Goal: Task Accomplishment & Management: Manage account settings

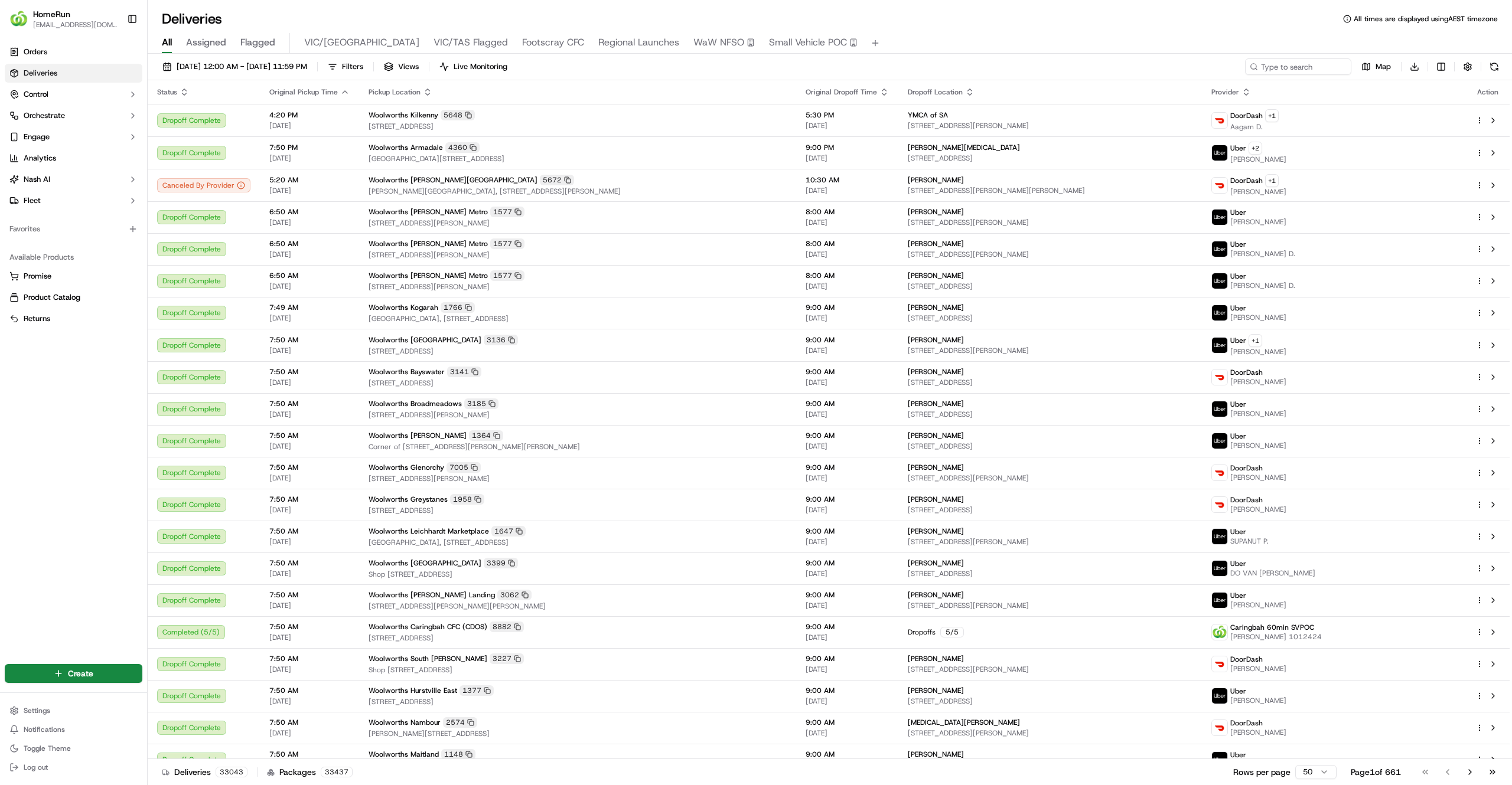
click at [598, 42] on span "Regional Launches" at bounding box center [638, 42] width 81 height 14
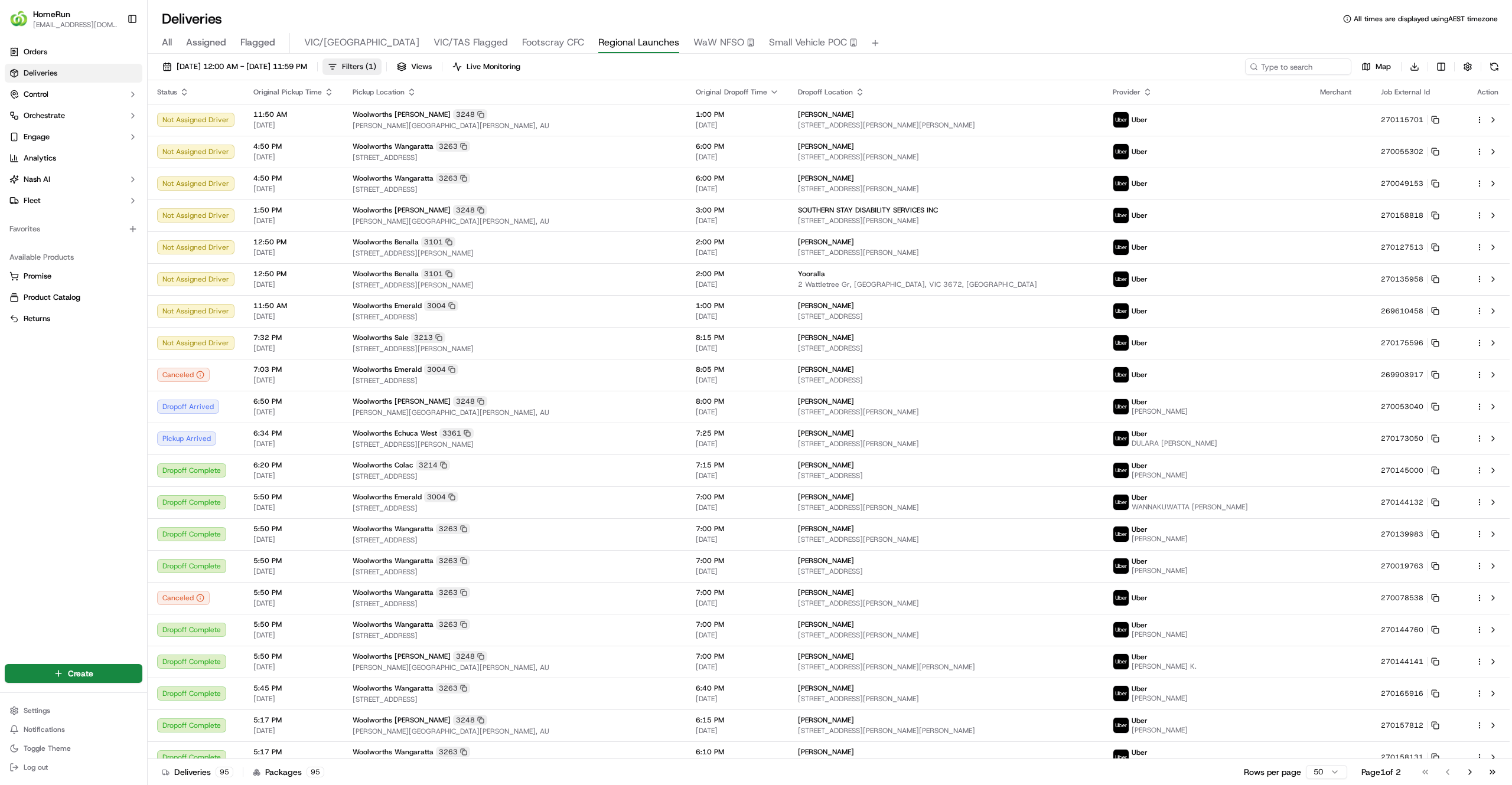
click at [376, 62] on span "Filters ( 1 )" at bounding box center [359, 67] width 34 height 11
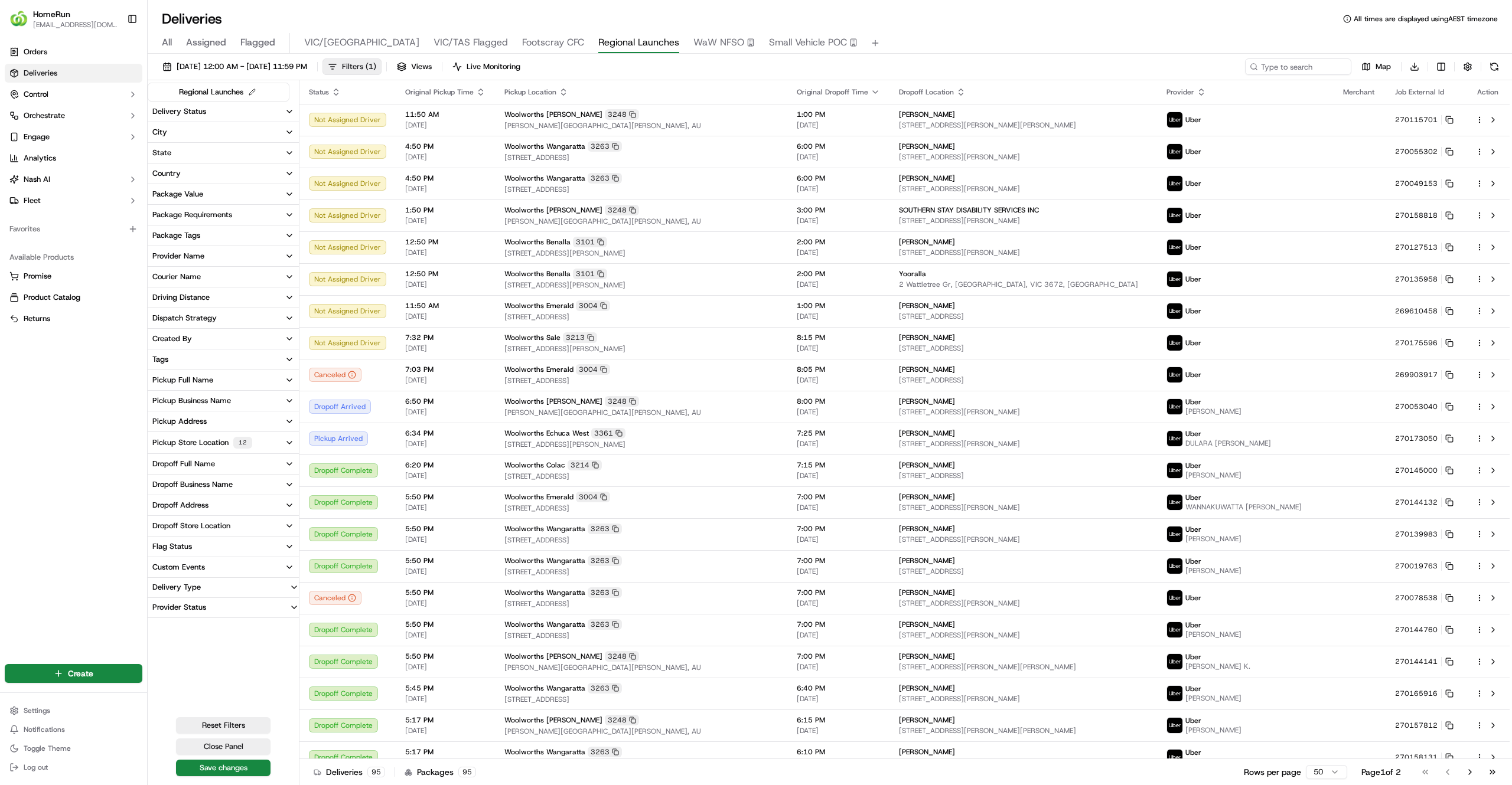
click at [376, 62] on span "Filters ( 1 )" at bounding box center [359, 67] width 34 height 11
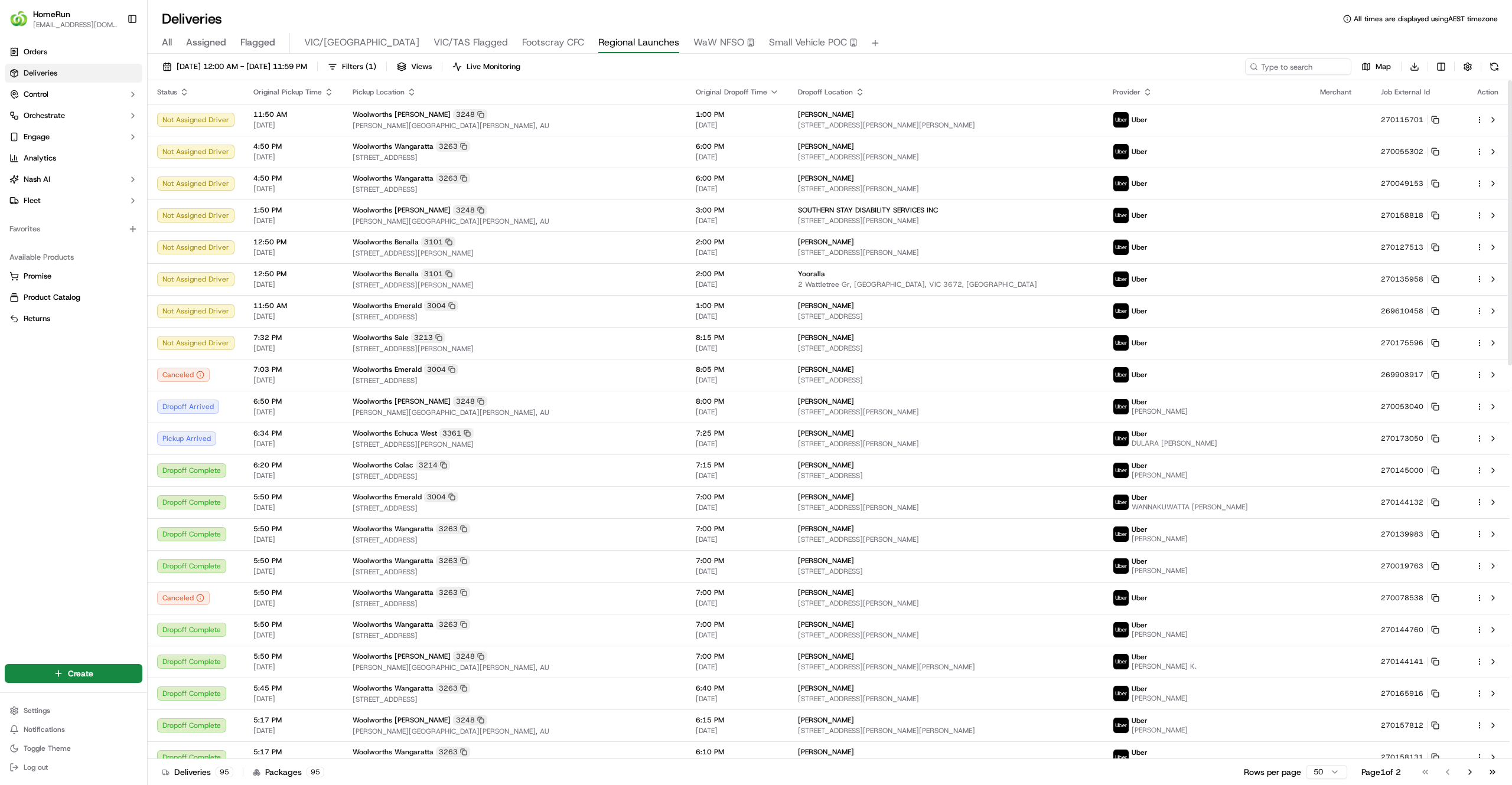
click at [164, 47] on span "All" at bounding box center [167, 42] width 10 height 14
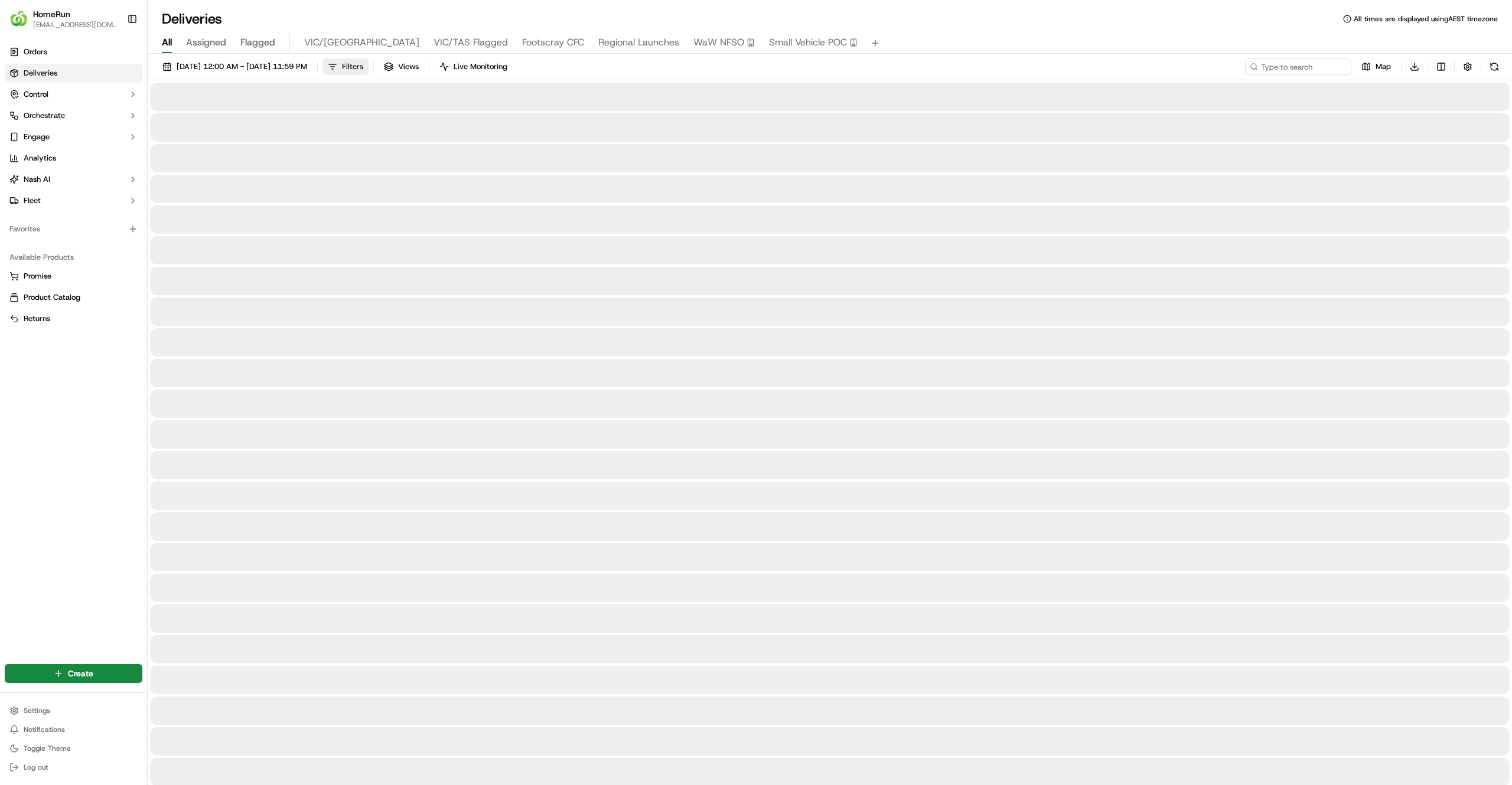
click at [363, 70] on span "Filters" at bounding box center [353, 67] width 21 height 11
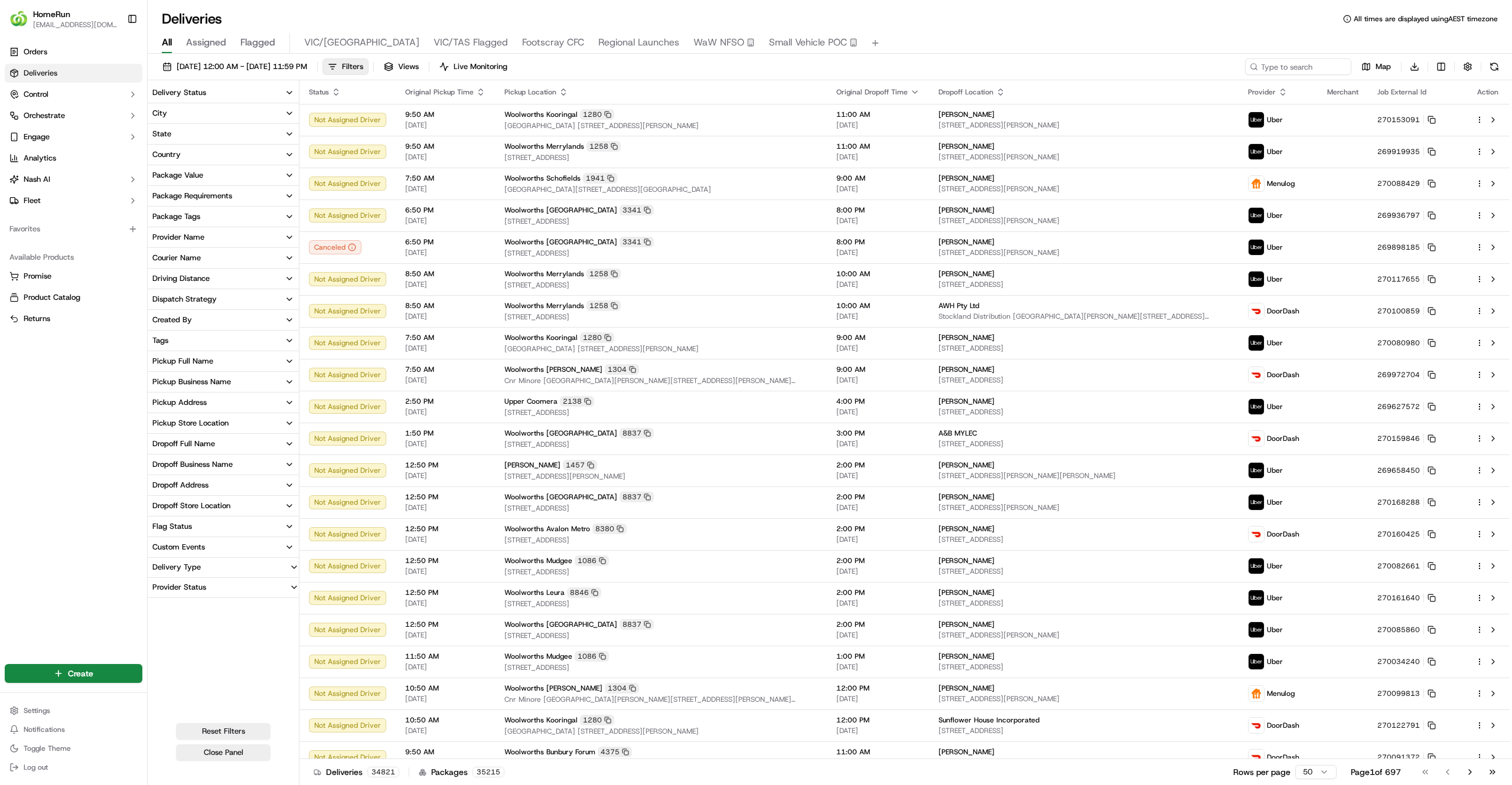
click at [206, 421] on div "Pickup Store Location" at bounding box center [190, 423] width 76 height 11
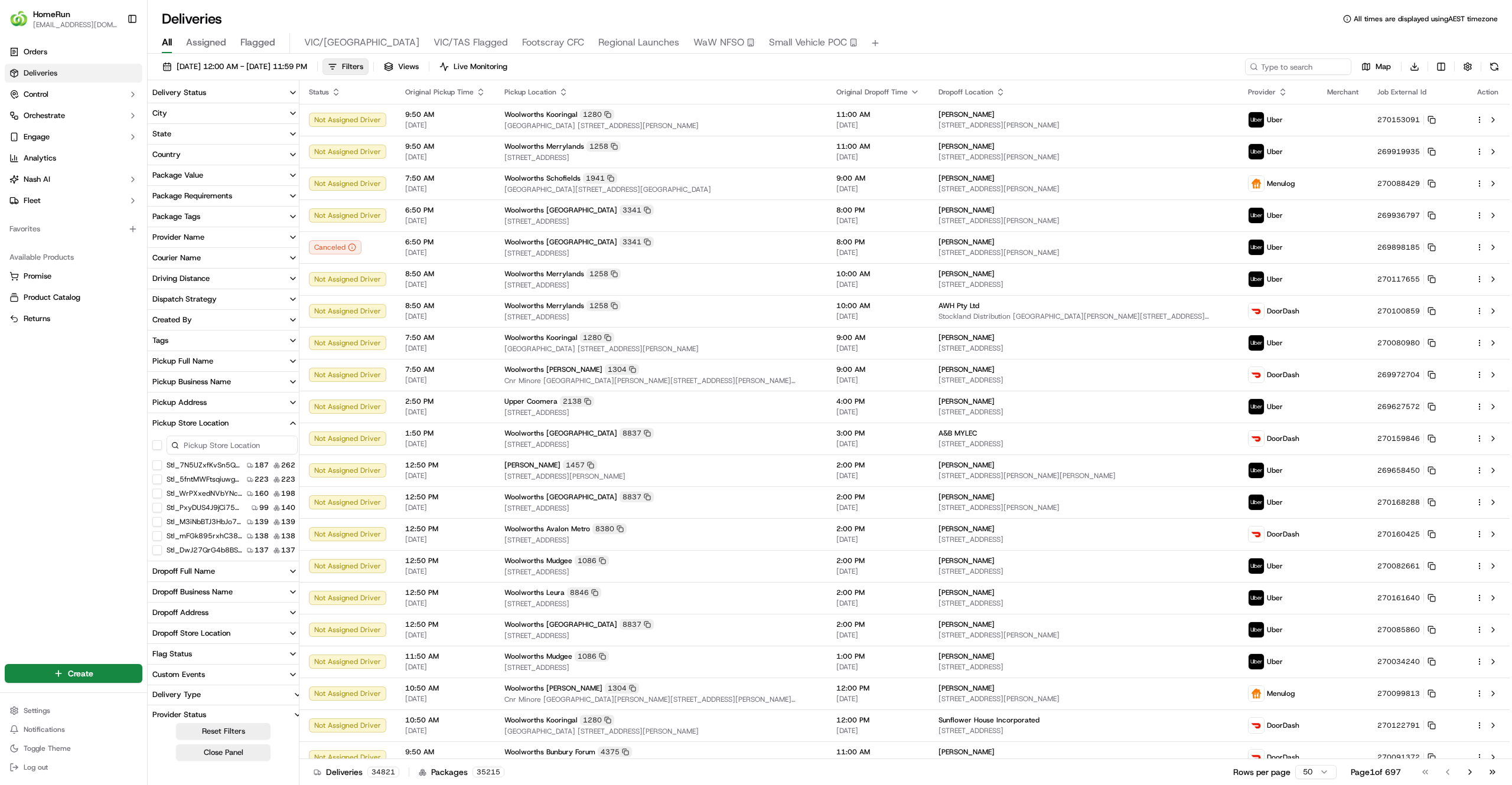
click at [201, 441] on input at bounding box center [232, 445] width 131 height 19
type input "moe"
click at [159, 464] on button "stl_Jc9LuVktMjuYHFj86egPrJ" at bounding box center [157, 465] width 9 height 9
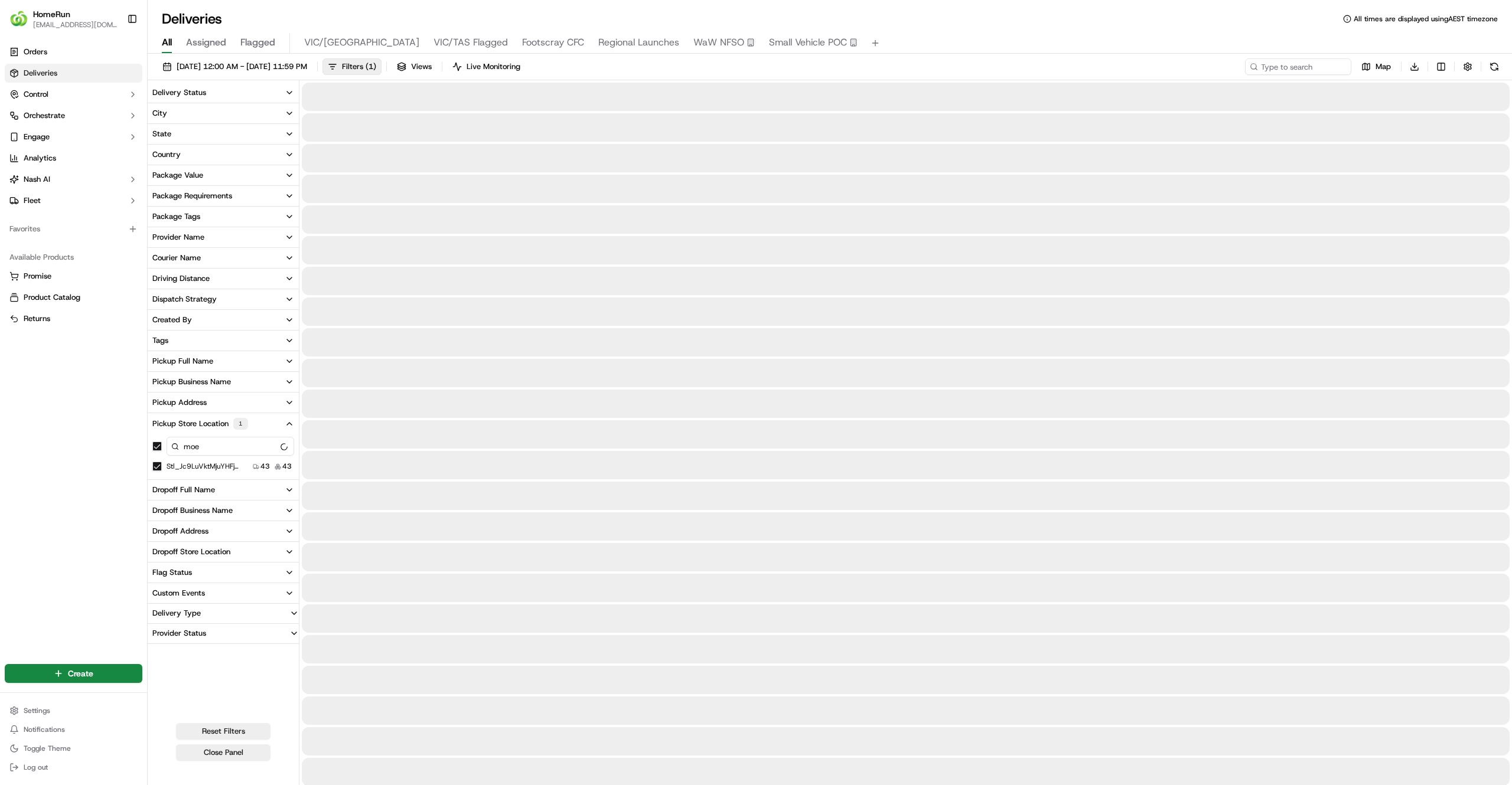
click at [74, 497] on div "Orders Deliveries Control Orchestrate Engage Analytics Nash AI Fleet Favorites …" at bounding box center [73, 345] width 147 height 615
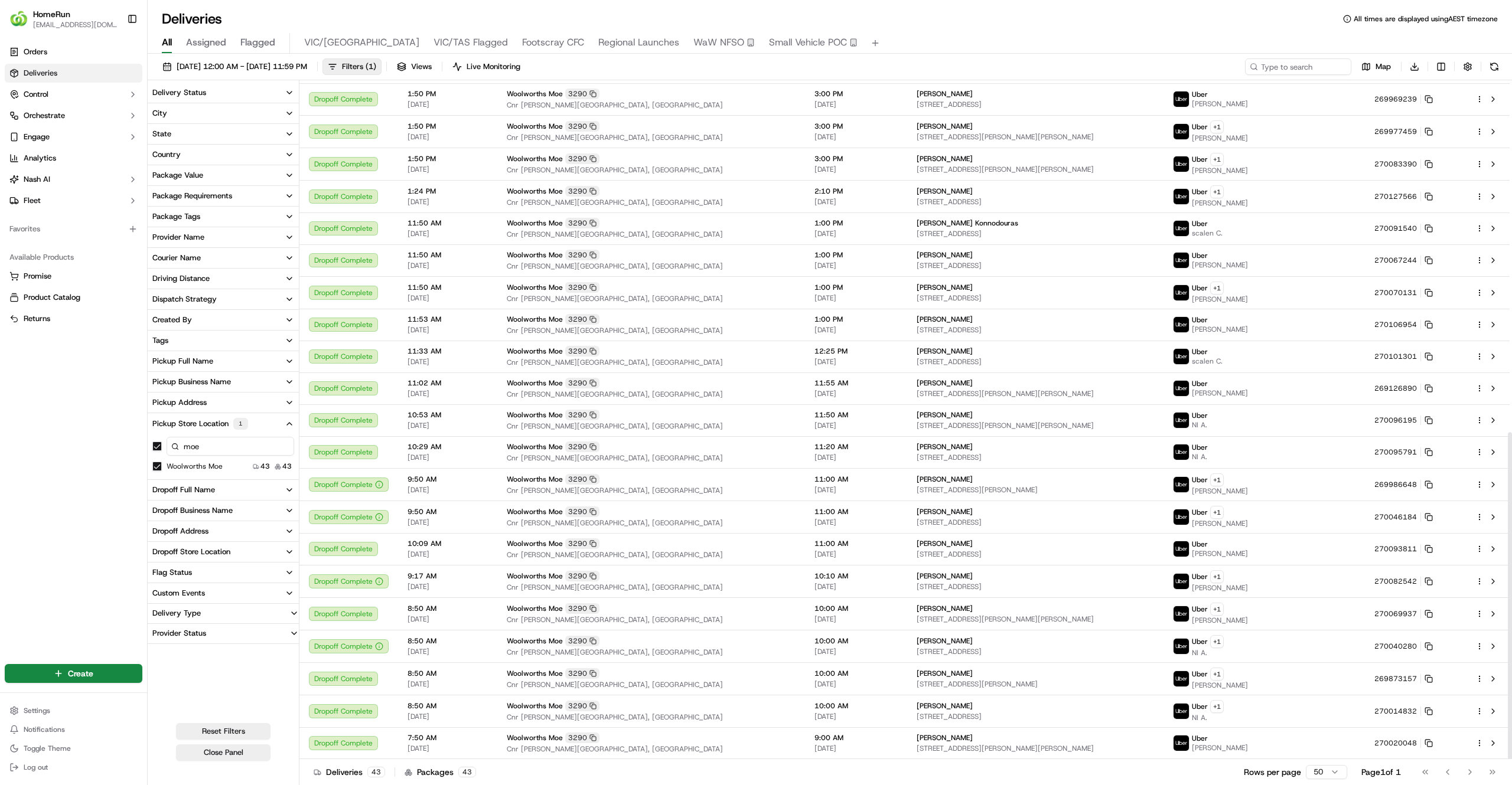
scroll to position [730, 0]
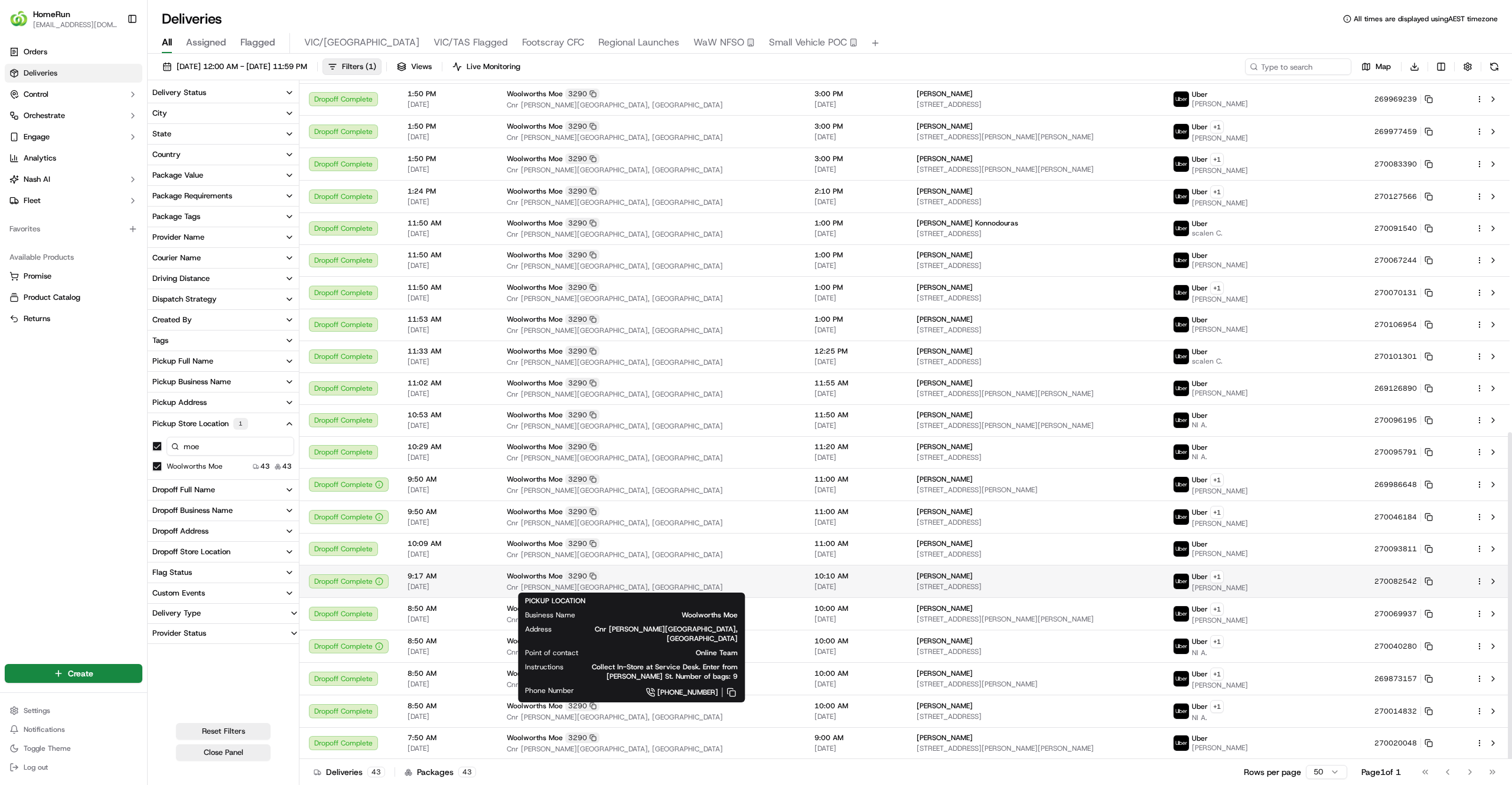
click at [724, 585] on span "Cnr George And Anzac Street, Moe, VIC 3825, AU" at bounding box center [651, 587] width 288 height 9
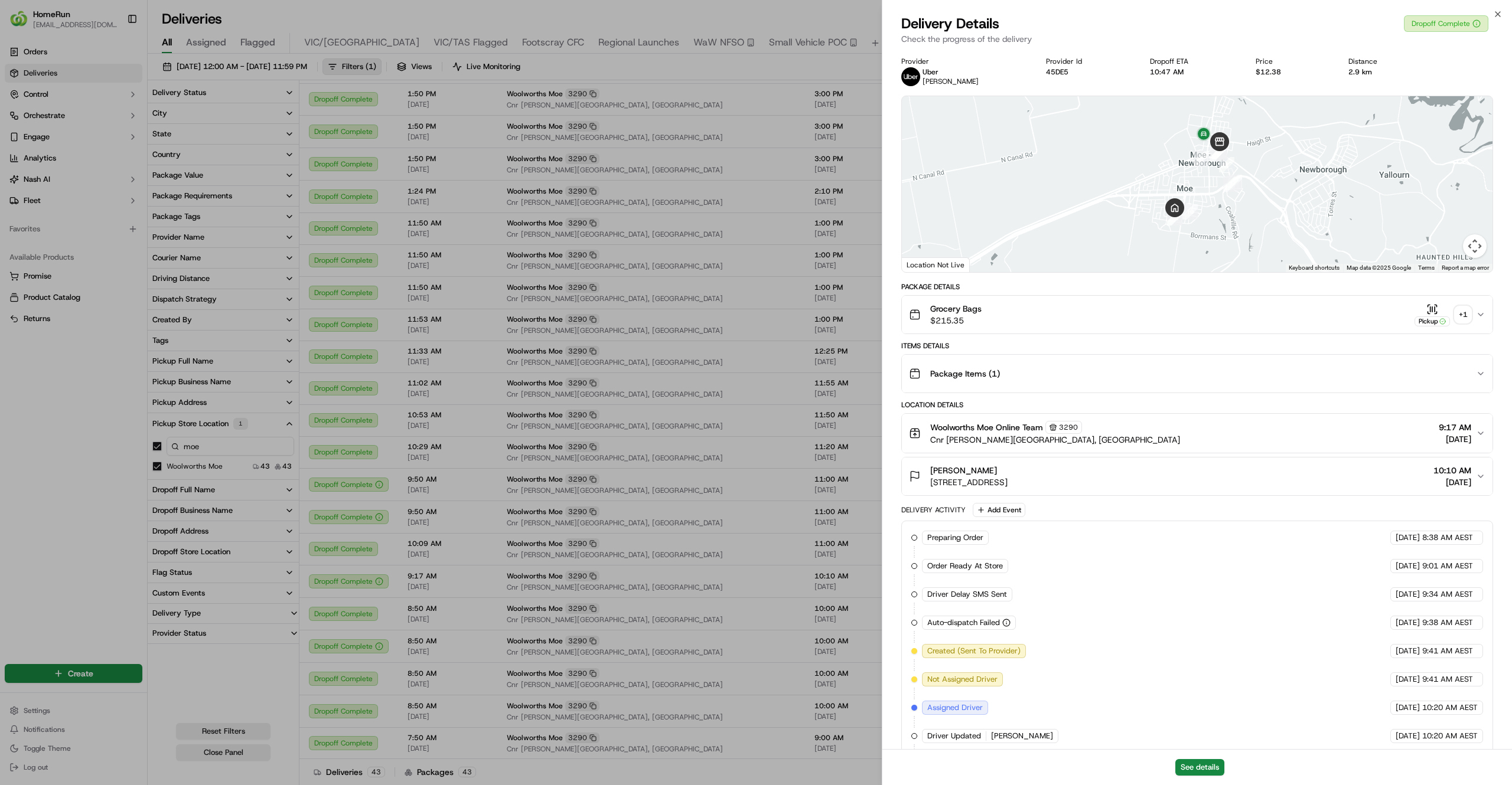
scroll to position [303, 0]
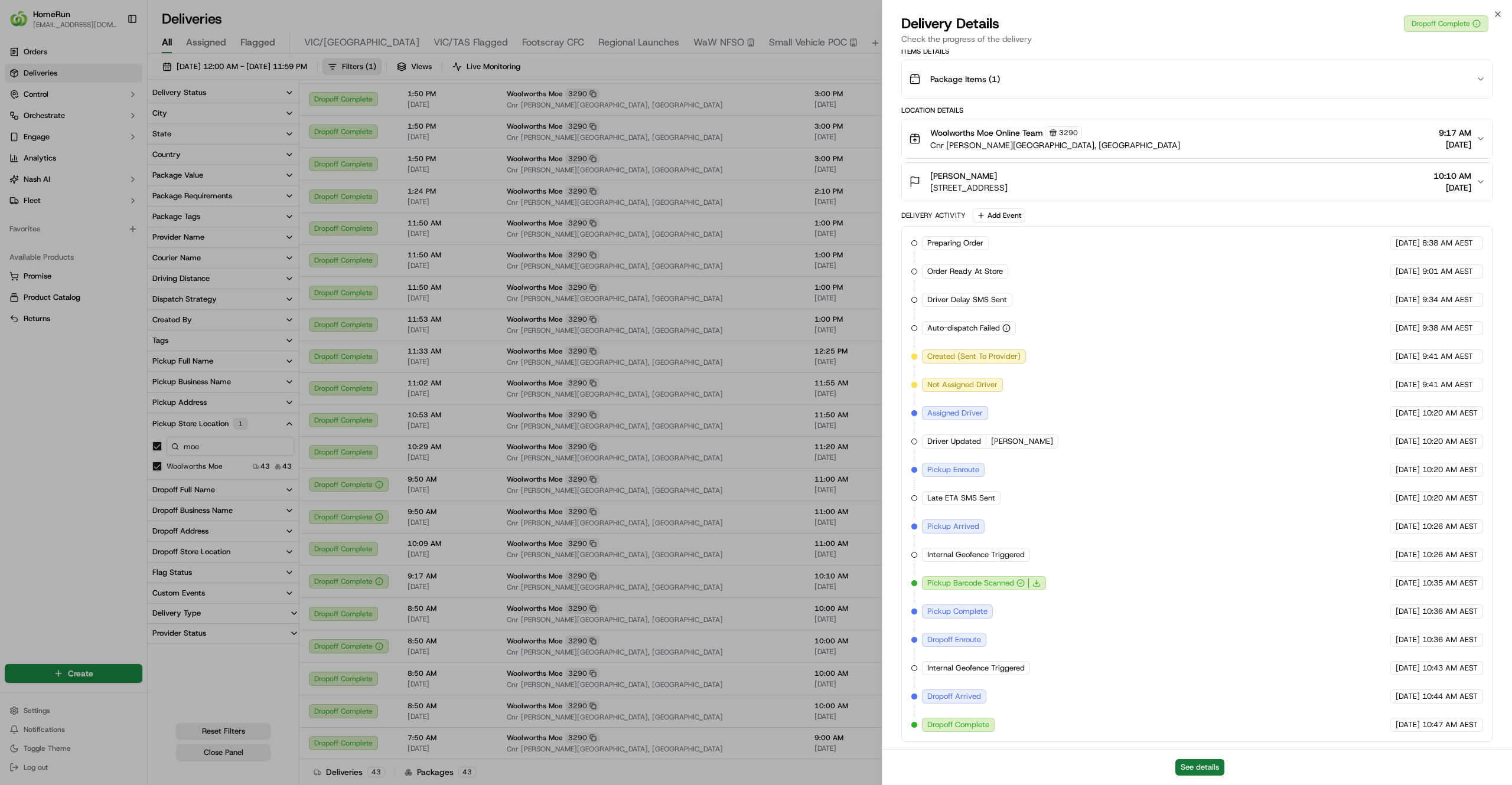
click at [1180, 769] on button "See details" at bounding box center [1199, 767] width 49 height 17
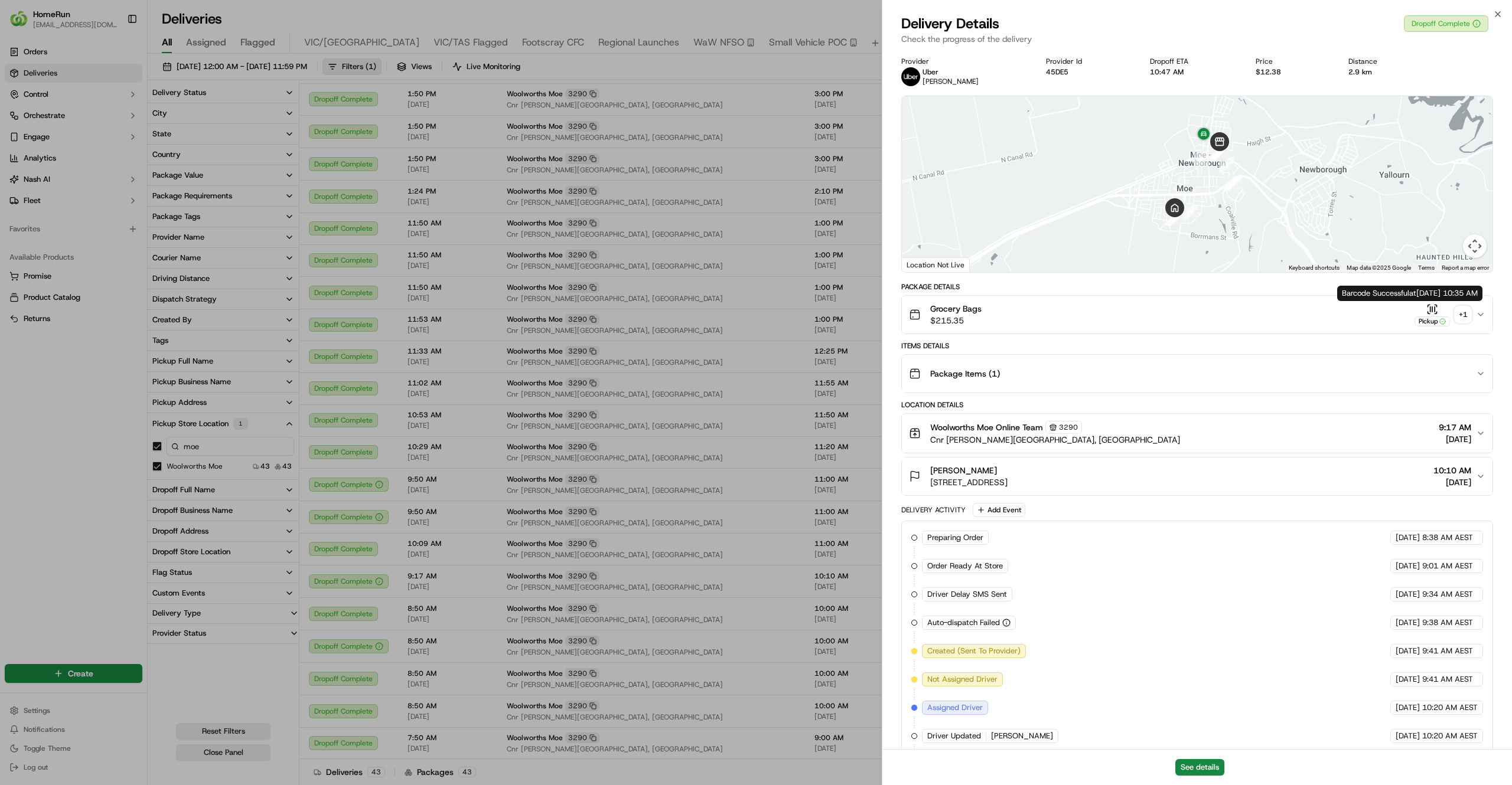
click at [1463, 314] on div "+ 1" at bounding box center [1462, 314] width 17 height 17
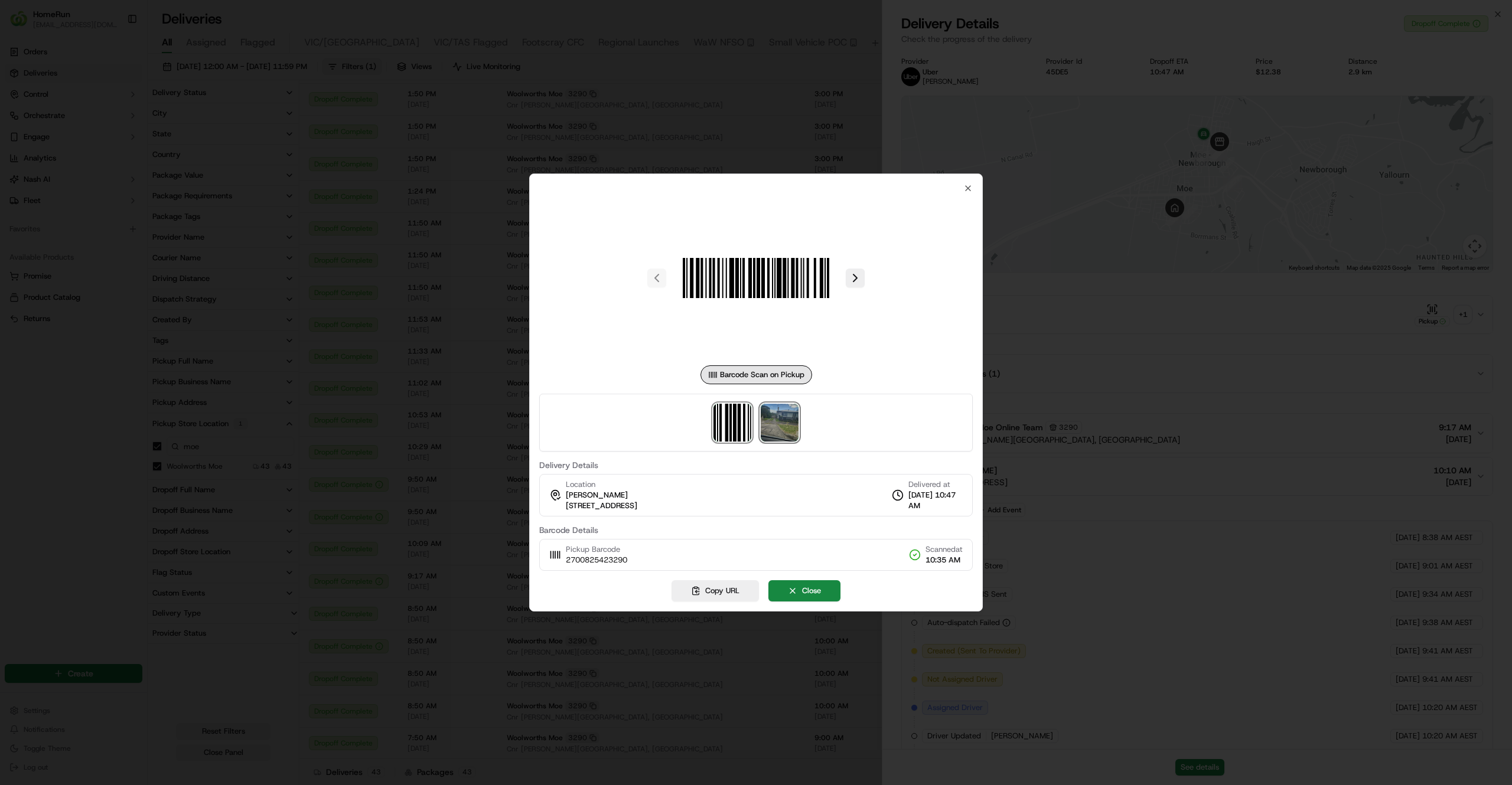
click at [782, 425] on img at bounding box center [779, 423] width 38 height 38
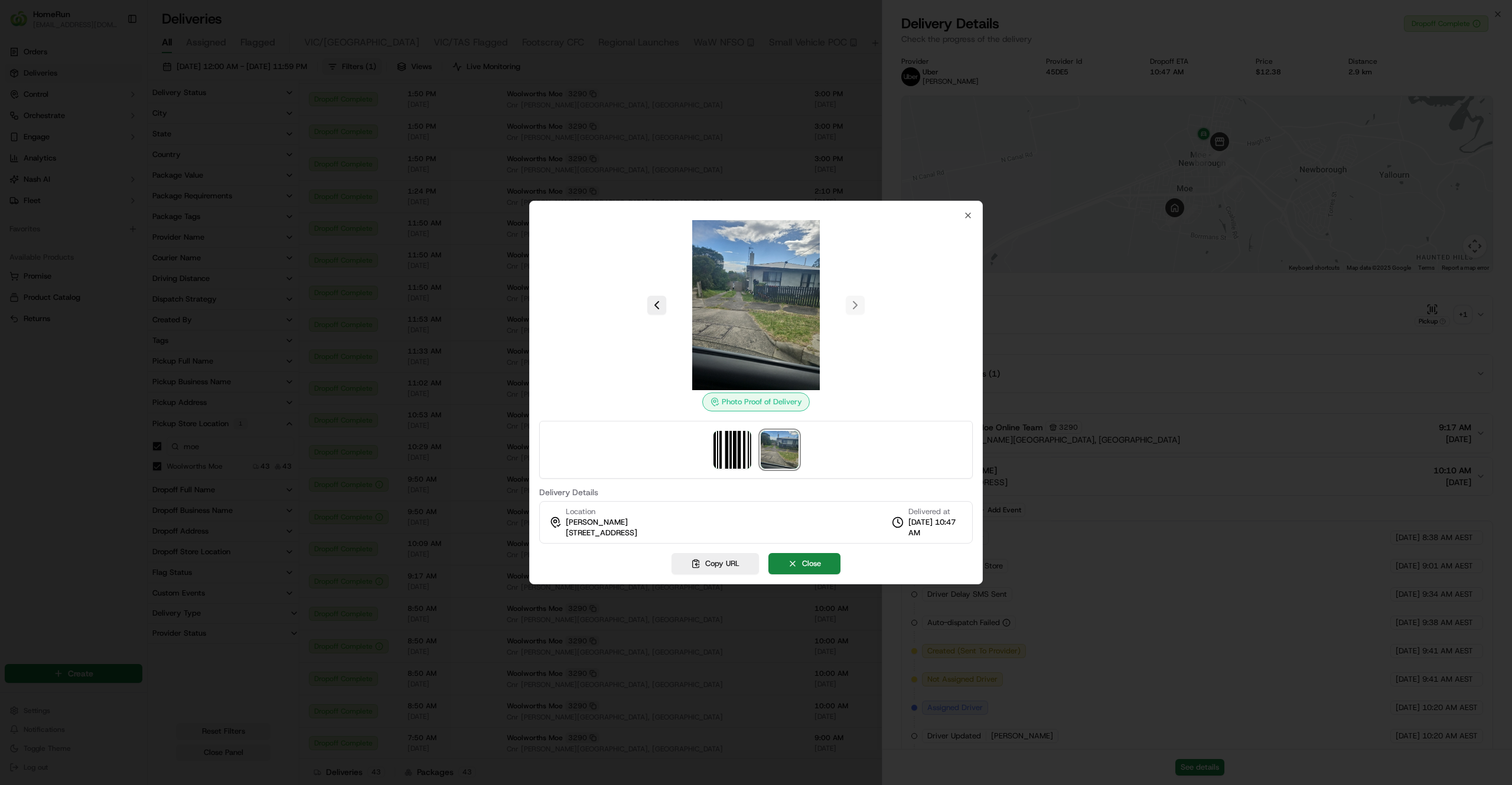
click at [1010, 380] on div at bounding box center [756, 392] width 1512 height 785
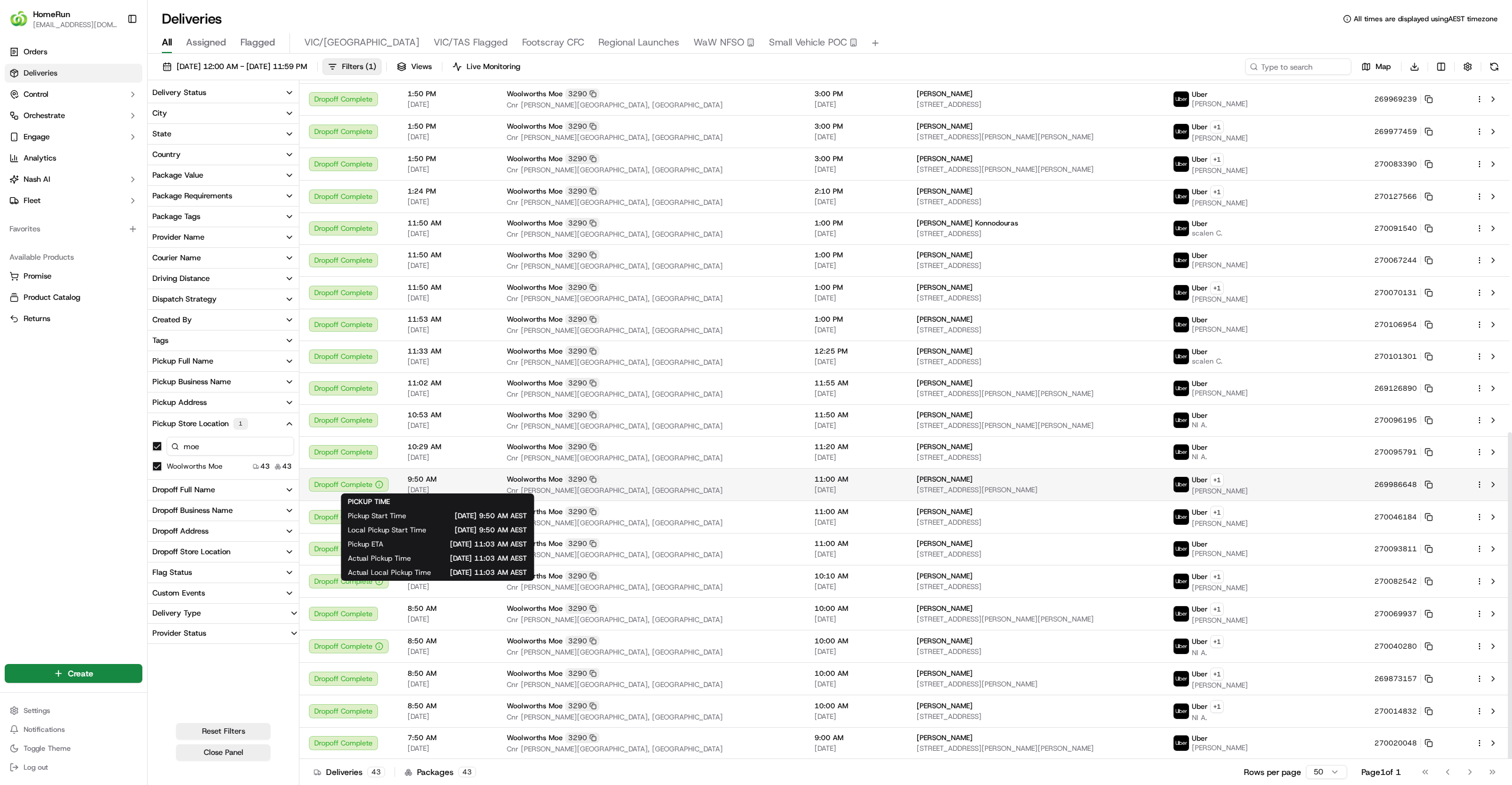
click at [476, 479] on span "9:50 AM" at bounding box center [447, 479] width 80 height 9
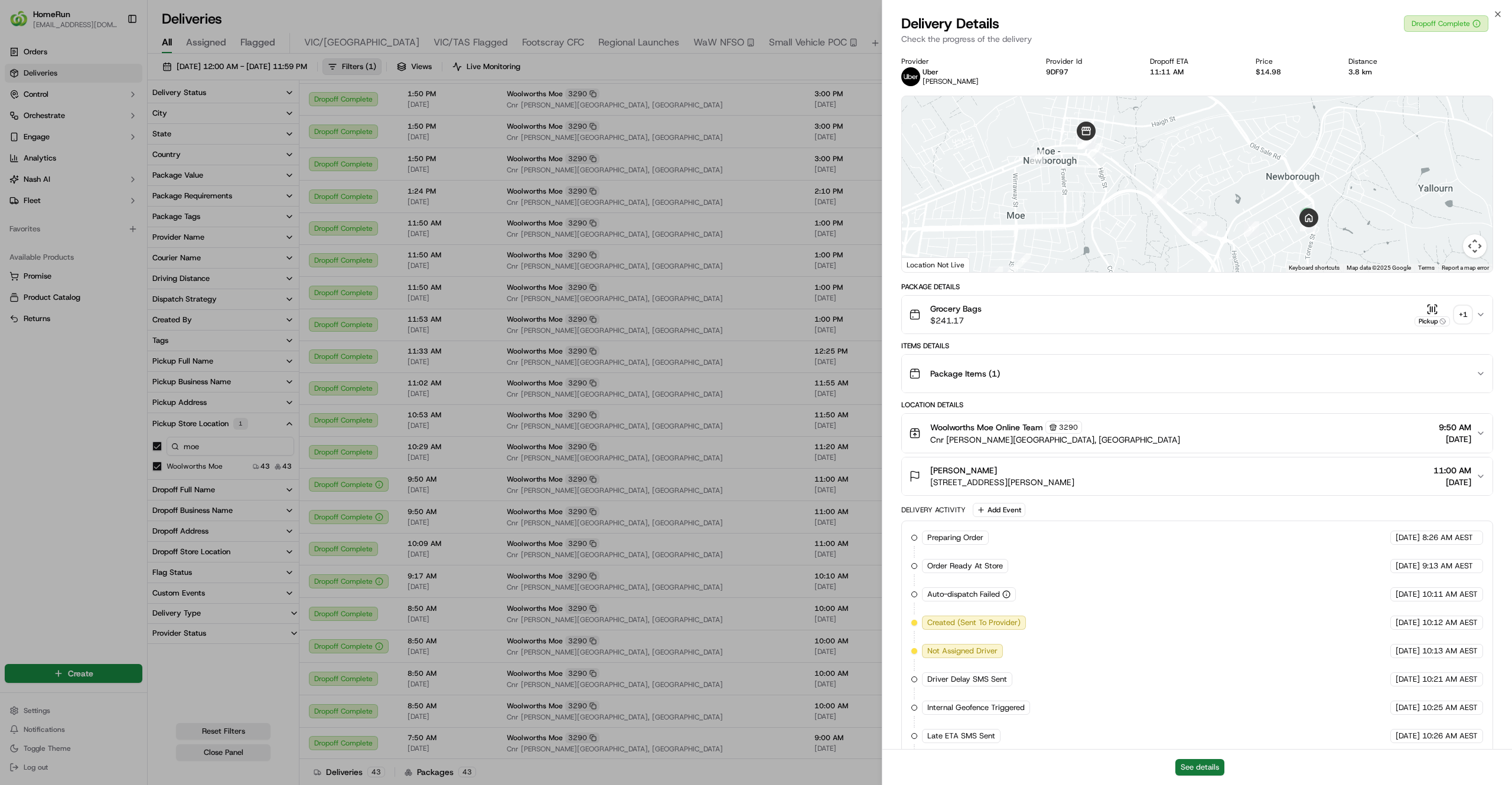
click at [1202, 764] on button "See details" at bounding box center [1199, 767] width 49 height 17
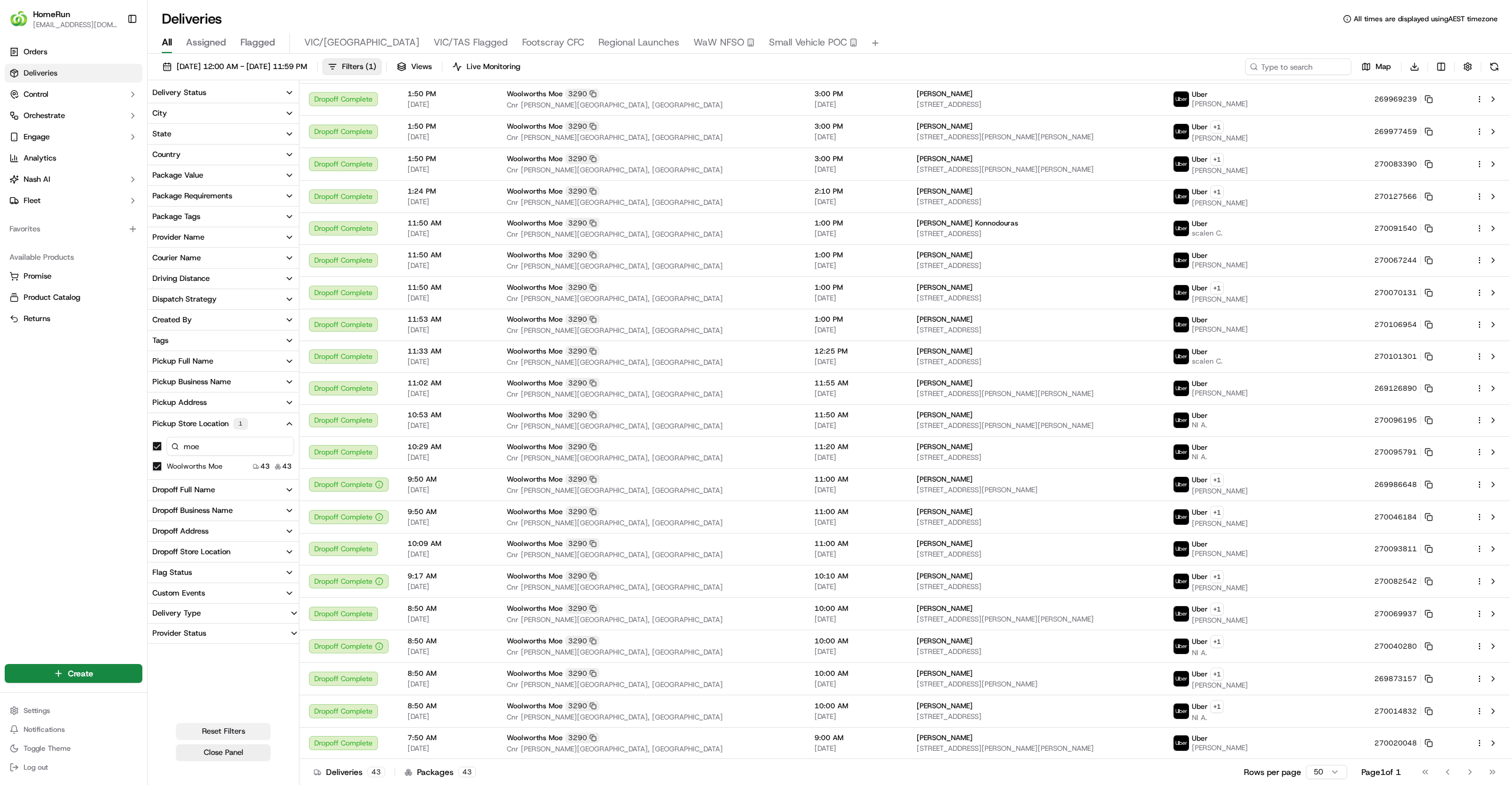
click at [234, 732] on button "Reset Filters" at bounding box center [223, 732] width 94 height 17
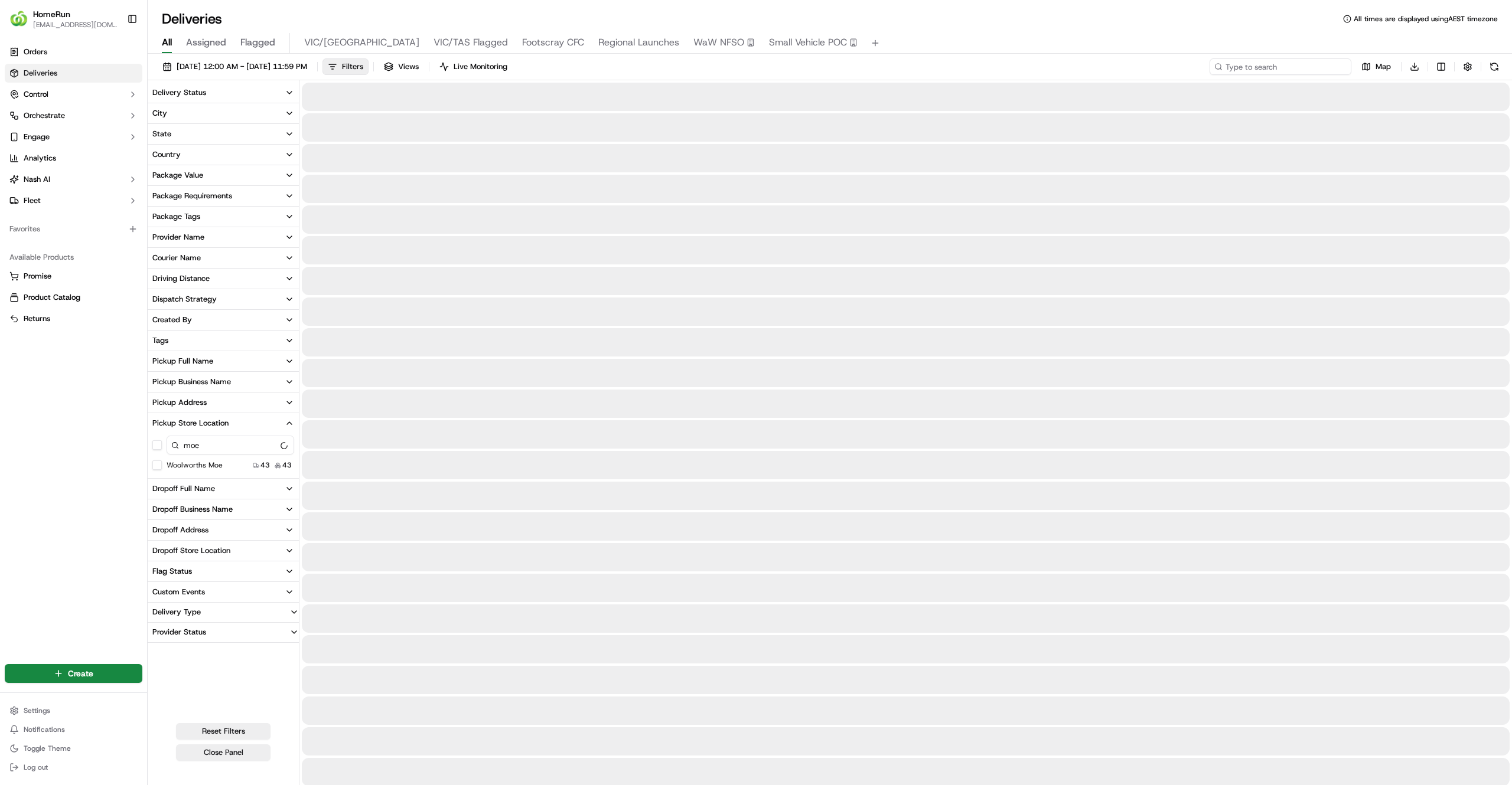
click at [1288, 67] on input at bounding box center [1280, 67] width 142 height 17
paste input "270091554"
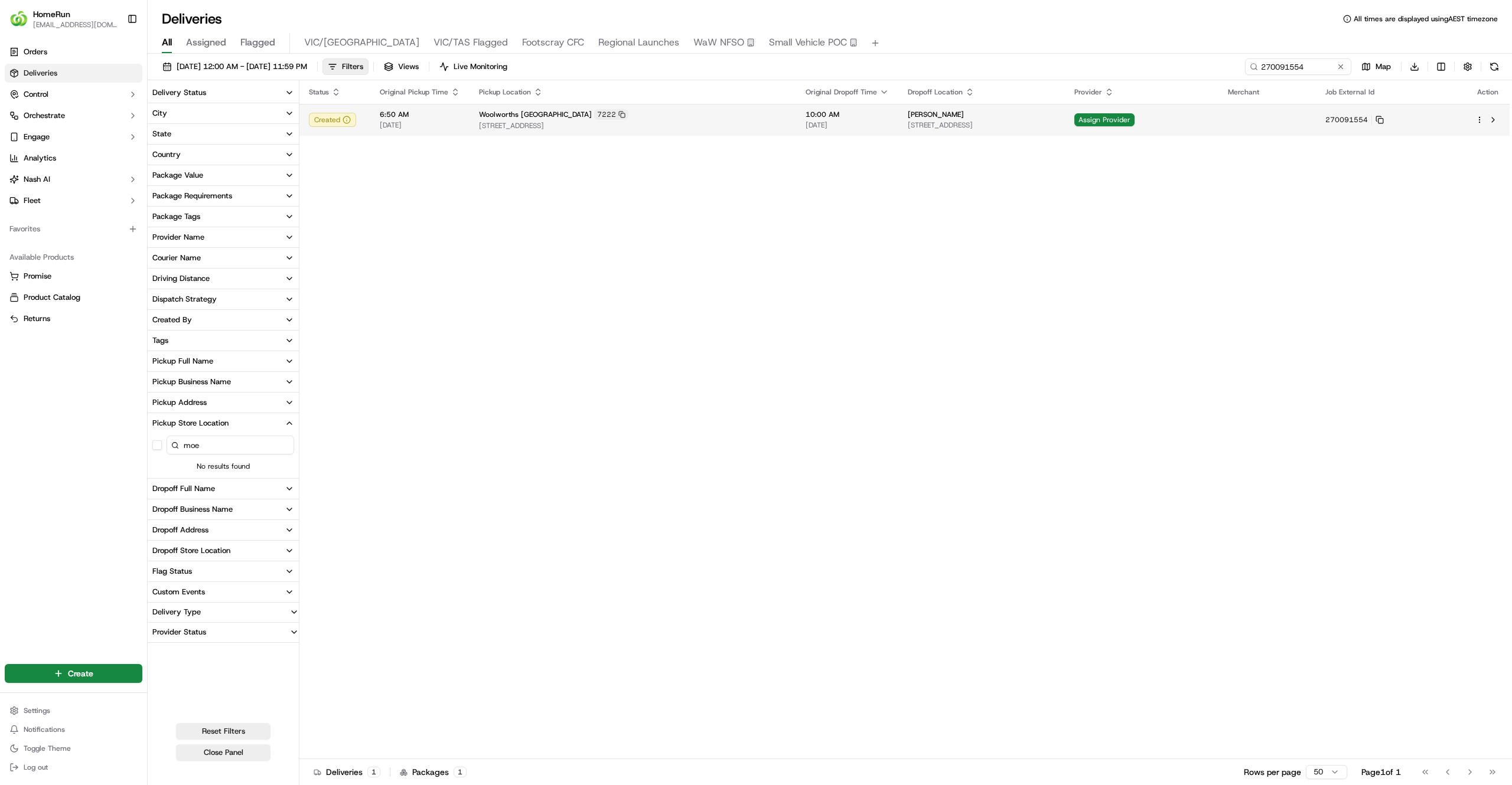
click at [747, 115] on div "Woolworths Green Point 7222" at bounding box center [632, 114] width 308 height 11
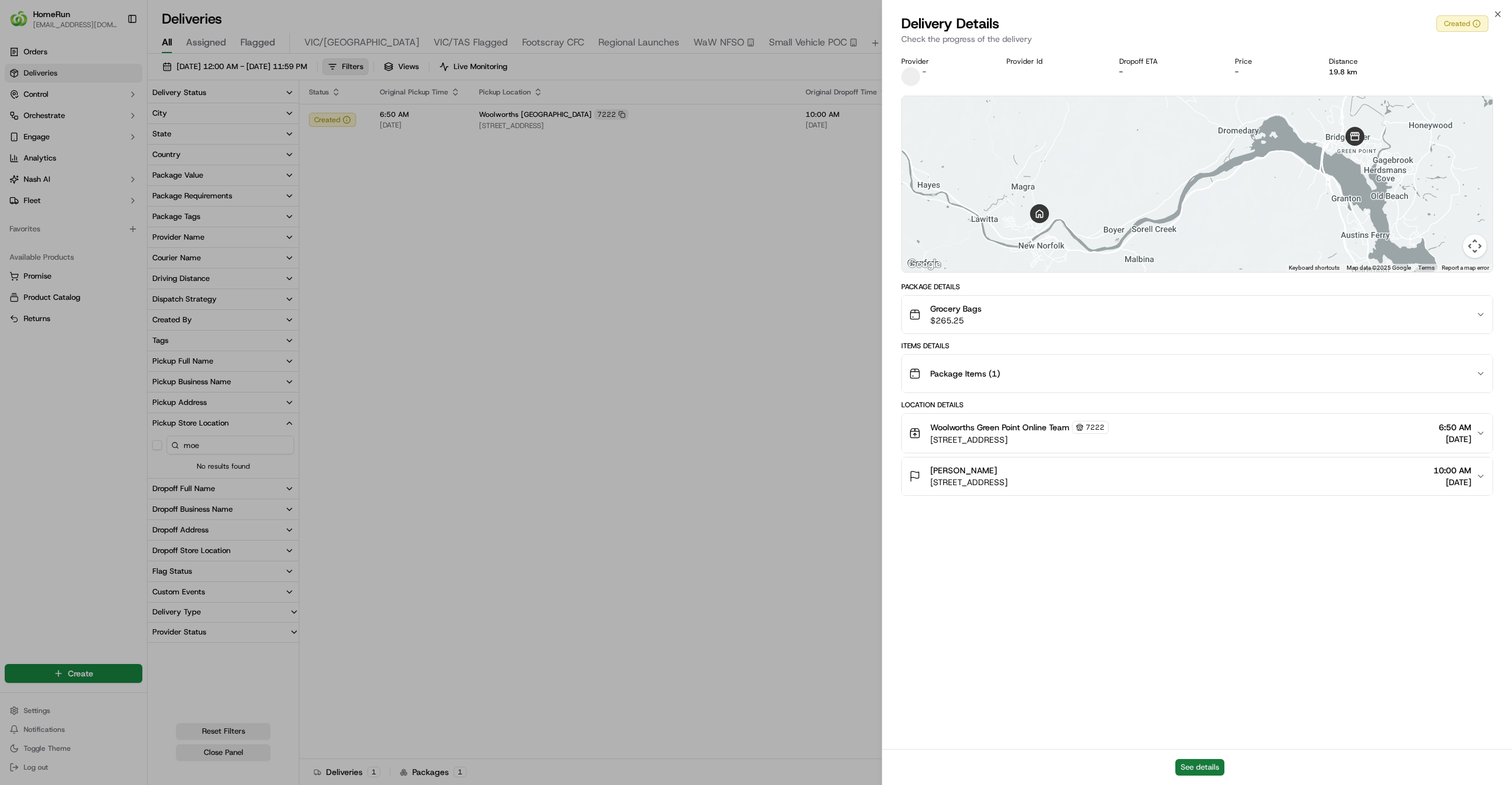
click at [1217, 769] on button "See details" at bounding box center [1199, 767] width 49 height 17
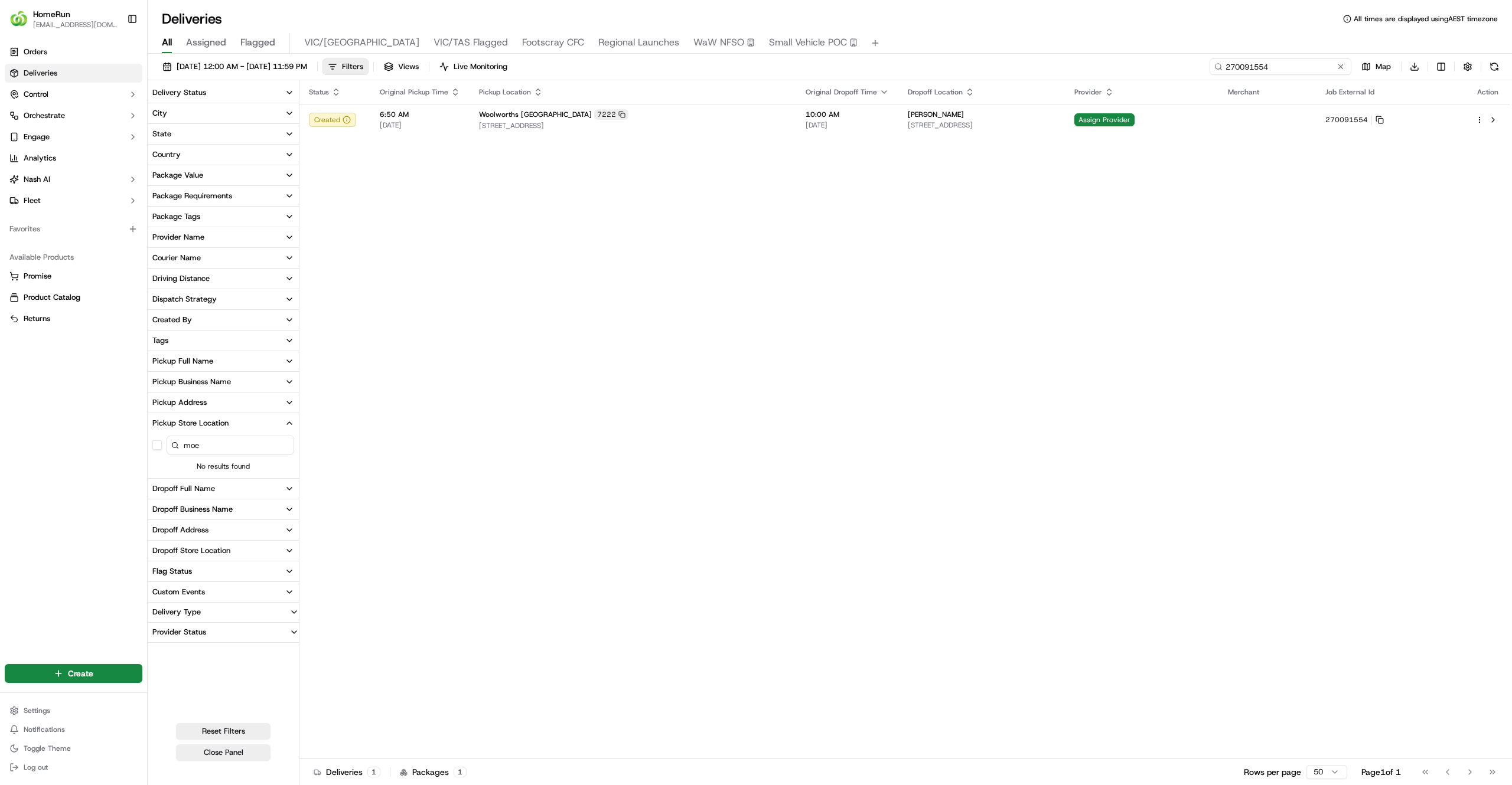
click at [1304, 62] on input "270091554" at bounding box center [1280, 67] width 142 height 17
paste input "124211"
type input "270124211"
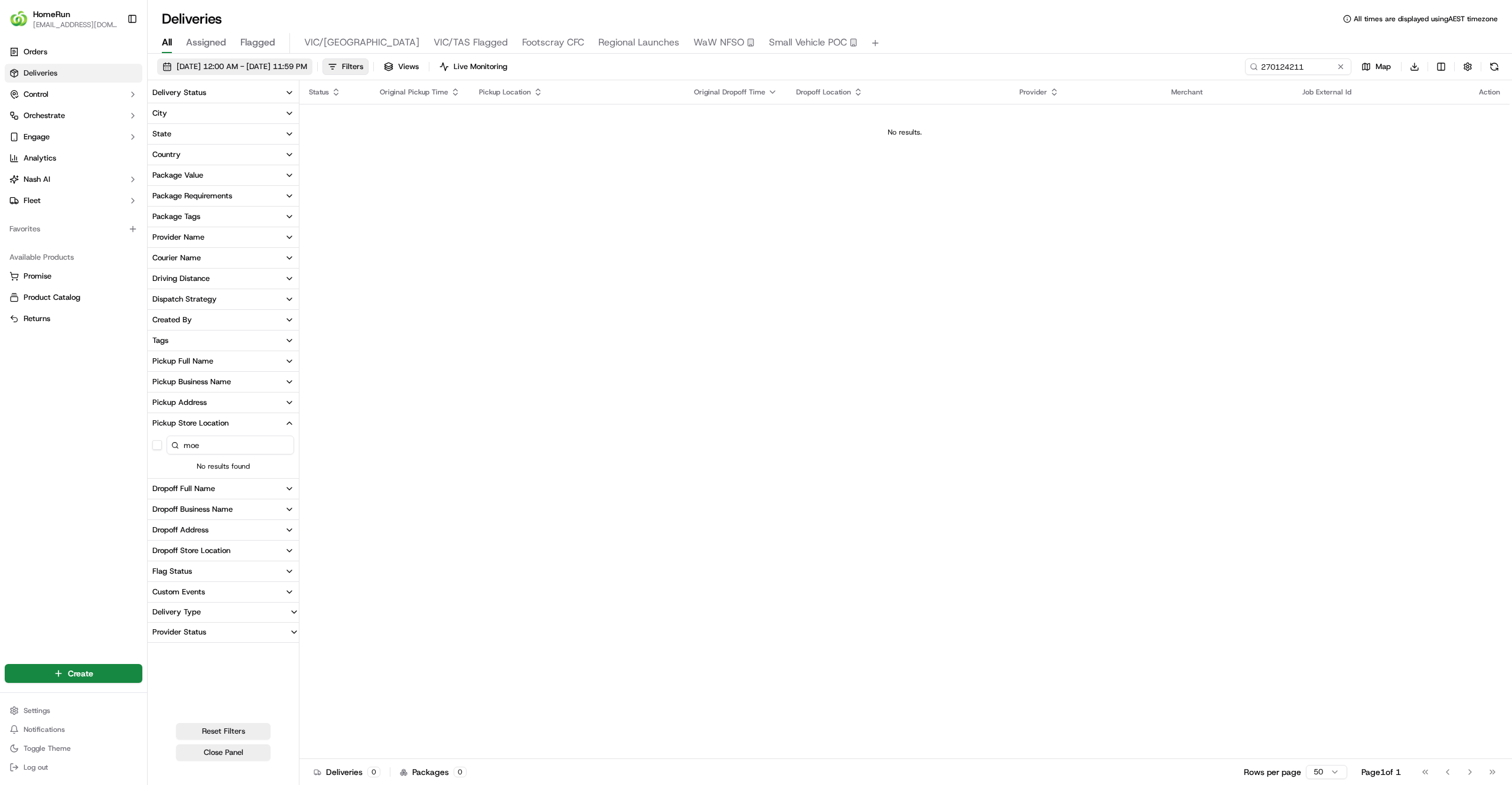
click at [307, 65] on span "19/09/2025 12:00 AM - 26/09/2025 11:59 PM" at bounding box center [242, 67] width 131 height 11
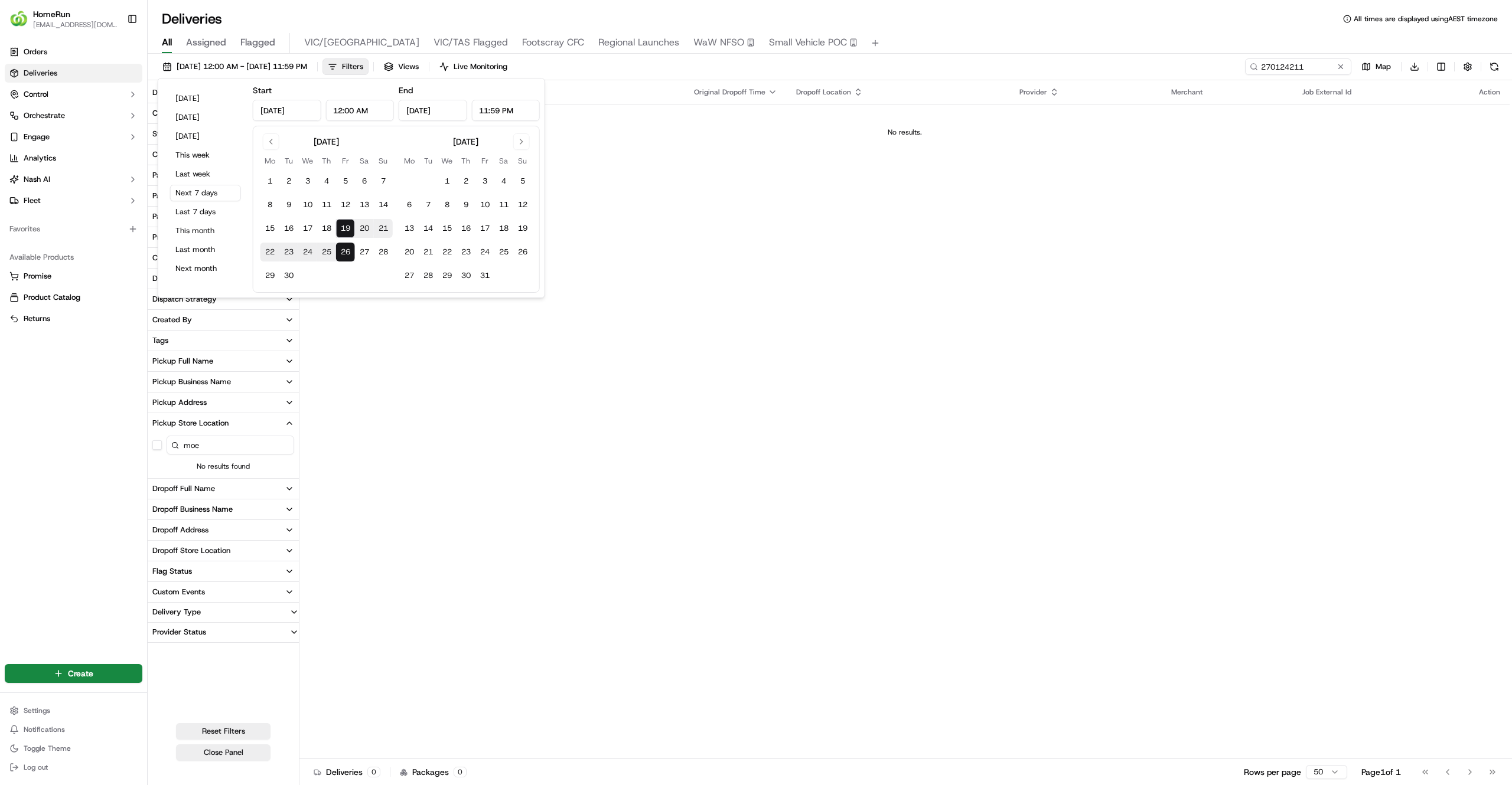
click at [3, 333] on div "Orders Deliveries Control Orchestrate Engage Analytics Nash AI Fleet Favorites …" at bounding box center [73, 345] width 147 height 615
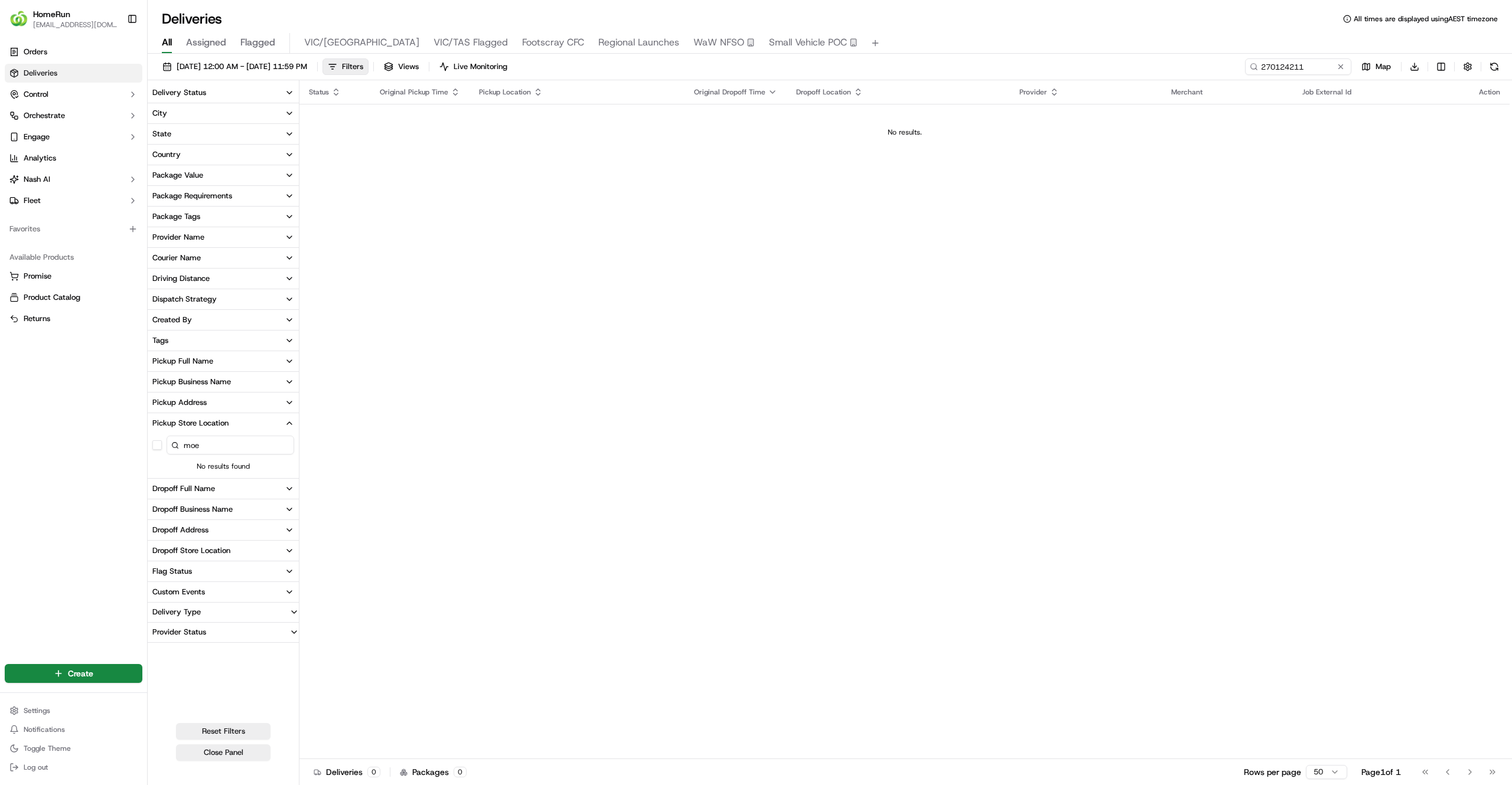
drag, startPoint x: 229, startPoint y: 448, endPoint x: 8, endPoint y: 451, distance: 221.0
click at [8, 451] on div "HomeRun jfindlay@woolworths.com.au Toggle Sidebar Orders Deliveries Control Orc…" at bounding box center [756, 392] width 1512 height 785
click at [1264, 68] on input "270124211" at bounding box center [1280, 67] width 142 height 17
paste input "073103"
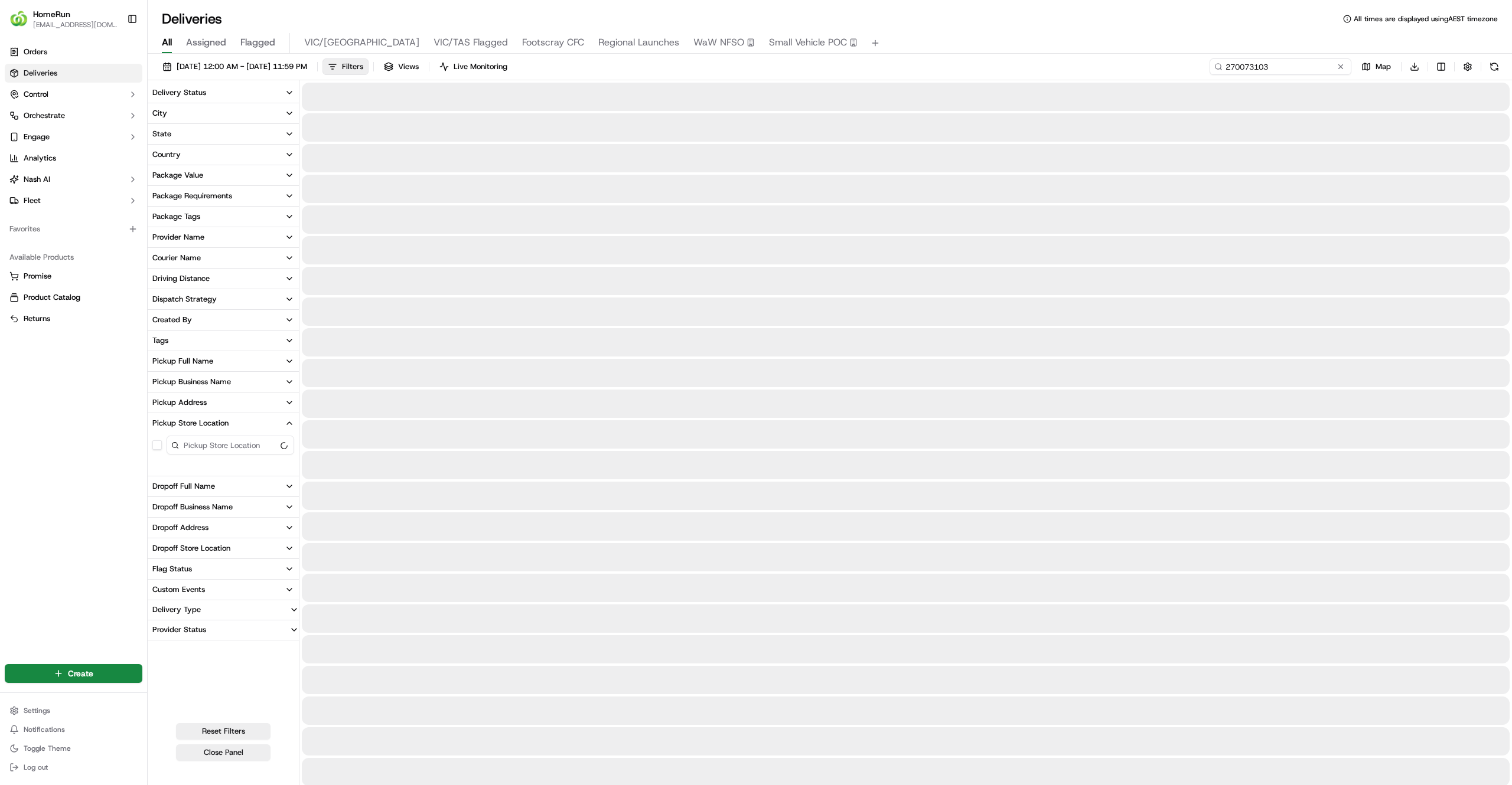
type input "270073103"
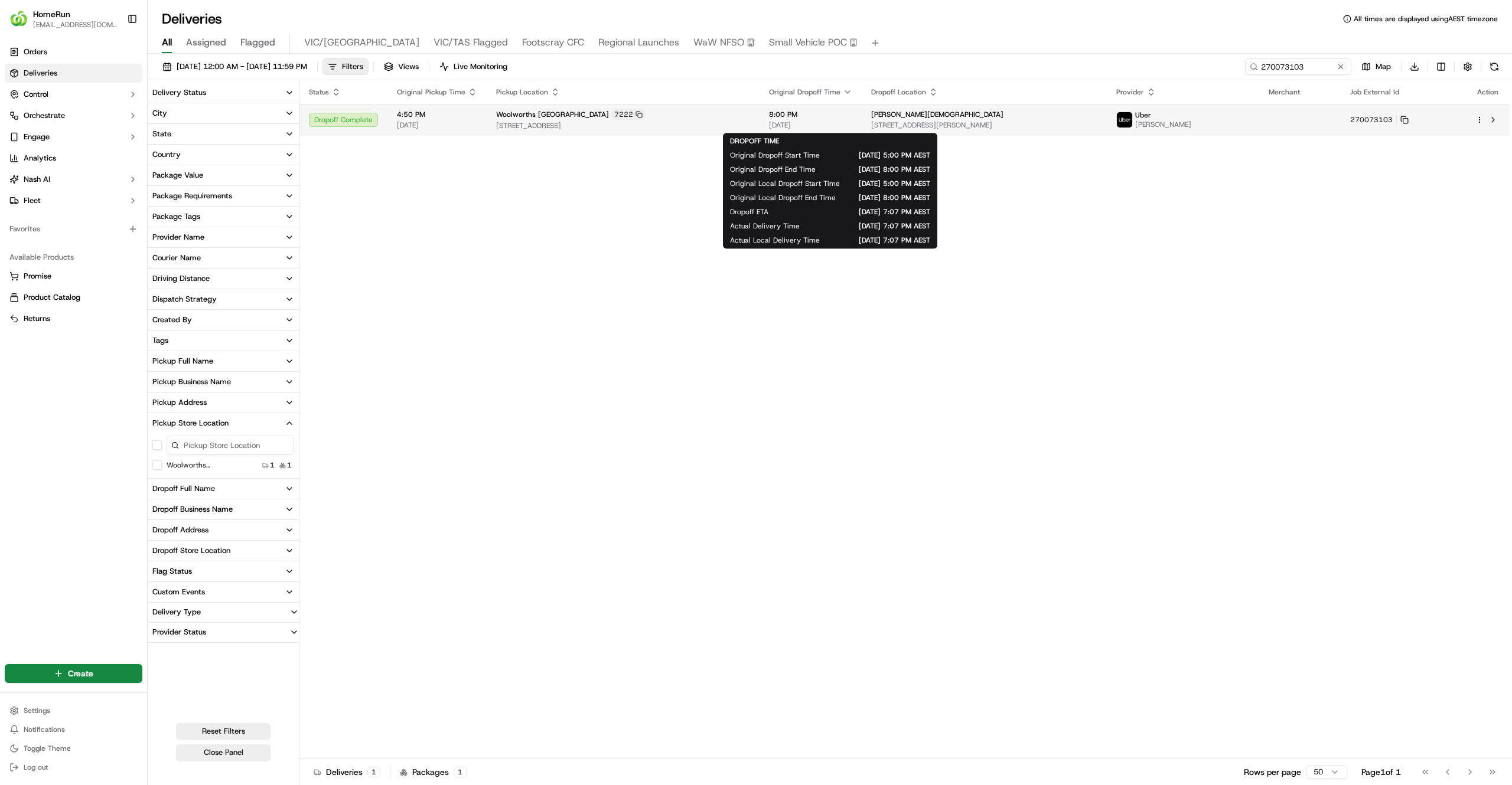
click at [800, 125] on span "[DATE]" at bounding box center [811, 125] width 83 height 9
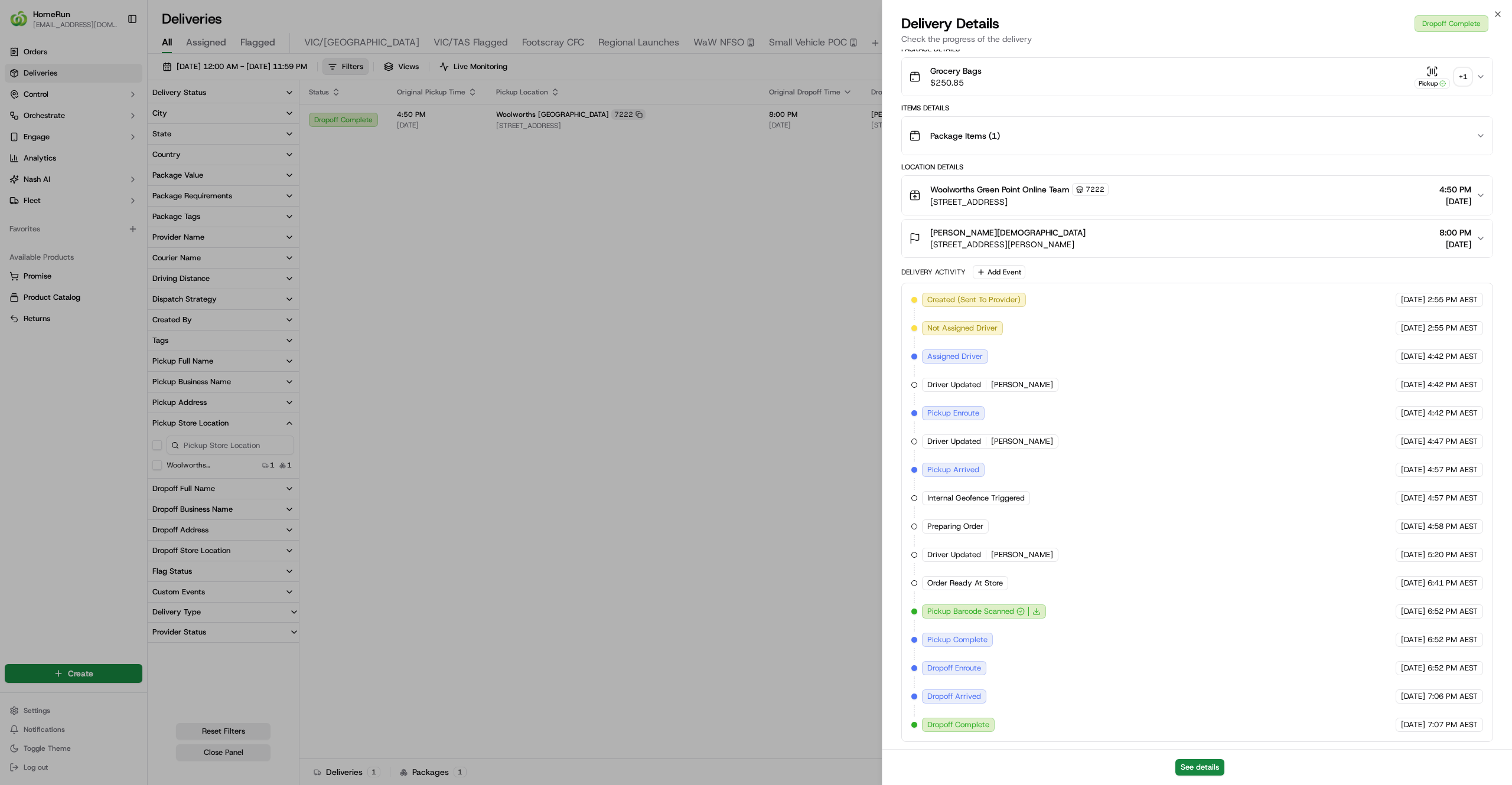
scroll to position [35, 0]
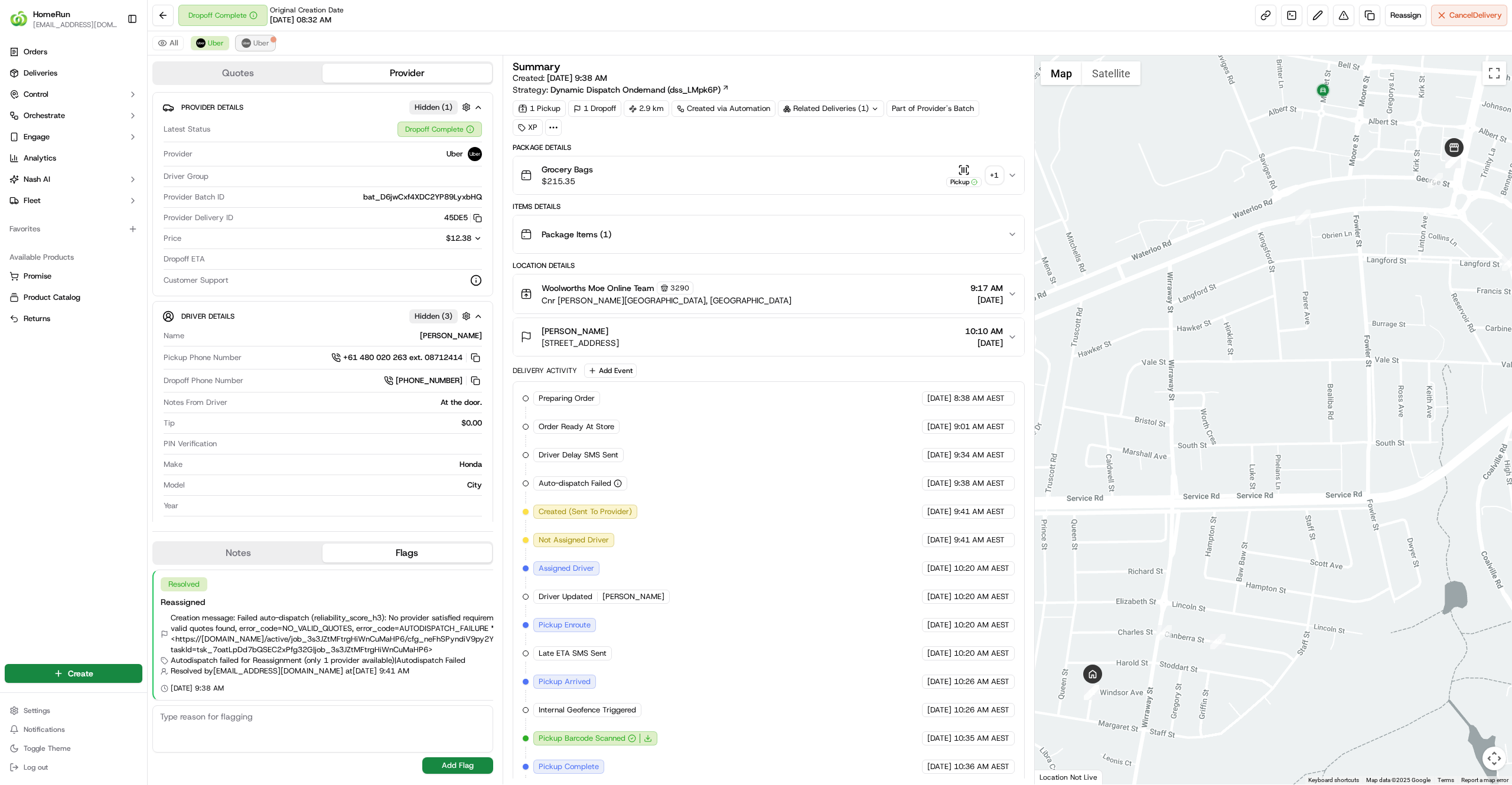
click at [260, 40] on span "Uber" at bounding box center [261, 43] width 16 height 9
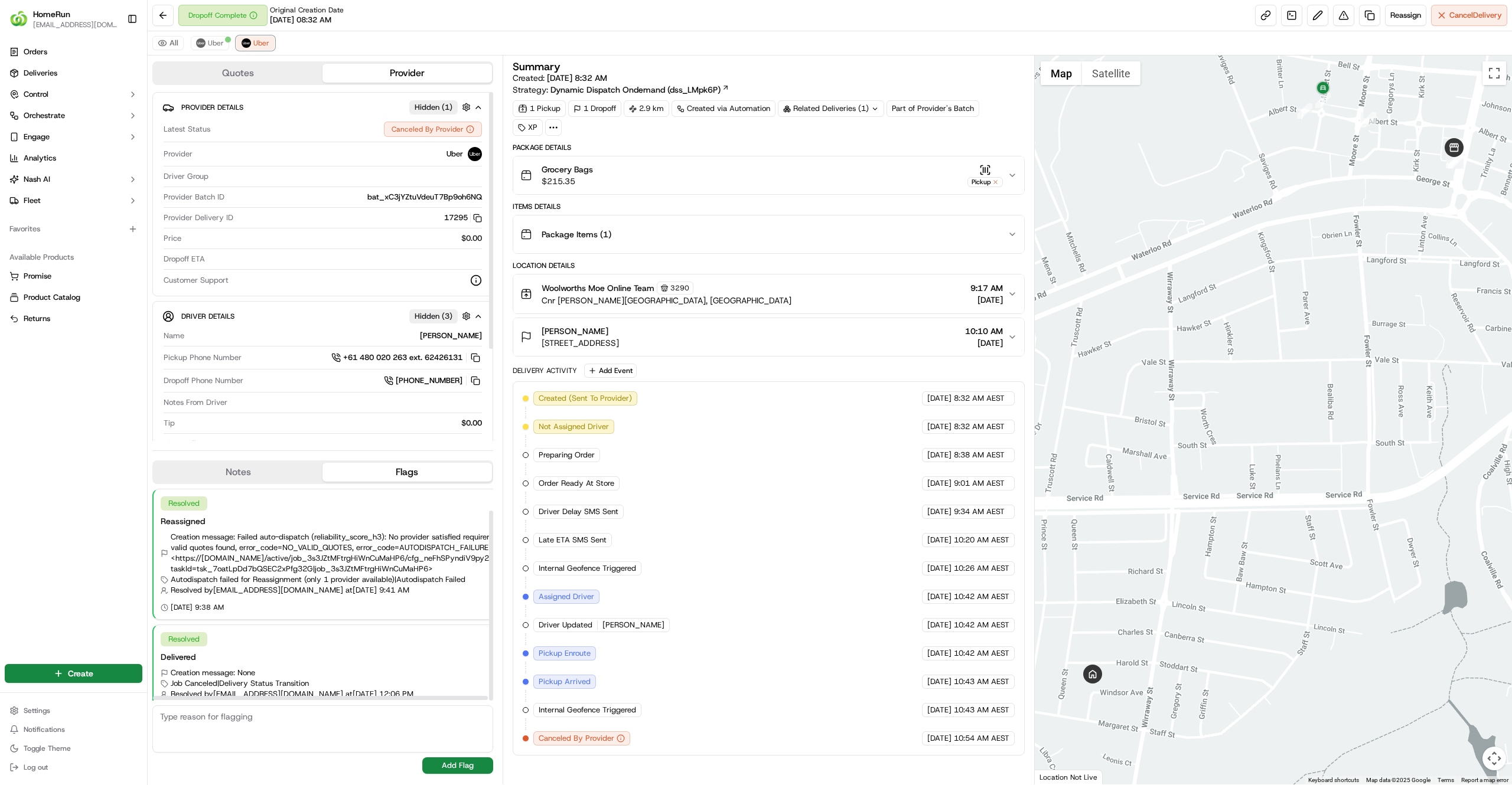
scroll to position [24, 0]
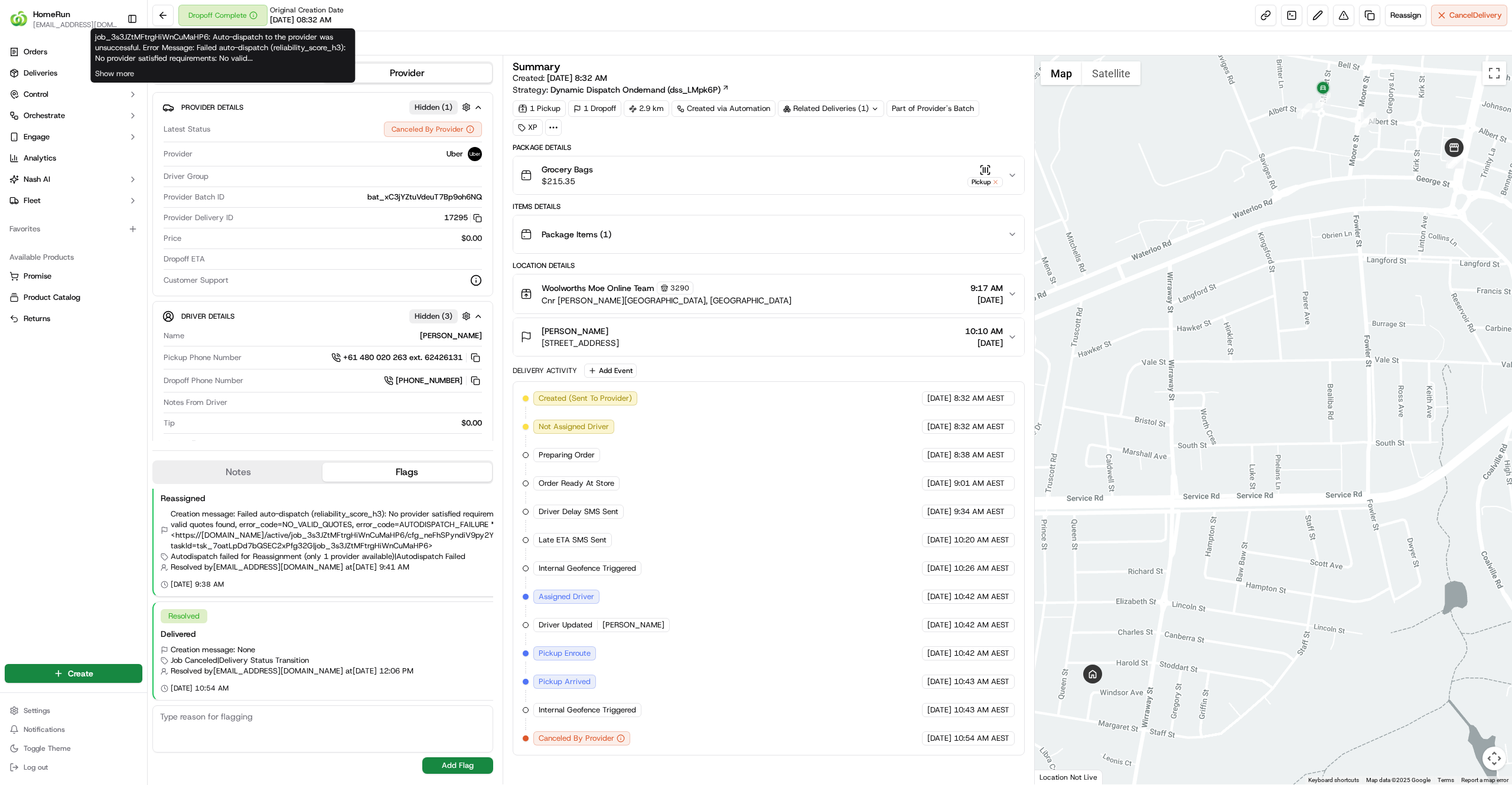
click at [213, 42] on div "job_3s3JZtMFtrgHiWnCuMaHP6: Auto-dispatch to the provider was unsuccessful. Err…" at bounding box center [223, 55] width 265 height 54
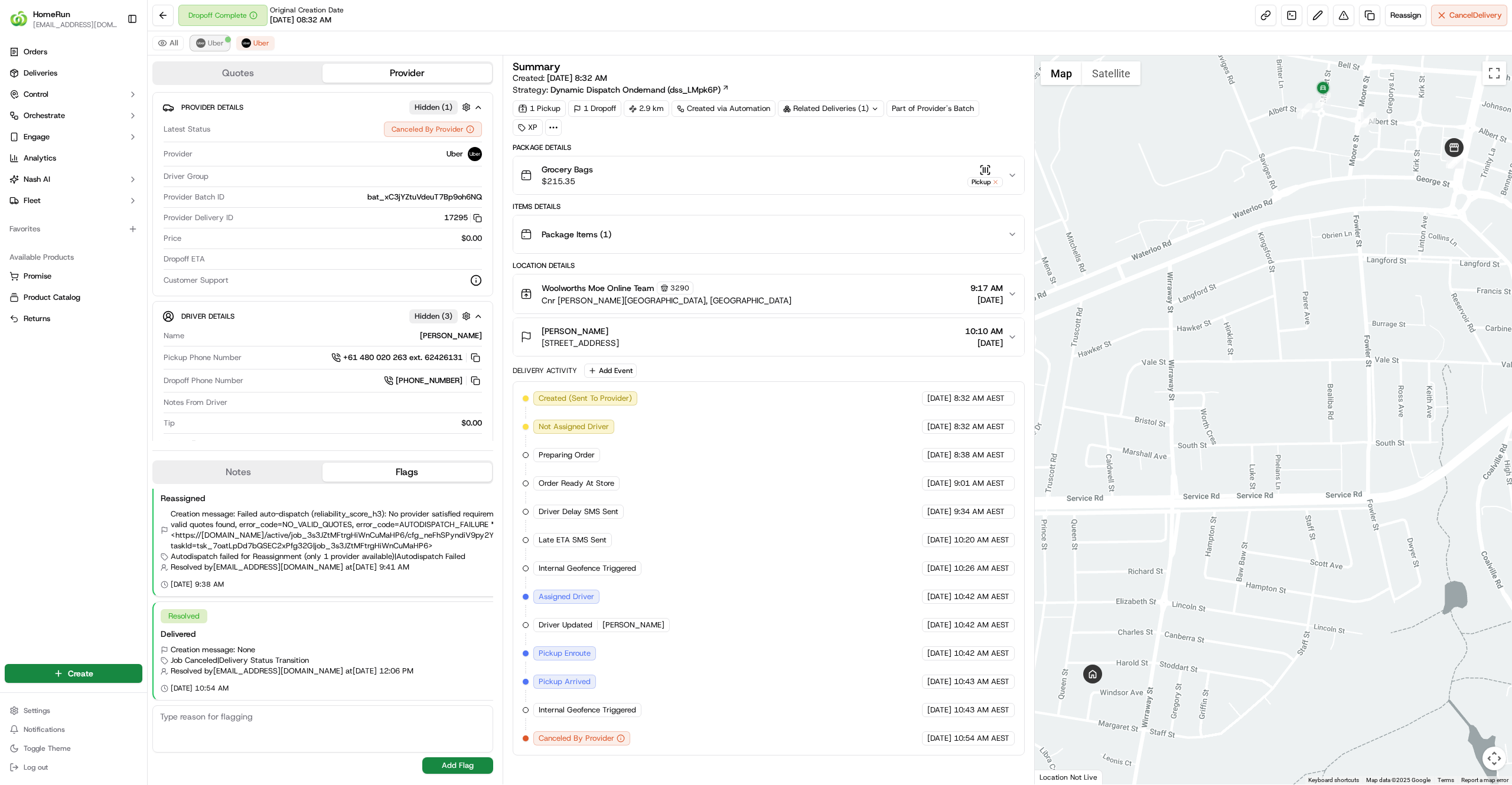
click at [206, 49] on button "Uber" at bounding box center [210, 43] width 39 height 14
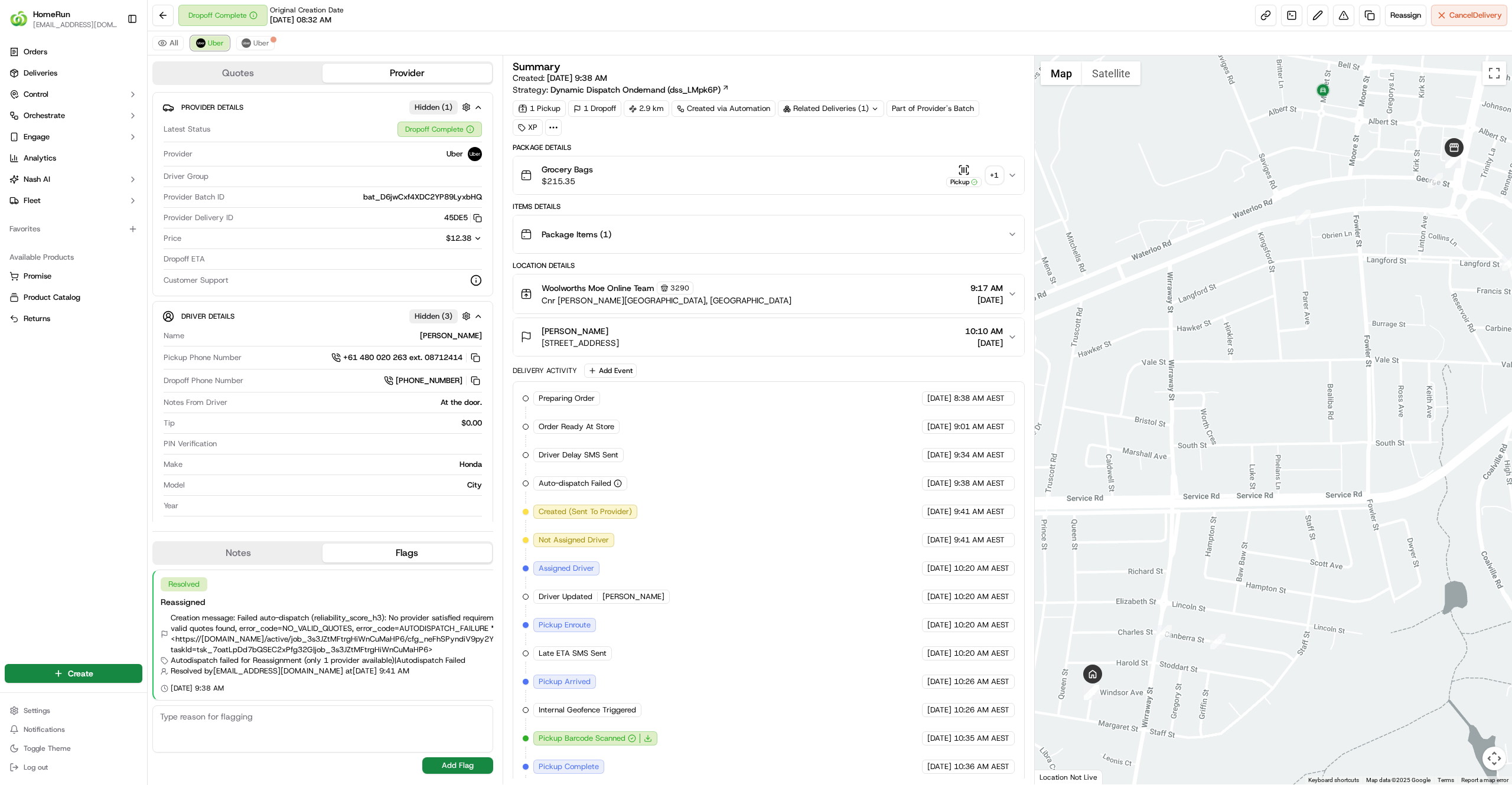
scroll to position [128, 0]
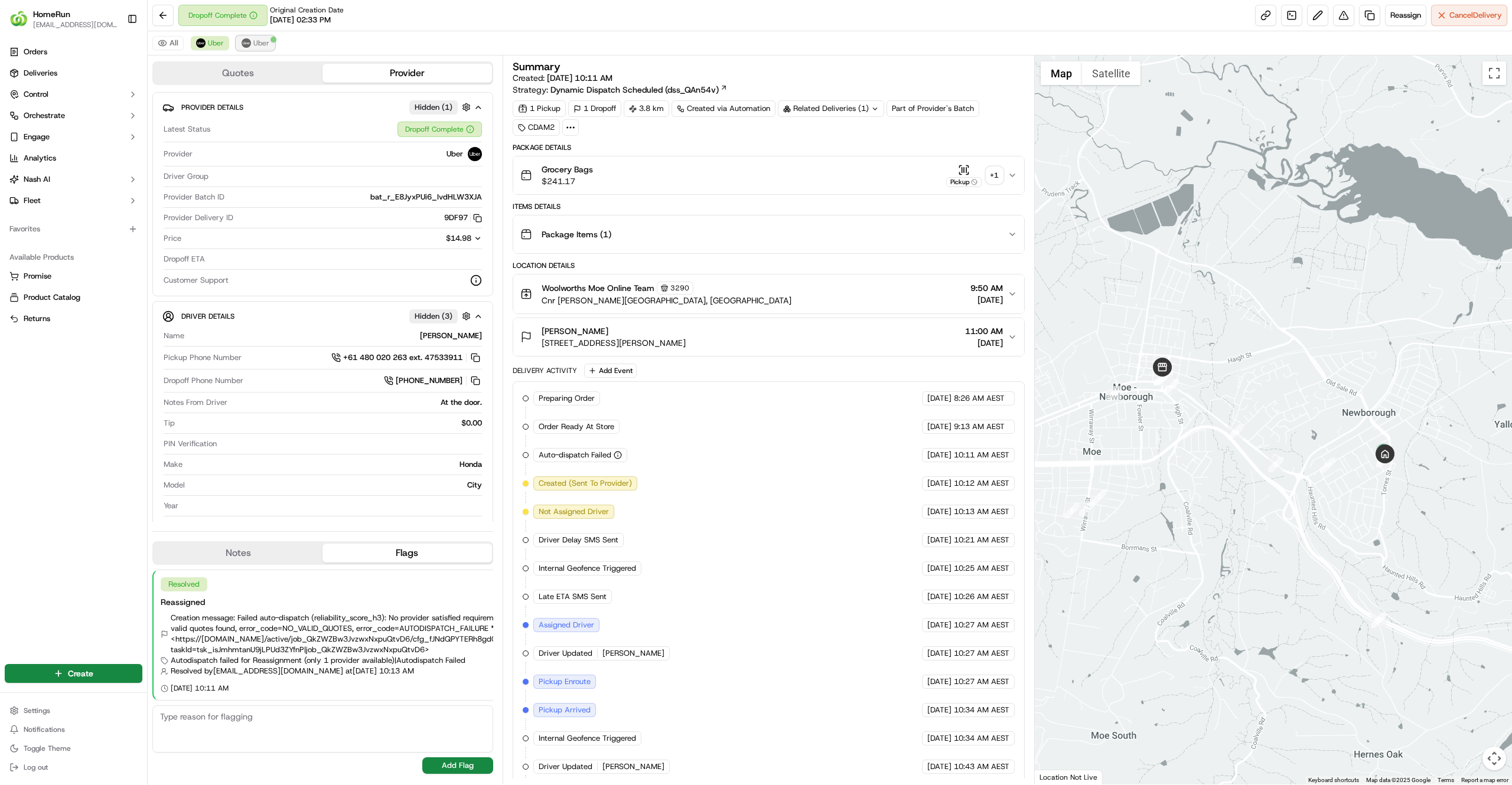
click at [265, 47] on span "Uber" at bounding box center [261, 43] width 16 height 9
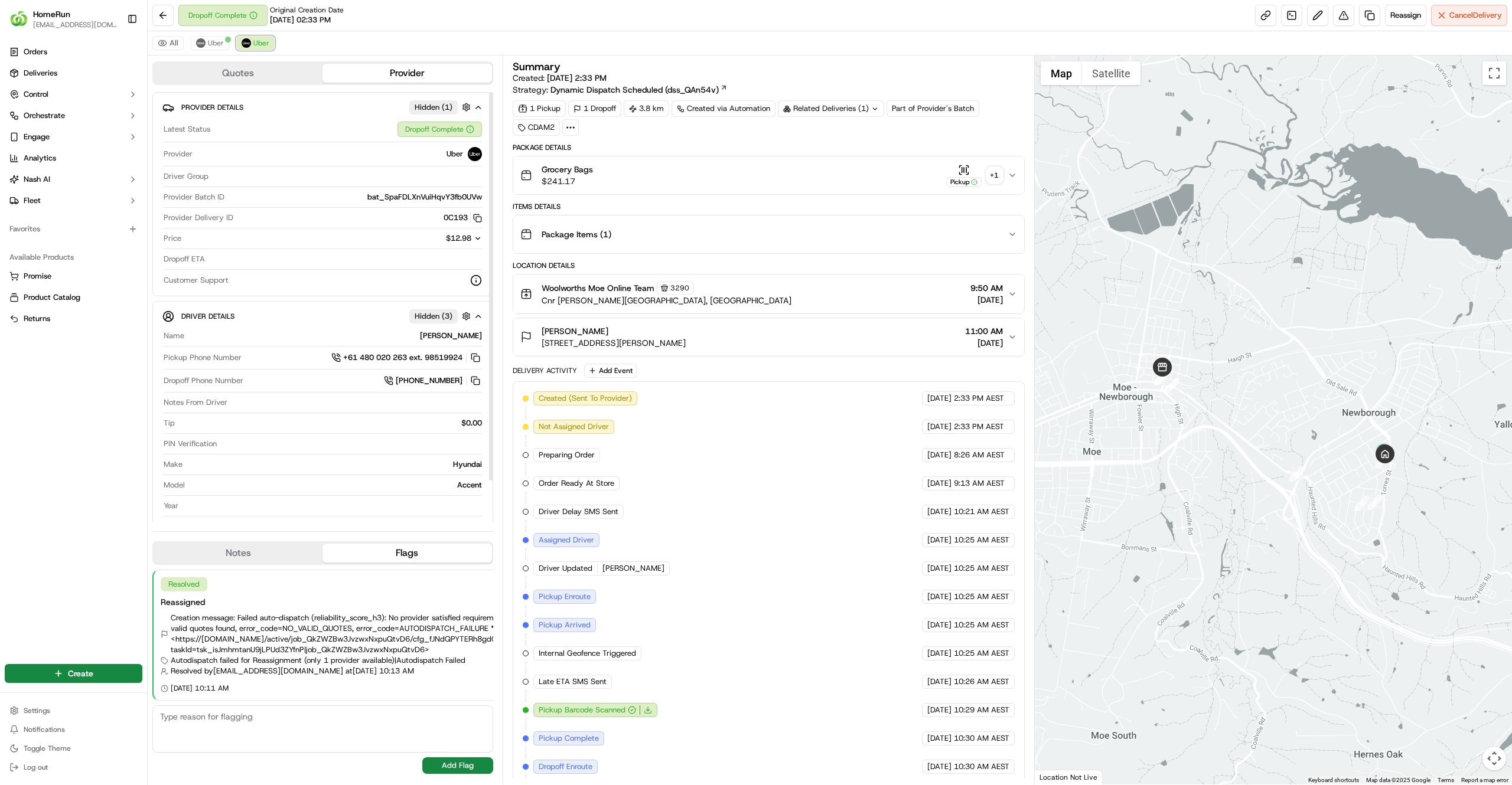
scroll to position [100, 0]
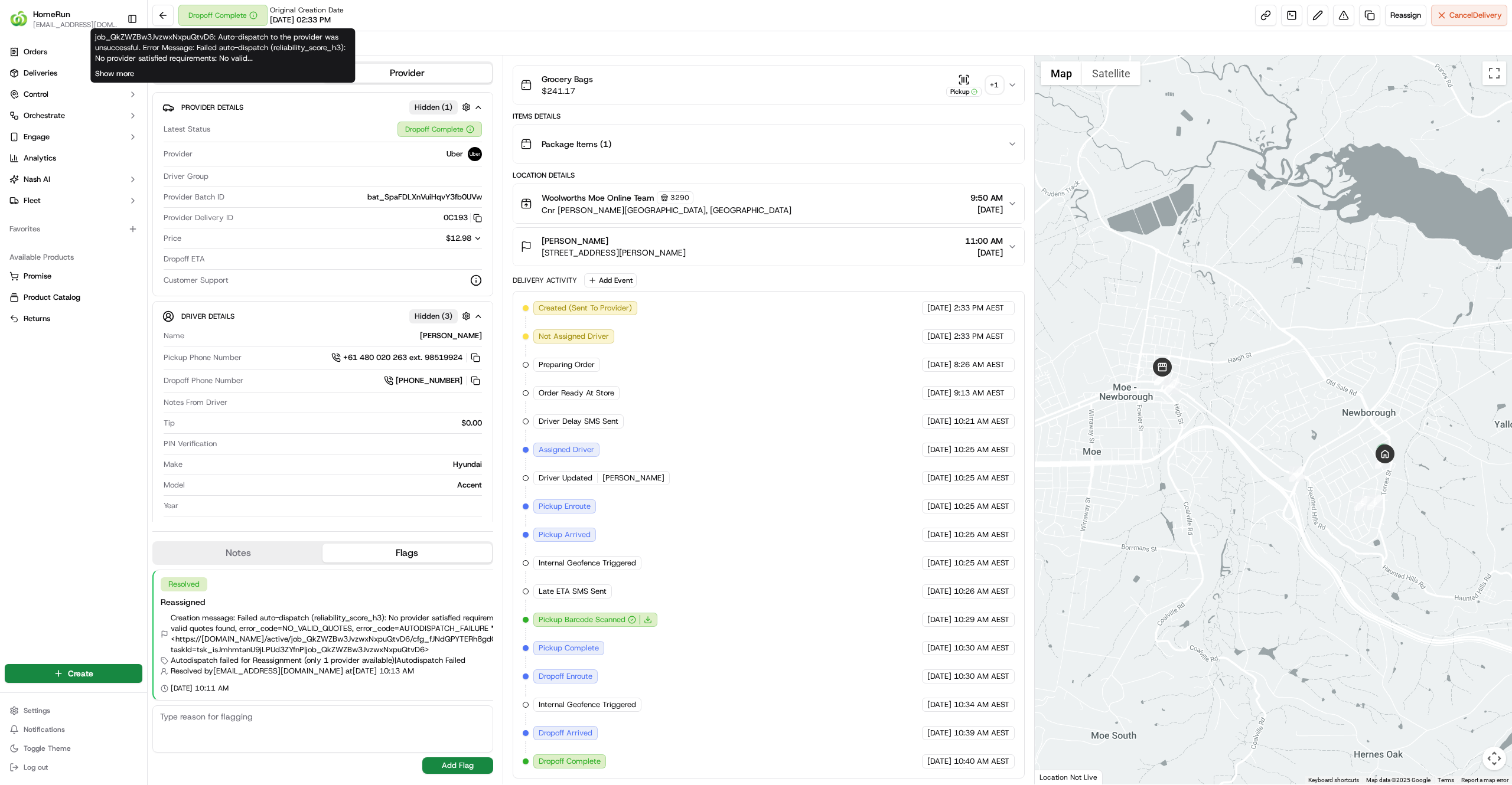
click at [127, 75] on button "Show more" at bounding box center [114, 73] width 39 height 11
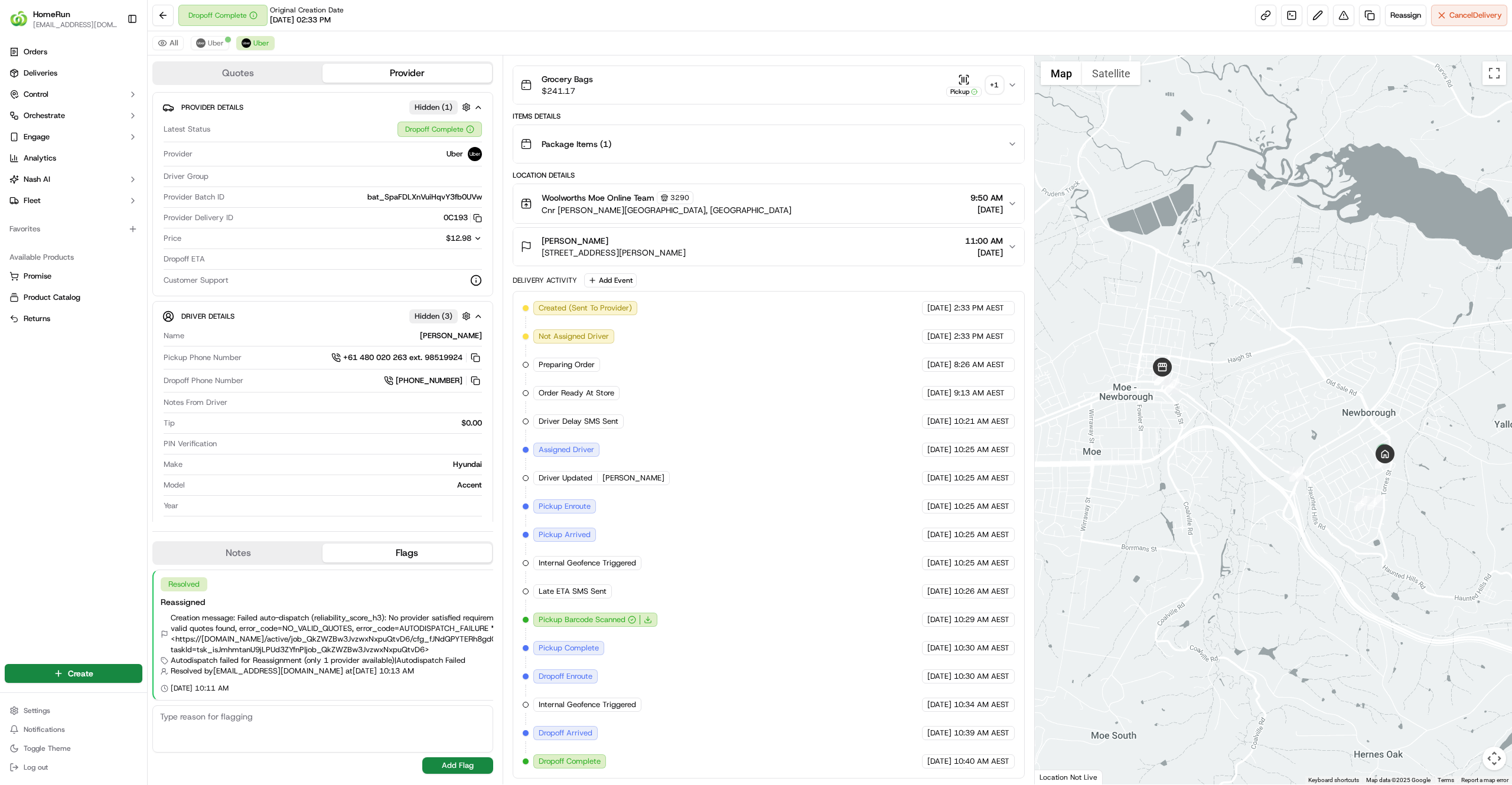
click at [565, 44] on div "All Uber Uber" at bounding box center [829, 43] width 1364 height 24
click at [211, 45] on span "Uber" at bounding box center [216, 43] width 16 height 9
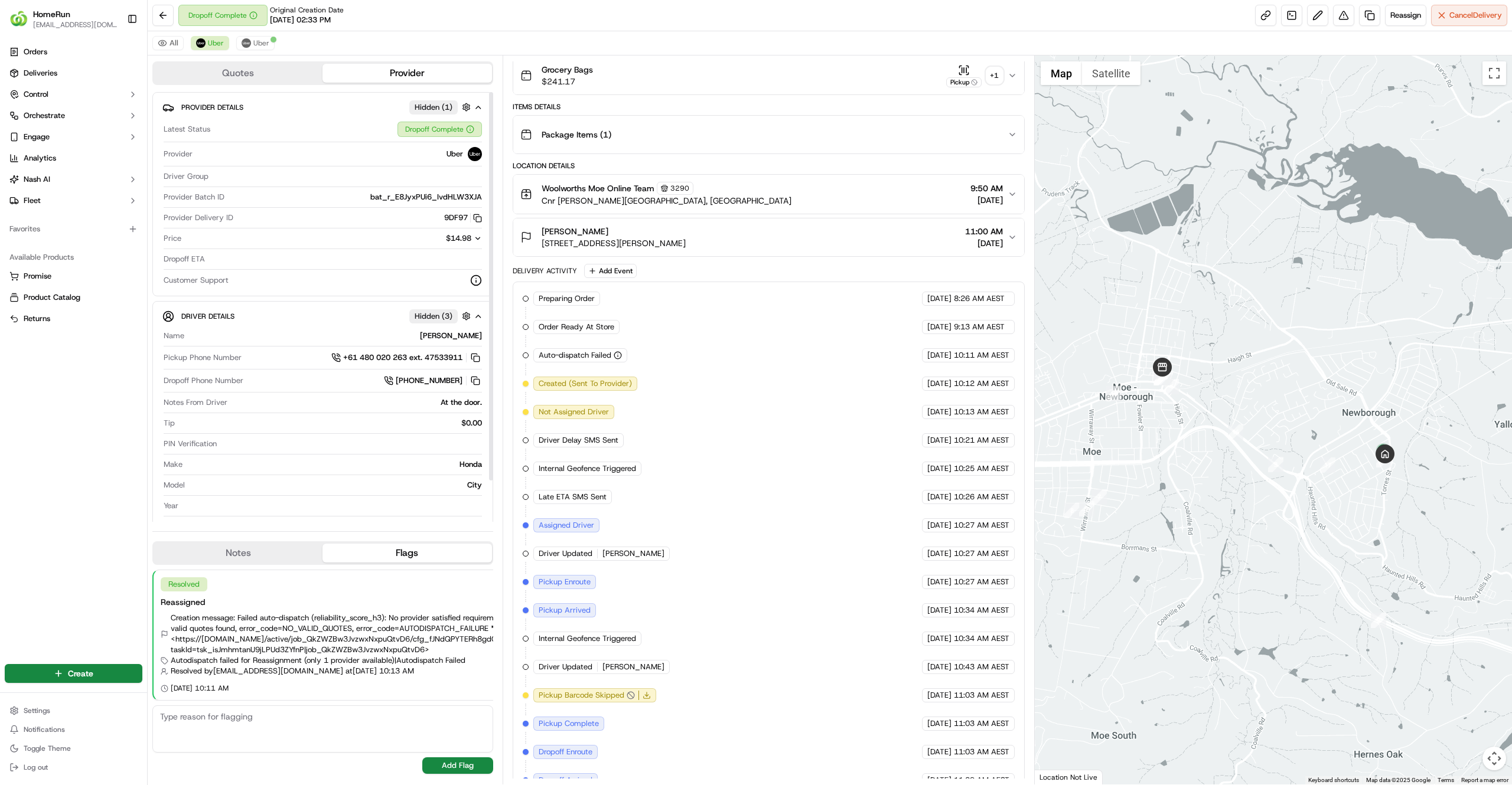
click at [660, 391] on div "Preparing Order HomeRun 19/09/2025 8:26 AM AEST Order Ready At Store HomeRun 19…" at bounding box center [768, 553] width 492 height 524
click at [322, 707] on textarea at bounding box center [323, 729] width 341 height 47
click at [485, 582] on div "Resolved Reassigned Creation message: Failed auto-dispatch (reliability_score_h…" at bounding box center [300, 635] width 385 height 130
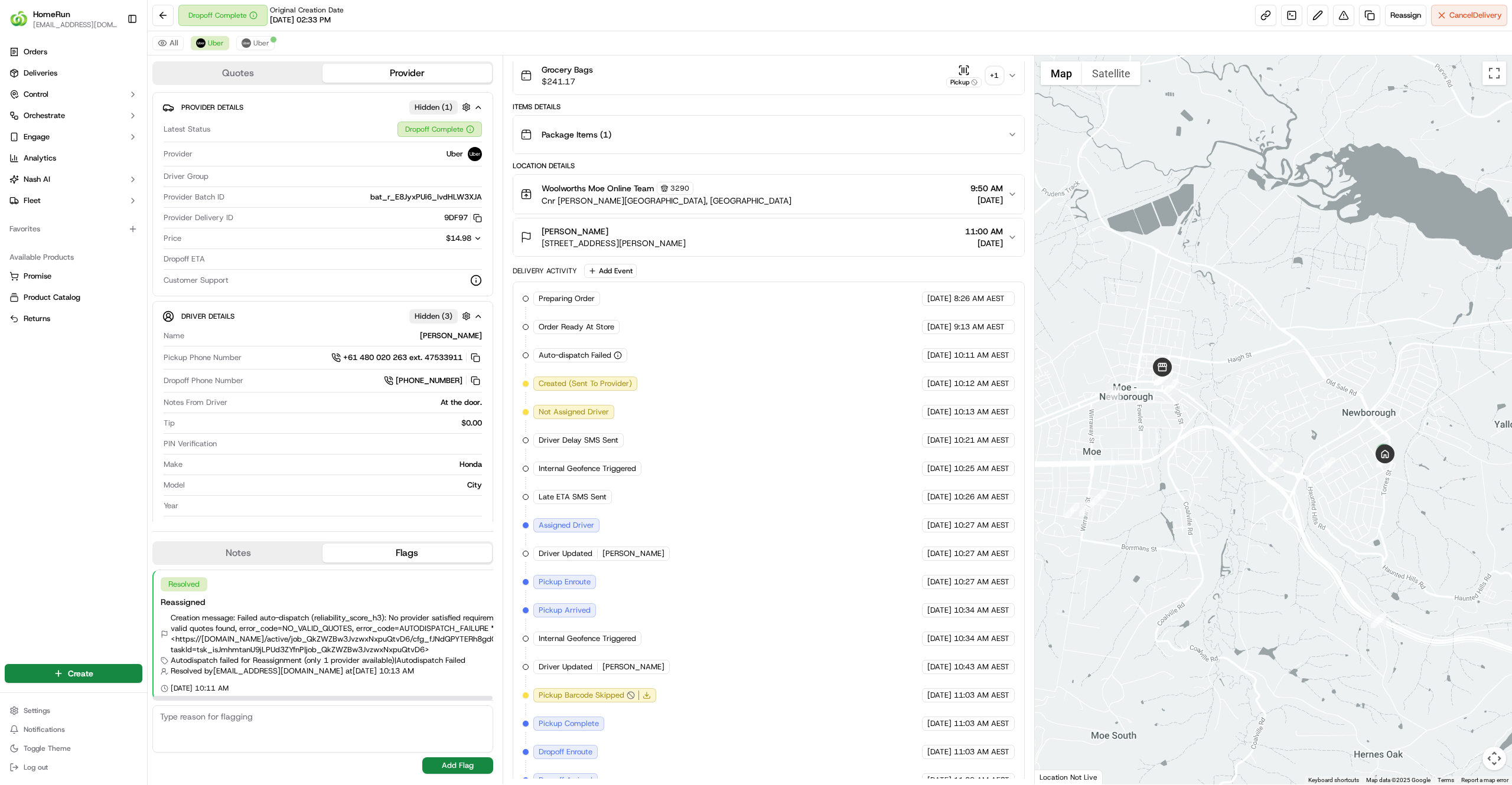
click at [168, 587] on div "Resolved" at bounding box center [183, 584] width 47 height 14
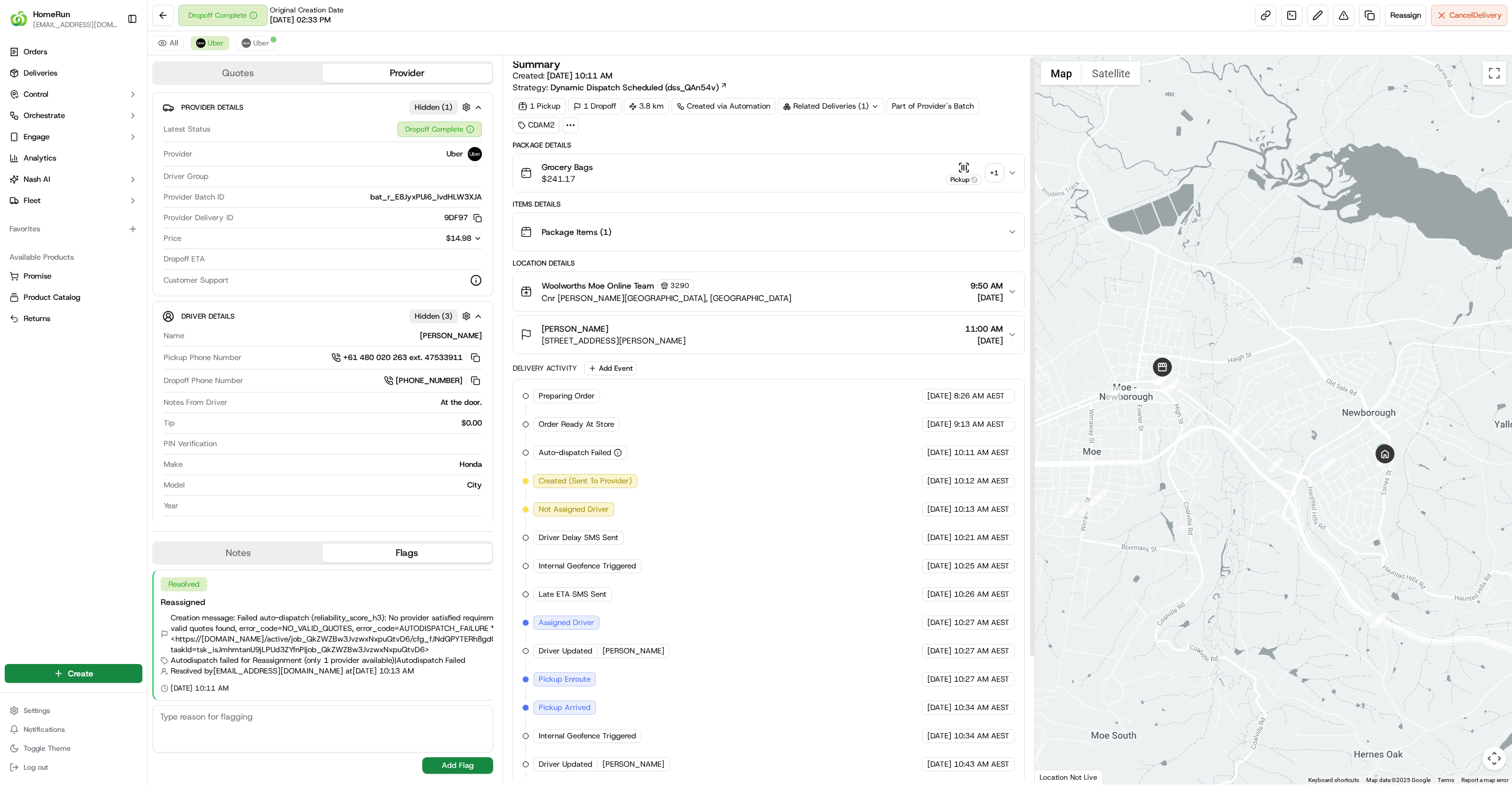
scroll to position [4, 0]
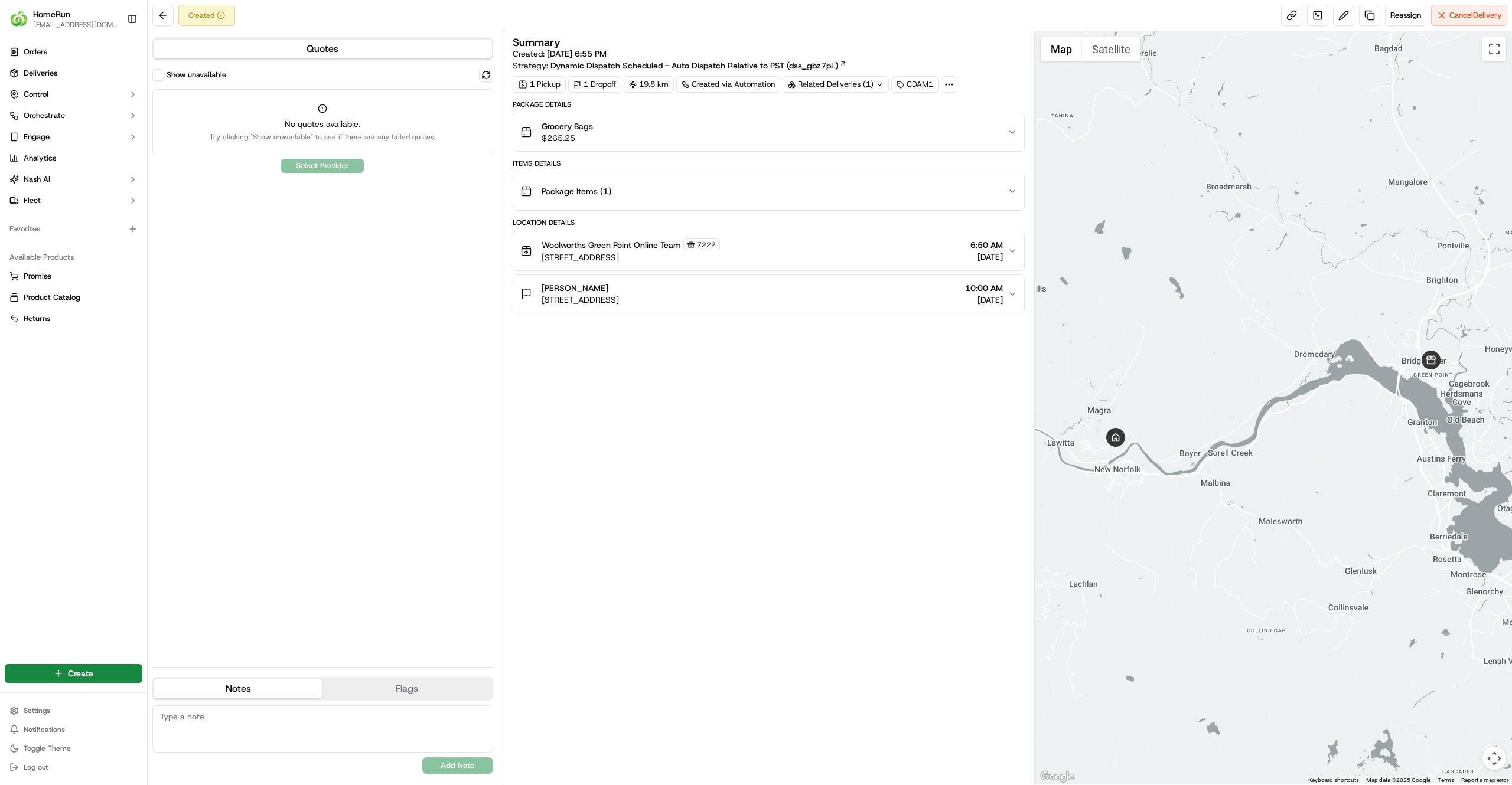
click at [160, 75] on button "Show unavailable" at bounding box center [158, 75] width 12 height 12
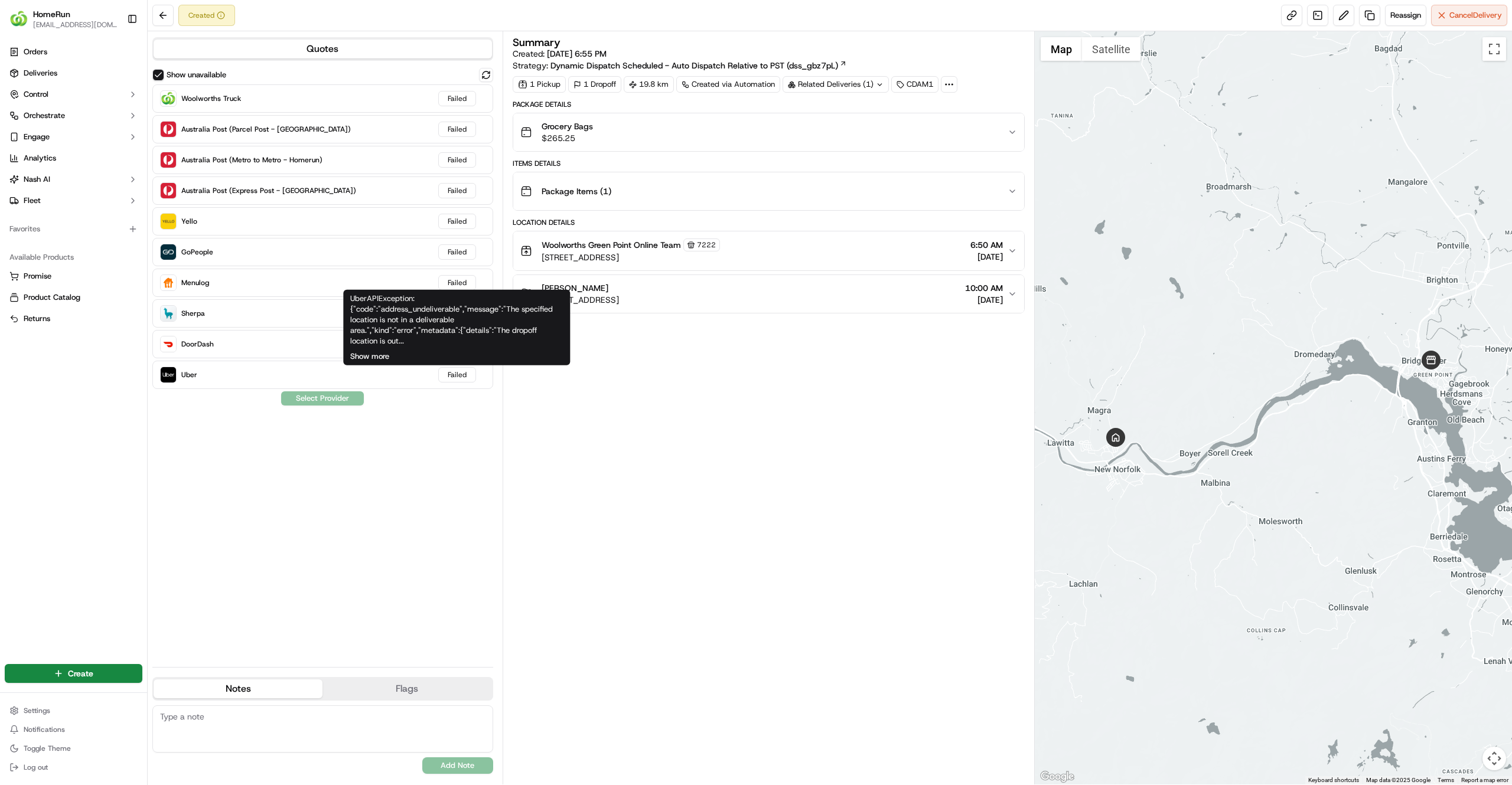
click at [376, 360] on button "Show more" at bounding box center [369, 356] width 39 height 11
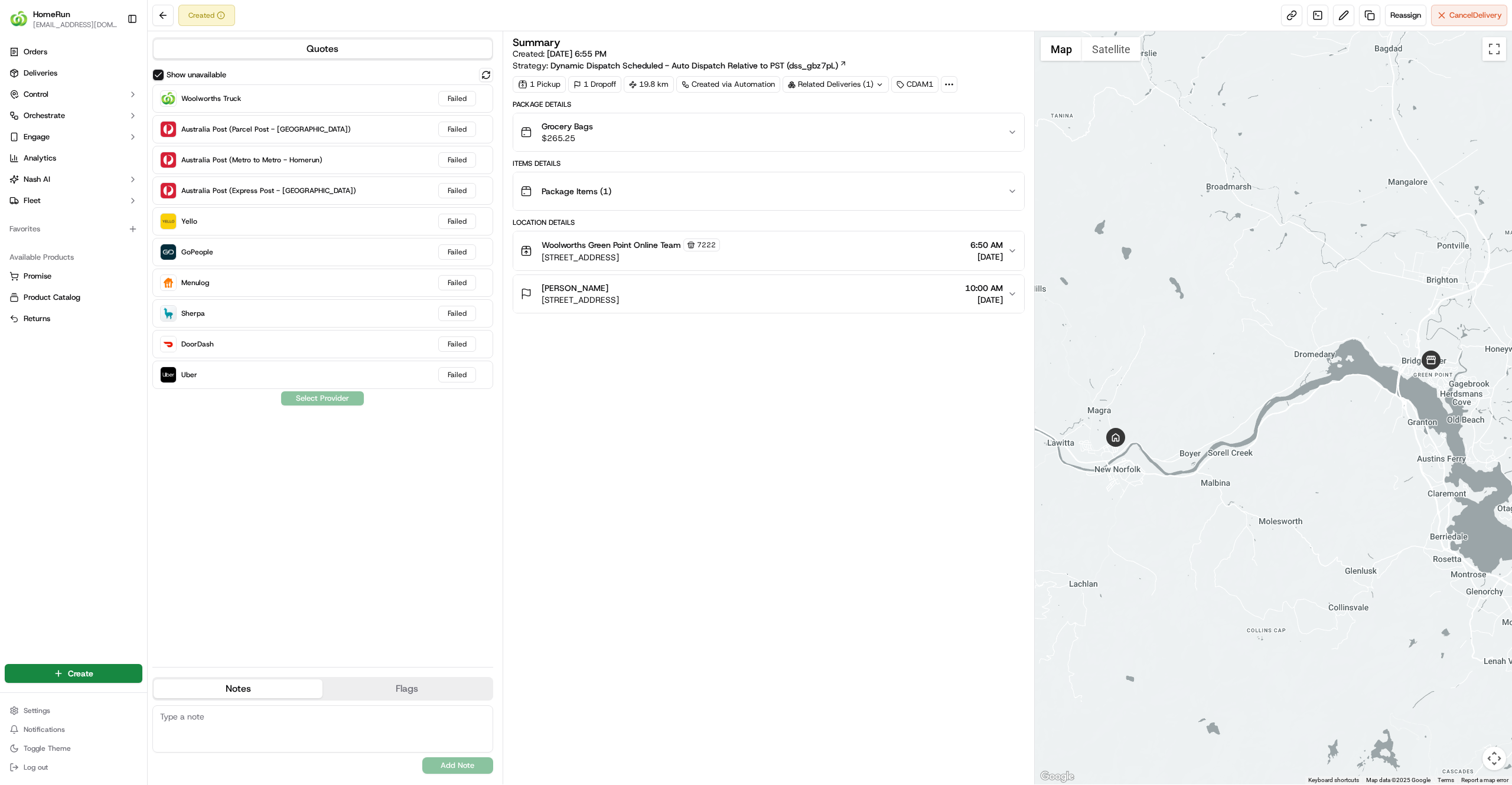
click at [573, 505] on div "Summary Created: 19/09/2025 6:55 PM Strategy: Dynamic Dispatch Scheduled - Auto…" at bounding box center [768, 408] width 512 height 741
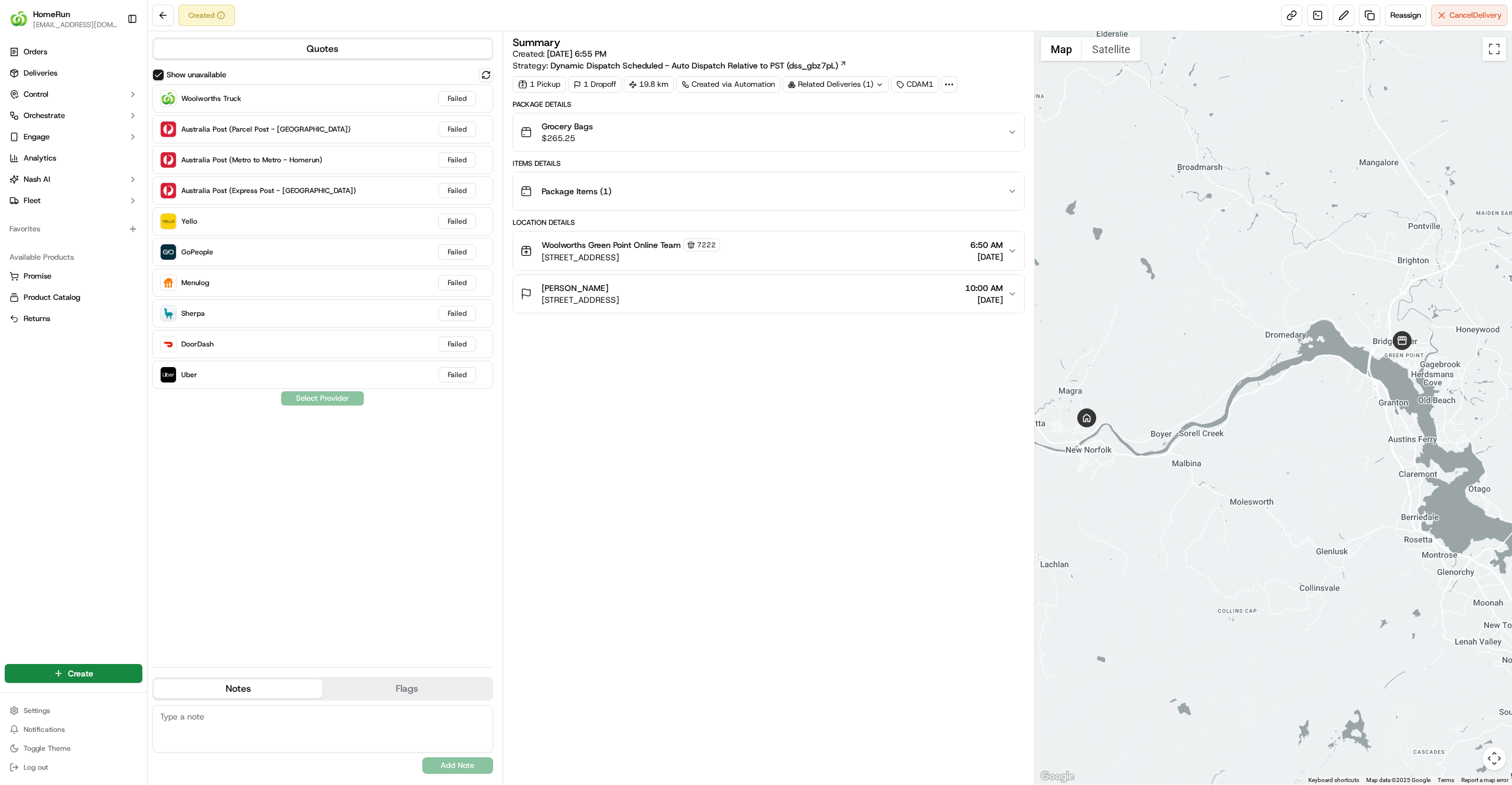
drag, startPoint x: 1141, startPoint y: 479, endPoint x: 1094, endPoint y: 453, distance: 53.7
click at [1094, 453] on div at bounding box center [1273, 408] width 477 height 753
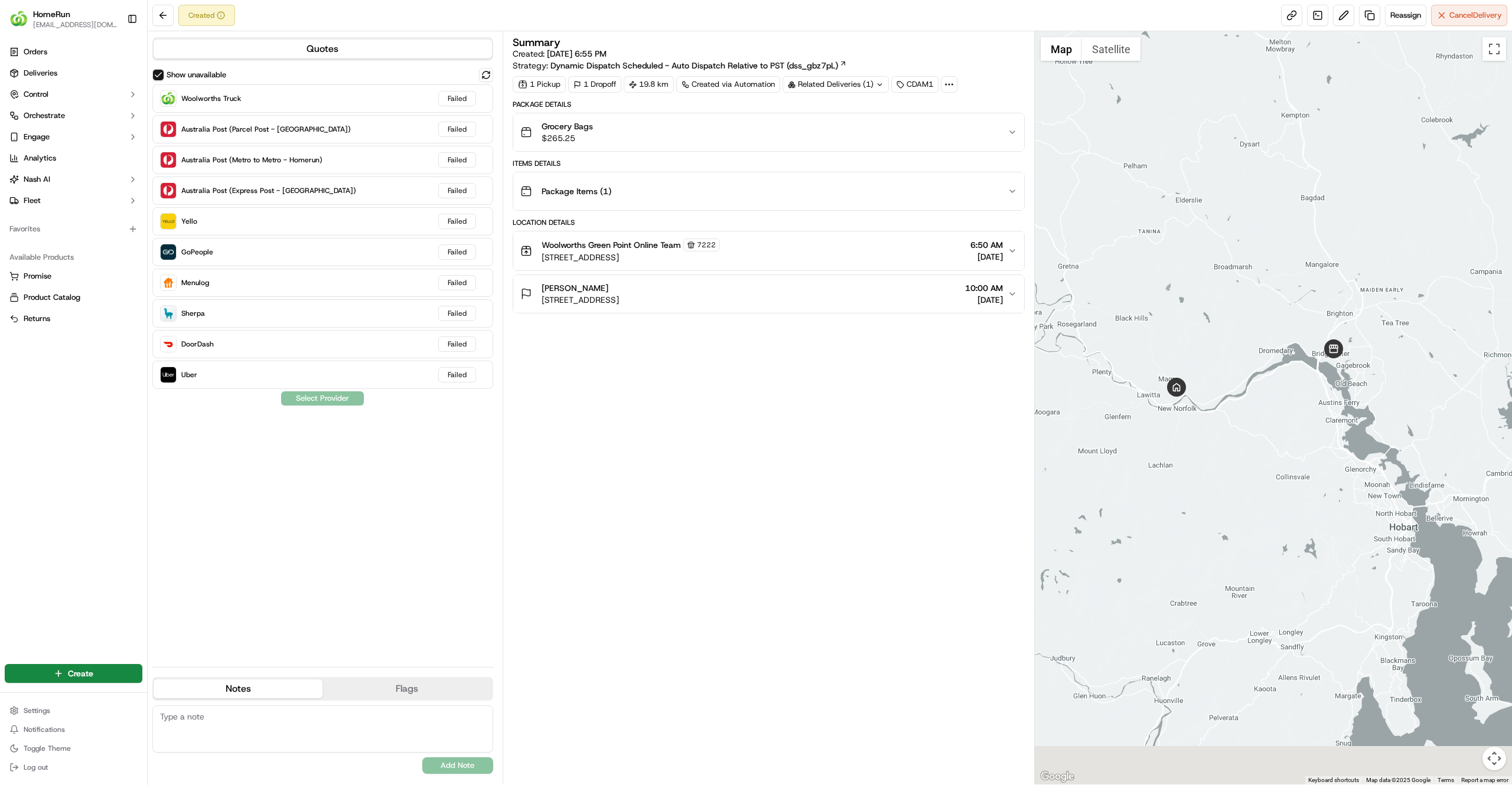
drag, startPoint x: 1125, startPoint y: 413, endPoint x: 1246, endPoint y: 328, distance: 147.9
click at [1246, 328] on div at bounding box center [1273, 408] width 477 height 753
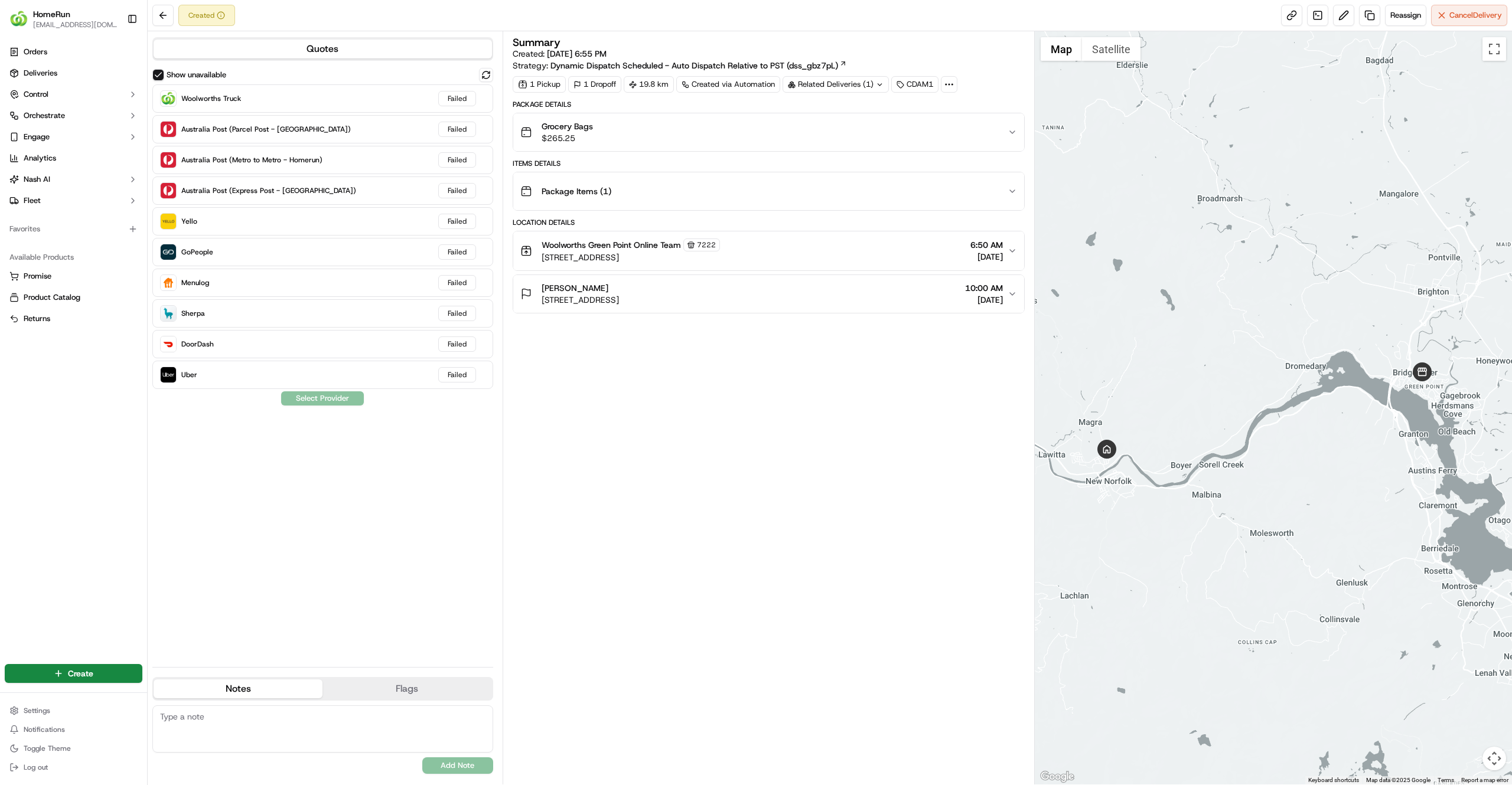
click at [762, 140] on div "Grocery Bags $265.25" at bounding box center [764, 132] width 487 height 24
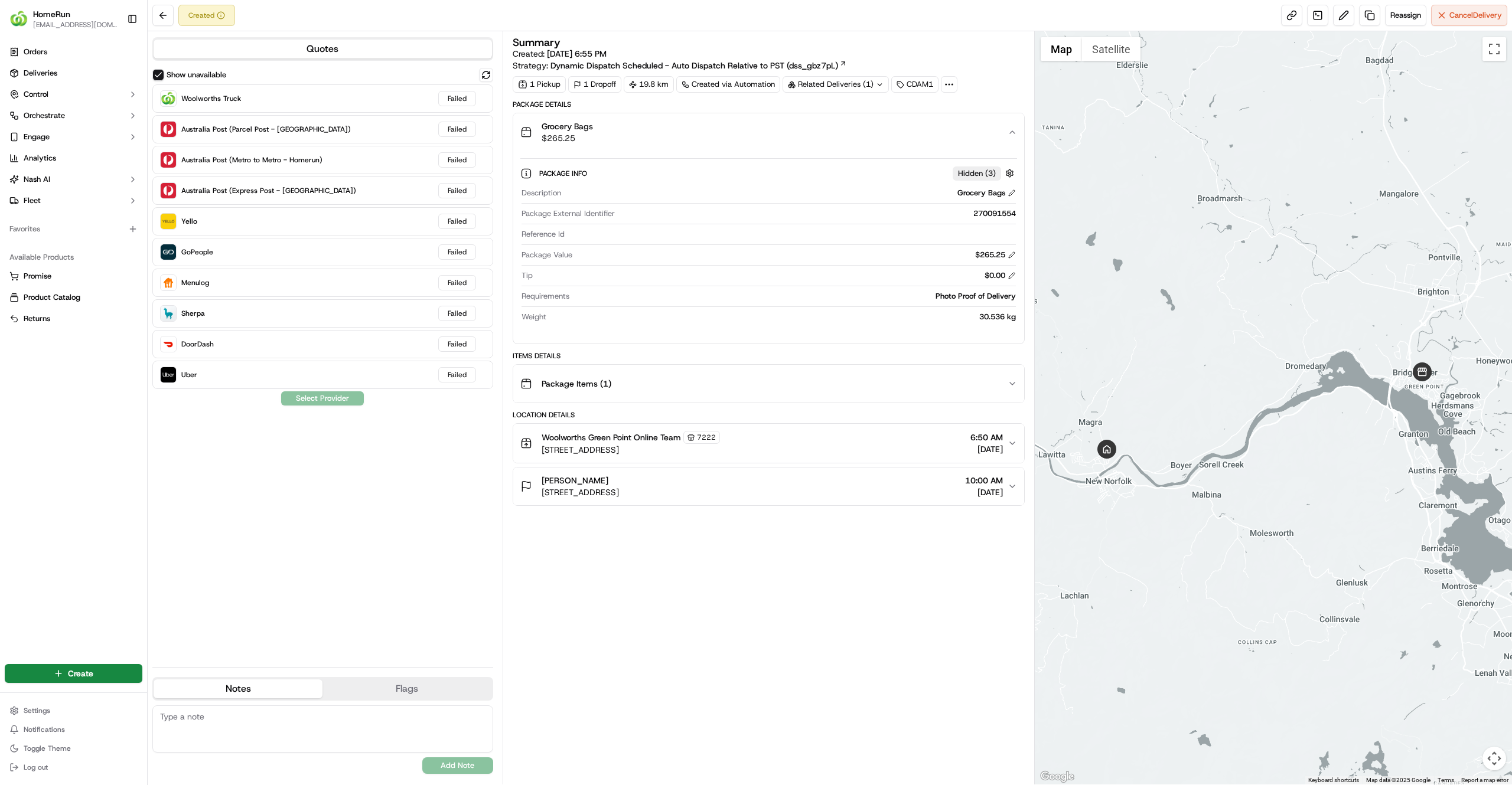
click at [973, 213] on div "270091554" at bounding box center [817, 213] width 396 height 11
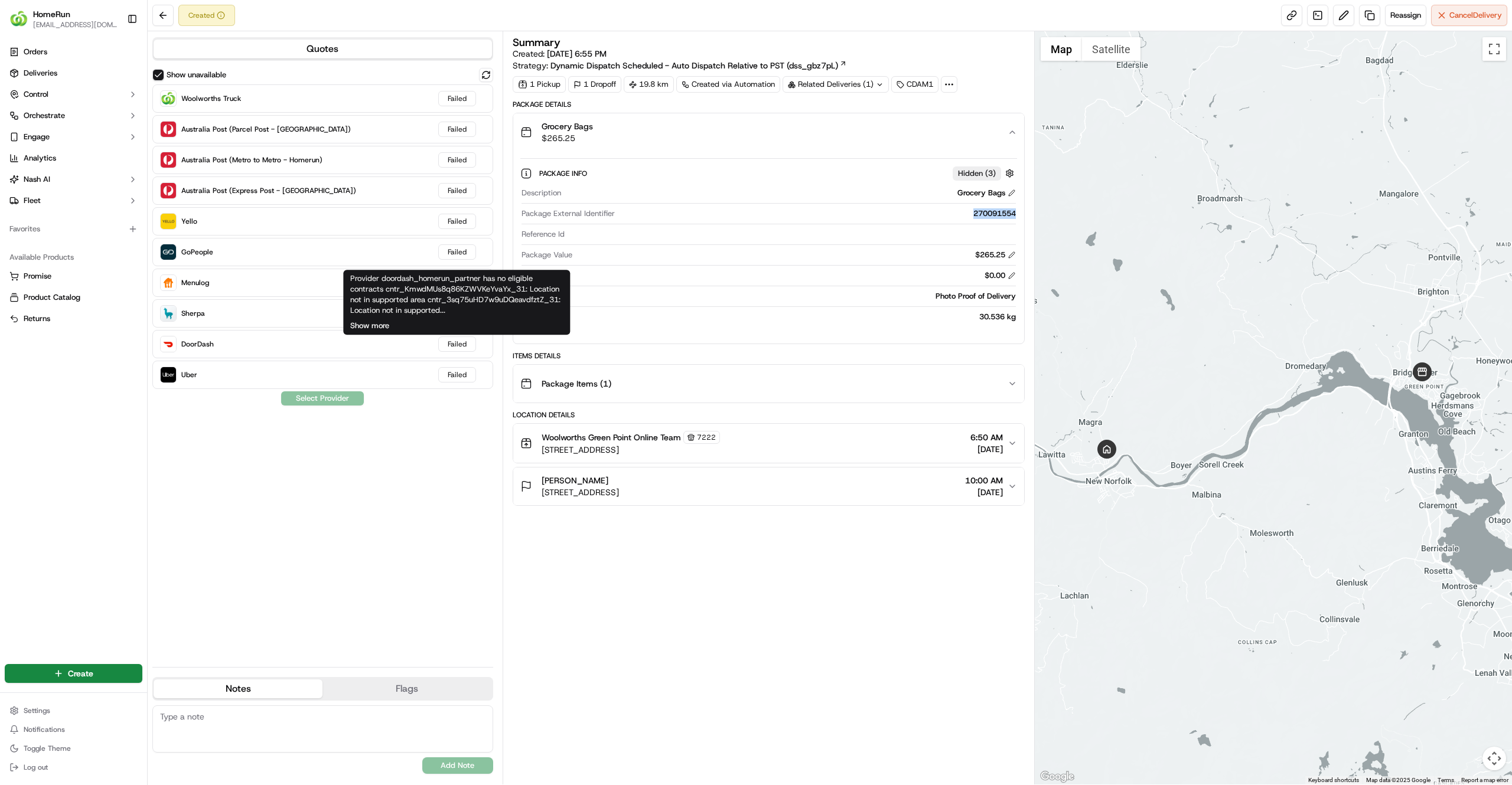
click at [381, 329] on button "Show more" at bounding box center [369, 326] width 39 height 11
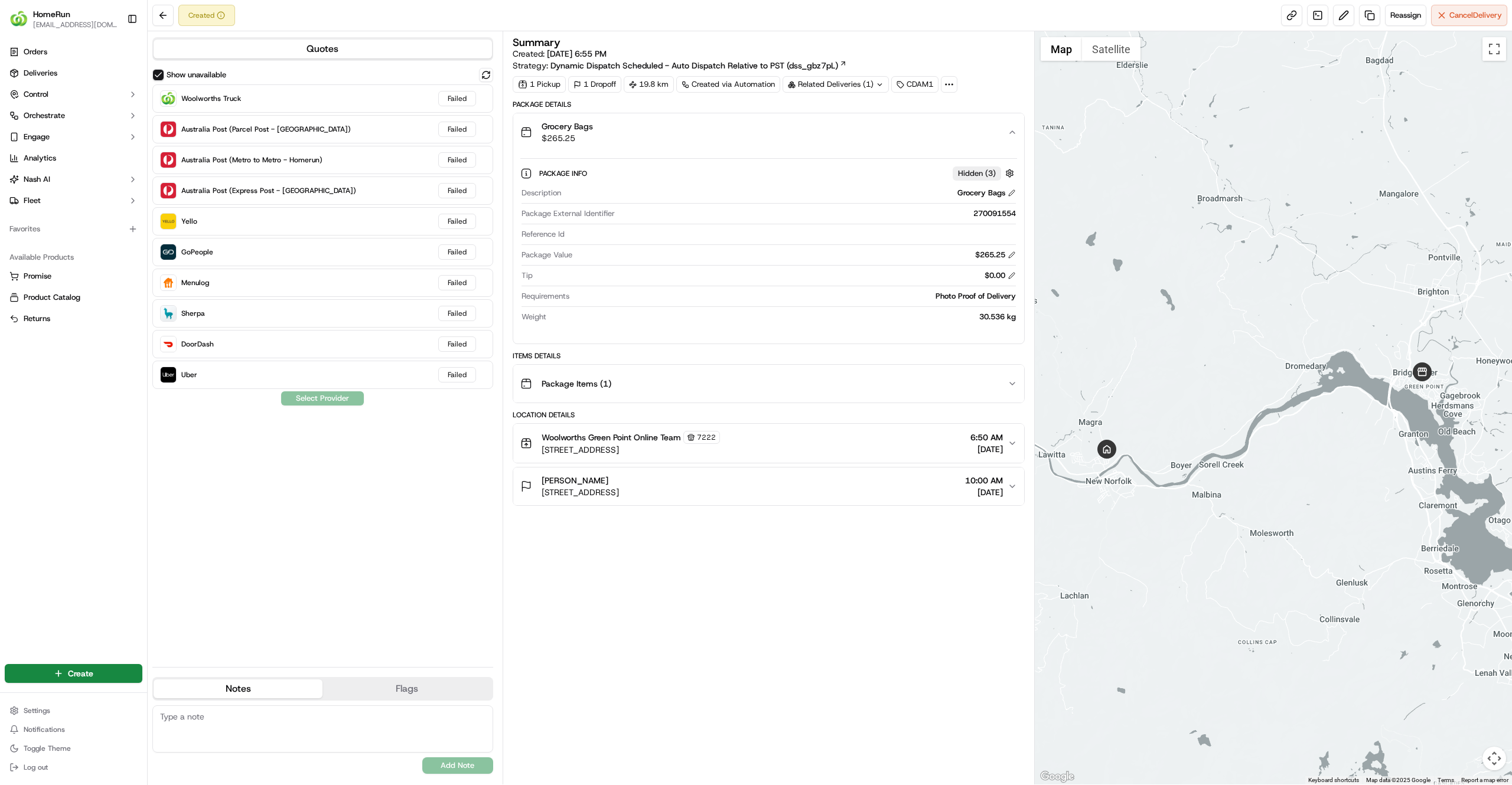
click at [638, 654] on div "Summary Created: 19/09/2025 6:55 PM Strategy: Dynamic Dispatch Scheduled - Auto…" at bounding box center [768, 408] width 512 height 741
click at [769, 668] on div "Summary Created: 19/09/2025 6:55 PM Strategy: Dynamic Dispatch Scheduled - Auto…" at bounding box center [768, 408] width 512 height 741
click at [53, 76] on span "Deliveries" at bounding box center [40, 73] width 34 height 11
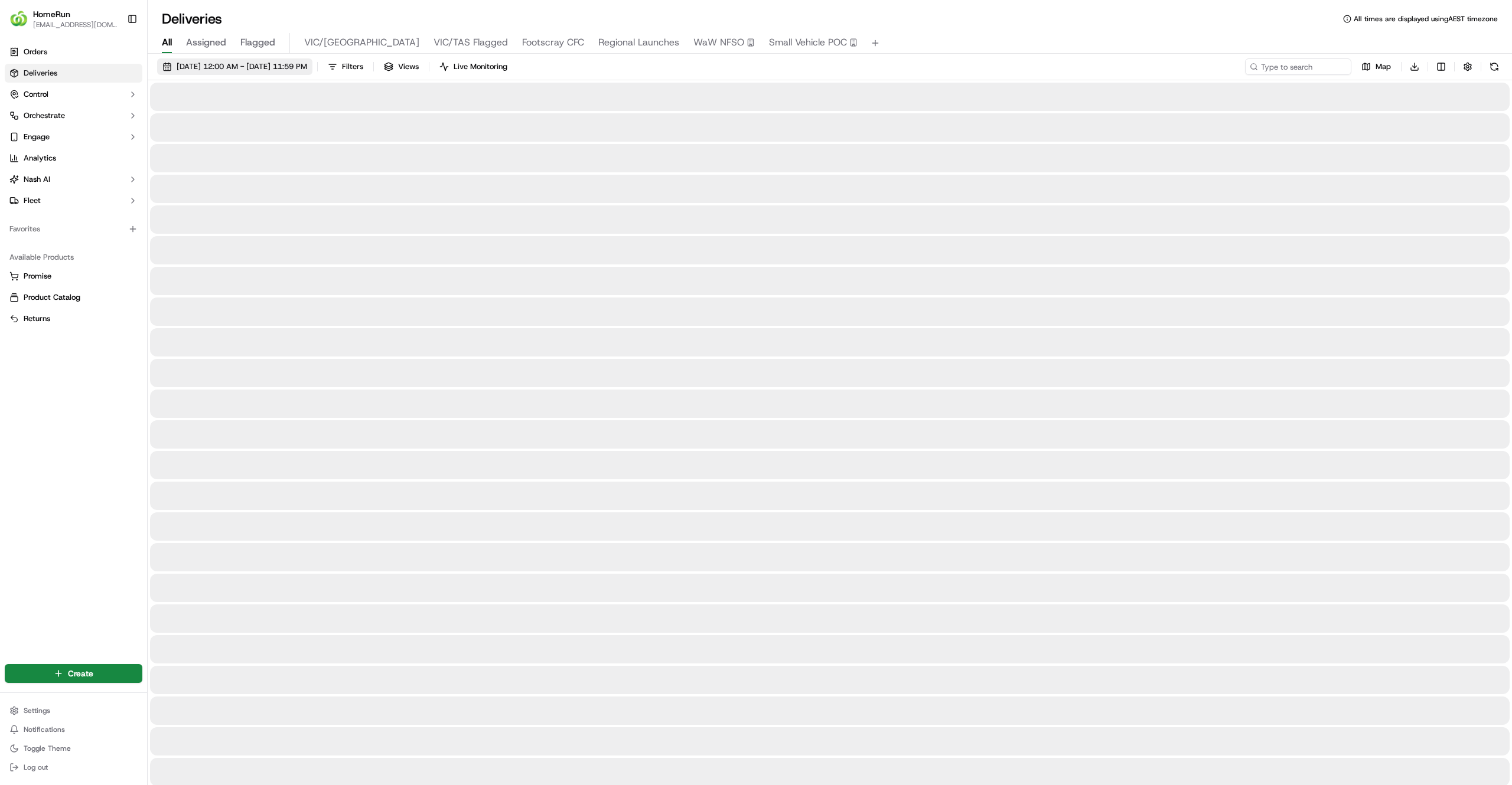
click at [203, 66] on span "19/09/2025 12:00 AM - 19/09/2025 11:59 PM" at bounding box center [242, 67] width 131 height 11
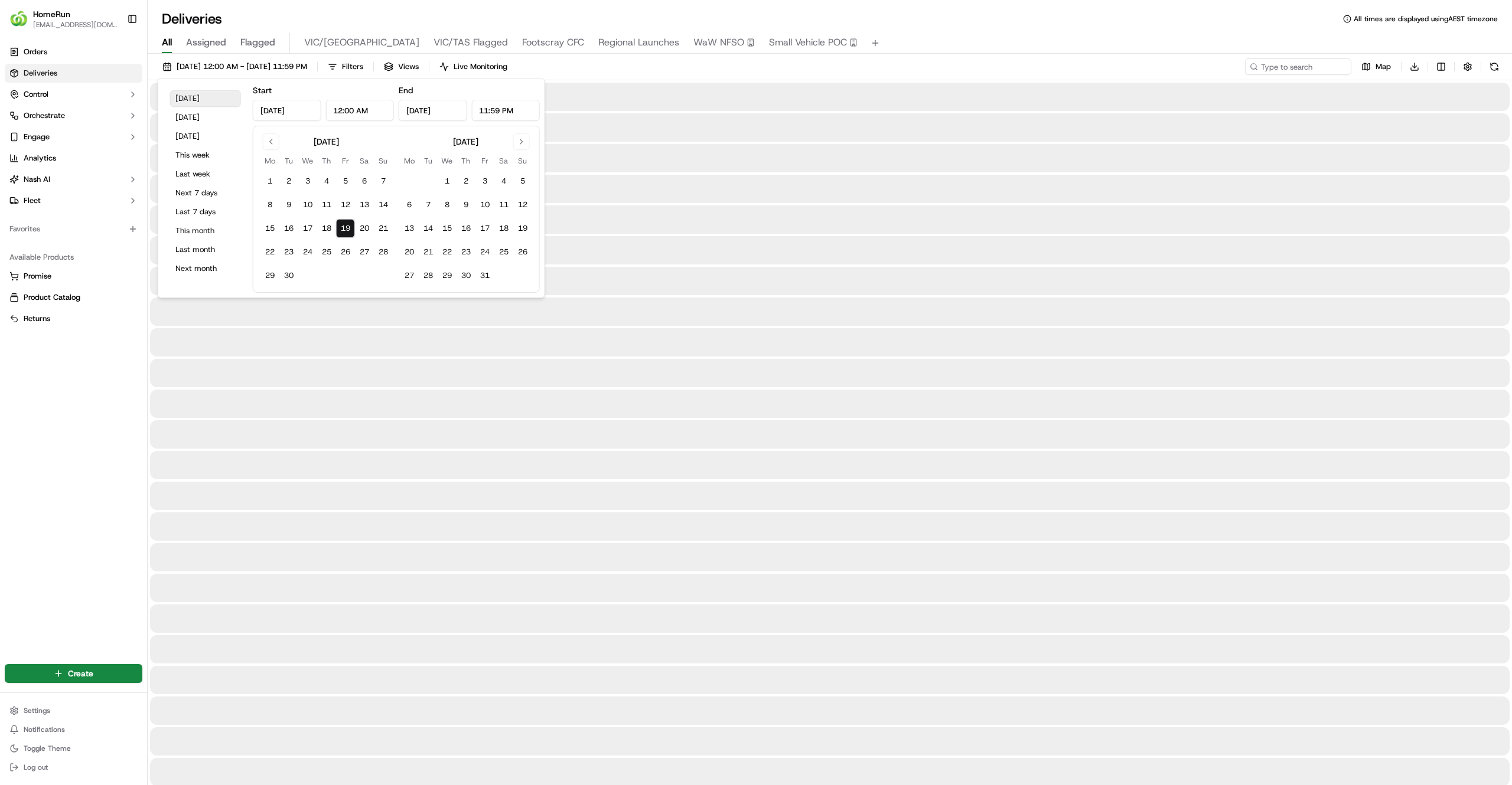
click at [201, 106] on button "Today" at bounding box center [206, 98] width 71 height 17
click at [363, 63] on span "Filters" at bounding box center [353, 67] width 21 height 11
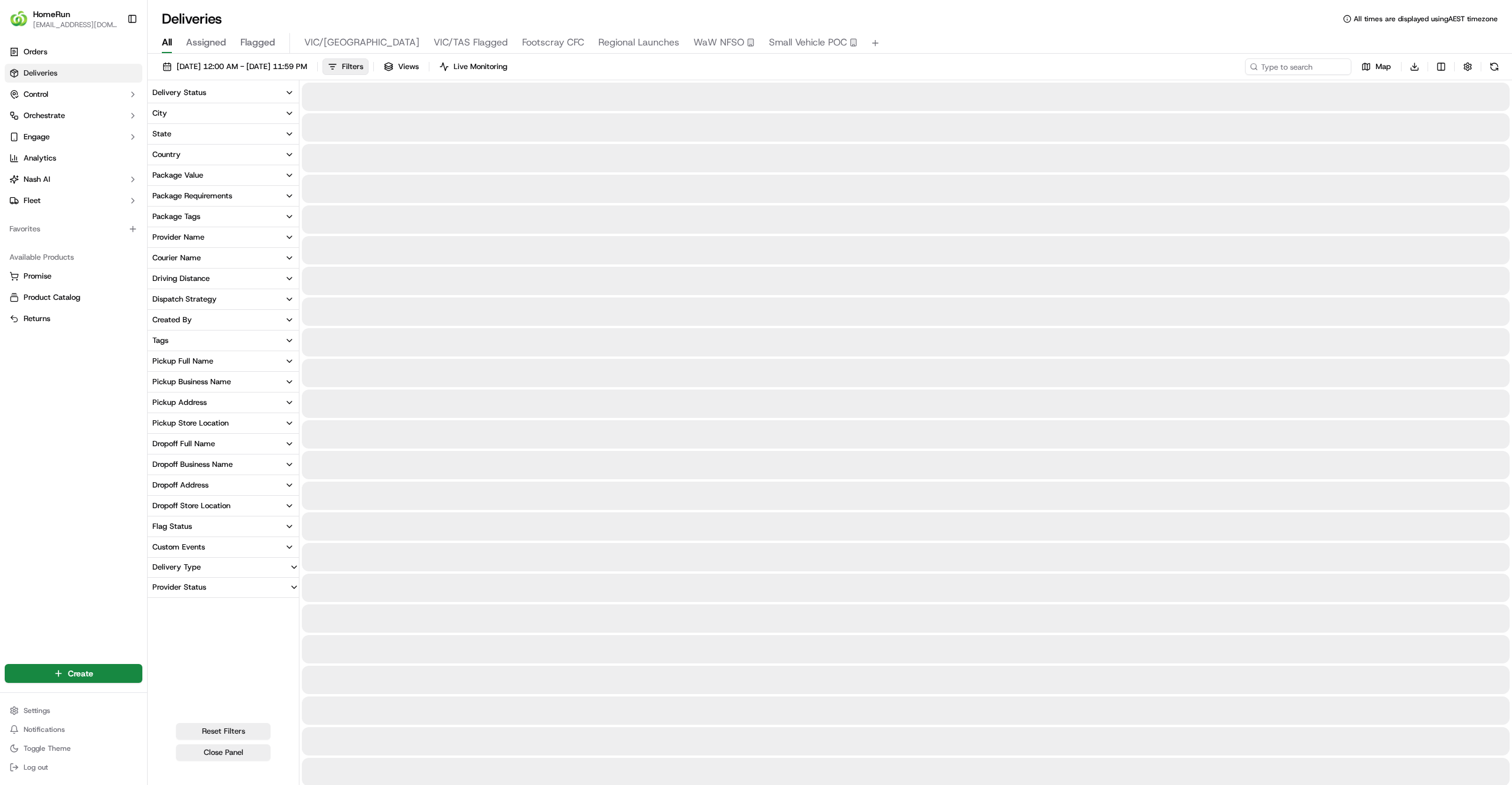
click at [234, 92] on button "Delivery Status" at bounding box center [223, 93] width 151 height 20
click at [38, 410] on div "Orders Deliveries Control Orchestrate Engage Analytics Nash AI Fleet Favorites …" at bounding box center [73, 345] width 147 height 615
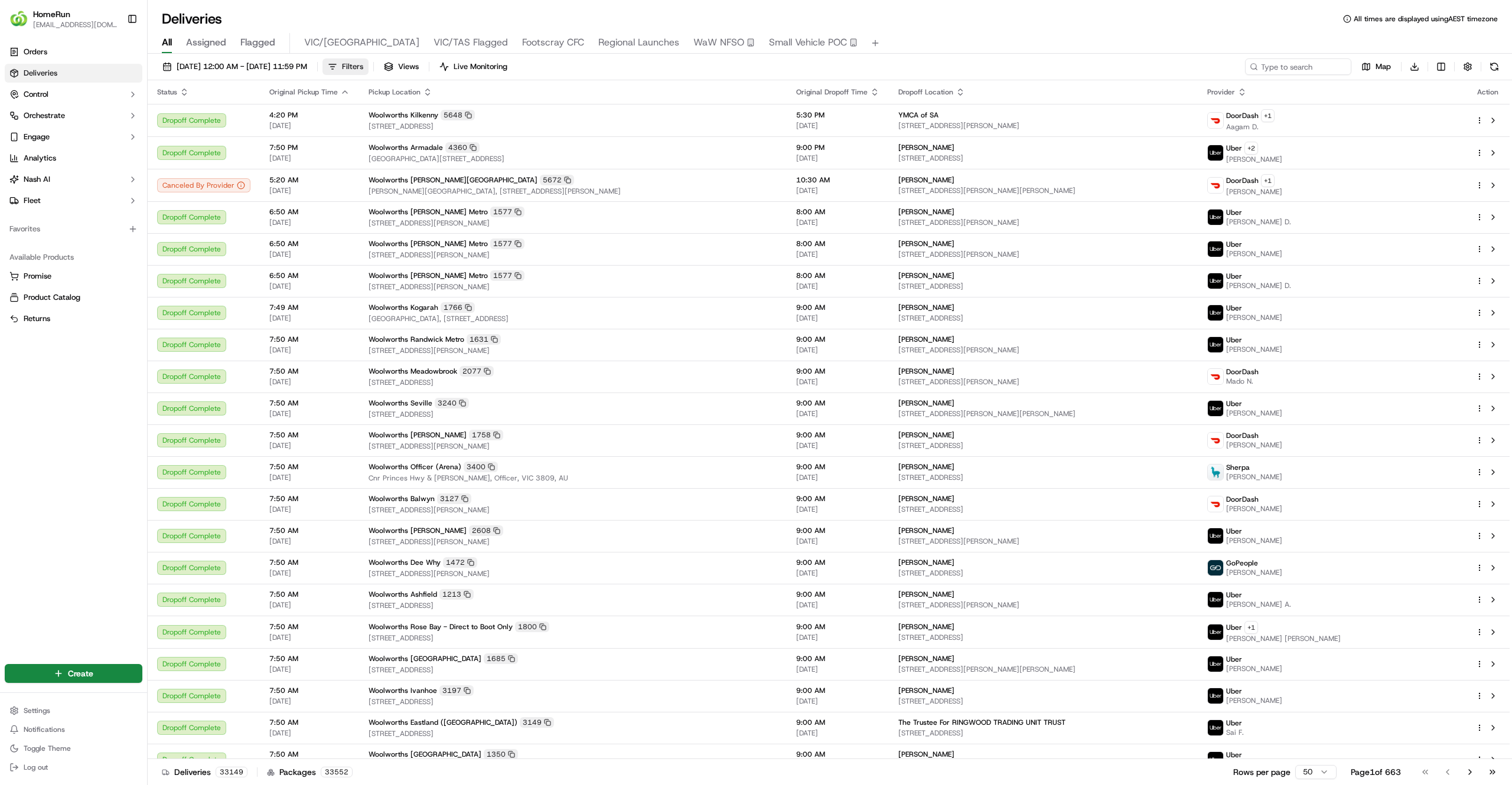
click at [369, 64] on button "Filters" at bounding box center [346, 67] width 46 height 17
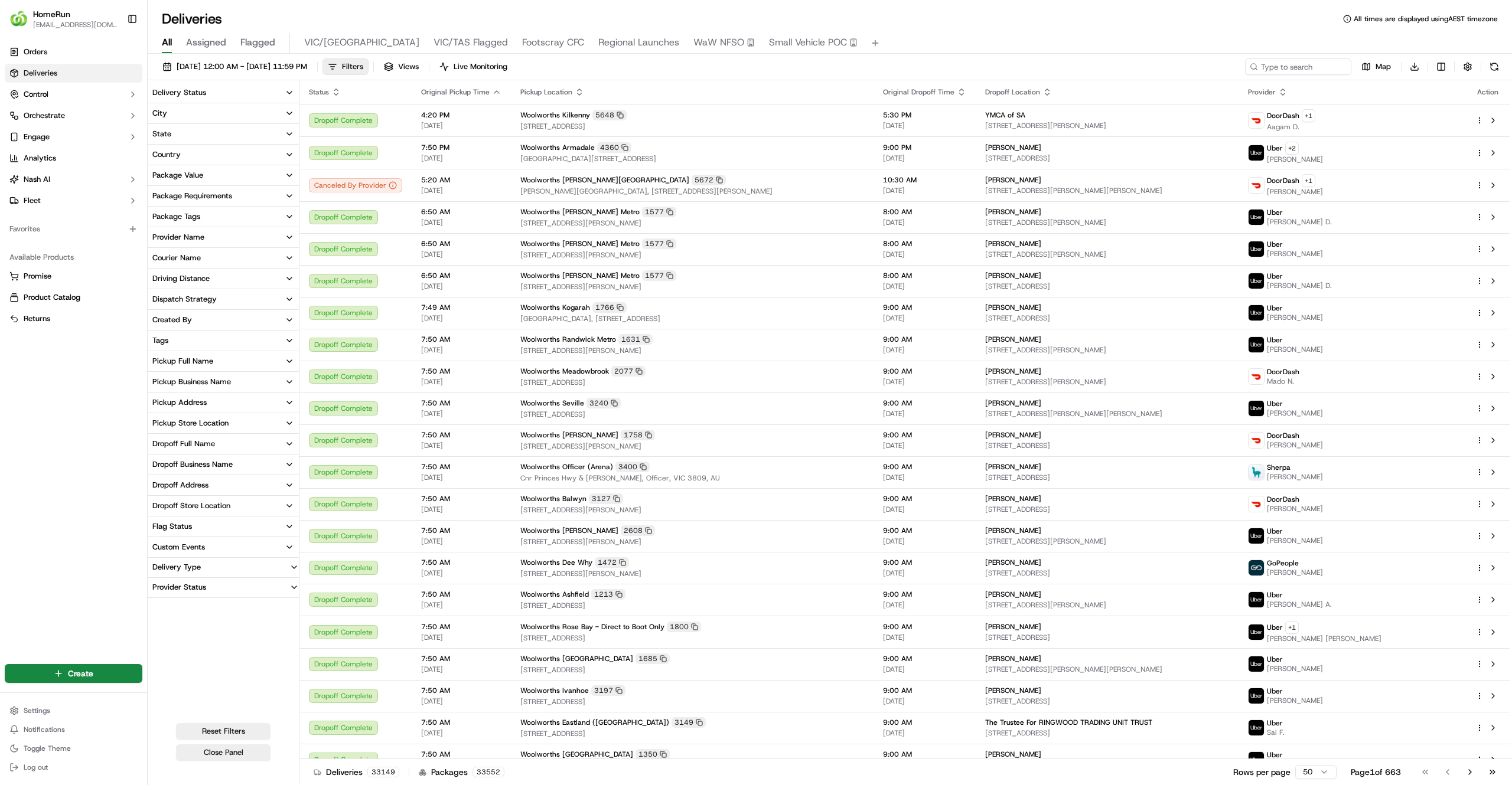
click at [198, 90] on div "Delivery Status" at bounding box center [179, 93] width 53 height 11
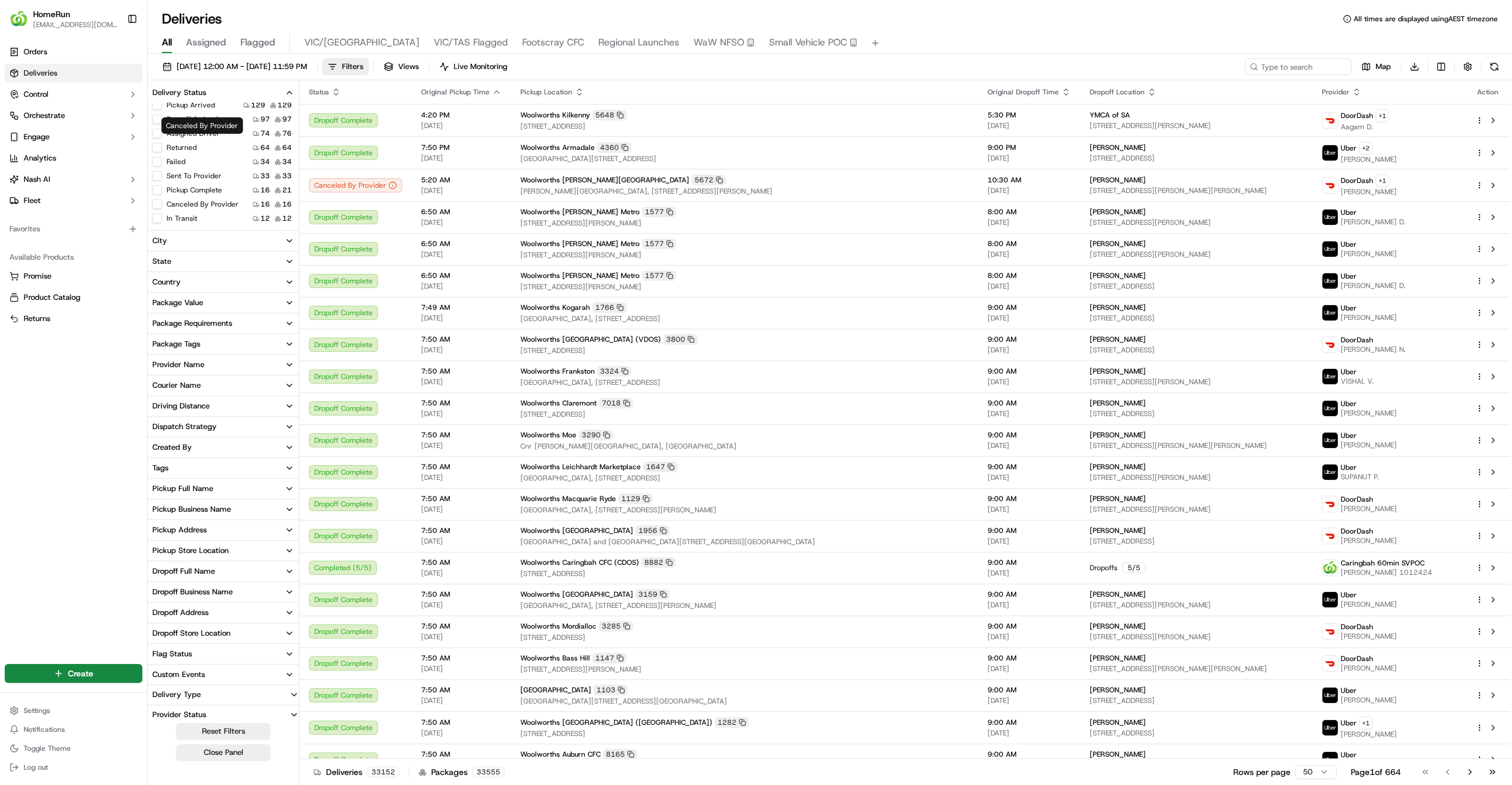
scroll to position [164, 0]
click at [157, 167] on button "Created" at bounding box center [157, 168] width 9 height 9
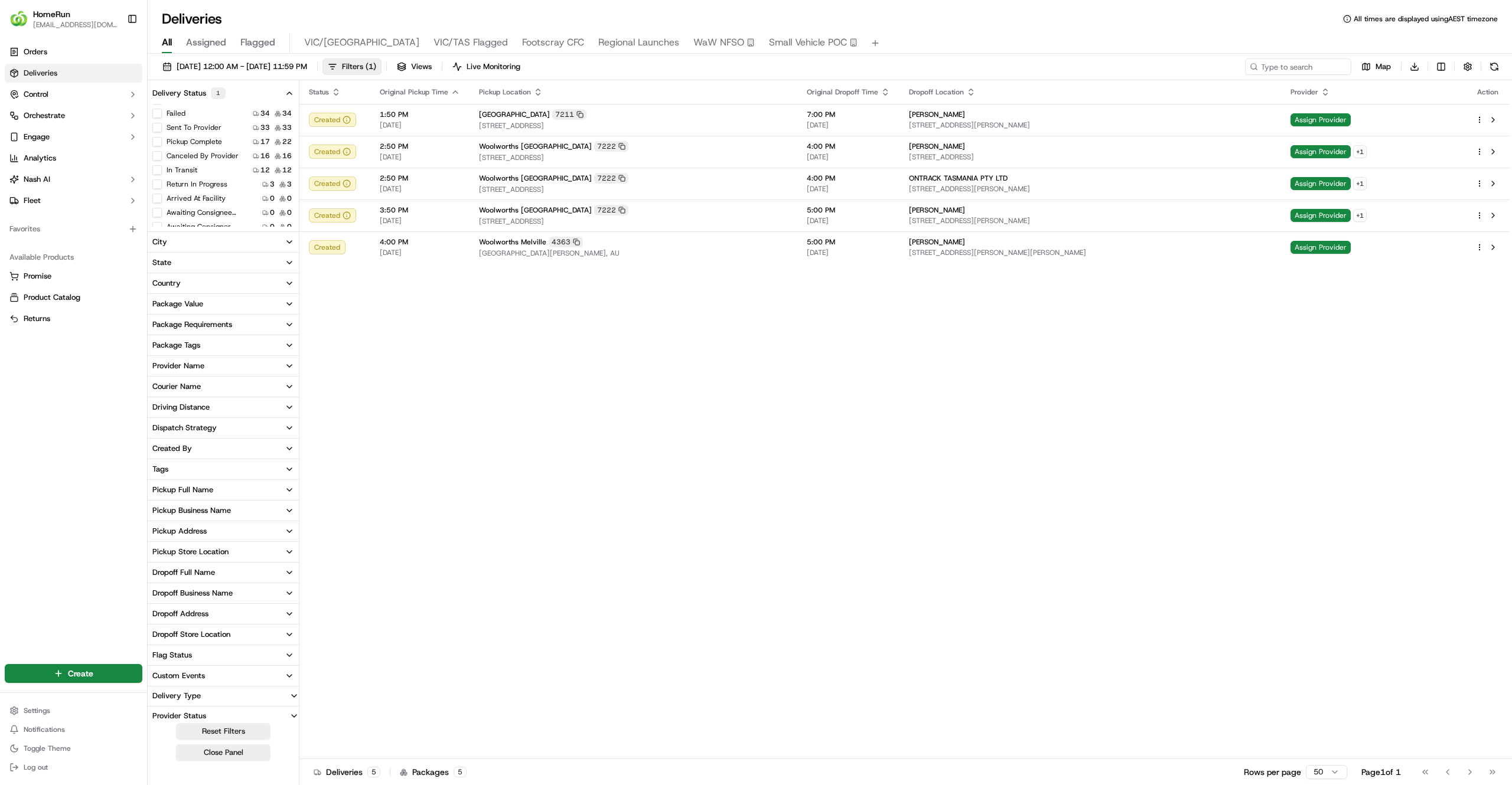
click at [534, 457] on div "Status Original Pickup Time Pickup Location Original Dropoff Time Dropoff Locat…" at bounding box center [905, 420] width 1210 height 679
click at [1439, 75] on html "HomeRun [EMAIL_ADDRESS][DOMAIN_NAME] Toggle Sidebar Orders Deliveries Control O…" at bounding box center [756, 392] width 1512 height 785
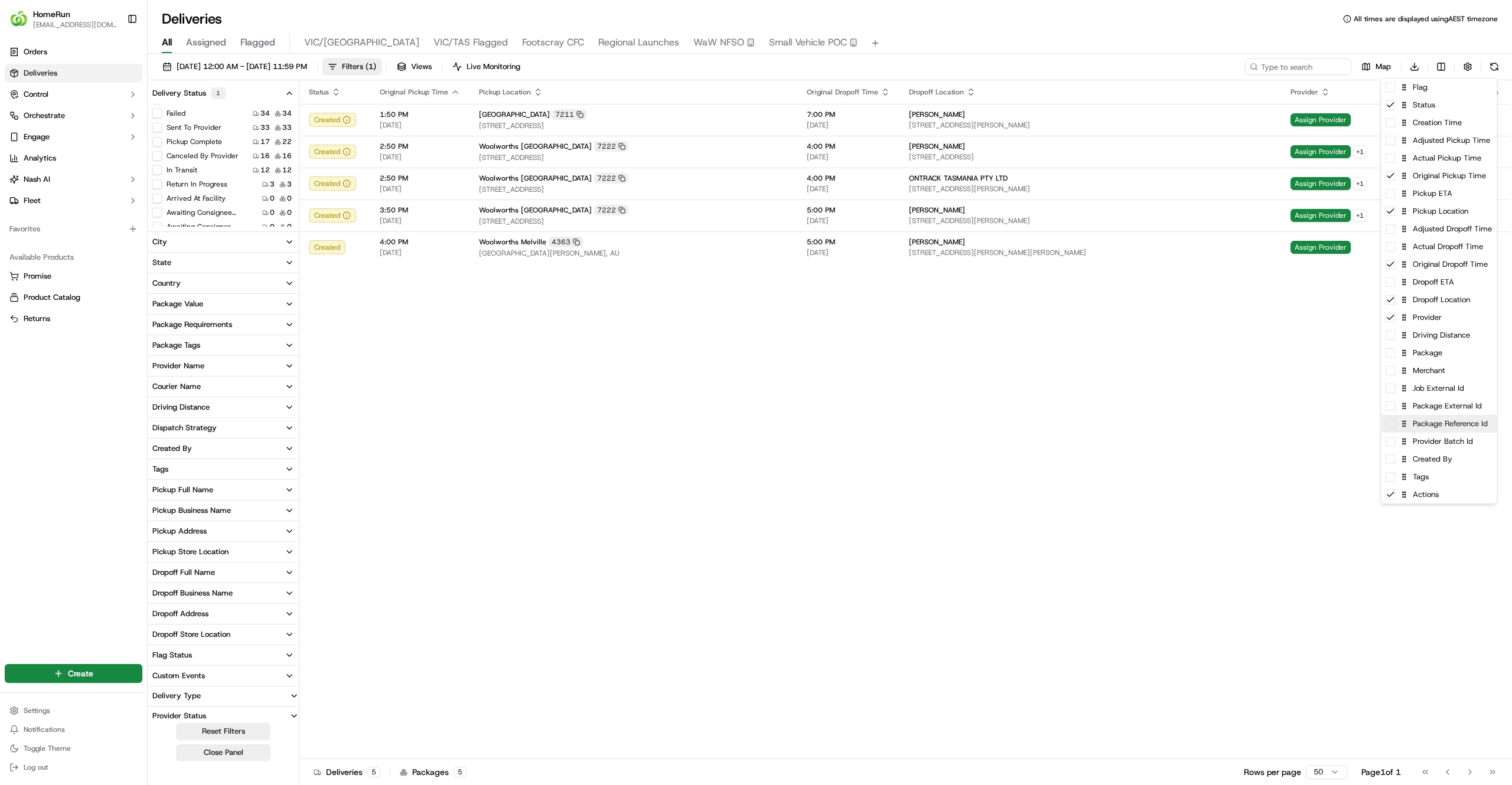
click at [1424, 426] on div "Package Reference Id" at bounding box center [1439, 424] width 116 height 17
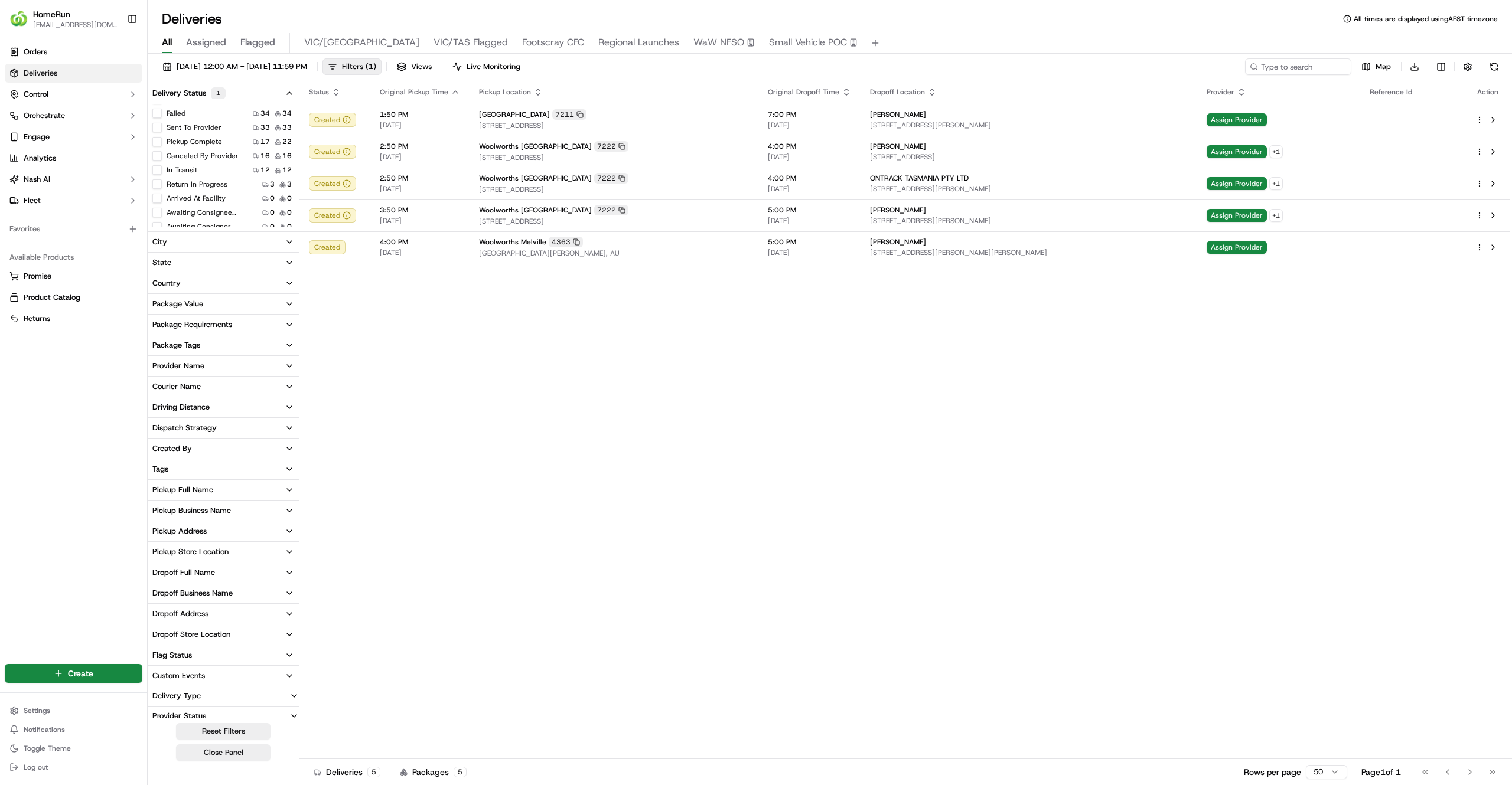
click at [1283, 418] on html "HomeRun jfindlay@woolworths.com.au Toggle Sidebar Orders Deliveries Control Orc…" at bounding box center [756, 392] width 1512 height 785
click at [1444, 67] on html "HomeRun jfindlay@woolworths.com.au Toggle Sidebar Orders Deliveries Control Orc…" at bounding box center [756, 392] width 1512 height 785
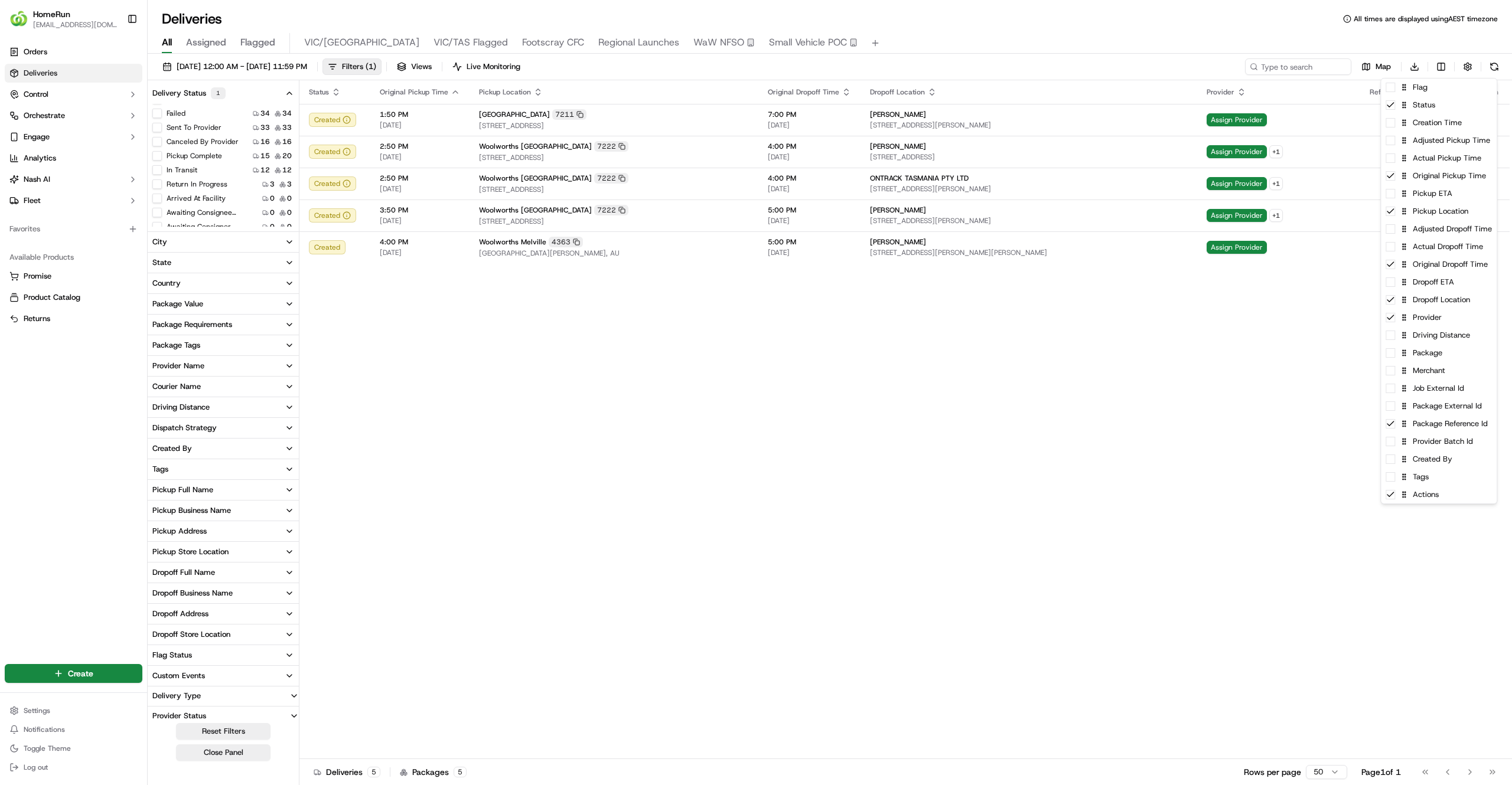
click at [1415, 415] on div "Package External Id" at bounding box center [1439, 406] width 116 height 17
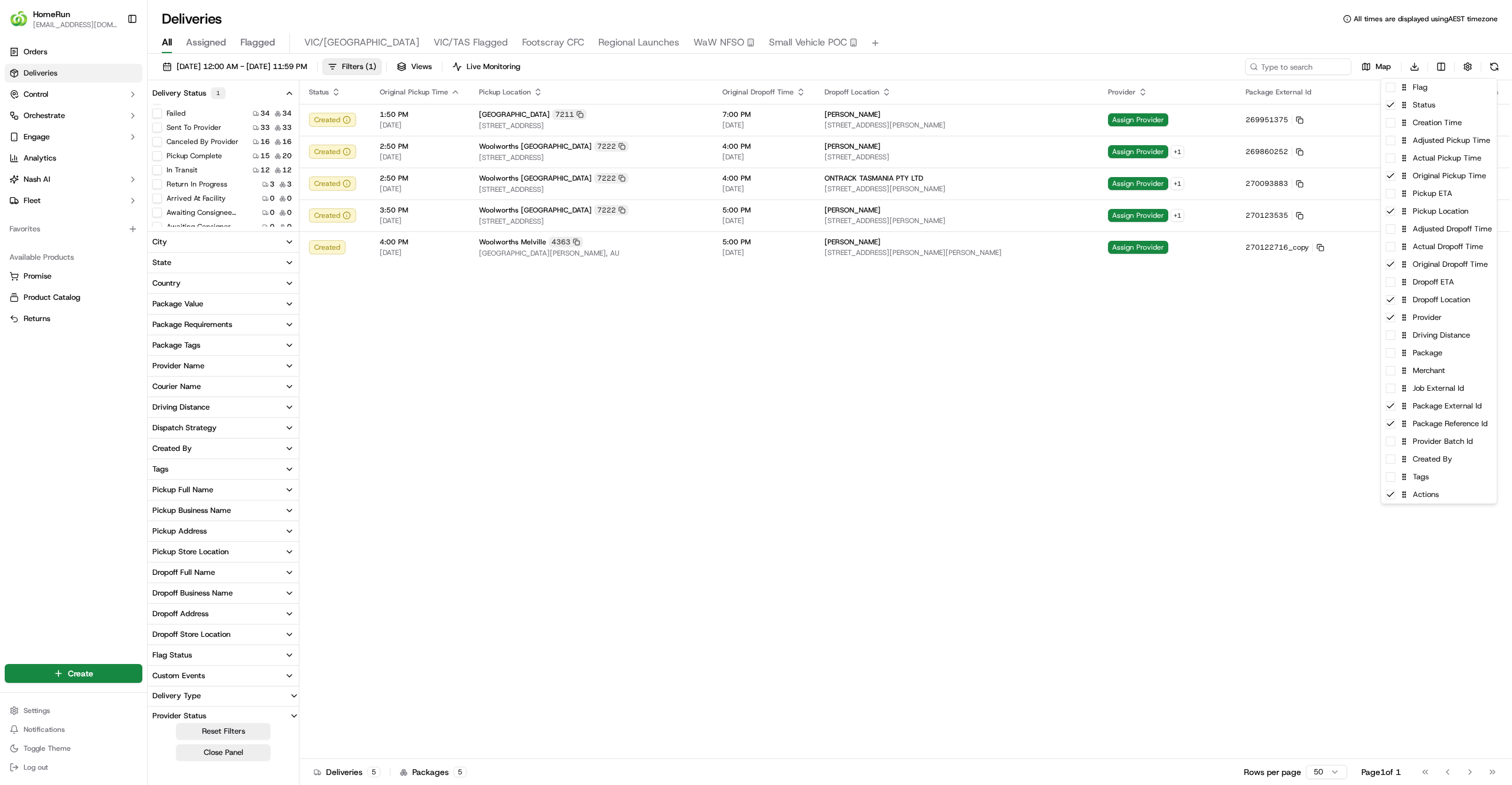
click at [1110, 315] on html "HomeRun jfindlay@woolworths.com.au Toggle Sidebar Orders Deliveries Control Orc…" at bounding box center [756, 392] width 1512 height 785
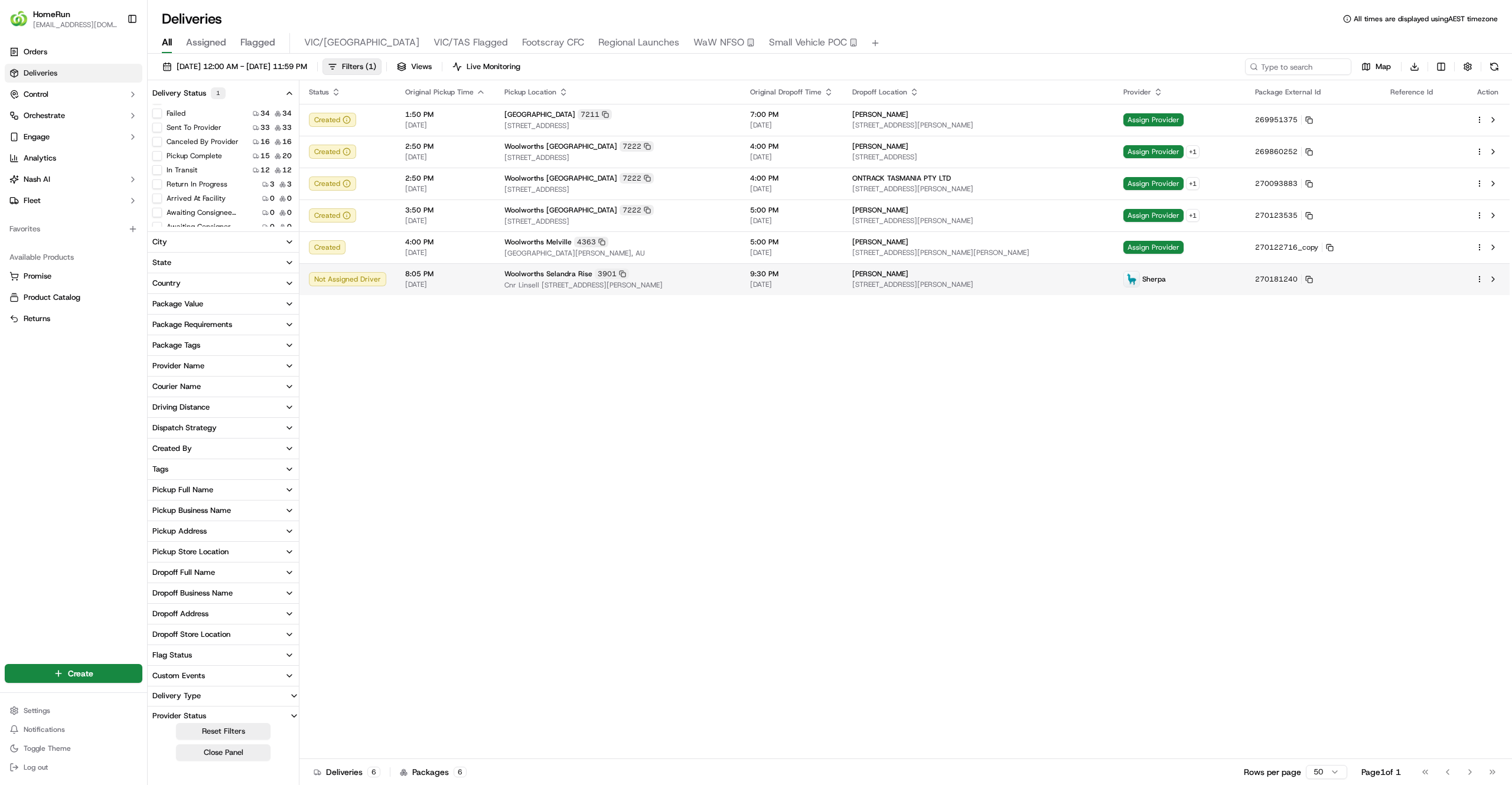
click at [795, 283] on span "[DATE]" at bounding box center [791, 284] width 83 height 9
click at [842, 122] on td "7:00 PM 19/09/2025" at bounding box center [791, 119] width 102 height 32
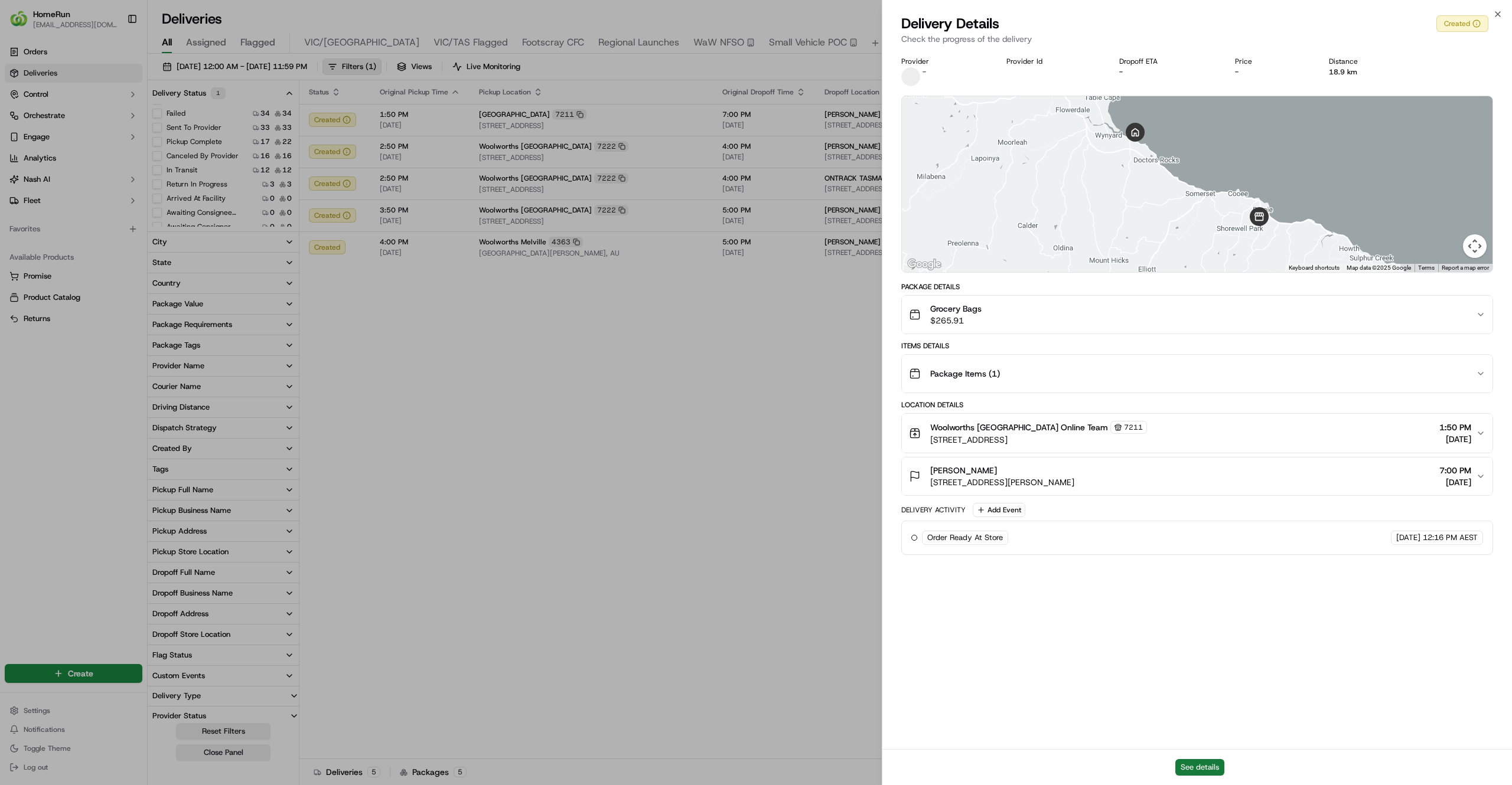
click at [1212, 766] on button "See details" at bounding box center [1199, 767] width 49 height 17
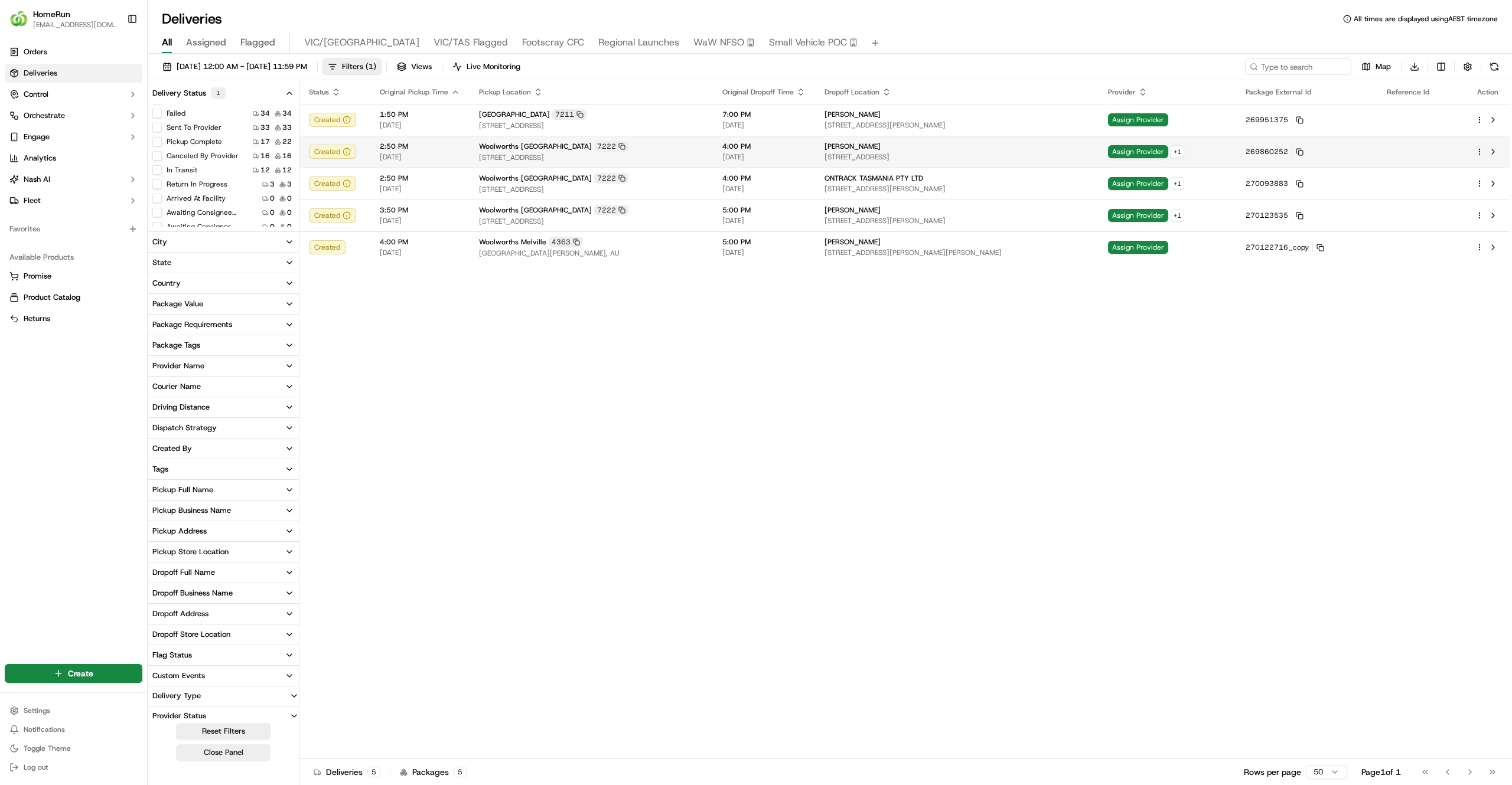
click at [689, 155] on span "[STREET_ADDRESS]" at bounding box center [591, 157] width 224 height 9
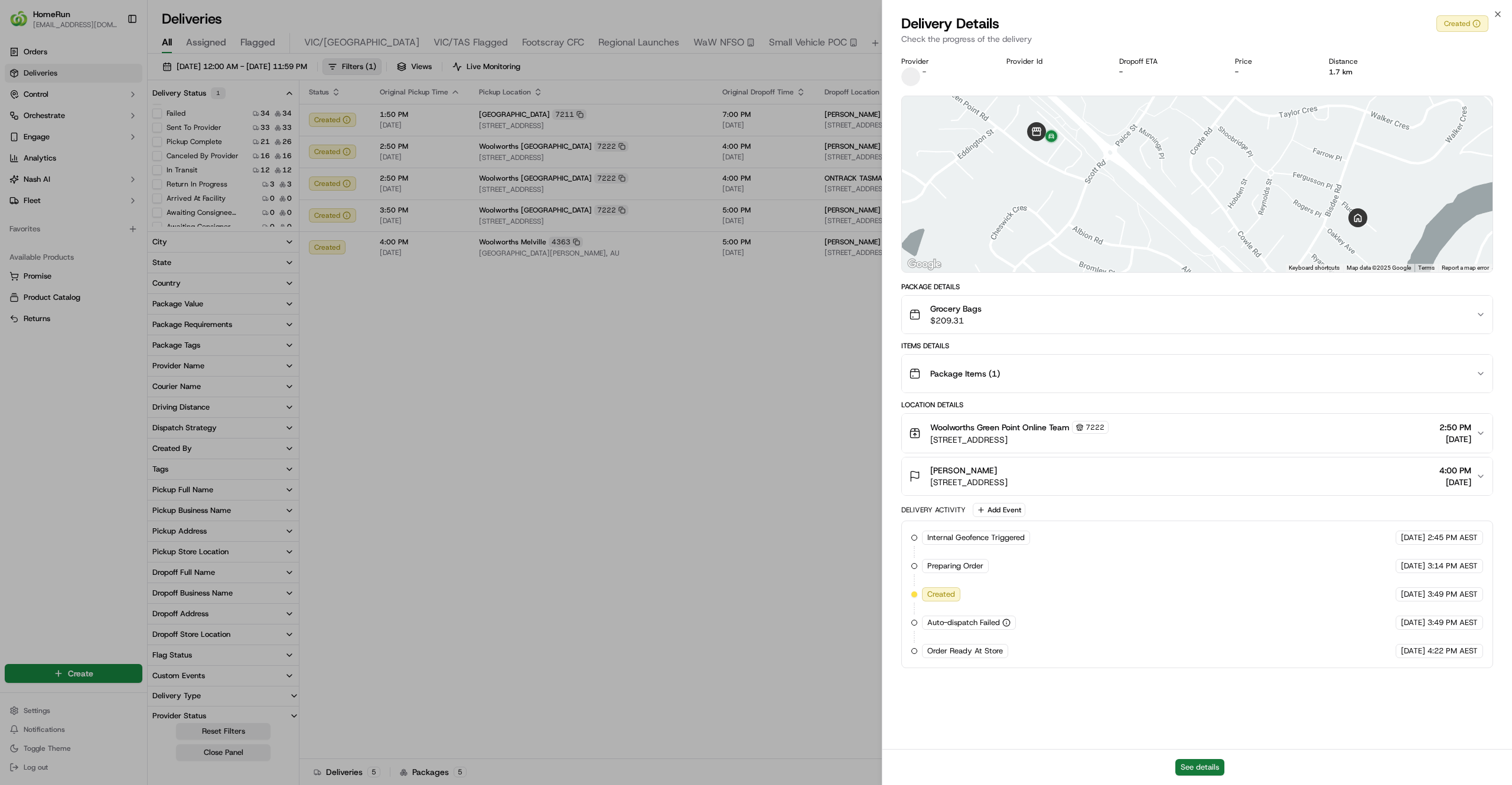
click at [1179, 764] on button "See details" at bounding box center [1199, 767] width 49 height 17
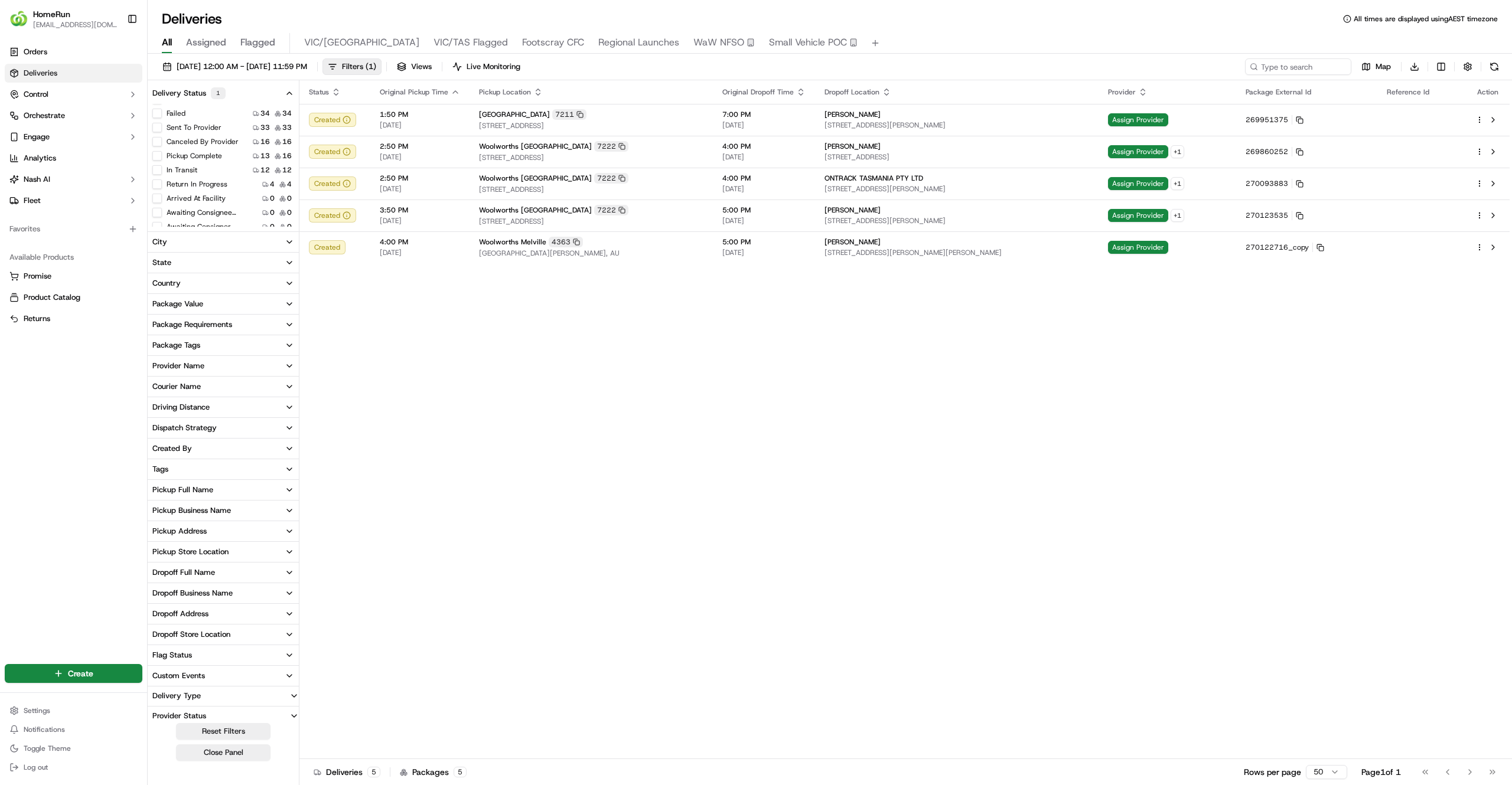
click at [1030, 367] on div "Status Original Pickup Time Pickup Location Original Dropoff Time Dropoff Locat…" at bounding box center [905, 420] width 1210 height 679
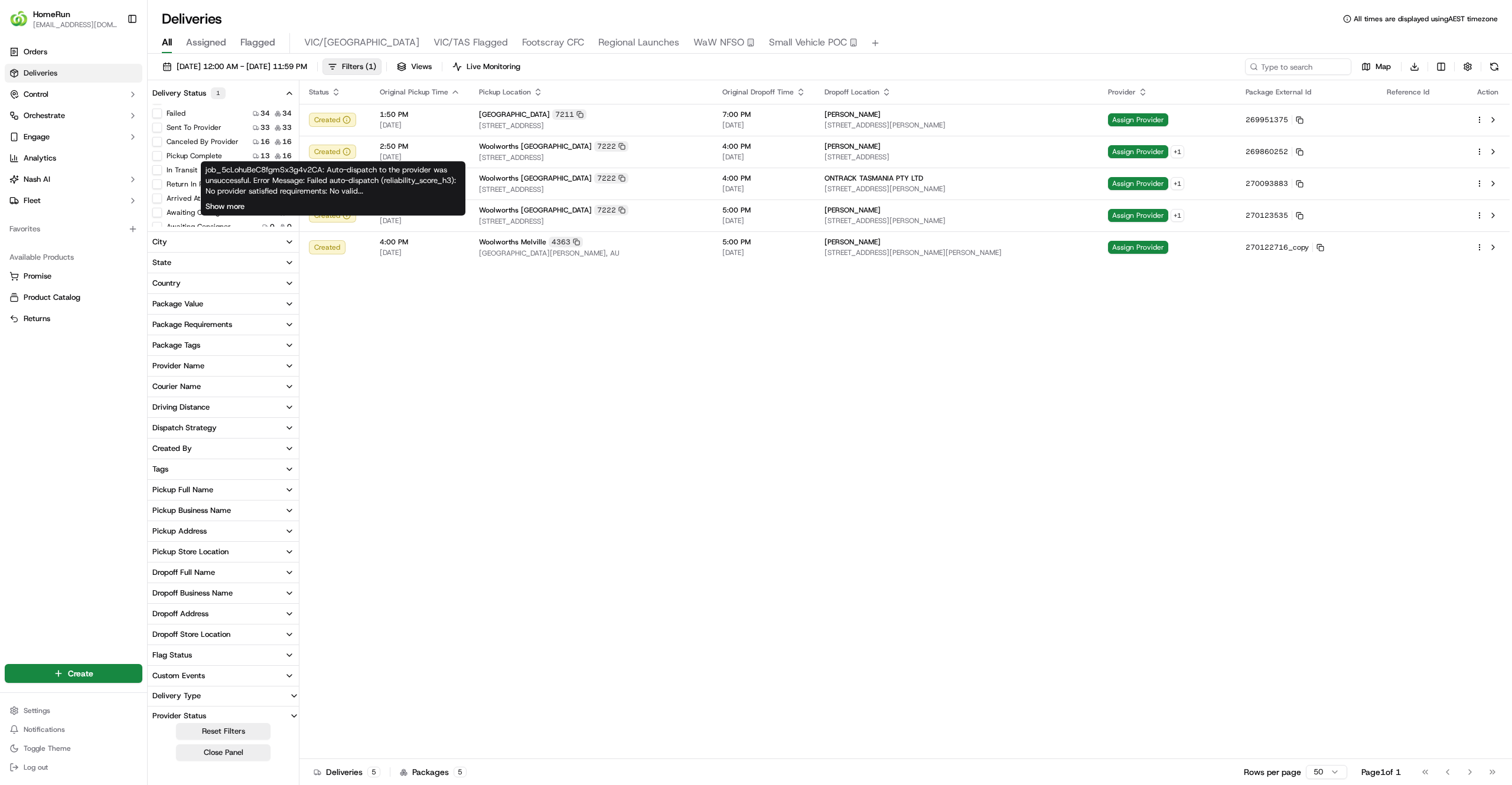
click at [237, 209] on button "Show more" at bounding box center [225, 206] width 39 height 11
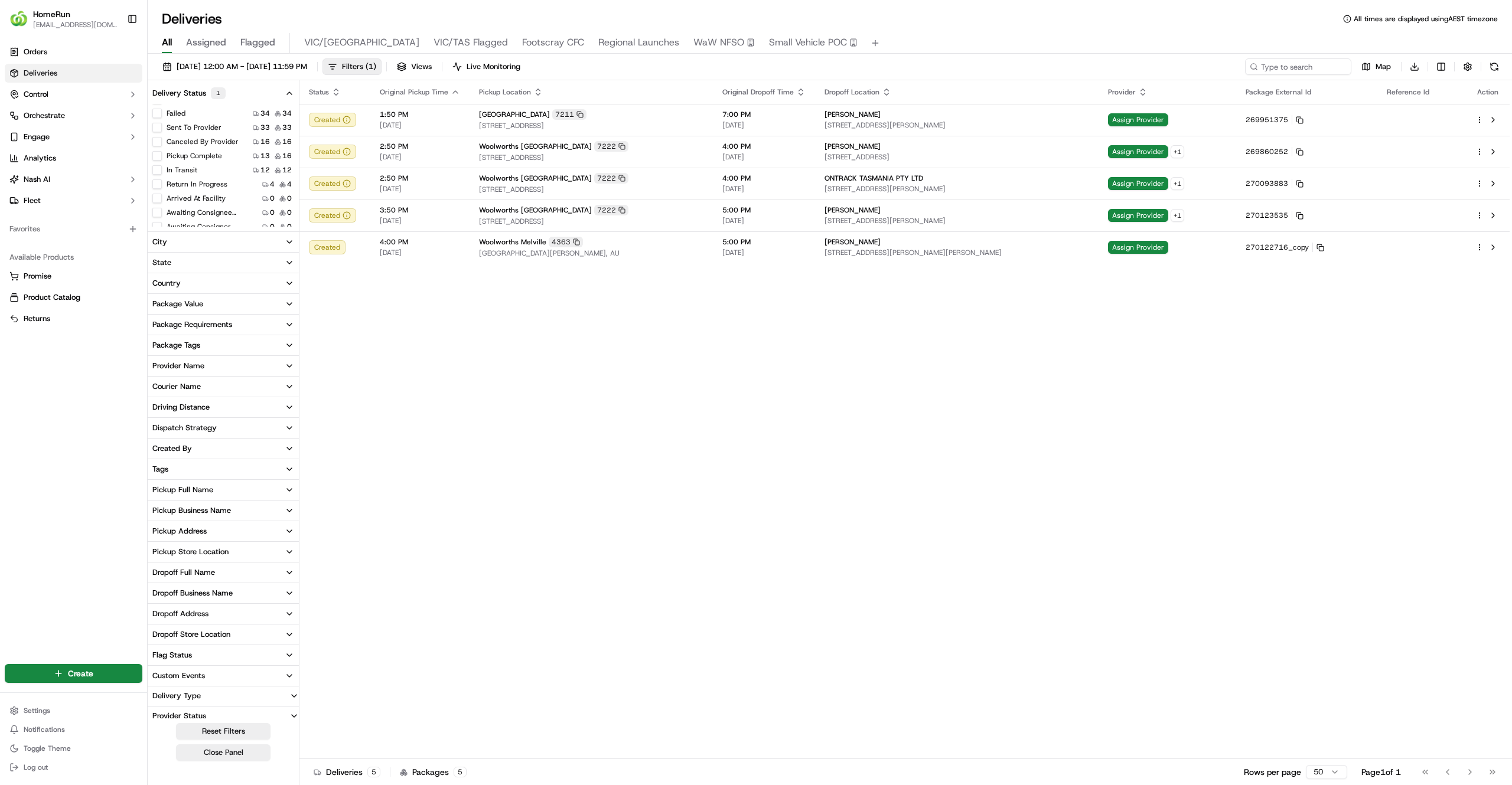
click at [801, 288] on div "Status Original Pickup Time Pickup Location Original Dropoff Time Dropoff Locat…" at bounding box center [905, 420] width 1210 height 679
click at [806, 217] on span "[DATE]" at bounding box center [764, 221] width 83 height 9
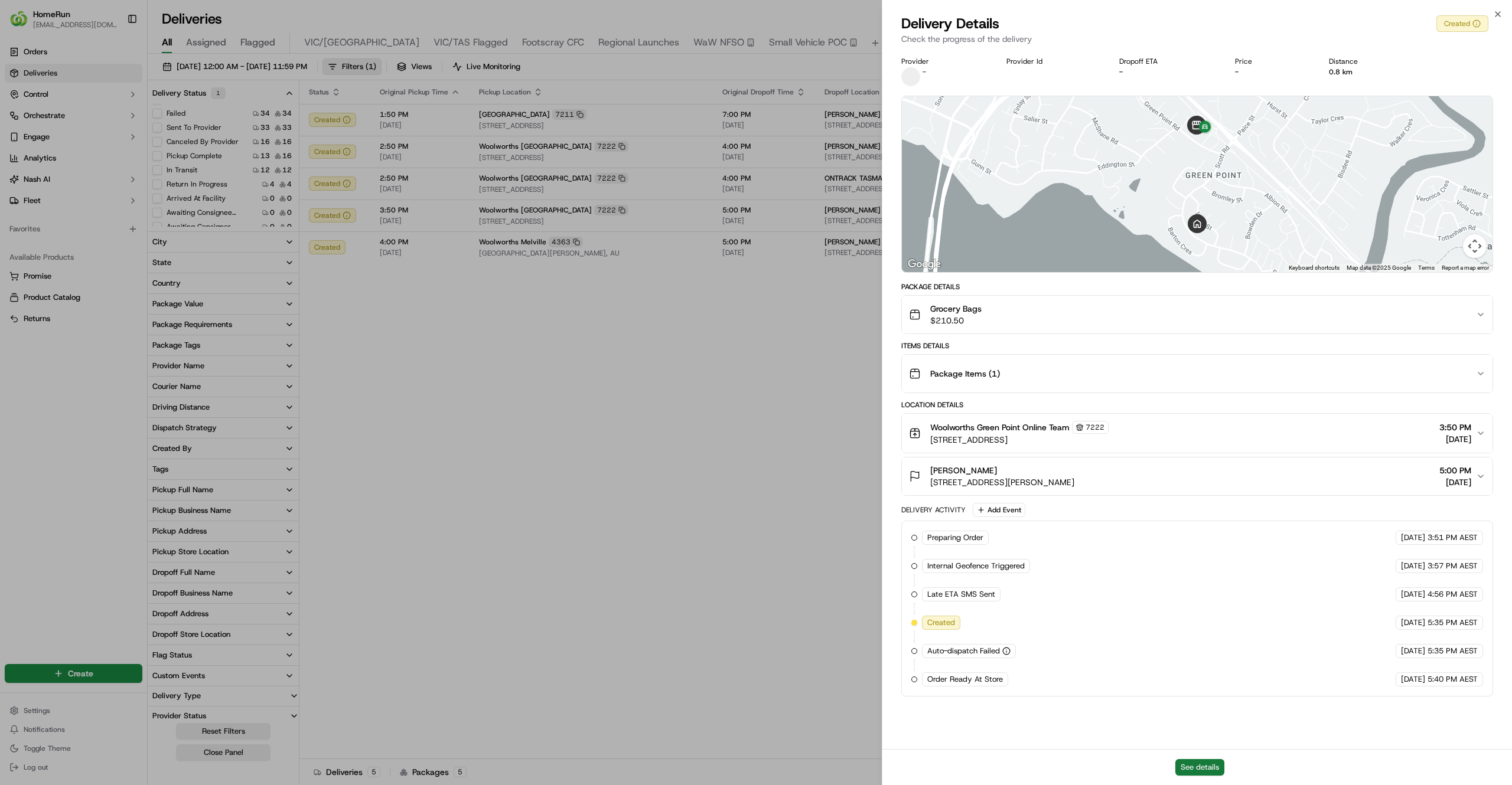
click at [1219, 771] on button "See details" at bounding box center [1199, 767] width 49 height 17
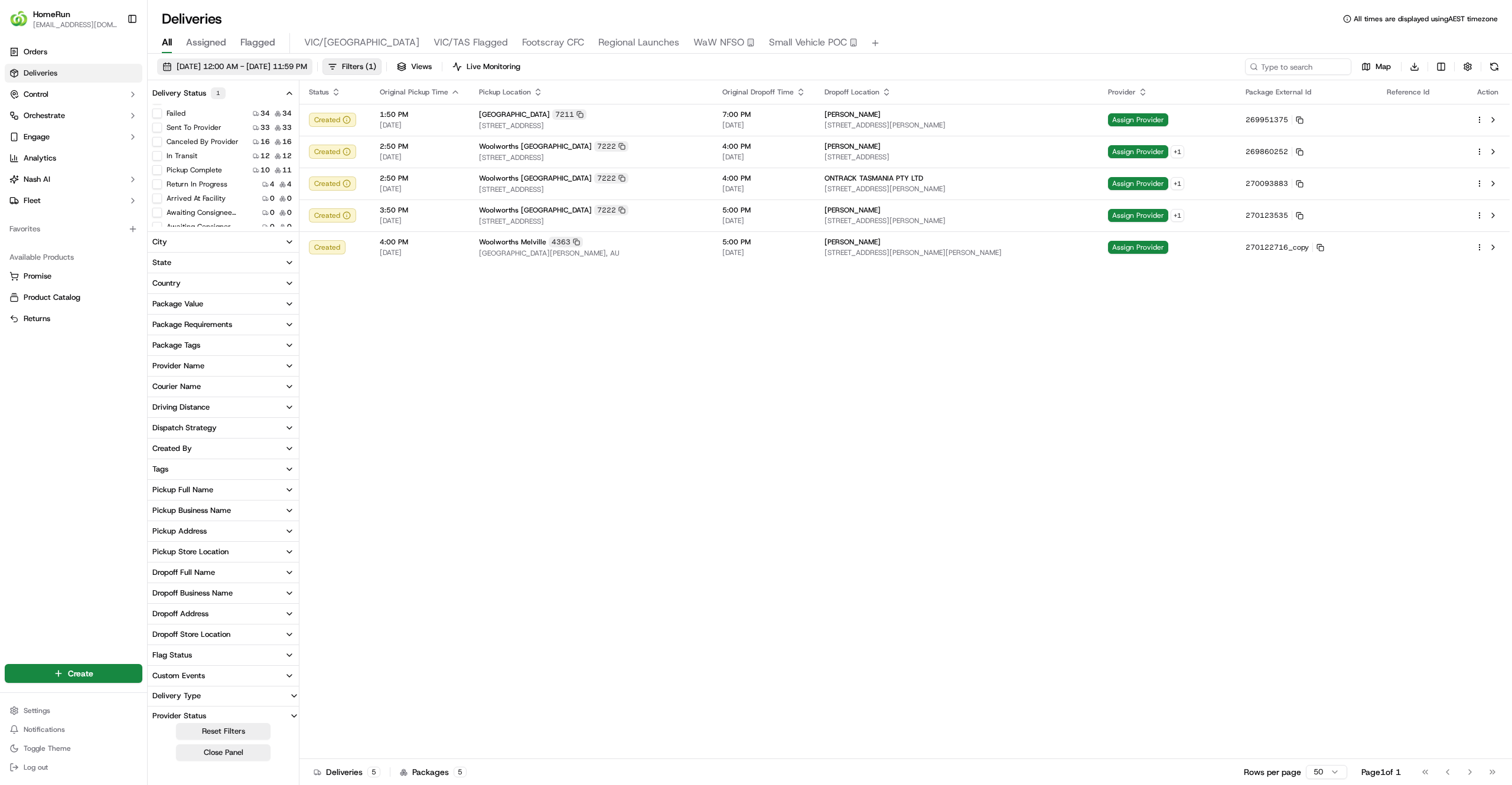
click at [307, 68] on span "19/09/2025 12:00 AM - 19/09/2025 11:59 PM" at bounding box center [242, 67] width 131 height 11
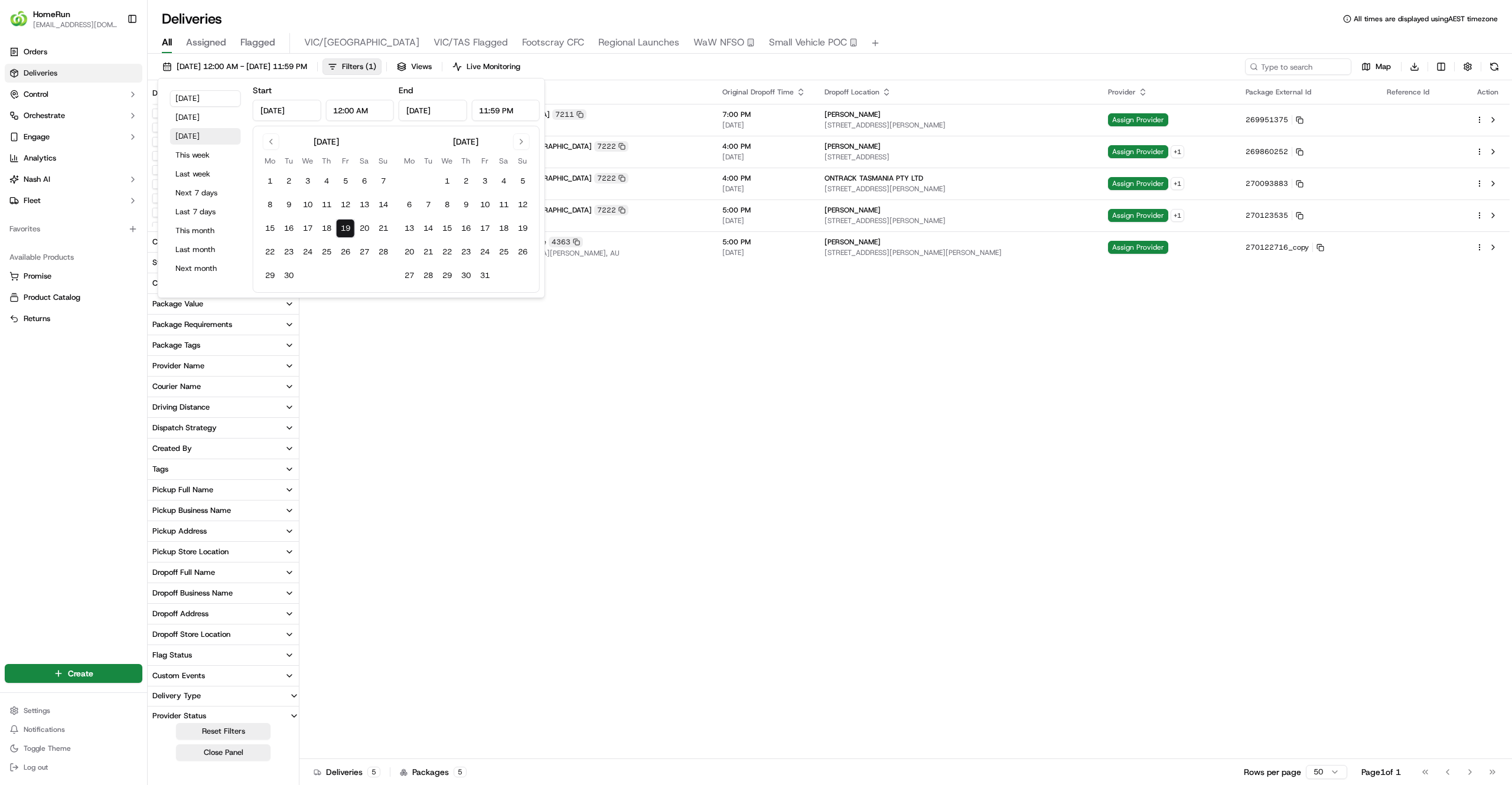
click at [206, 137] on button "Tomorrow" at bounding box center [206, 136] width 71 height 17
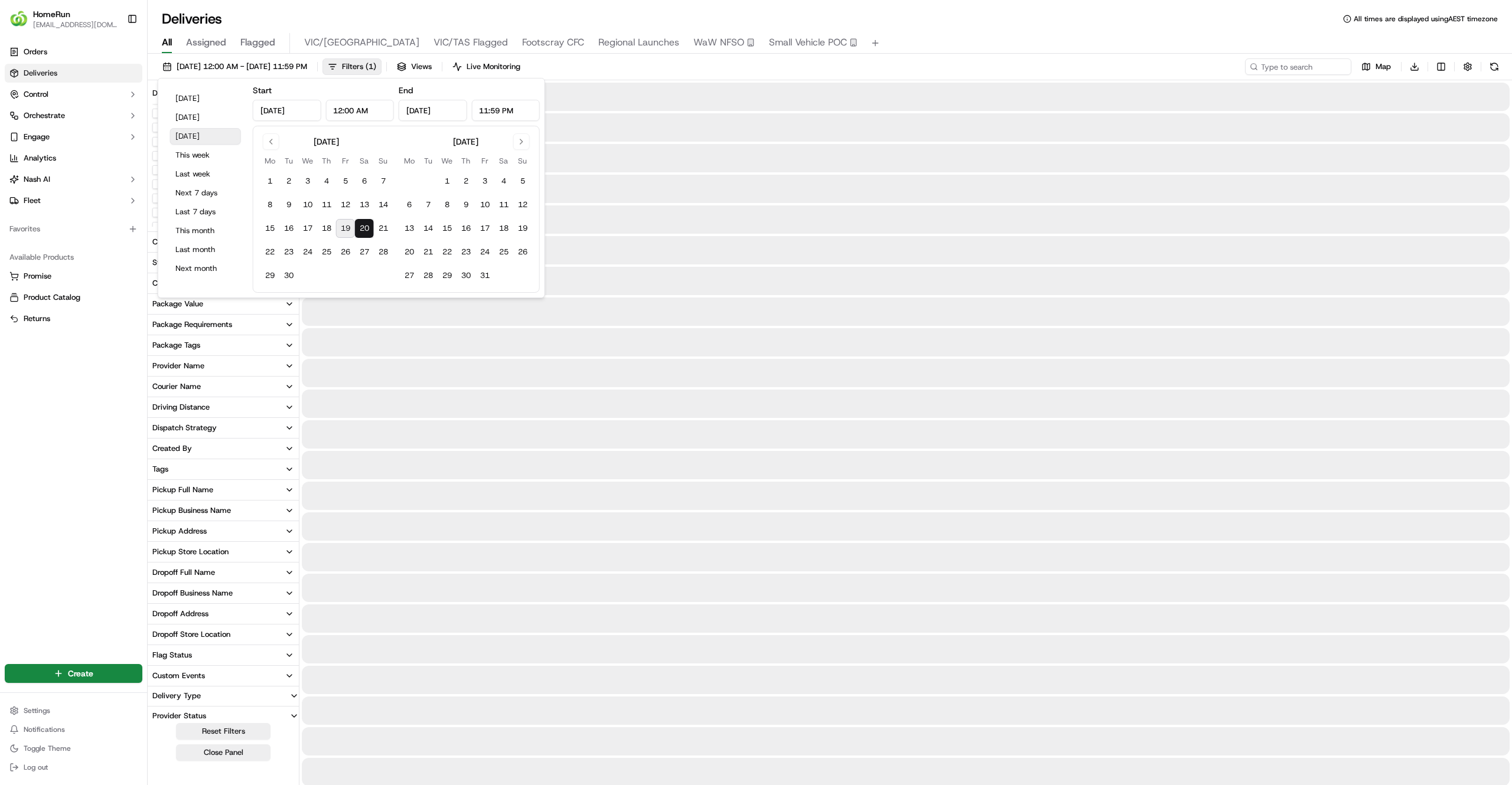
type input "Sep 20, 2025"
click at [3, 382] on div "Orders Deliveries Control Orchestrate Engage Analytics Nash AI Fleet Favorites …" at bounding box center [73, 345] width 147 height 615
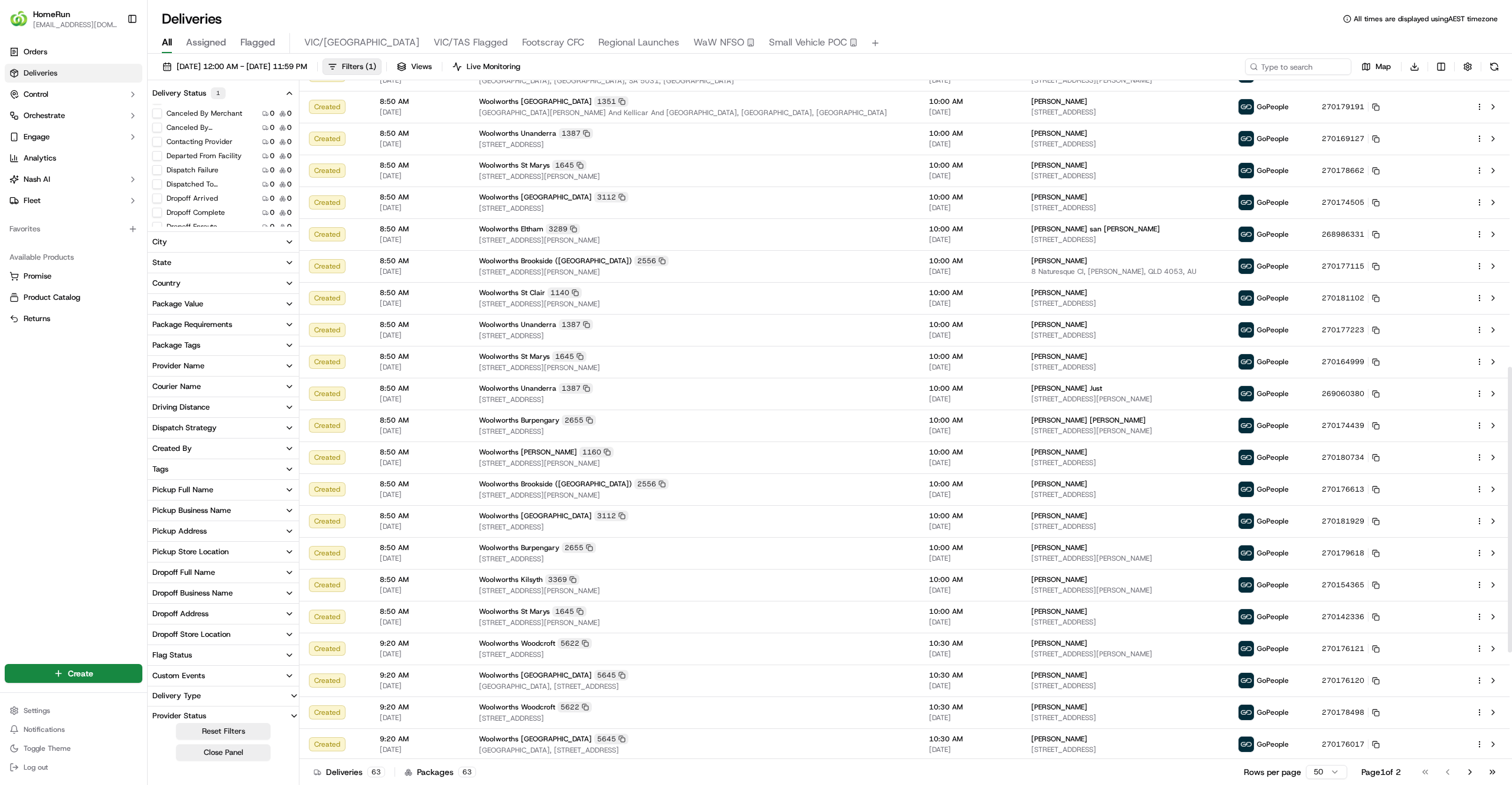
scroll to position [938, 0]
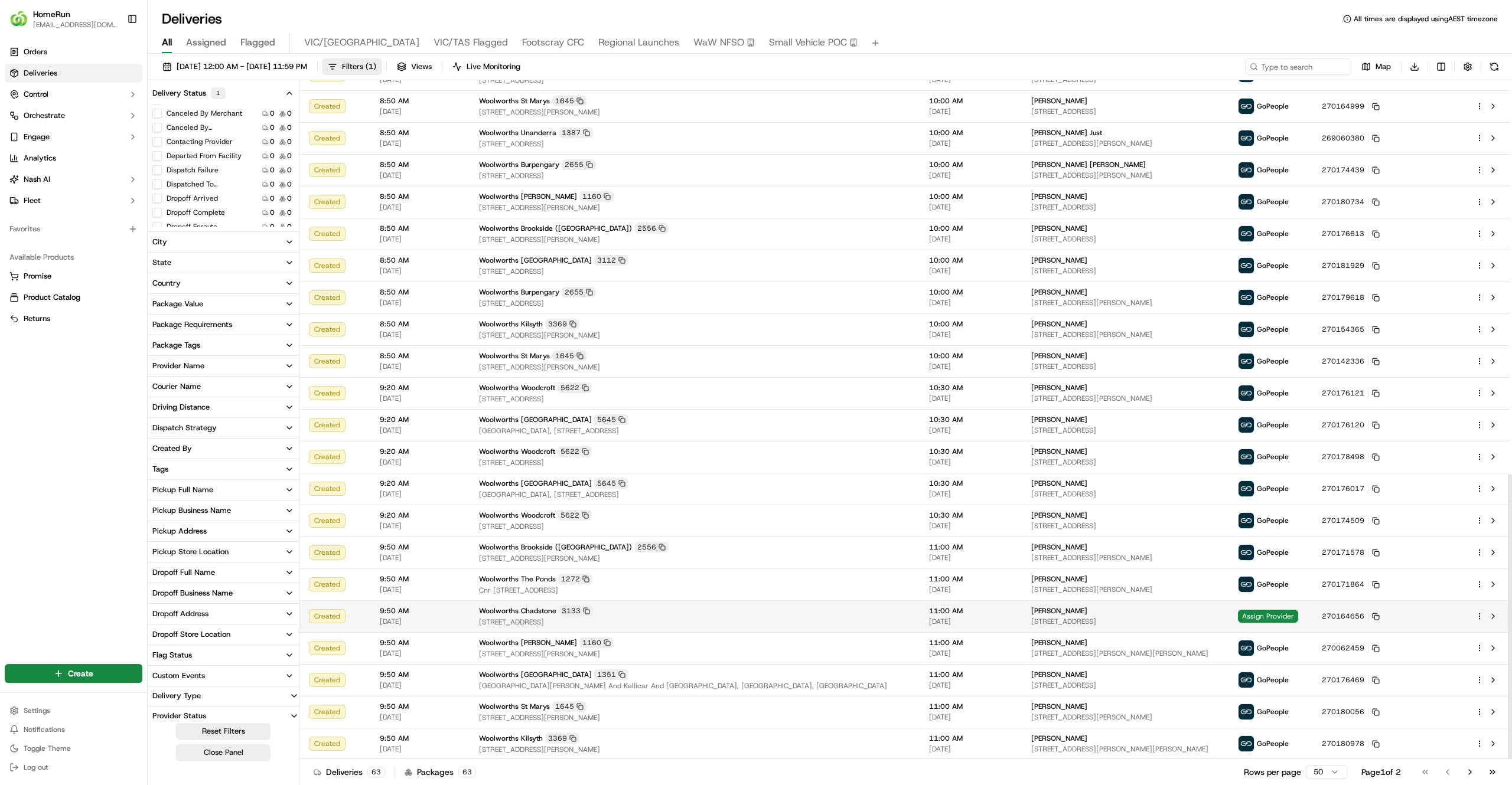
click at [714, 605] on td "Woolworths Chadstone 3133 1341 Dandenong Rd, Chadstone, VIC 3148, AU" at bounding box center [694, 616] width 450 height 32
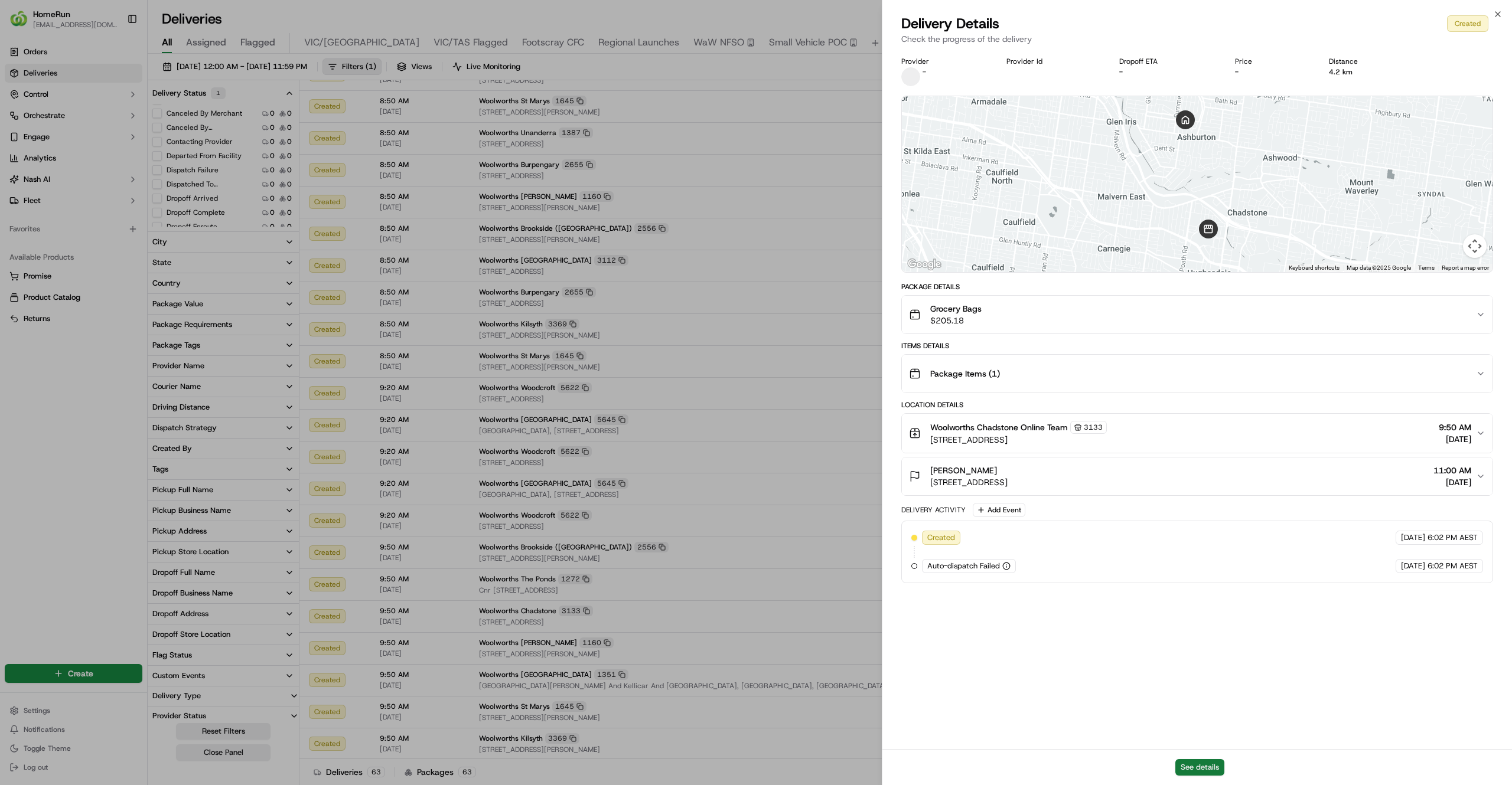
click at [1197, 767] on button "See details" at bounding box center [1199, 767] width 49 height 17
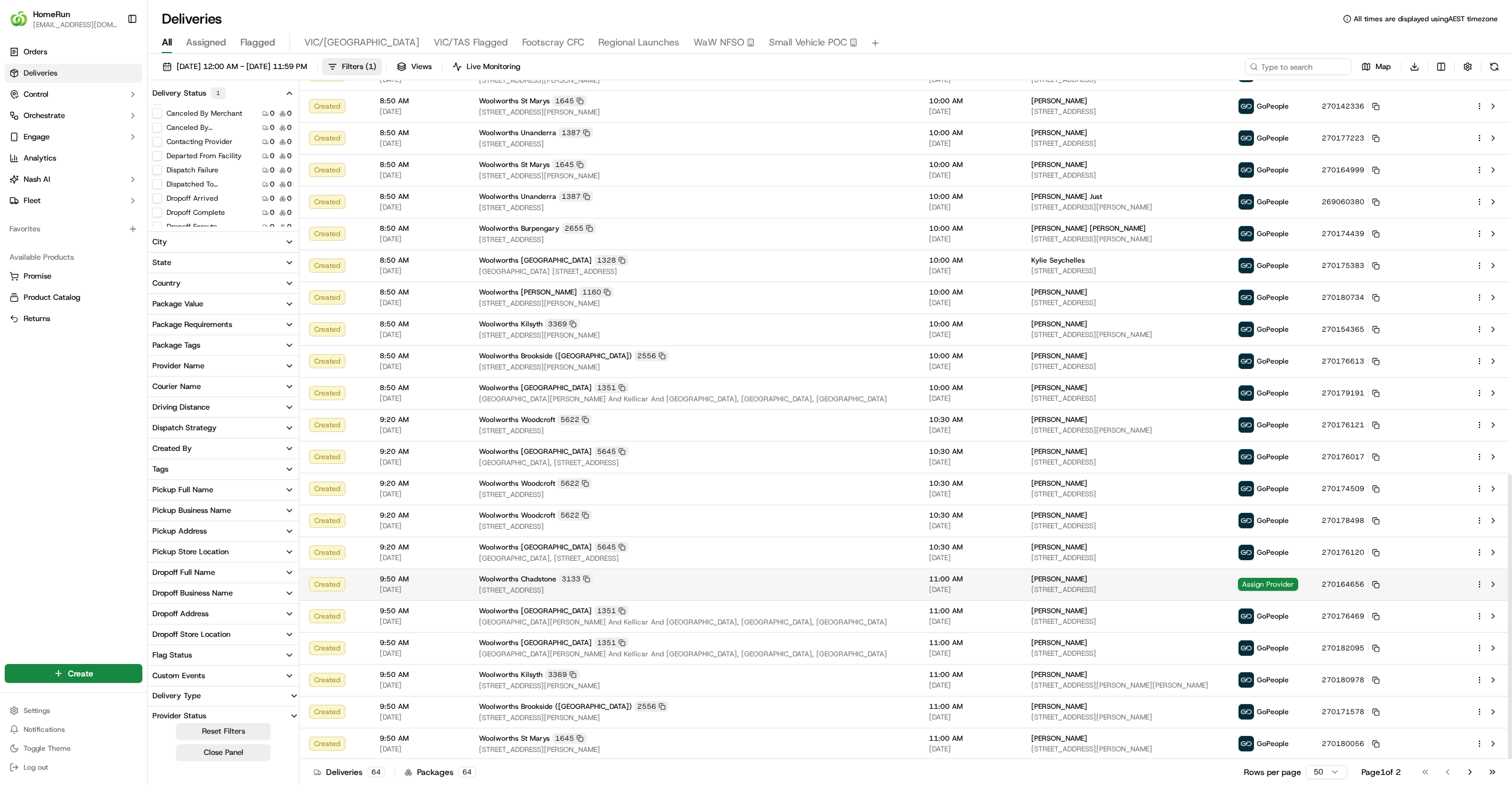
click at [742, 581] on div "Woolworths Chadstone 3133" at bounding box center [694, 579] width 431 height 11
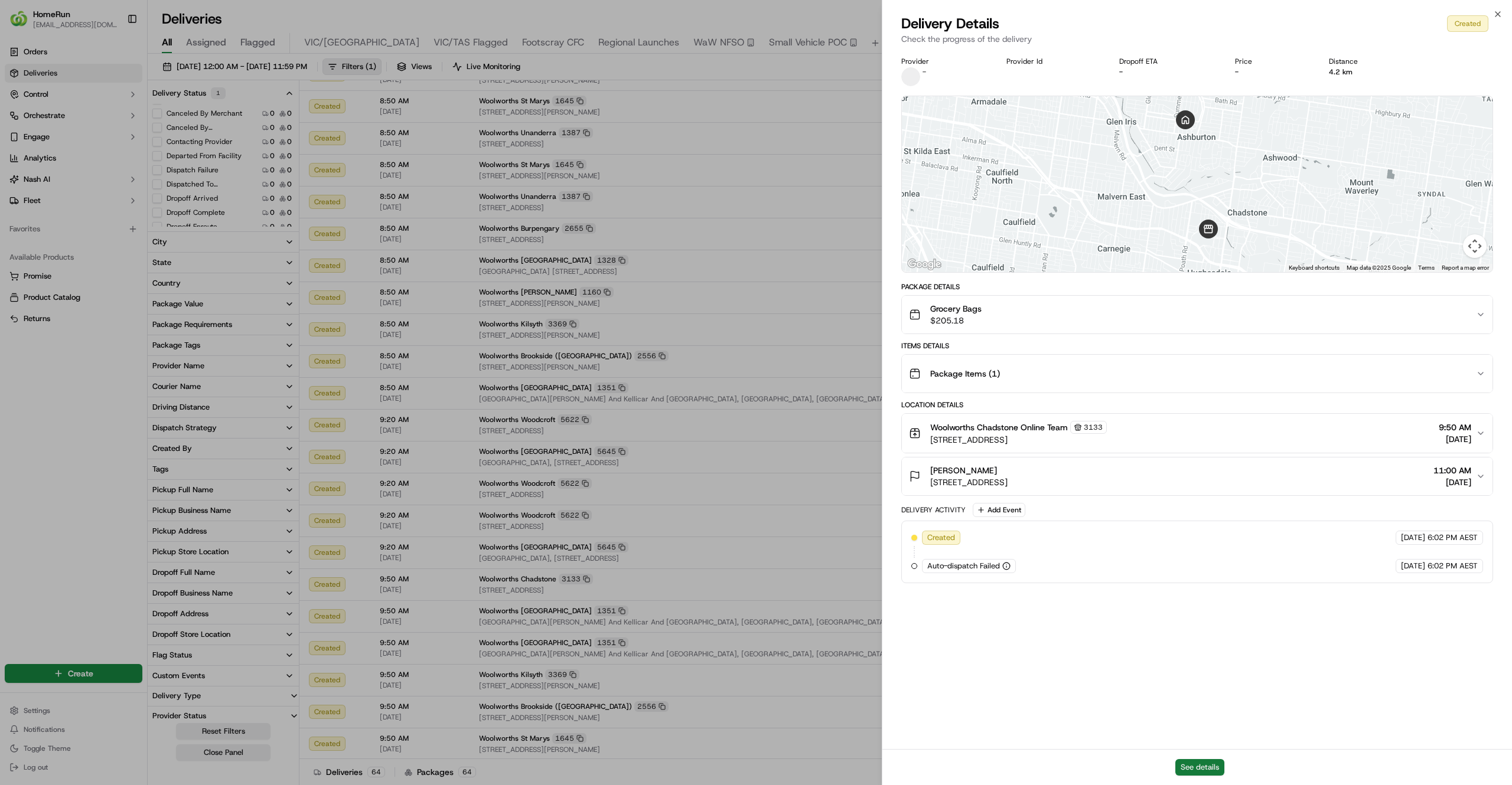
click at [1202, 764] on button "See details" at bounding box center [1199, 767] width 49 height 17
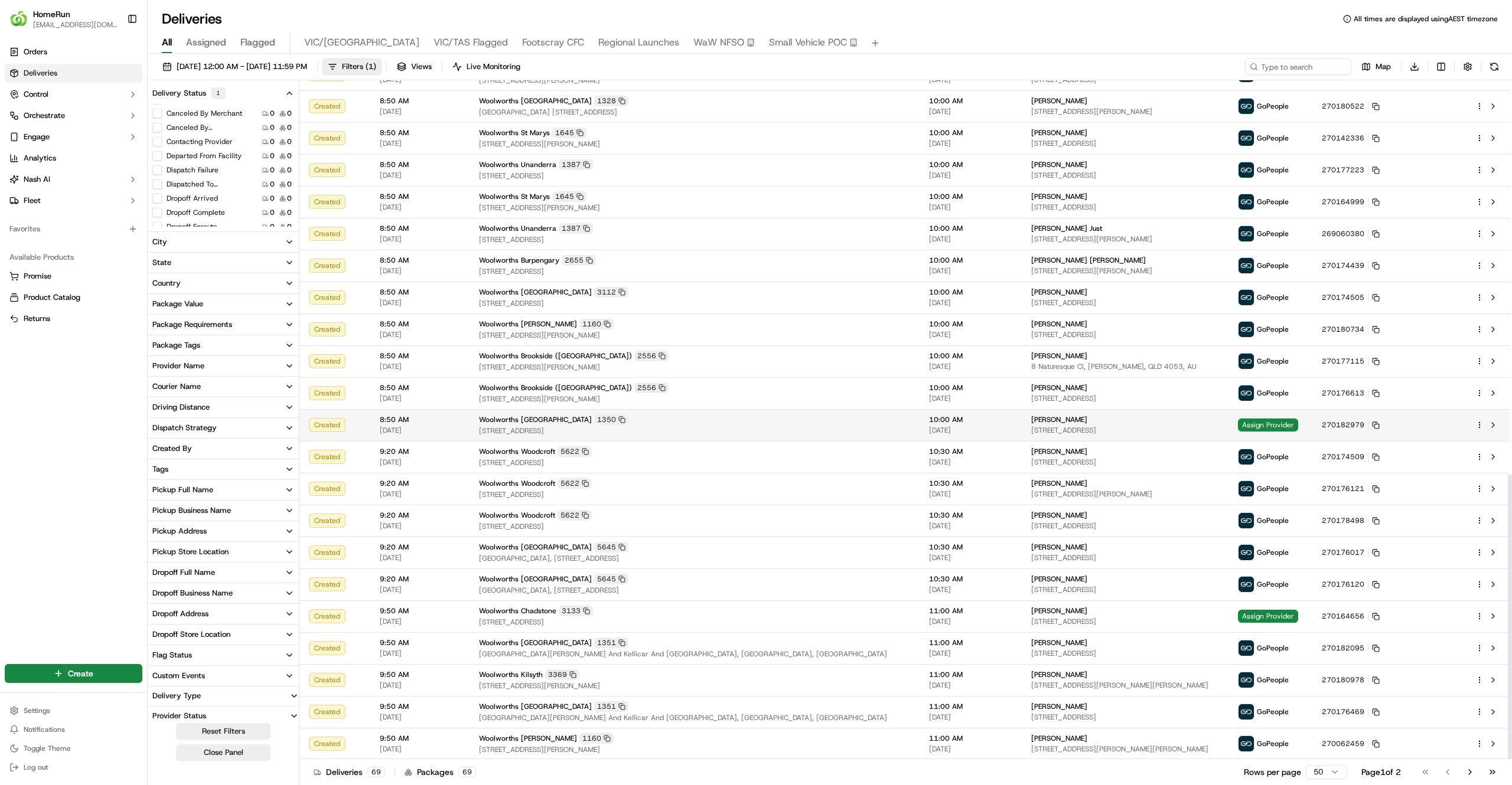
click at [654, 436] on td "Woolworths Glenmore Park 1350 Cnr Town Terrace And Glenmore Parkway, Glenmore P…" at bounding box center [694, 425] width 450 height 32
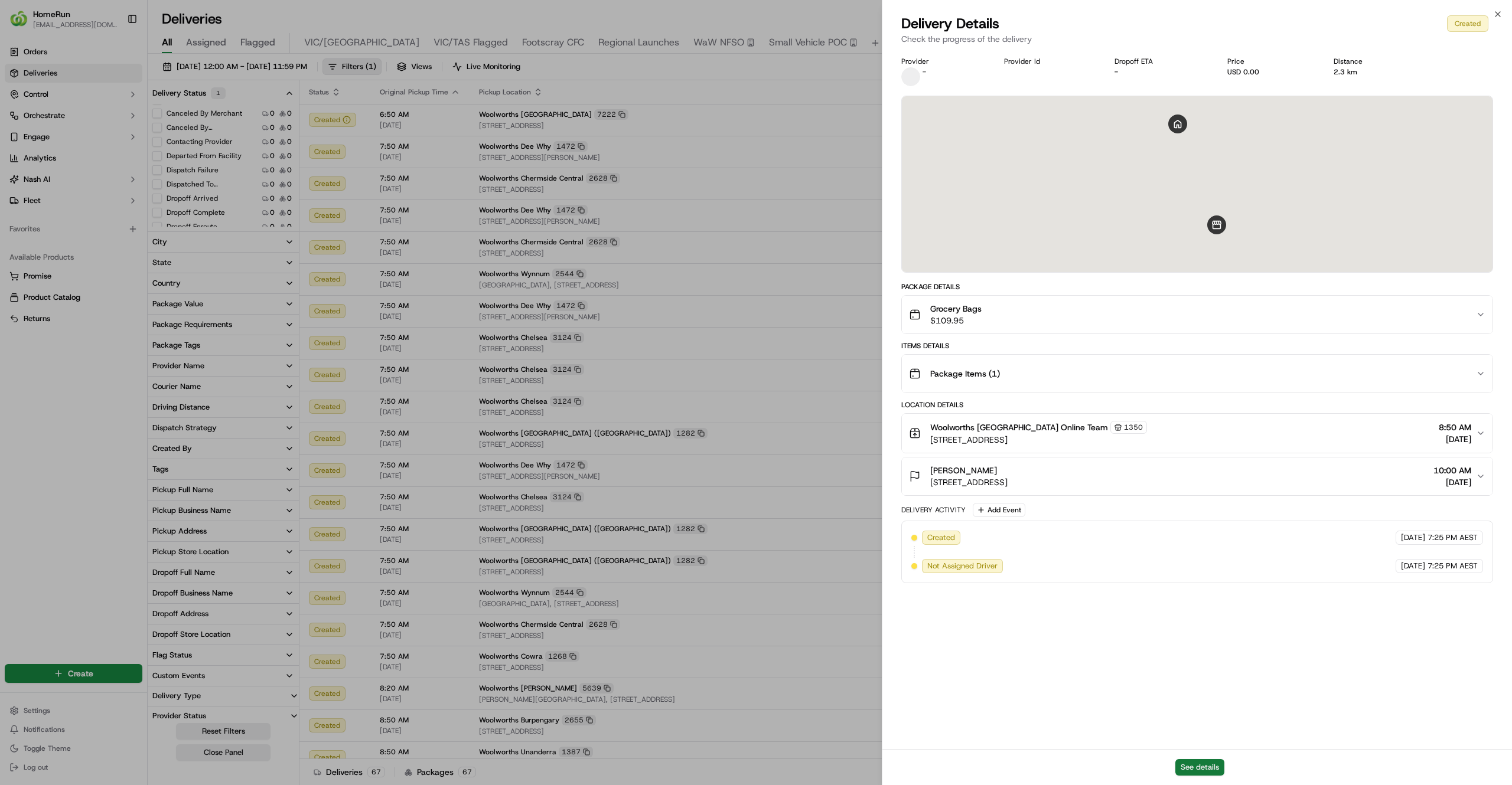
click at [1184, 764] on button "See details" at bounding box center [1199, 767] width 49 height 17
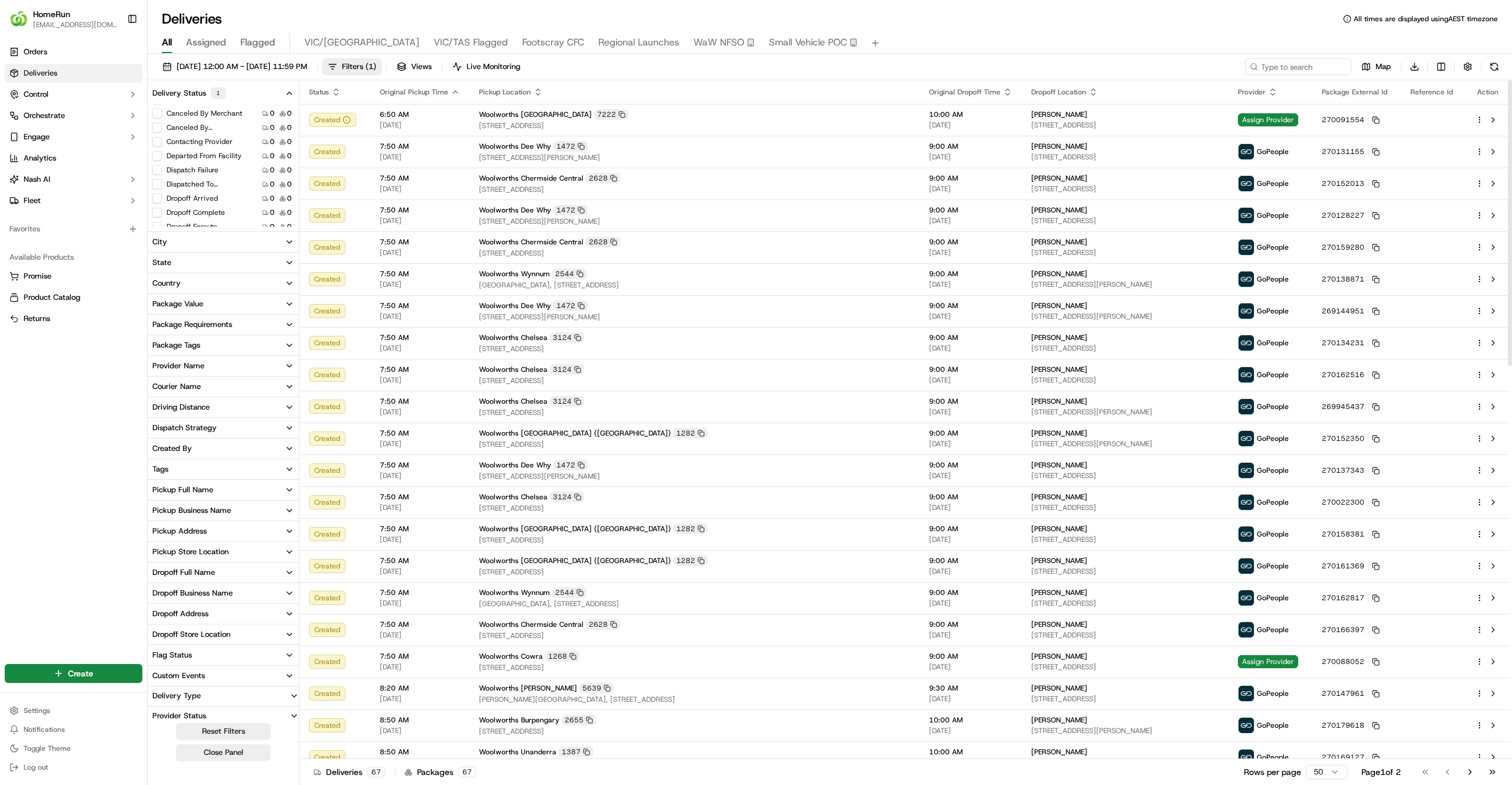
click at [1268, 93] on icon "button" at bounding box center [1272, 92] width 9 height 9
click at [1238, 118] on button "Provider (Z-A)" at bounding box center [1243, 123] width 80 height 14
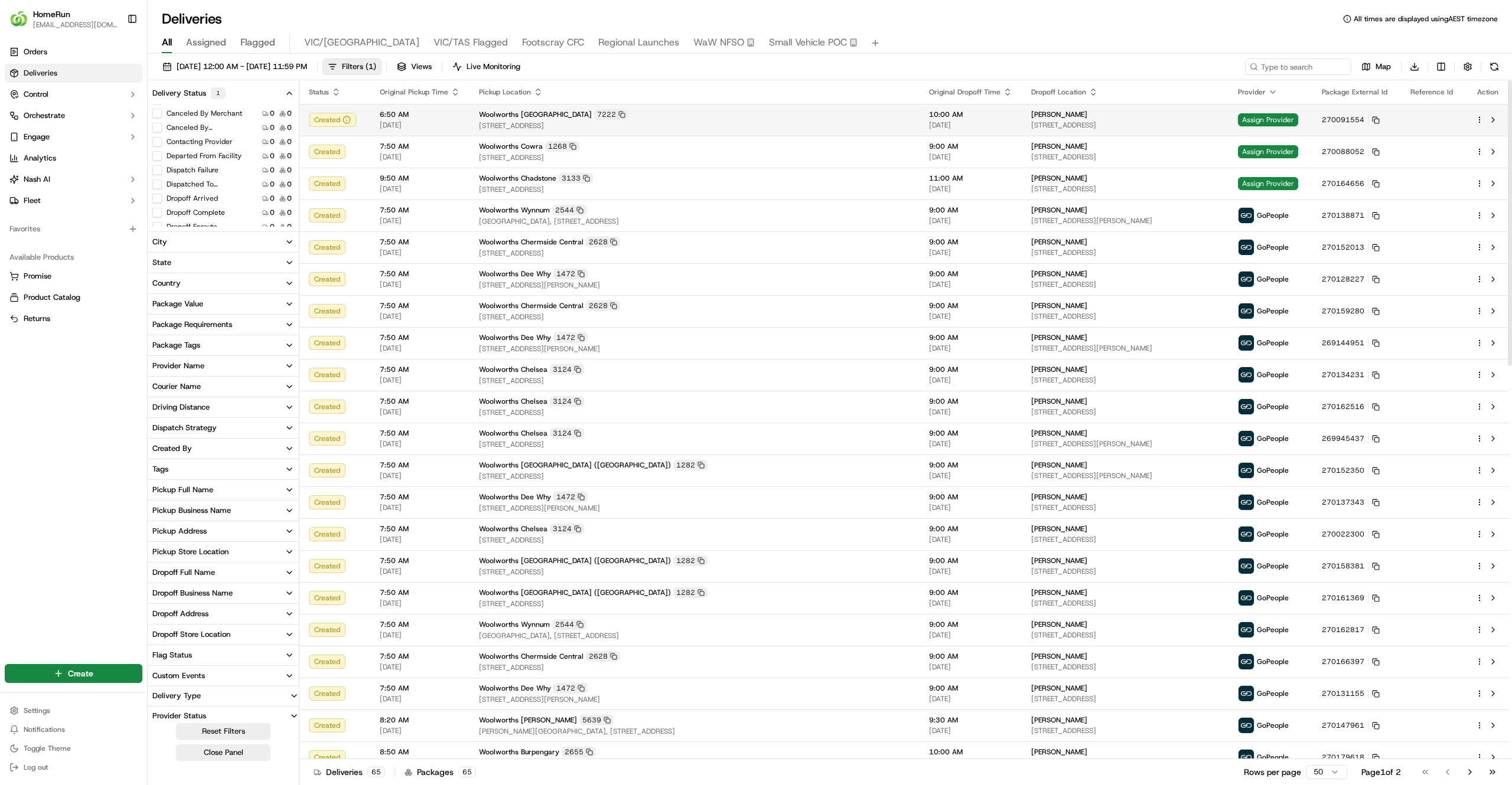
click at [712, 115] on div "Woolworths Green Point 7222" at bounding box center [694, 114] width 431 height 11
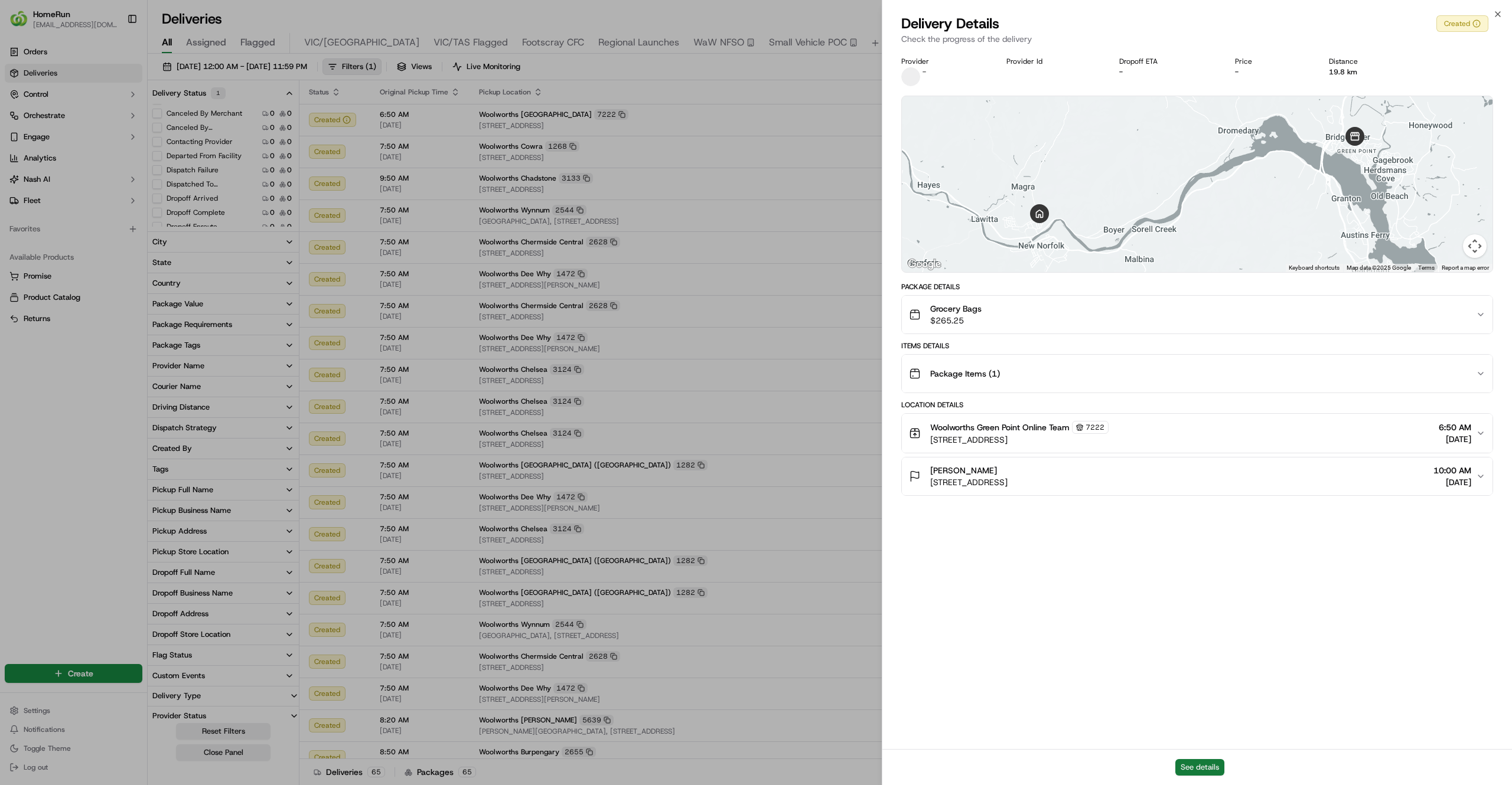
click at [1197, 771] on button "See details" at bounding box center [1199, 767] width 49 height 17
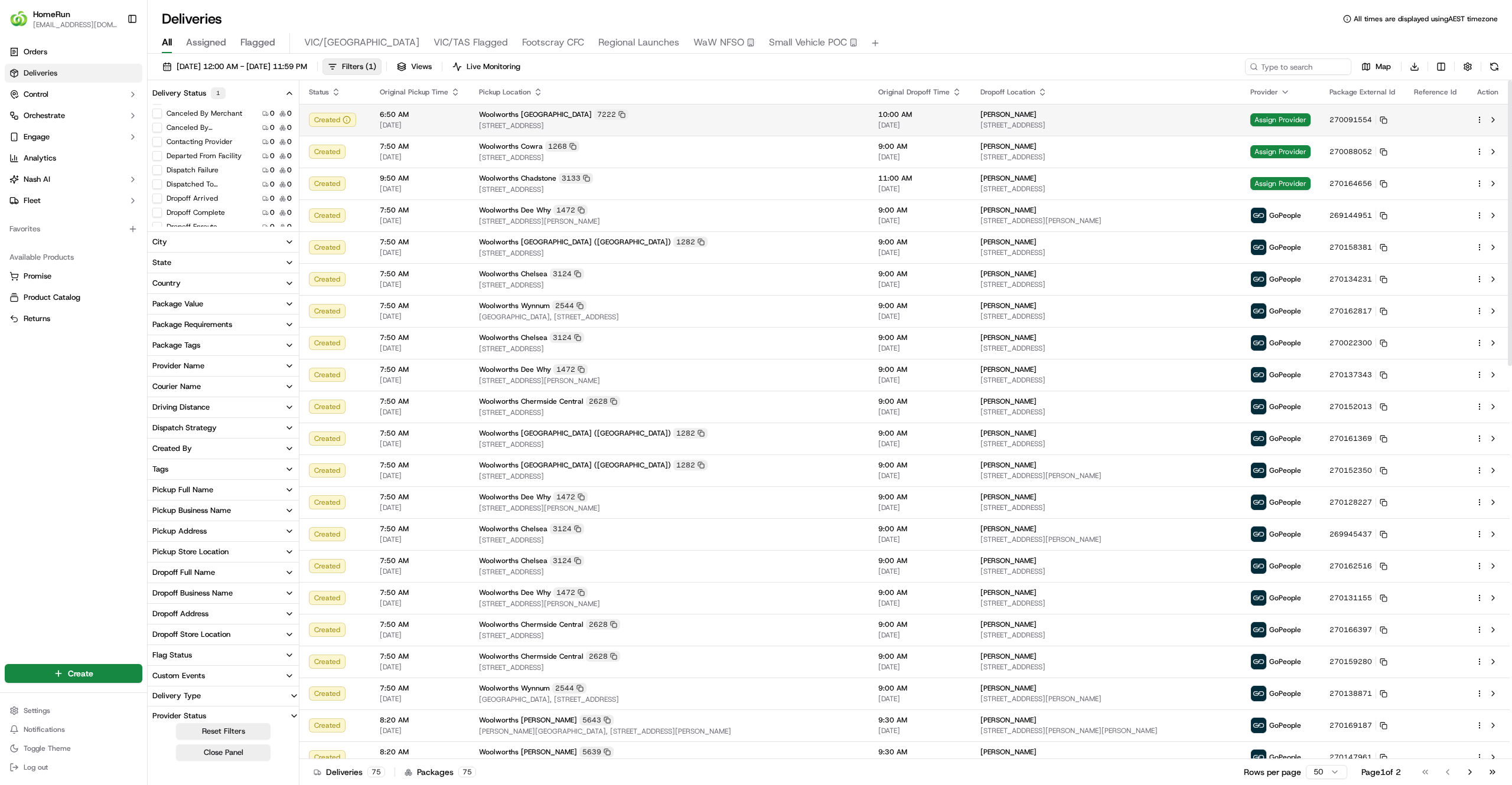
click at [648, 129] on span "28 Green Point Road, Bridgewater, TAS 7030, AU" at bounding box center [669, 126] width 380 height 9
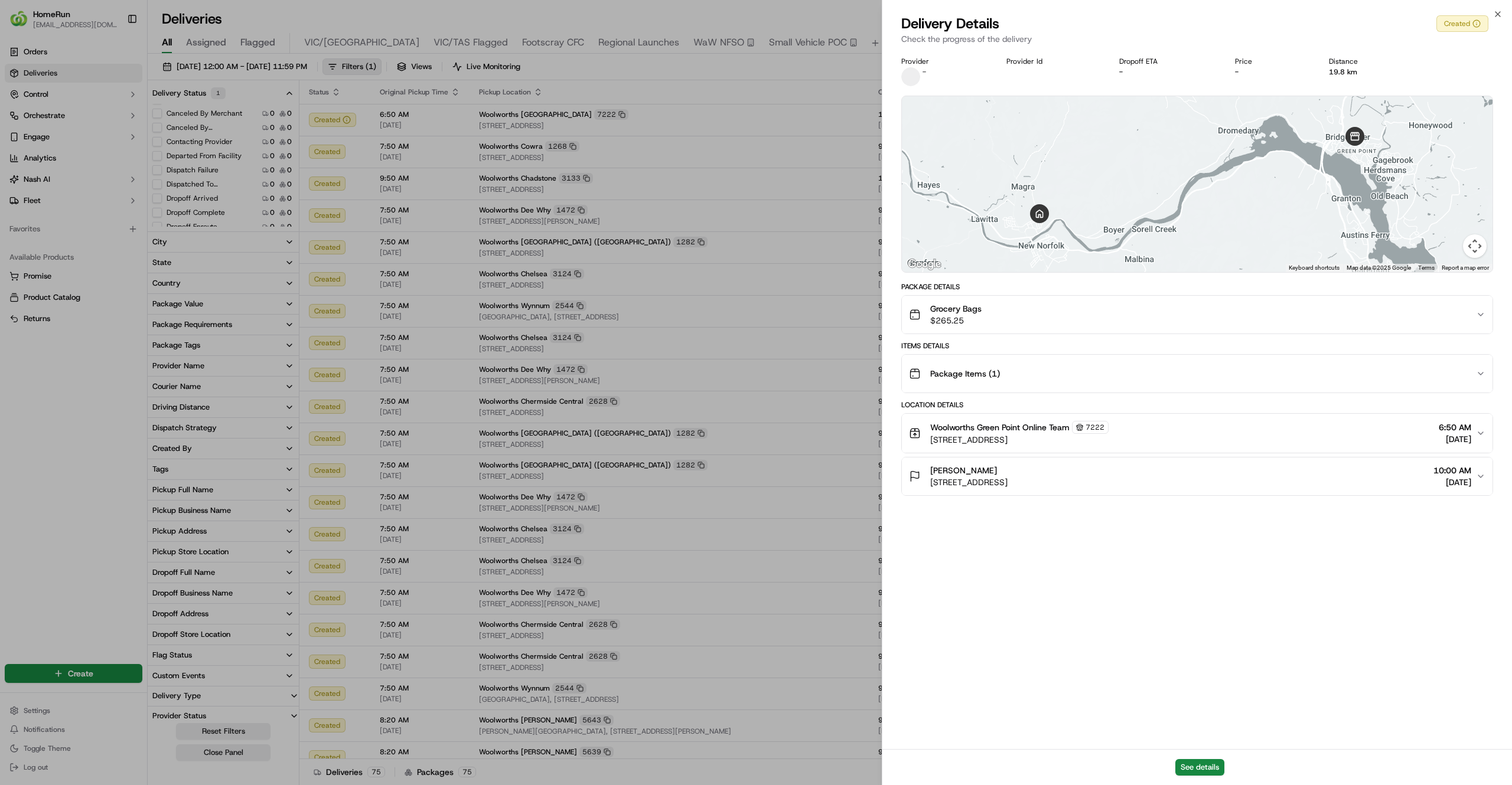
click at [1170, 320] on div "Grocery Bags $265.25" at bounding box center [1192, 314] width 567 height 24
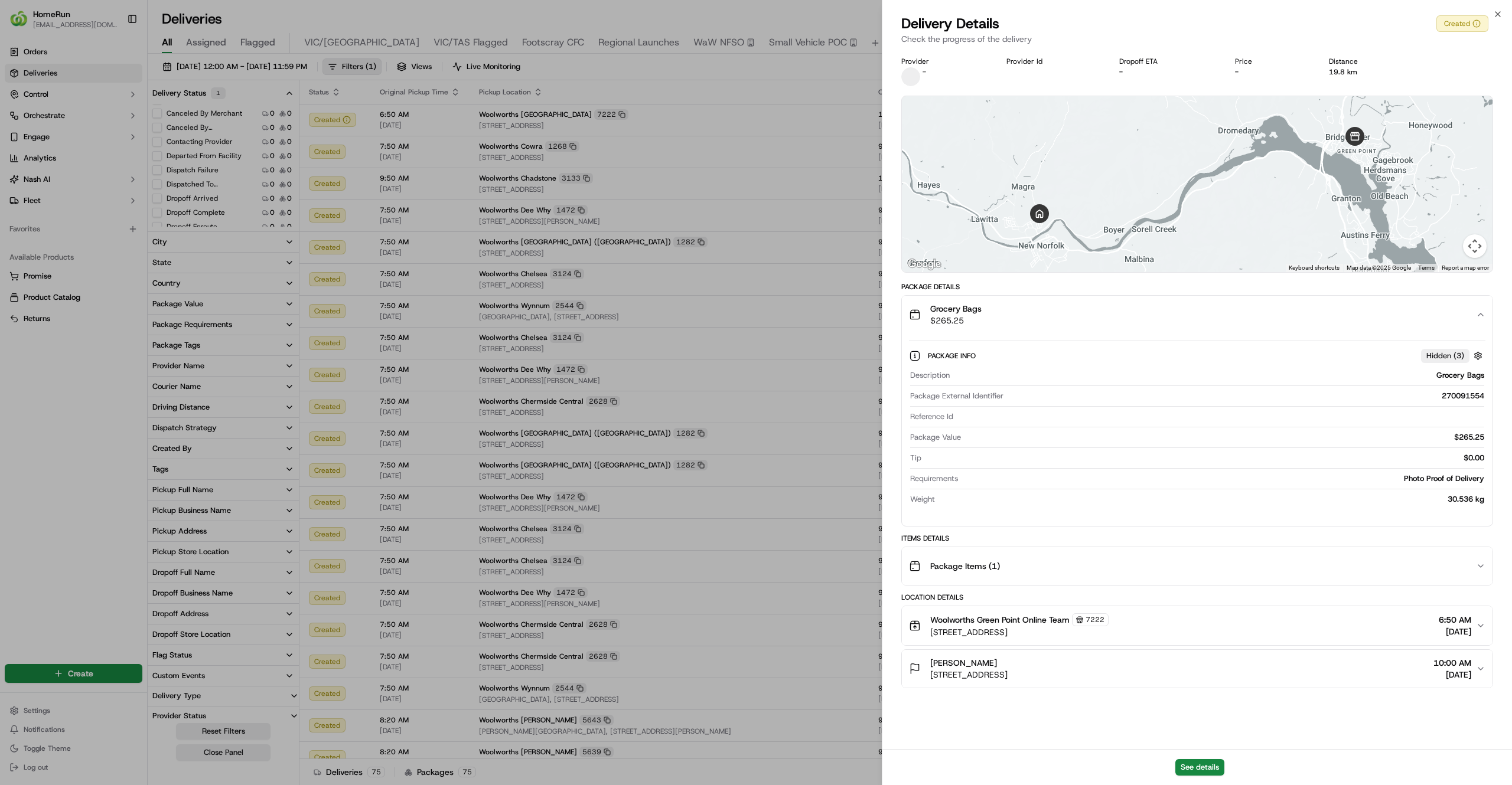
click at [1460, 400] on div "270091554" at bounding box center [1246, 396] width 476 height 11
copy div "270091554"
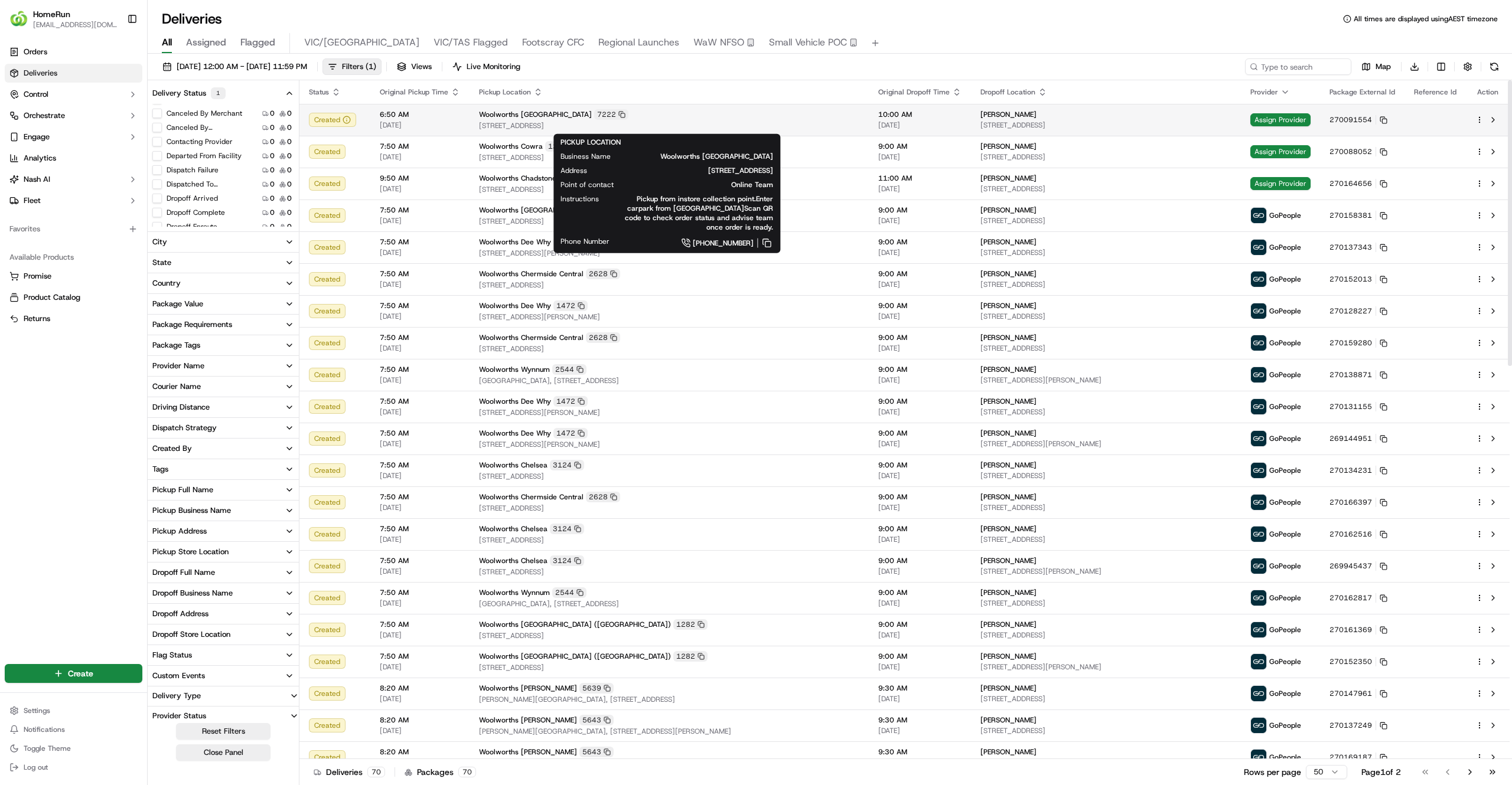
click at [704, 129] on span "28 Green Point Road, Bridgewater, TAS 7030, AU" at bounding box center [669, 126] width 380 height 9
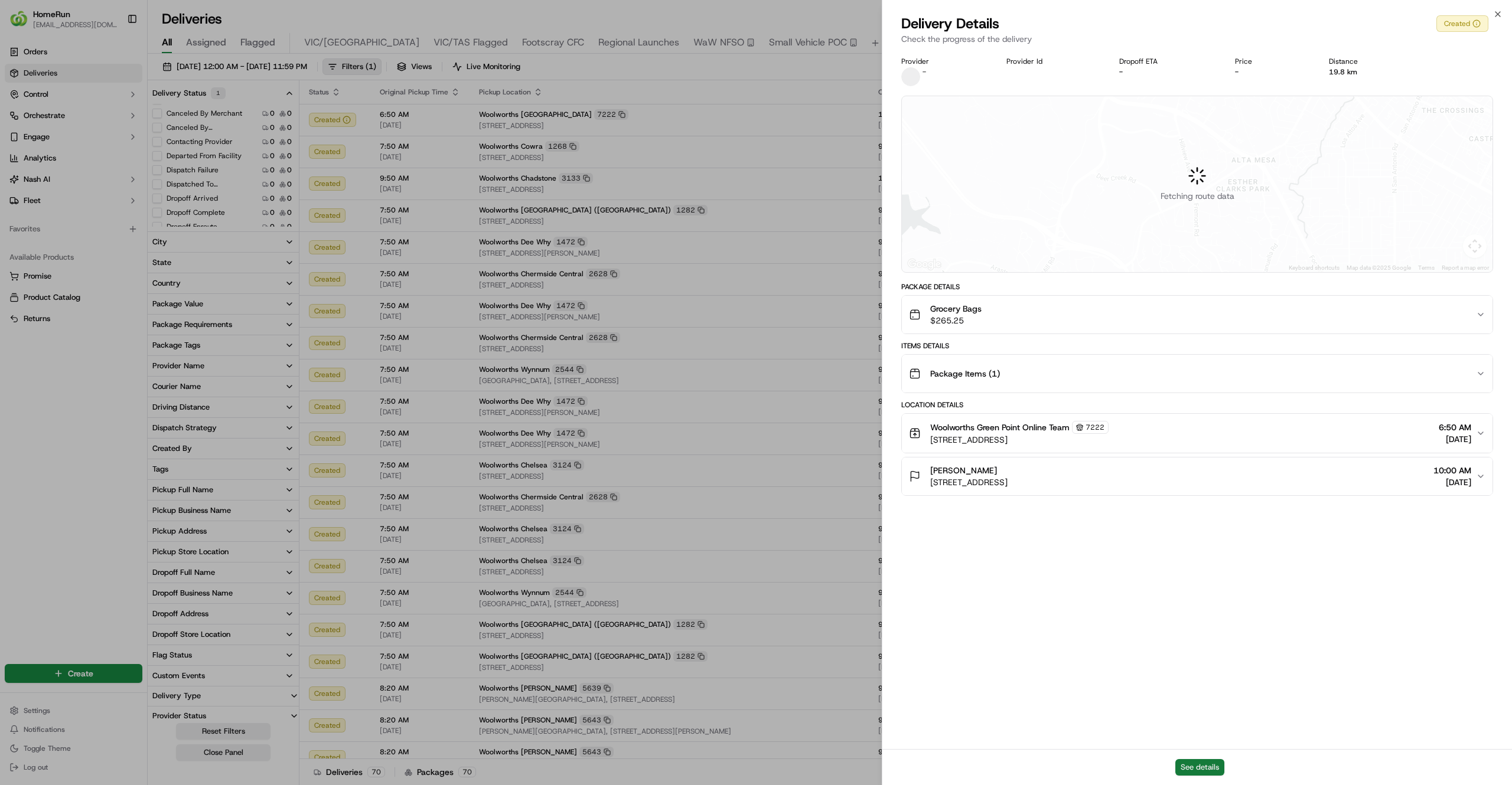
click at [1184, 774] on button "See details" at bounding box center [1199, 767] width 49 height 17
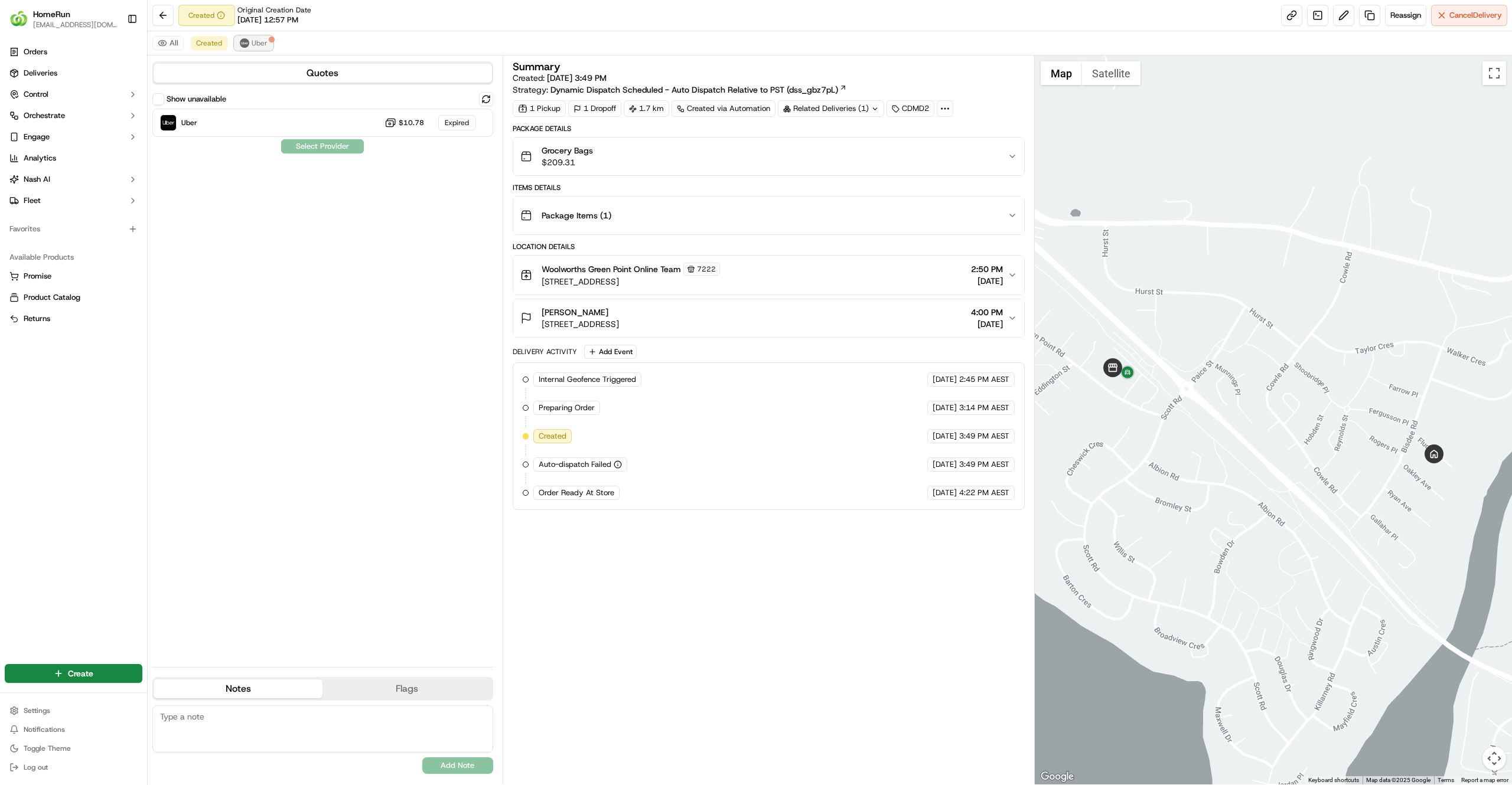
click at [259, 47] on span "Uber" at bounding box center [260, 43] width 16 height 9
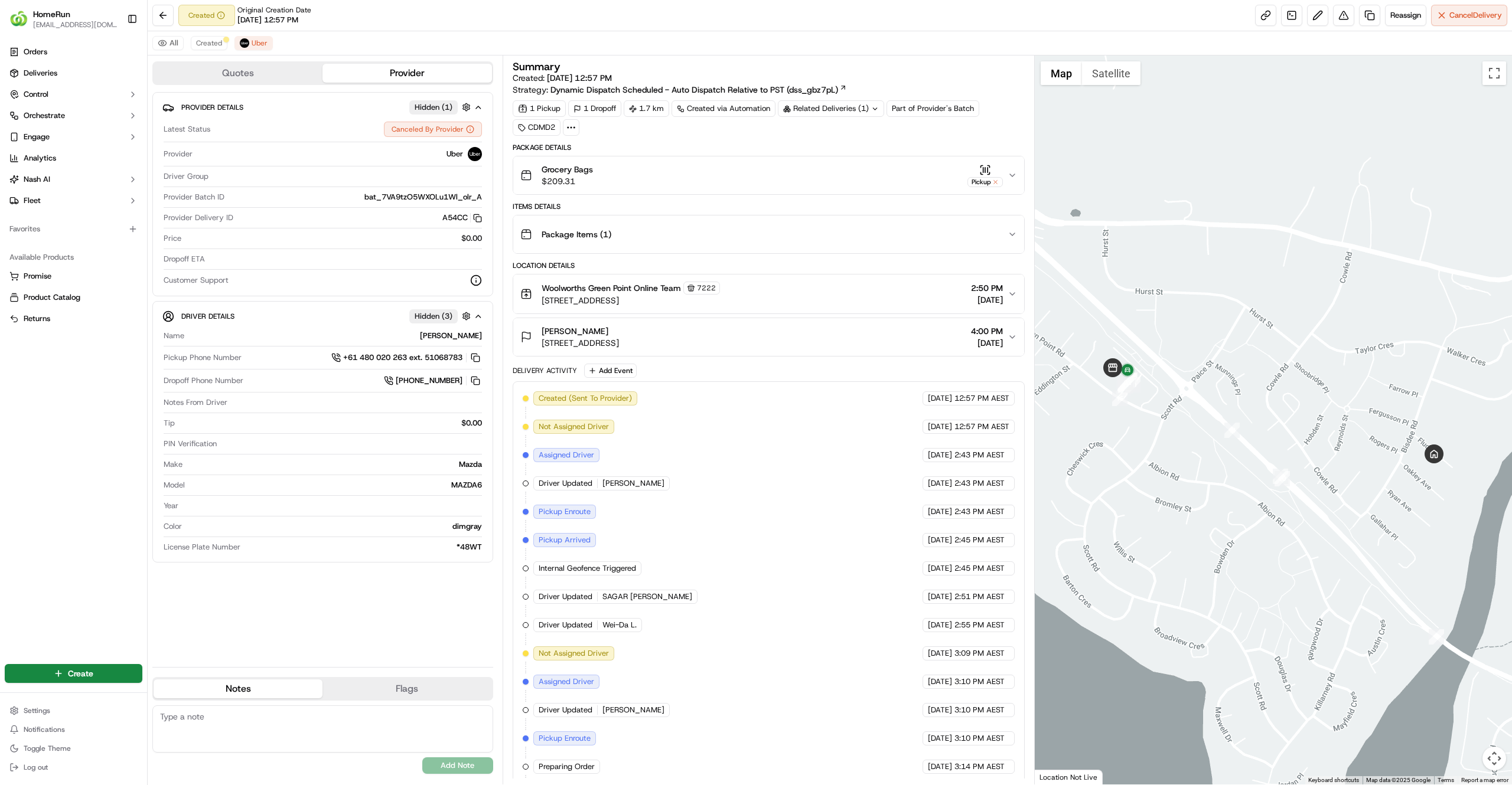
click at [887, 181] on div "Grocery Bags $209.31 Pickup" at bounding box center [764, 175] width 487 height 24
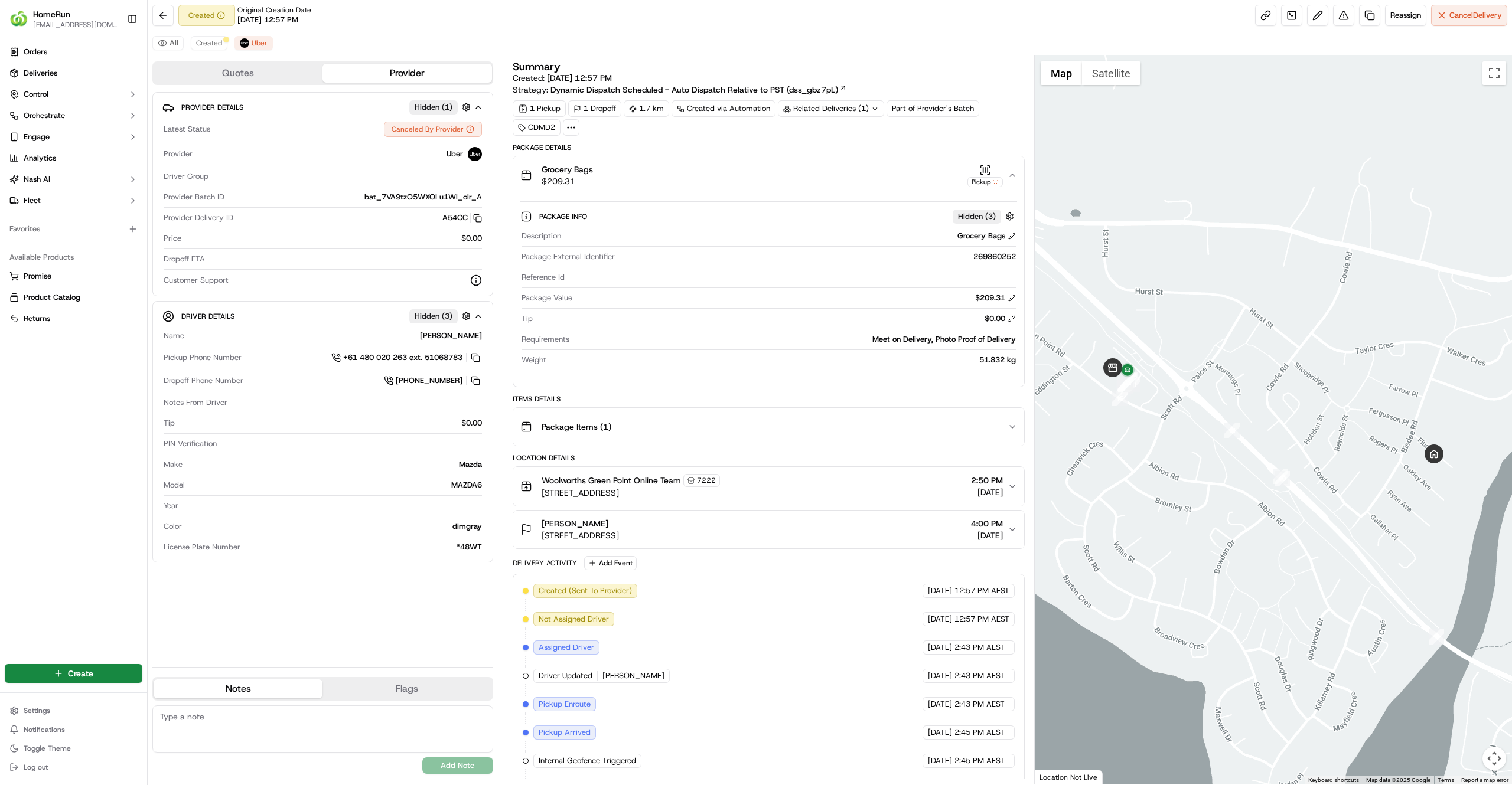
click at [982, 256] on div "269860252" at bounding box center [817, 257] width 396 height 11
copy div "269860252"
click at [810, 377] on div "Package Info Hidden ( 3 ) Description Grocery Bags Package External Identifier …" at bounding box center [768, 285] width 511 height 183
click at [403, 687] on button "Flags" at bounding box center [407, 689] width 169 height 19
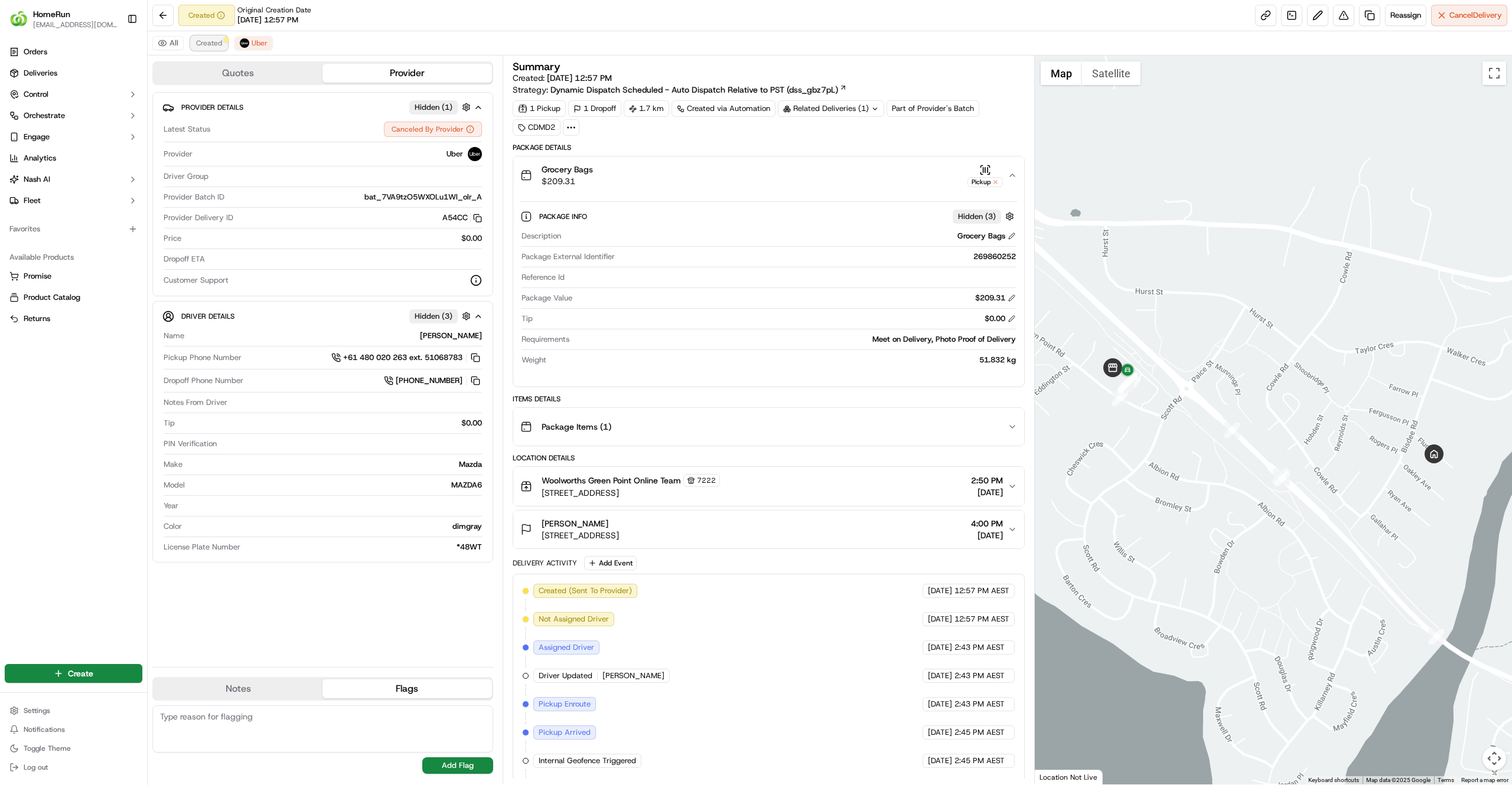
click at [213, 46] on span "Created" at bounding box center [209, 43] width 26 height 9
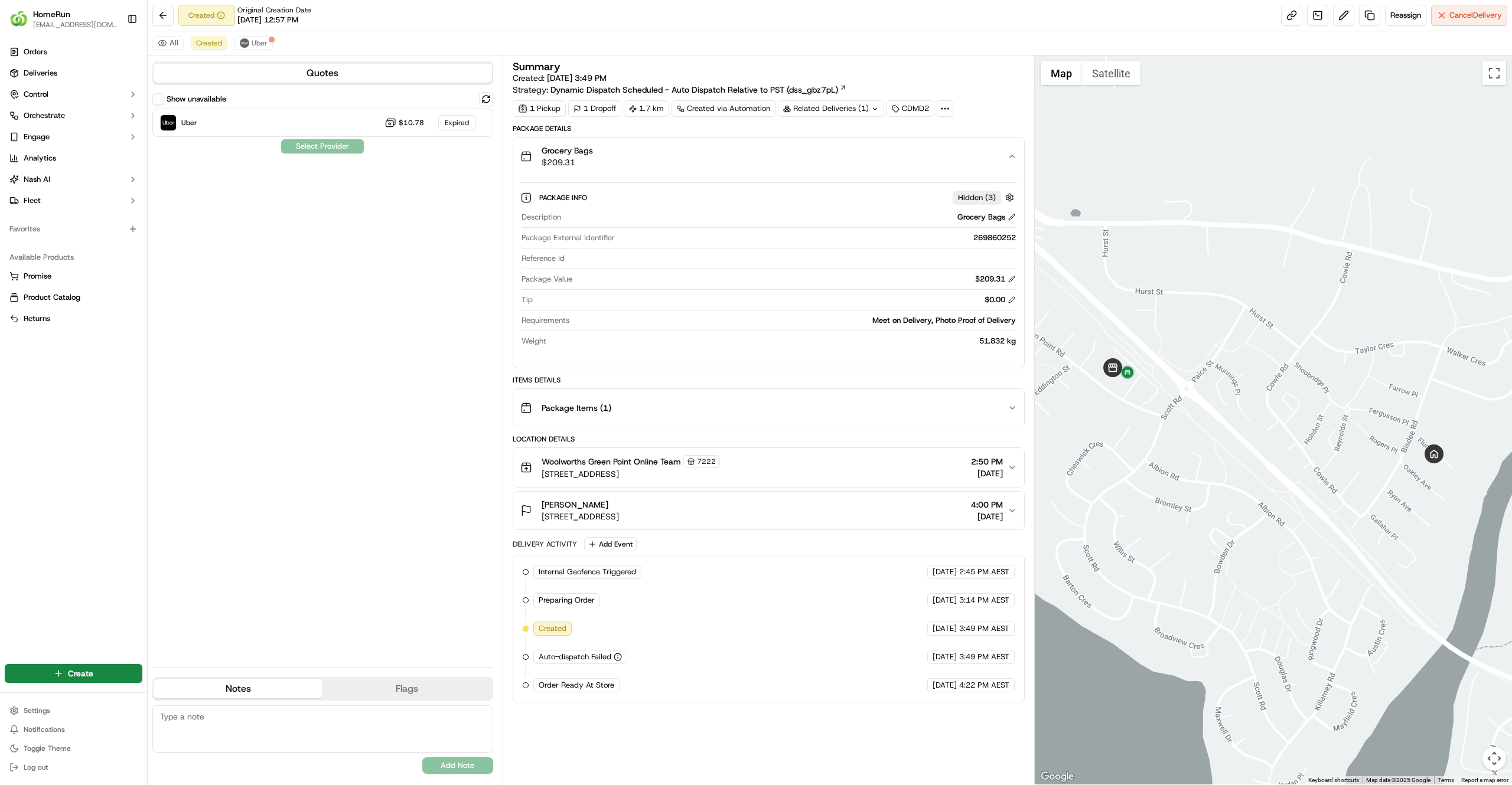
click at [438, 697] on button "Flags" at bounding box center [407, 689] width 169 height 19
click at [162, 35] on div "All Created Uber" at bounding box center [829, 43] width 1364 height 24
click at [165, 35] on div "All Created Uber" at bounding box center [829, 43] width 1364 height 24
click at [169, 38] on button "All" at bounding box center [168, 43] width 31 height 14
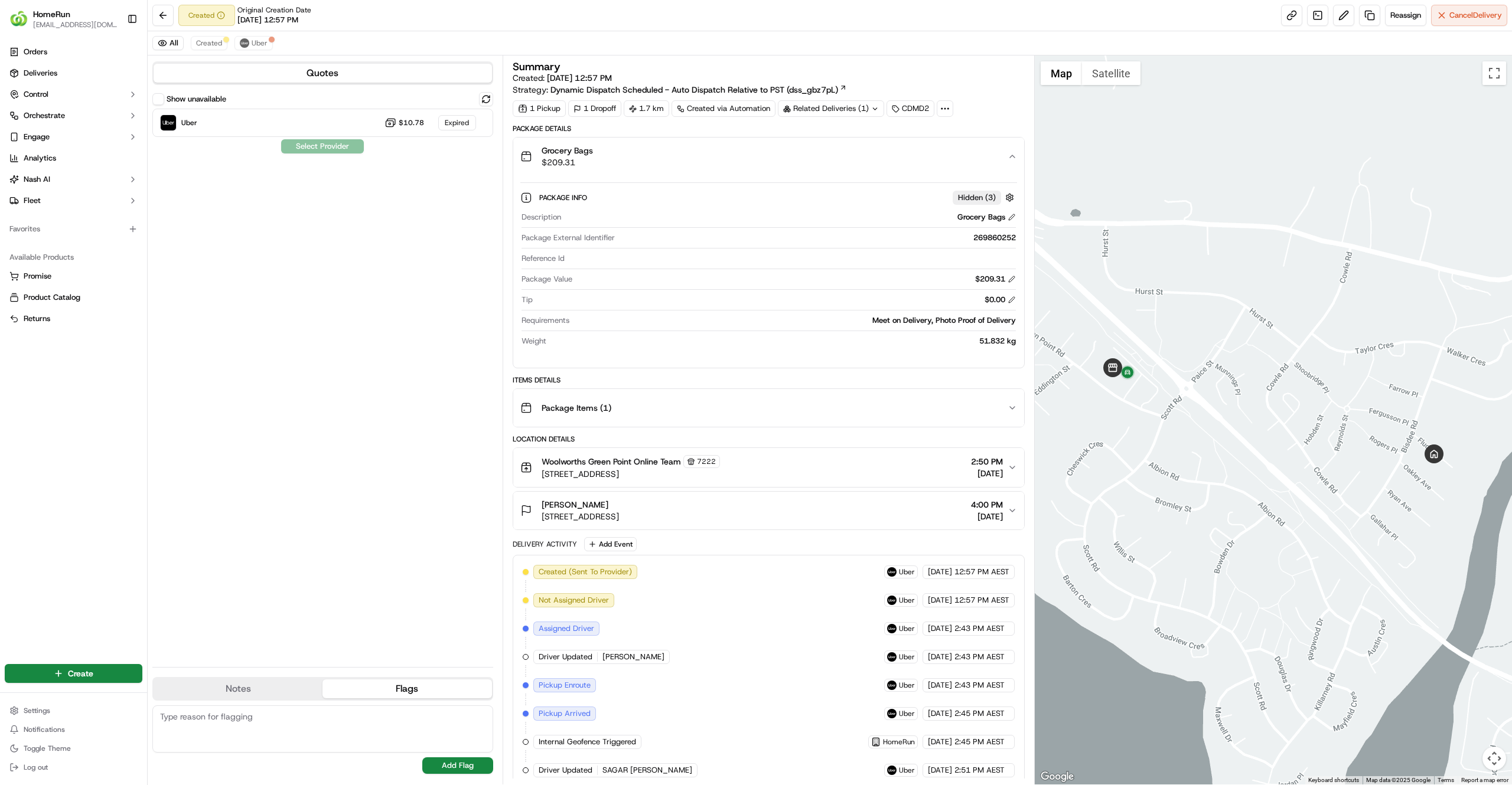
click at [390, 698] on button "Flags" at bounding box center [407, 689] width 169 height 19
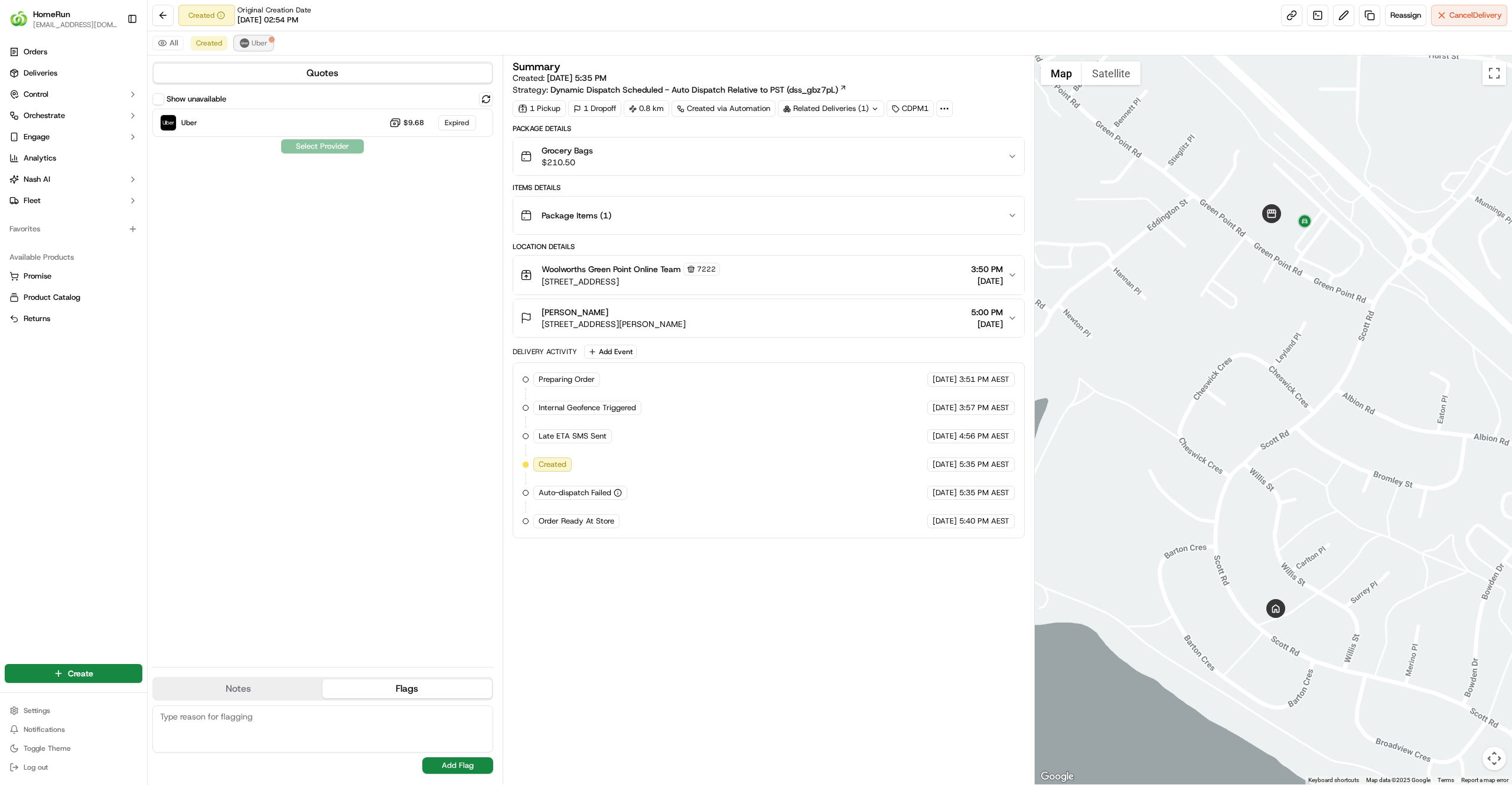
click at [246, 47] on img at bounding box center [244, 43] width 9 height 9
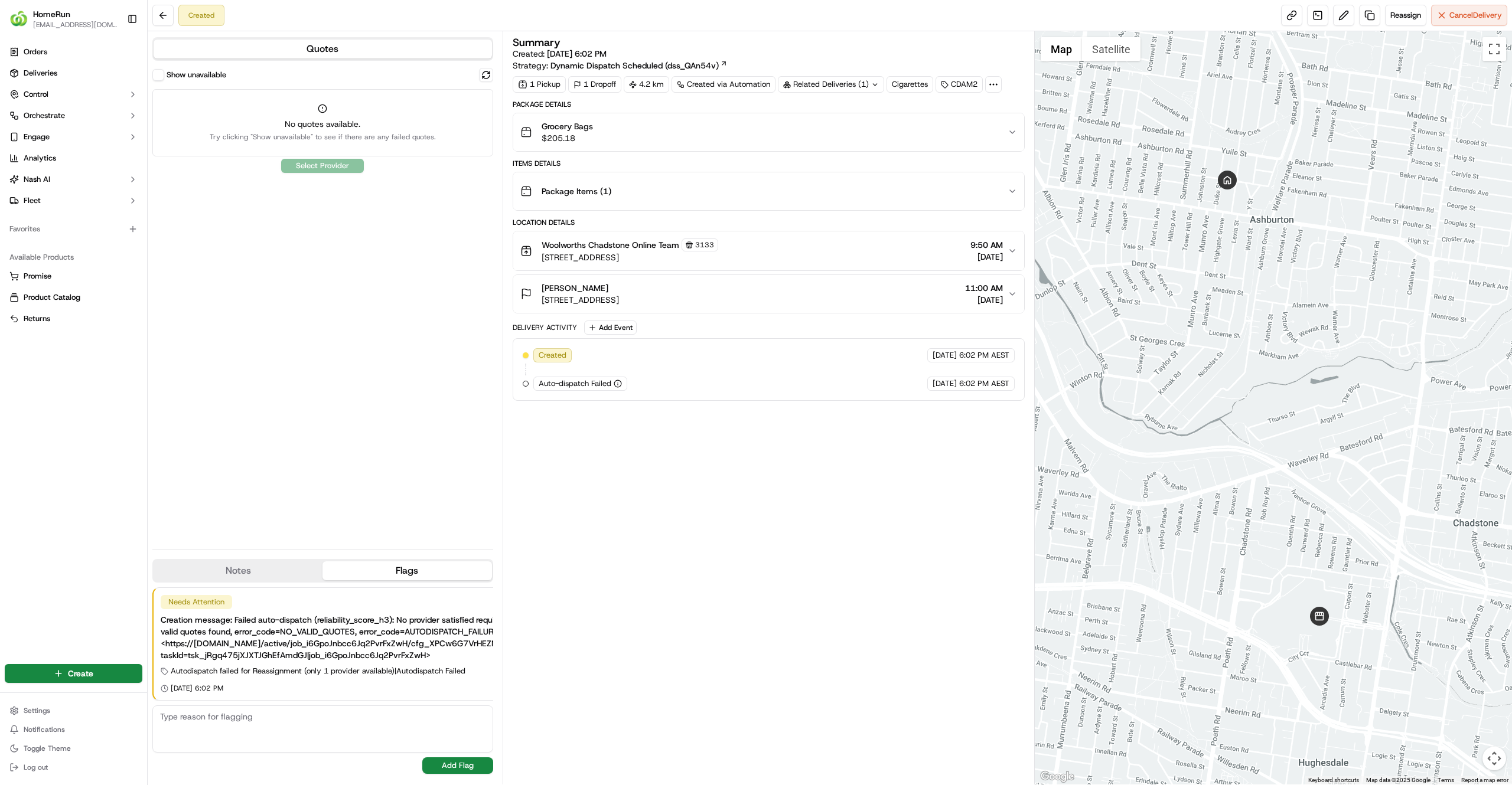
click at [163, 75] on button "Show unavailable" at bounding box center [158, 75] width 12 height 12
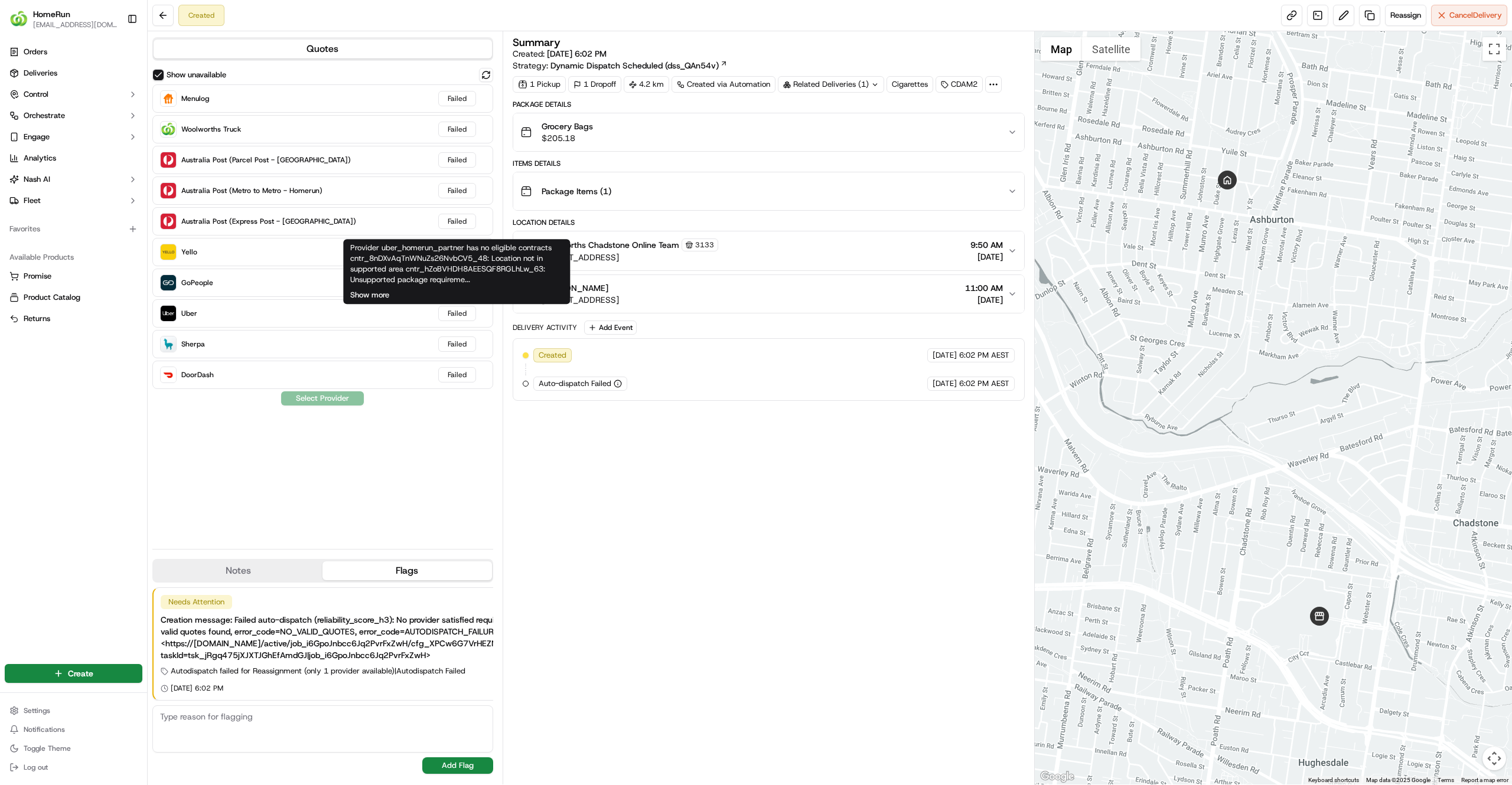
click at [376, 292] on button "Show more" at bounding box center [369, 295] width 39 height 11
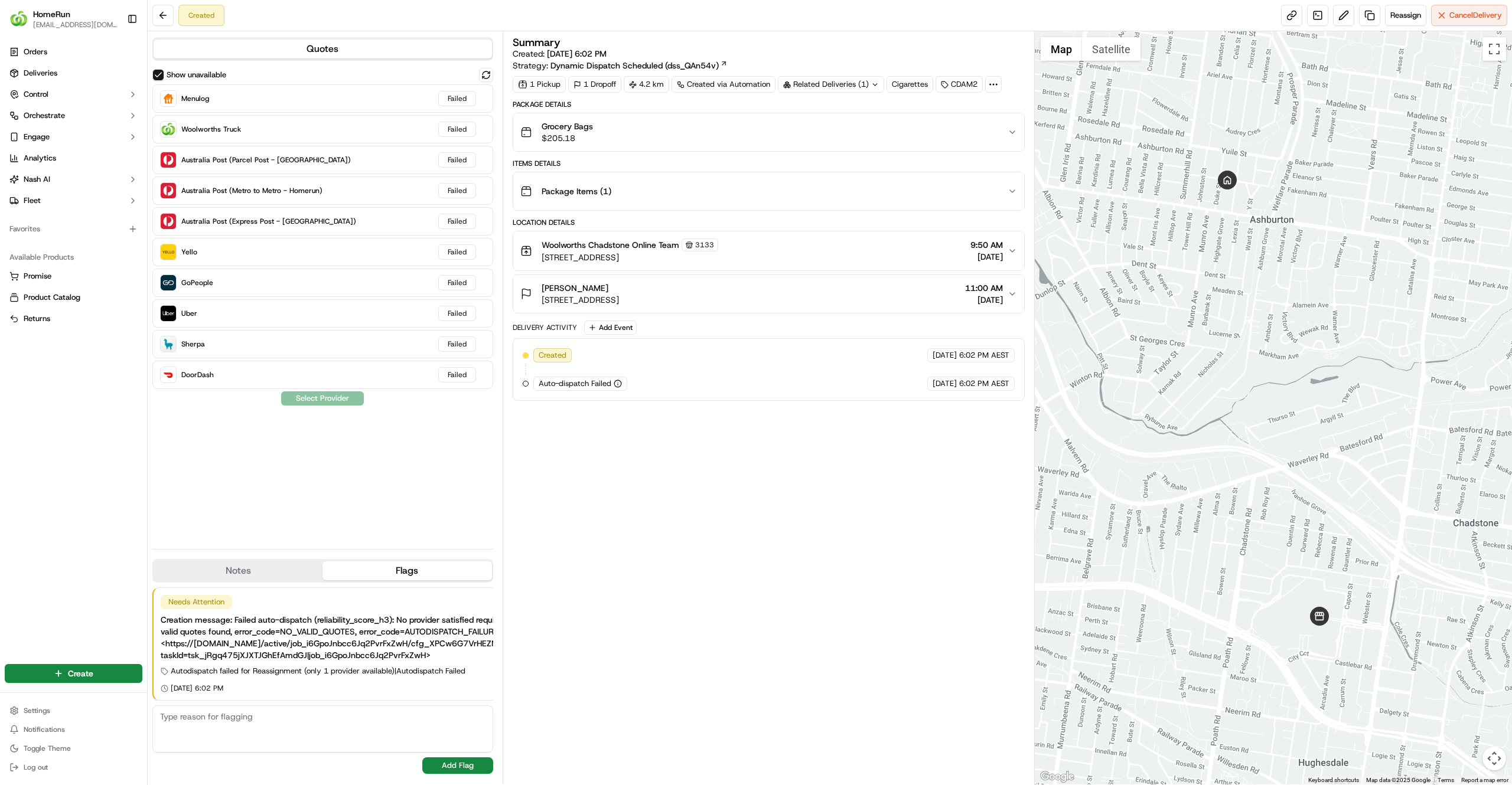
click at [595, 495] on div "Summary Created: [DATE] 6:02 PM Strategy: Dynamic Dispatch Scheduled (dss_QAn54…" at bounding box center [768, 408] width 512 height 741
click at [53, 73] on span "Deliveries" at bounding box center [40, 73] width 34 height 11
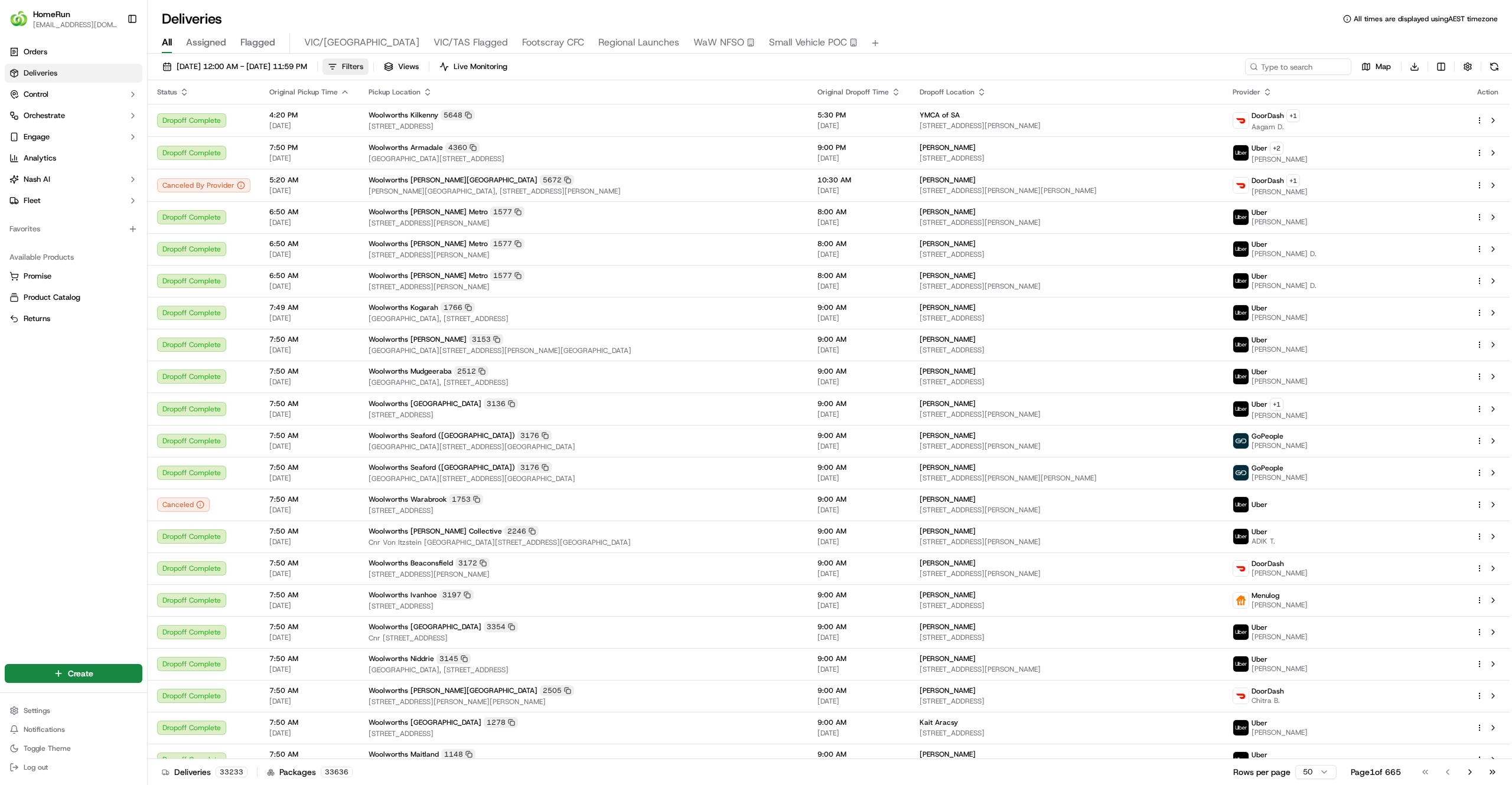
click at [363, 71] on span "Filters" at bounding box center [353, 67] width 21 height 11
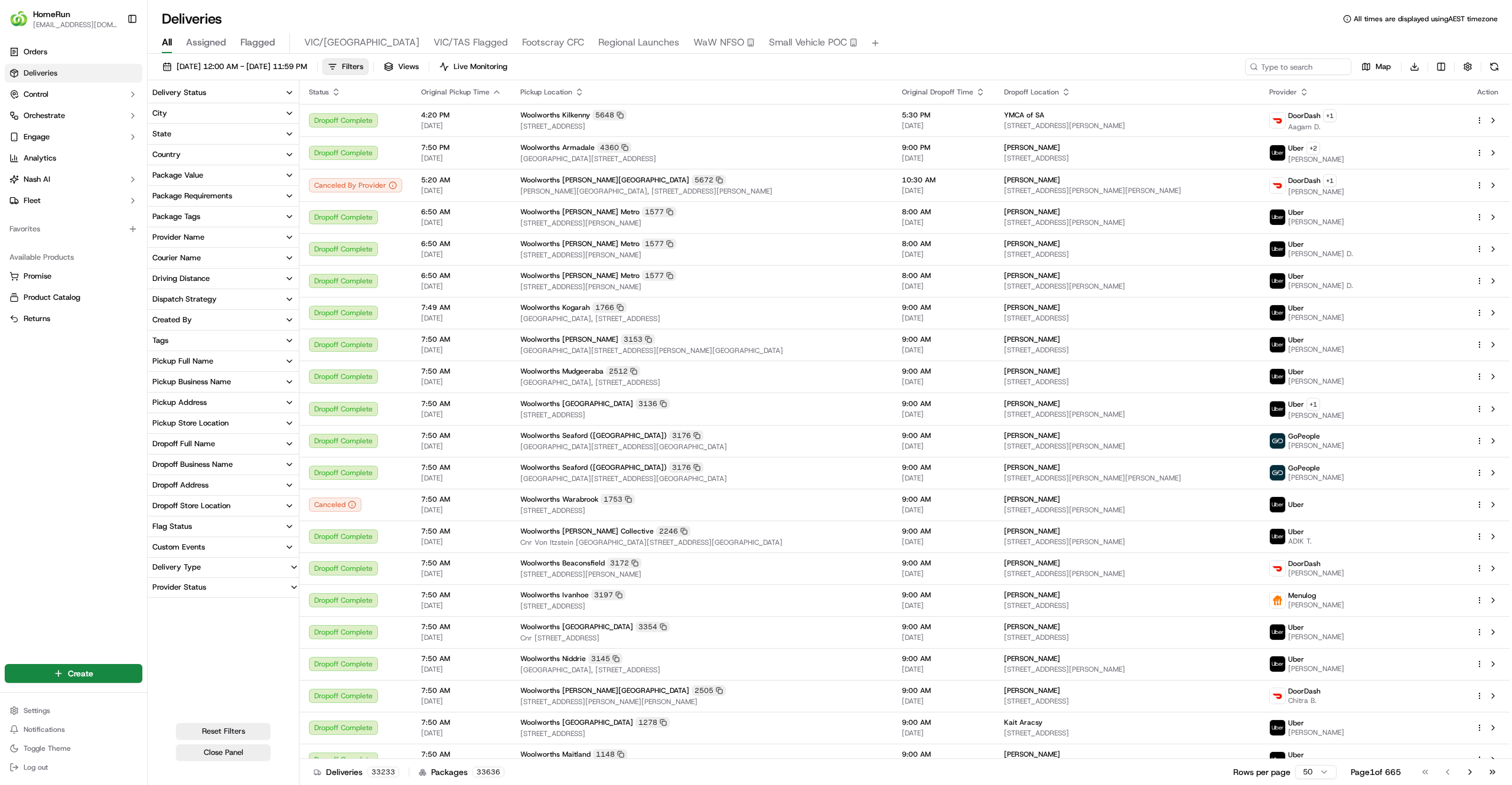
click at [215, 420] on div "Pickup Store Location" at bounding box center [190, 423] width 76 height 11
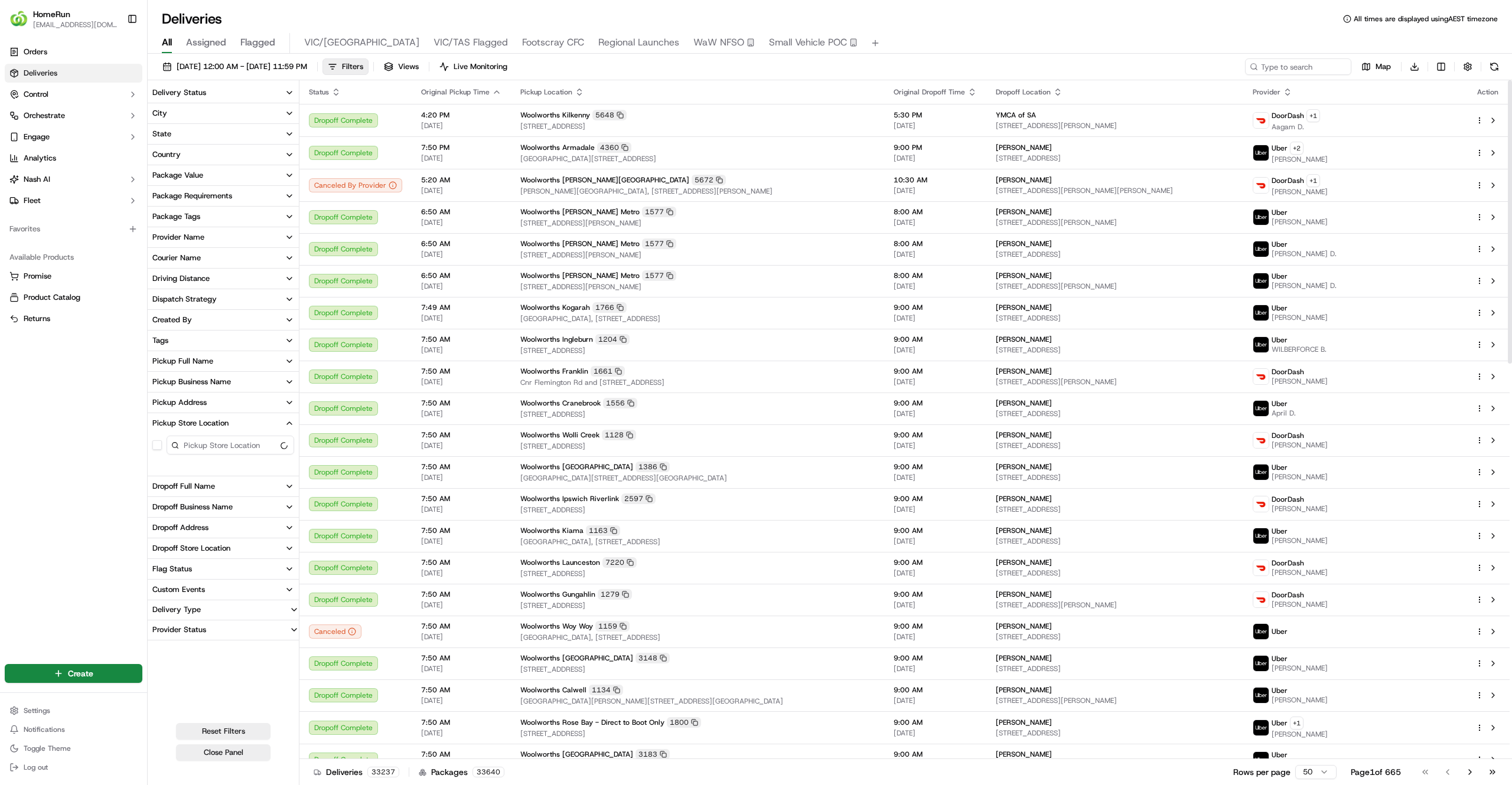
click at [243, 445] on input at bounding box center [230, 445] width 127 height 19
type input "chadstone"
click at [157, 467] on button "Woolworths Chadstone" at bounding box center [157, 465] width 9 height 9
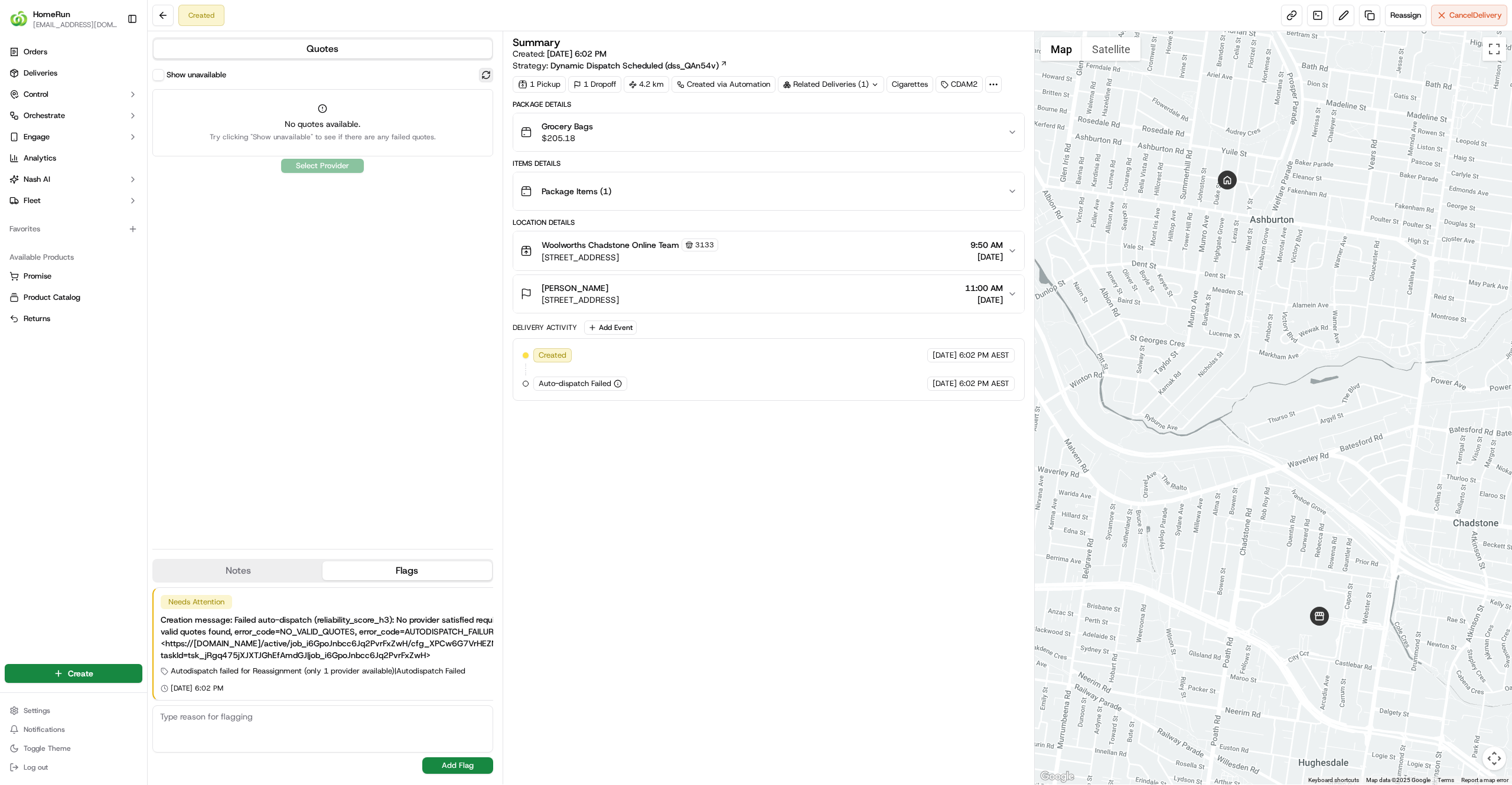
click at [489, 73] on button at bounding box center [486, 75] width 14 height 14
click at [160, 75] on button "Show unavailable" at bounding box center [158, 75] width 12 height 12
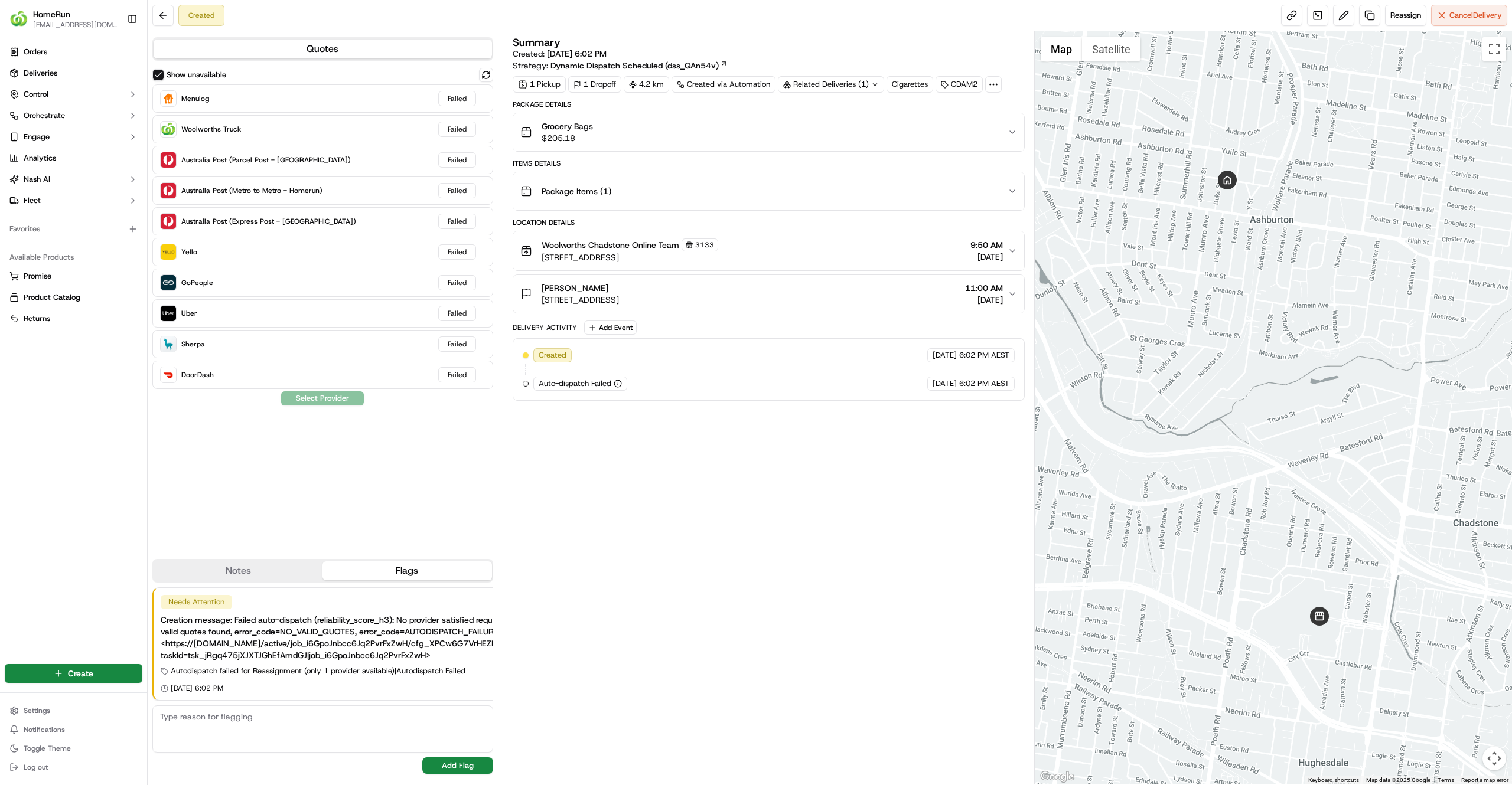
click at [657, 134] on div "Grocery Bags $205.18" at bounding box center [764, 132] width 487 height 24
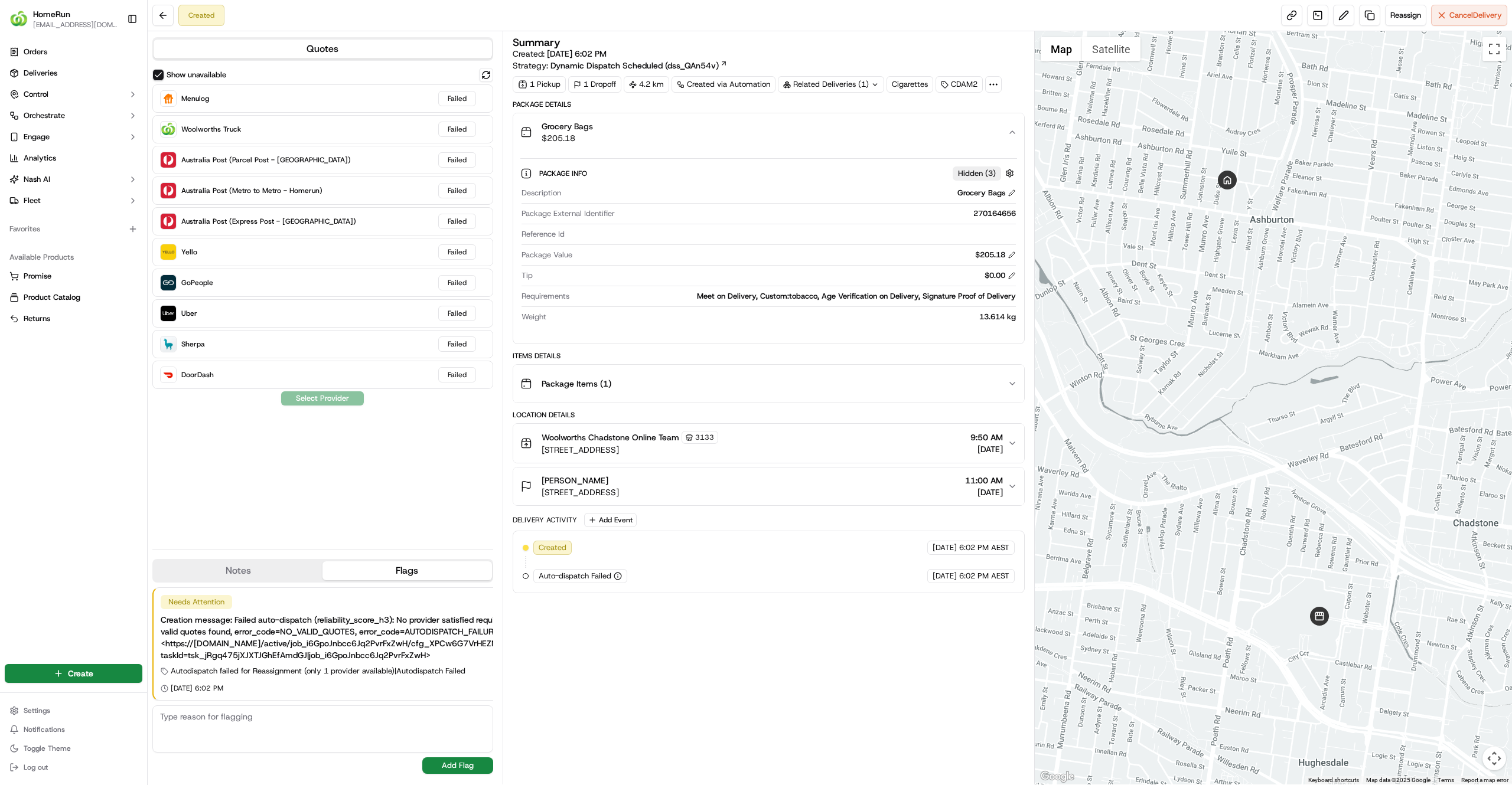
click at [657, 134] on div "Grocery Bags $205.18" at bounding box center [764, 132] width 487 height 24
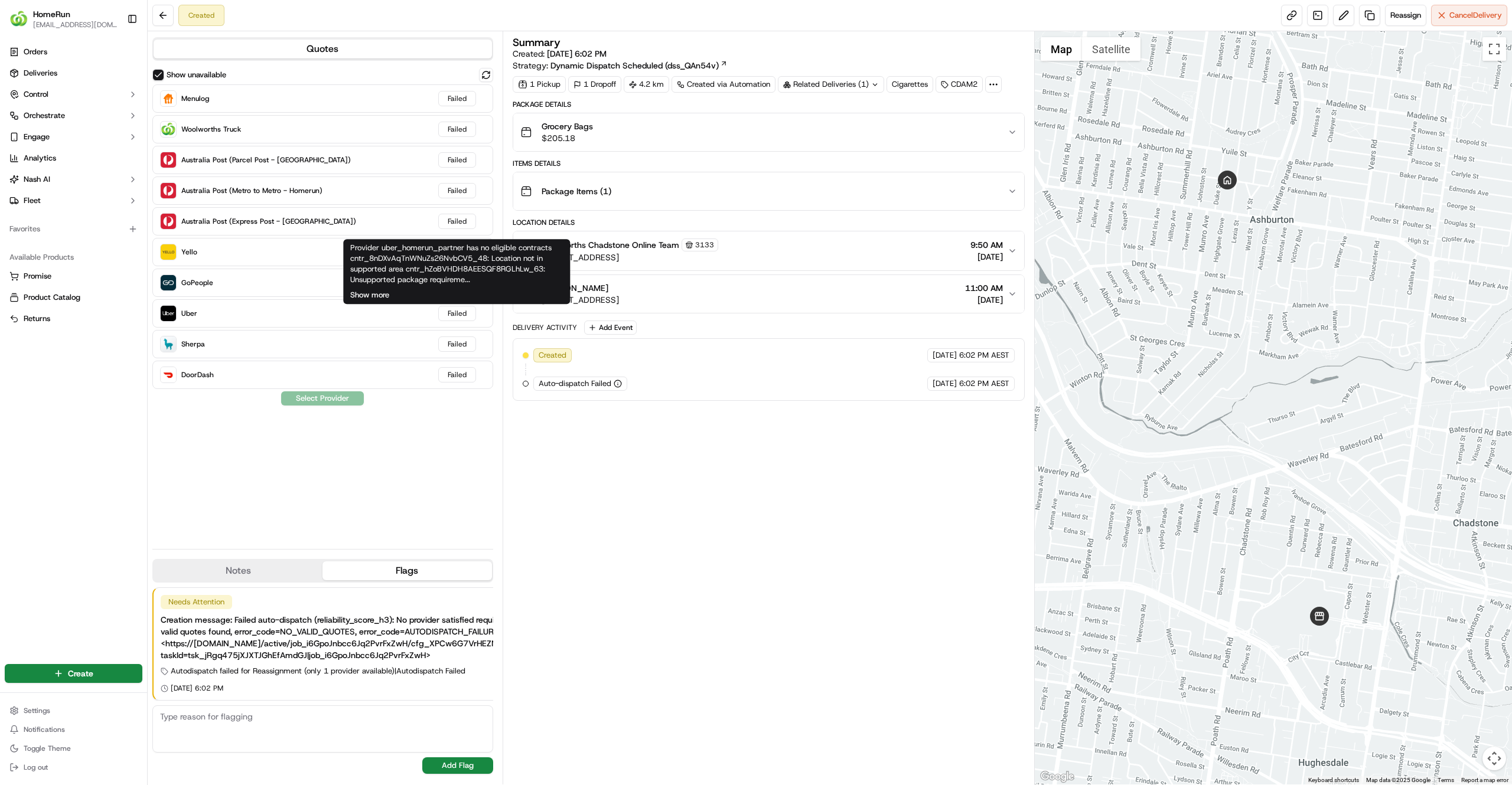
click at [379, 300] on button "Show more" at bounding box center [369, 295] width 39 height 11
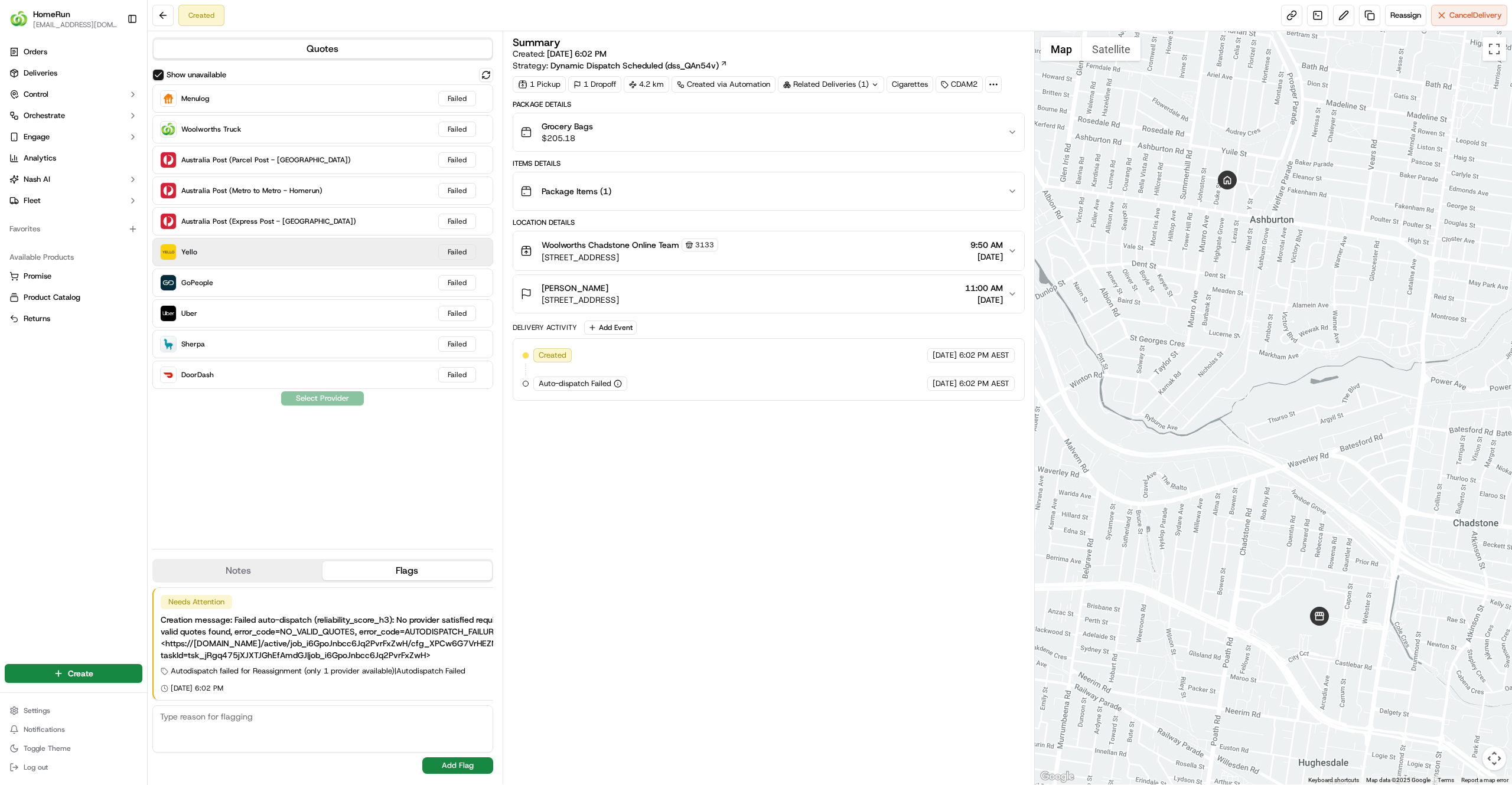
drag, startPoint x: 458, startPoint y: 292, endPoint x: 380, endPoint y: 238, distance: 94.9
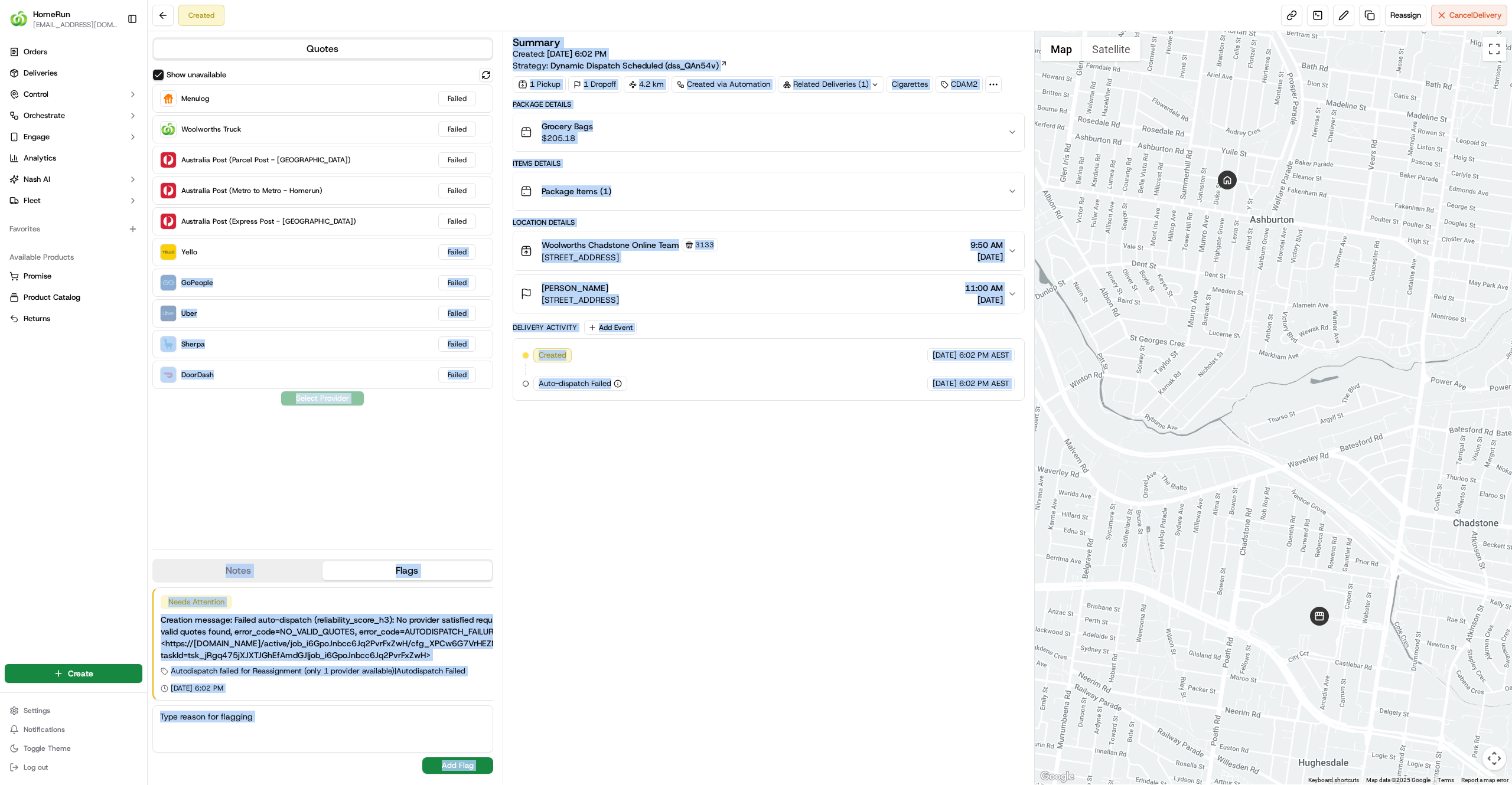
click at [706, 589] on div "Summary Created: 19/09/2025 6:02 PM Strategy: Dynamic Dispatch Scheduled (dss_Q…" at bounding box center [768, 408] width 512 height 741
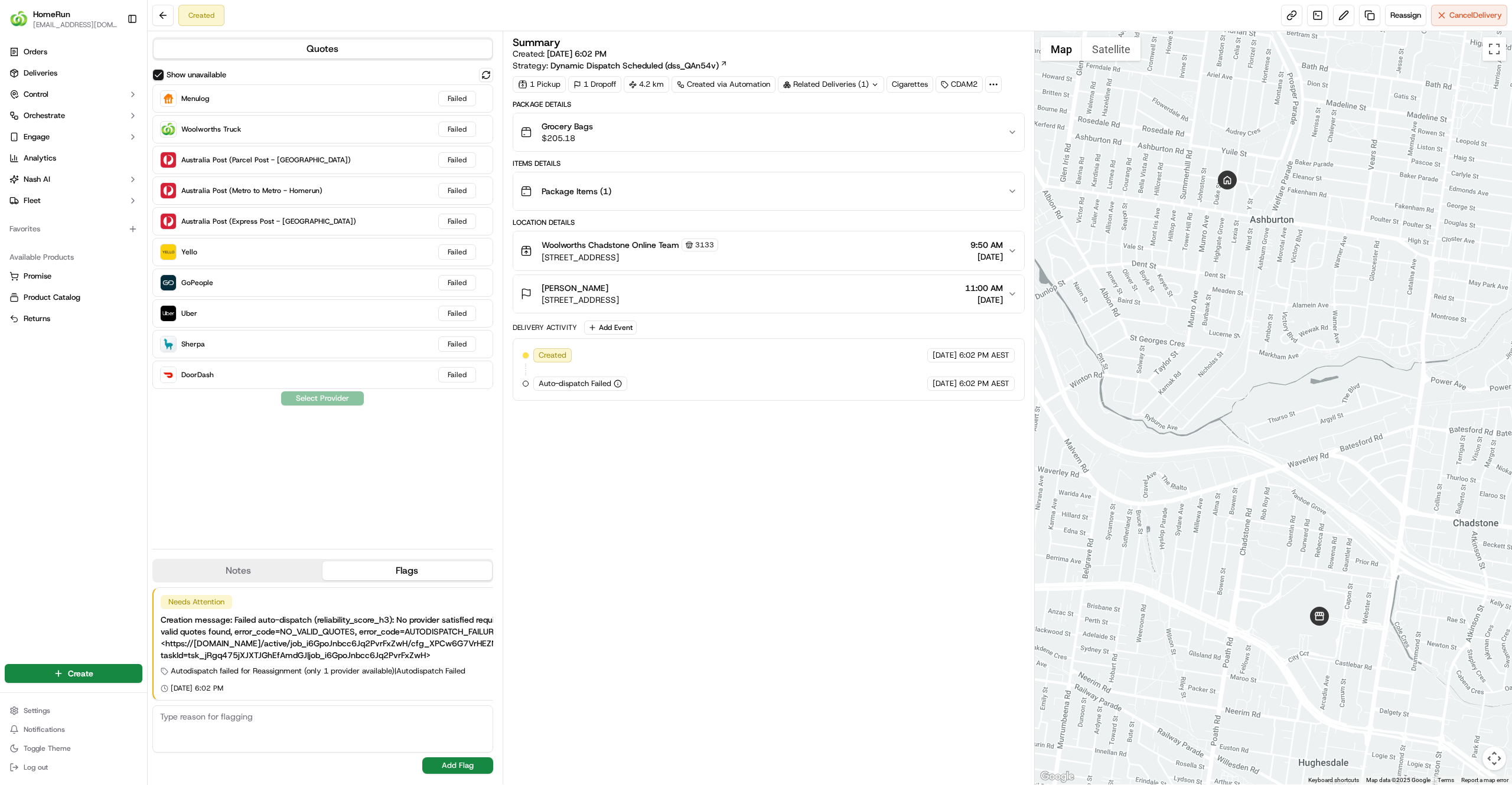
click at [601, 513] on div "Summary Created: 19/09/2025 6:02 PM Strategy: Dynamic Dispatch Scheduled (dss_Q…" at bounding box center [768, 408] width 512 height 741
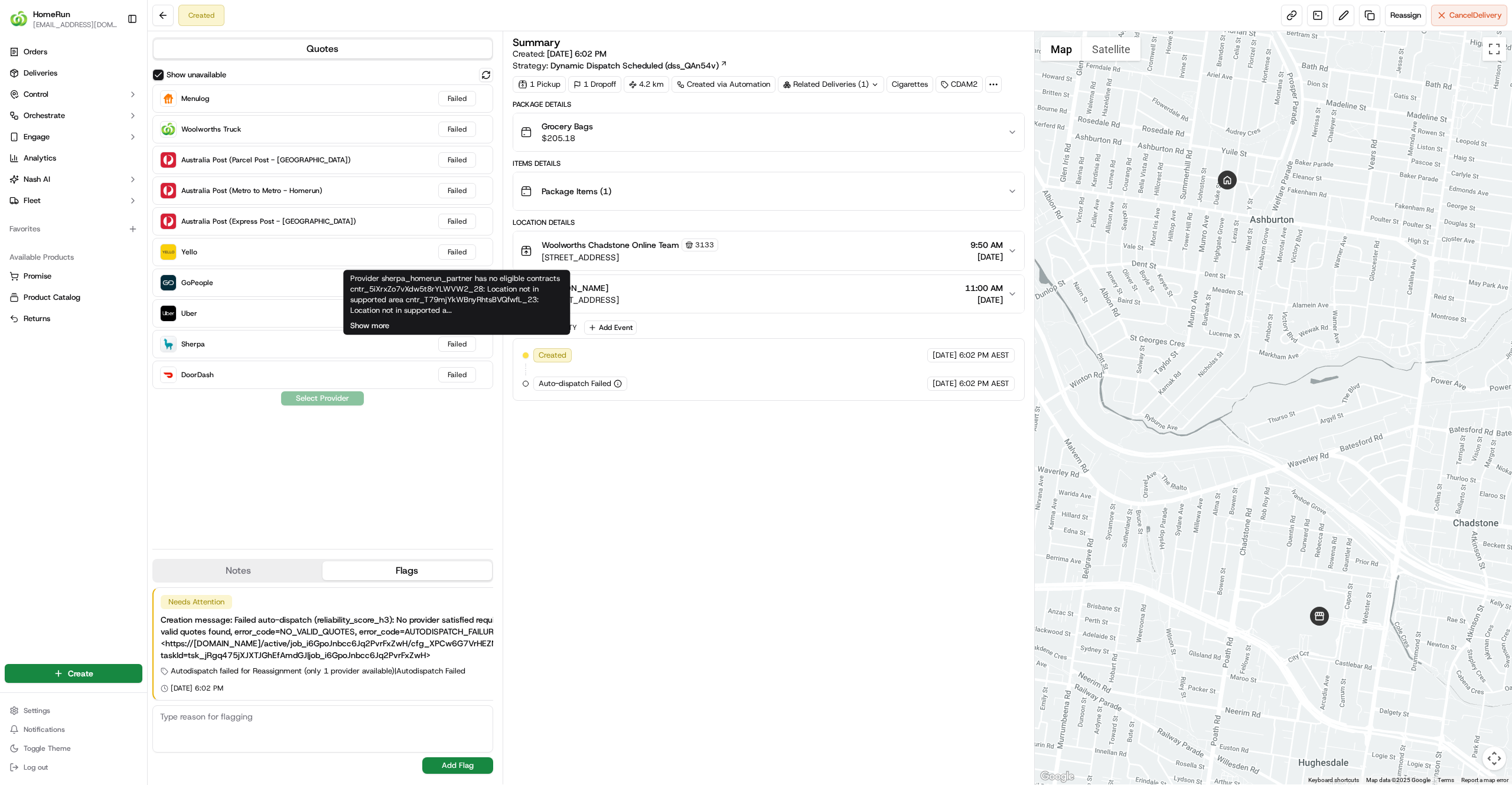
click at [382, 321] on button "Show more" at bounding box center [369, 326] width 39 height 11
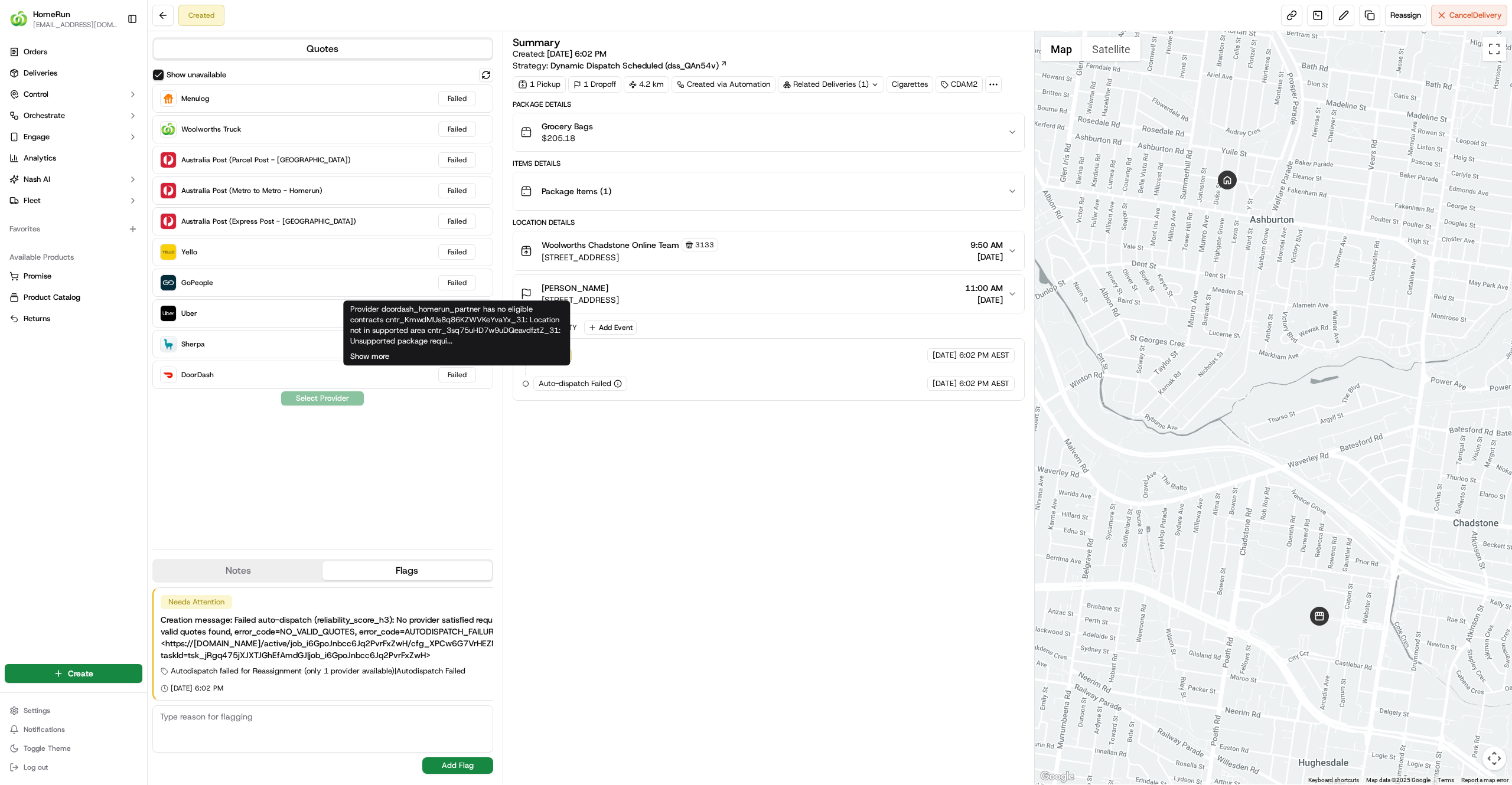
click at [376, 357] on button "Show more" at bounding box center [369, 356] width 39 height 11
click at [695, 484] on div "Summary Created: 19/09/2025 6:02 PM Strategy: Dynamic Dispatch Scheduled (dss_Q…" at bounding box center [768, 408] width 512 height 741
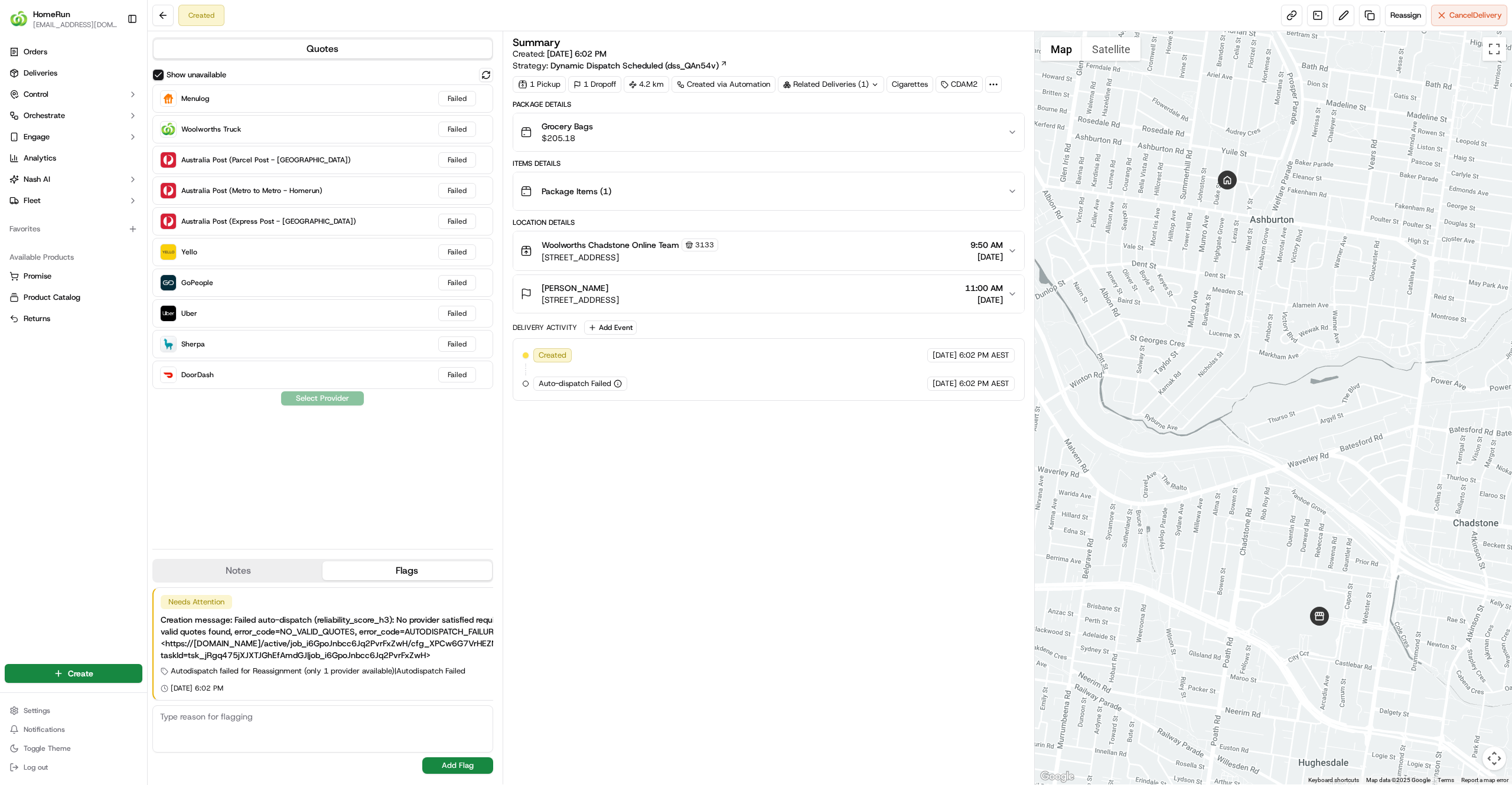
click at [696, 456] on div "Summary Created: 19/09/2025 6:02 PM Strategy: Dynamic Dispatch Scheduled (dss_Q…" at bounding box center [768, 408] width 512 height 741
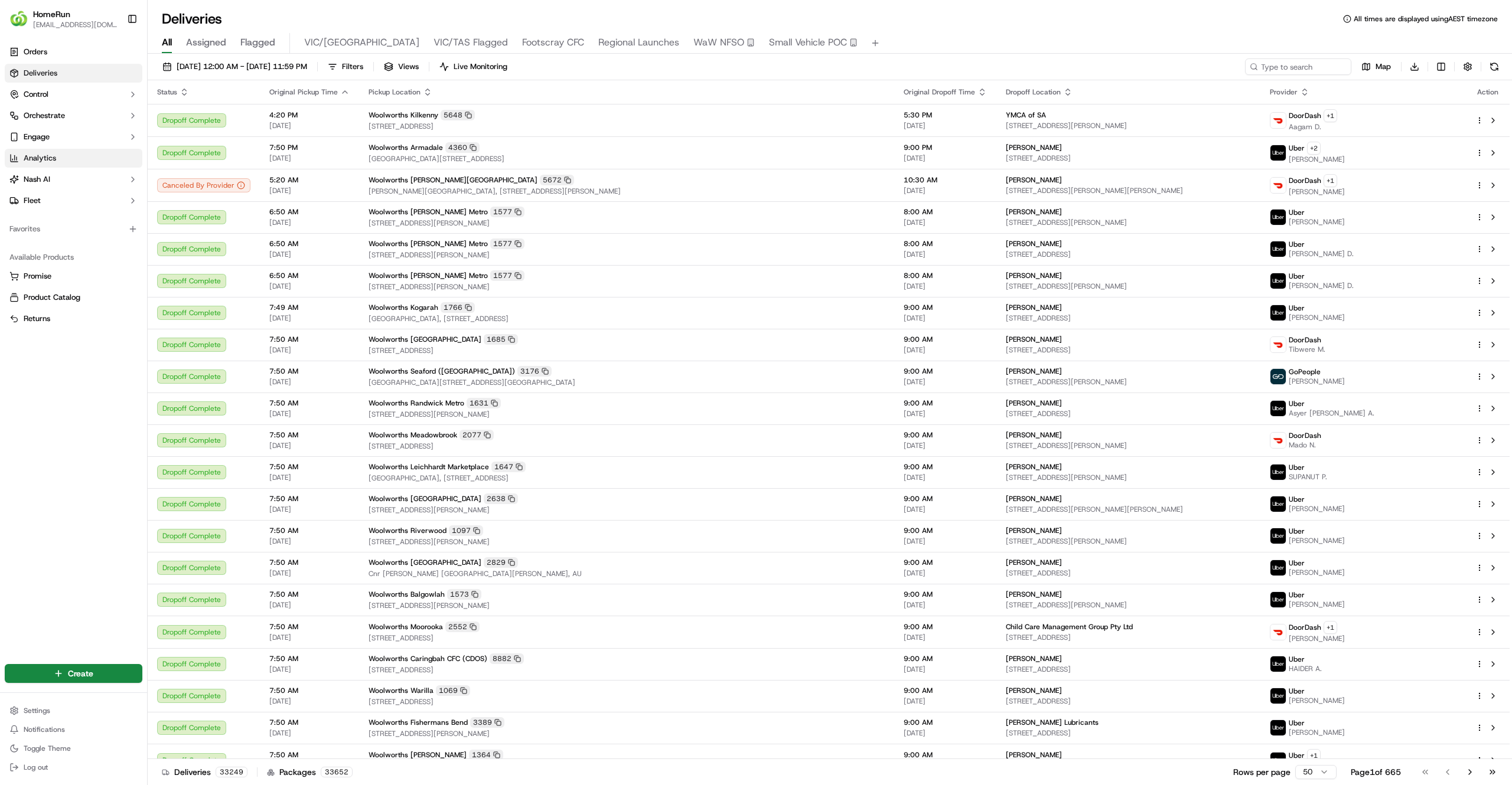
click at [53, 154] on span "Analytics" at bounding box center [40, 158] width 32 height 11
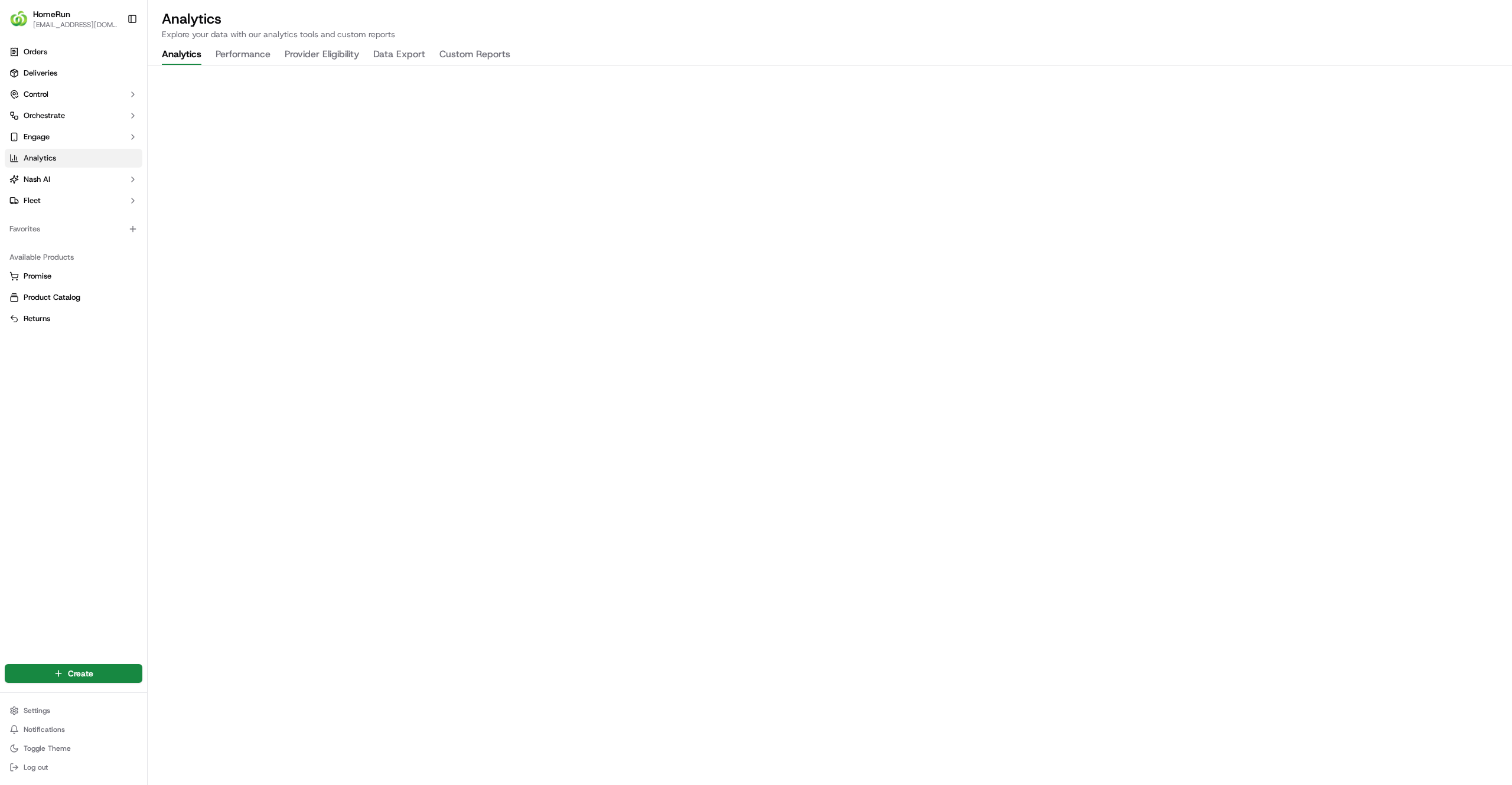
click at [293, 58] on button "Provider Eligibility" at bounding box center [322, 55] width 75 height 20
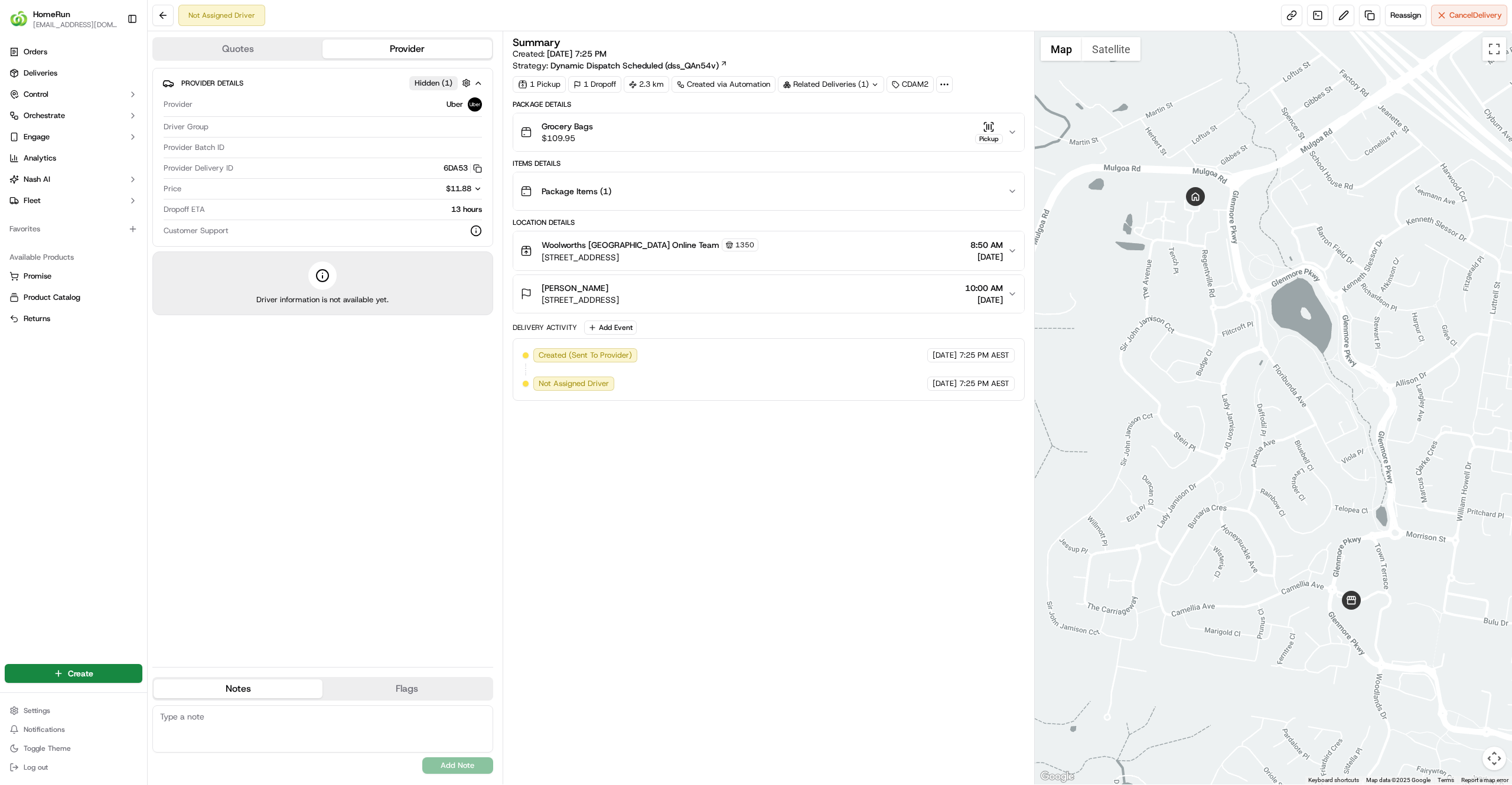
click at [260, 47] on button "Quotes" at bounding box center [238, 49] width 169 height 19
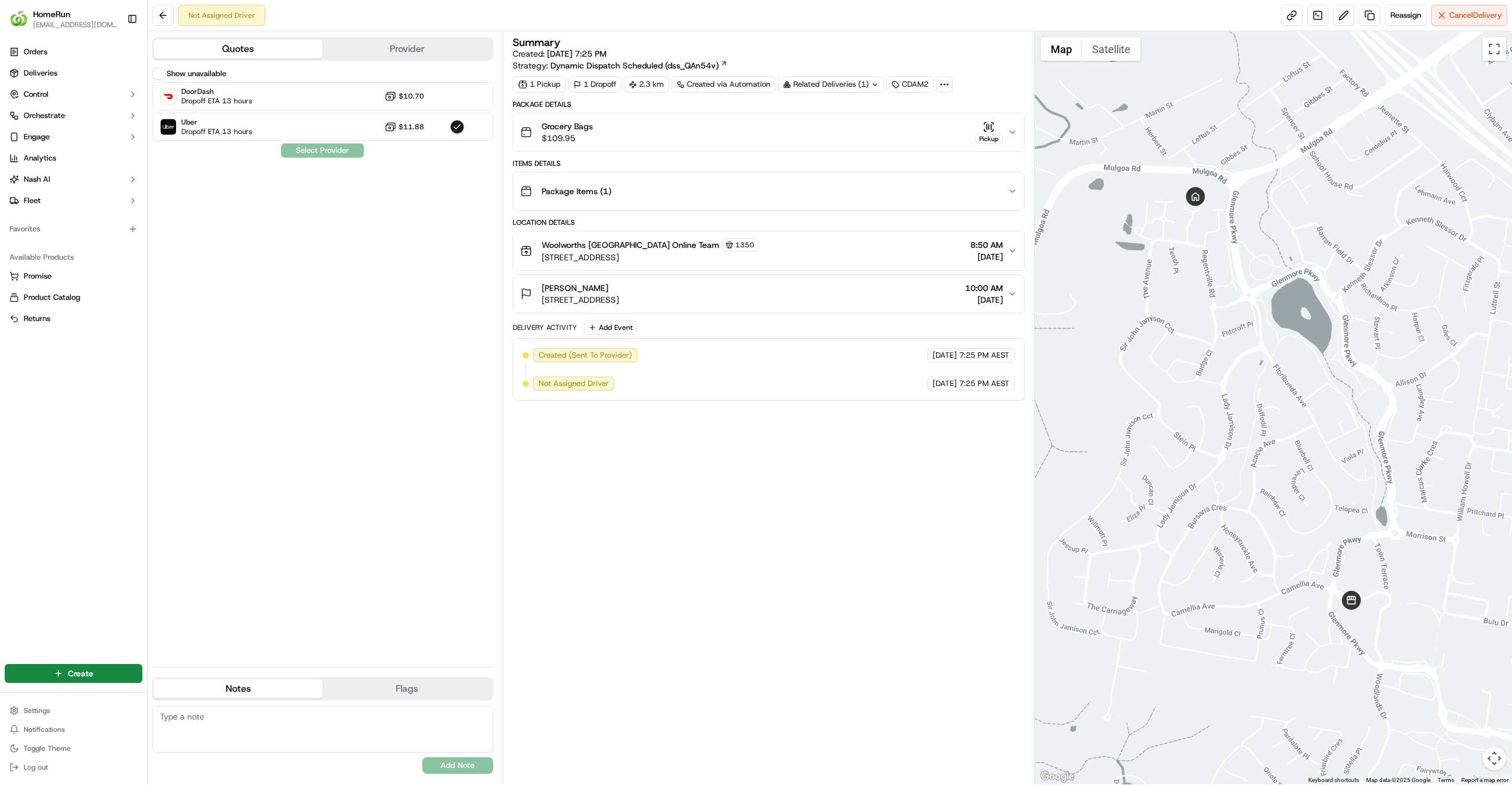
click at [412, 378] on div "Show unavailable DoorDash Dropoff ETA 13 hours $10.70 Uber Dropoff ETA 13 hours…" at bounding box center [323, 362] width 341 height 590
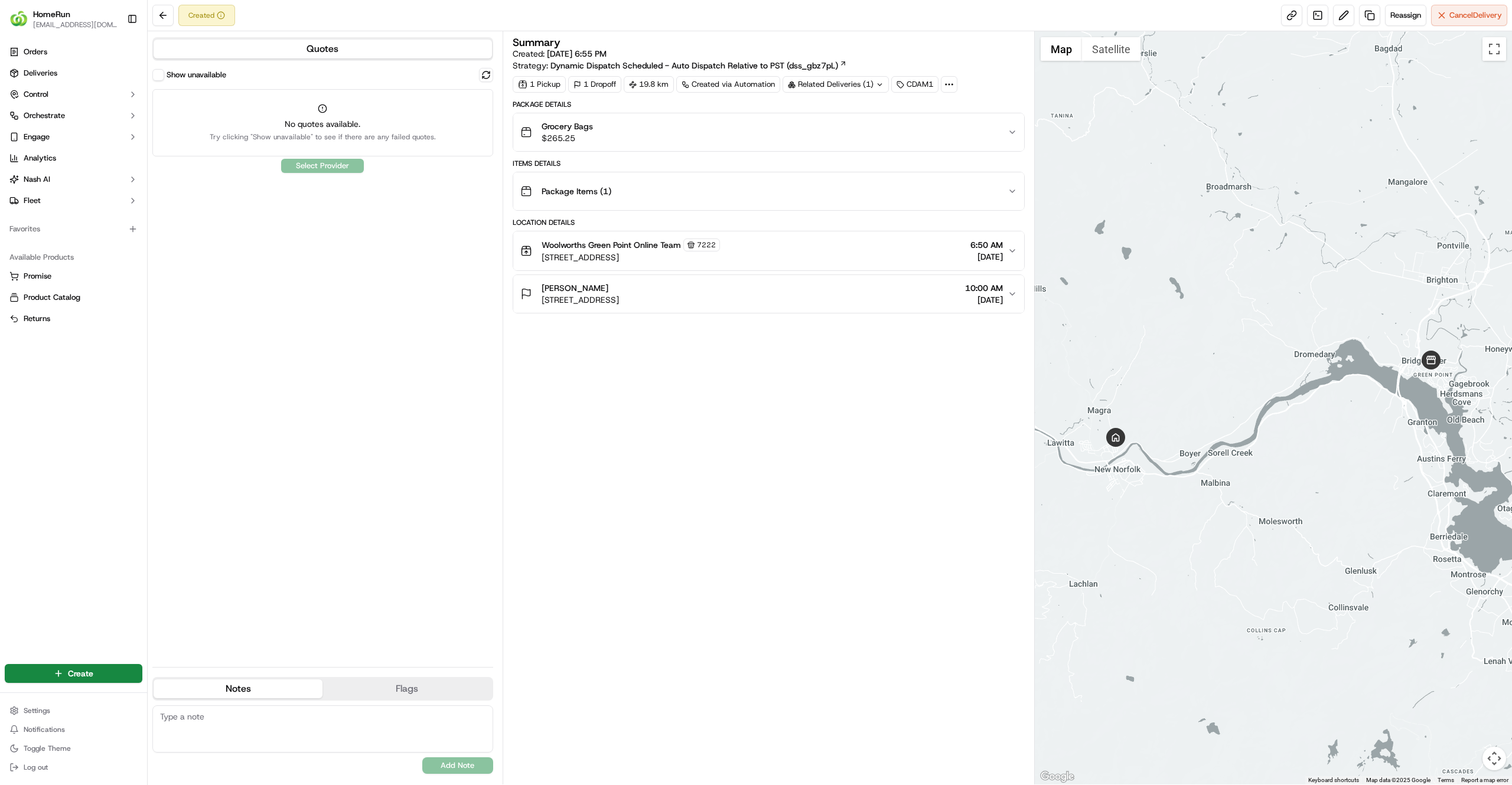
click at [159, 75] on button "Show unavailable" at bounding box center [158, 75] width 12 height 12
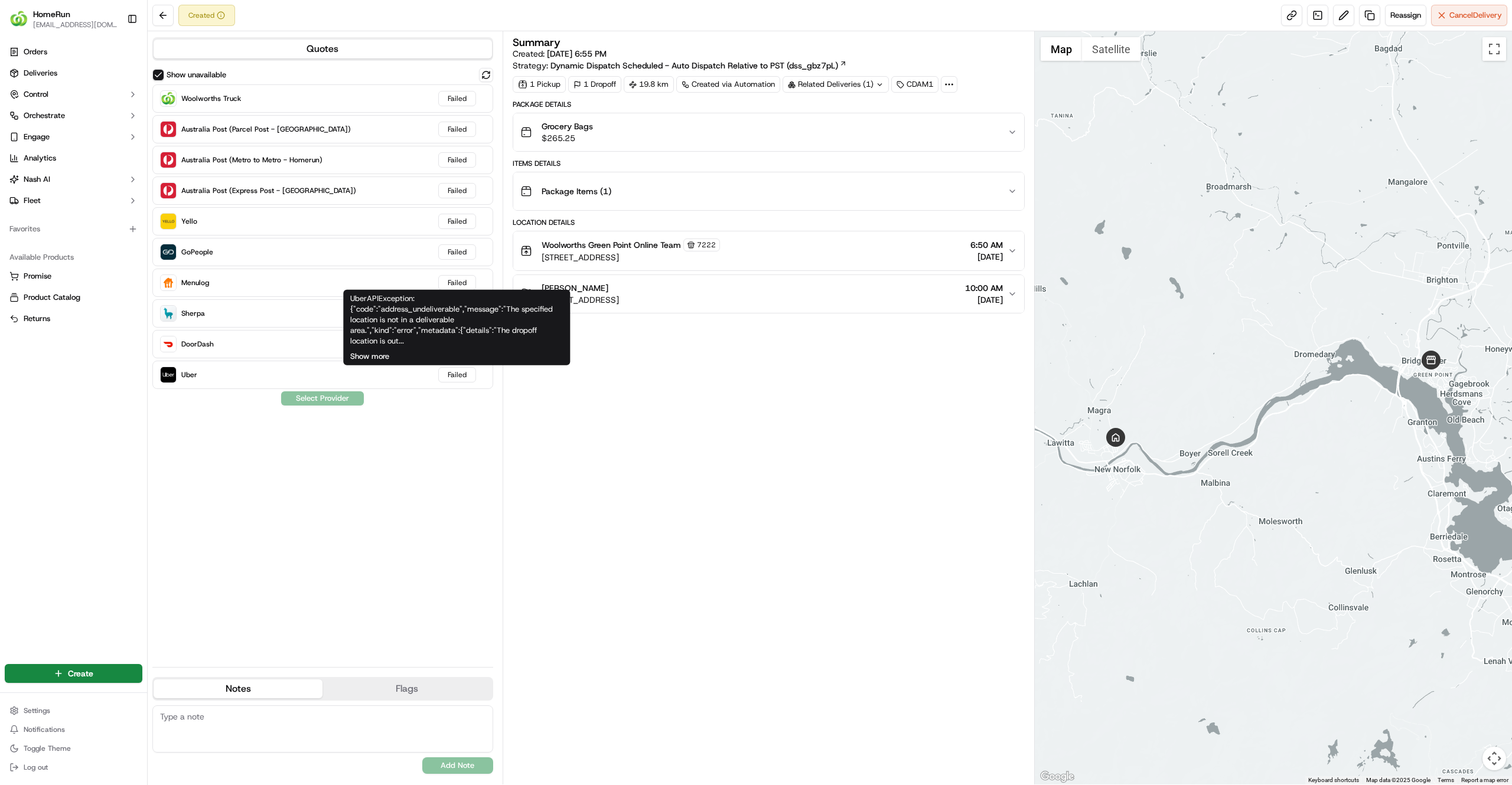
click at [373, 356] on button "Show more" at bounding box center [369, 356] width 39 height 11
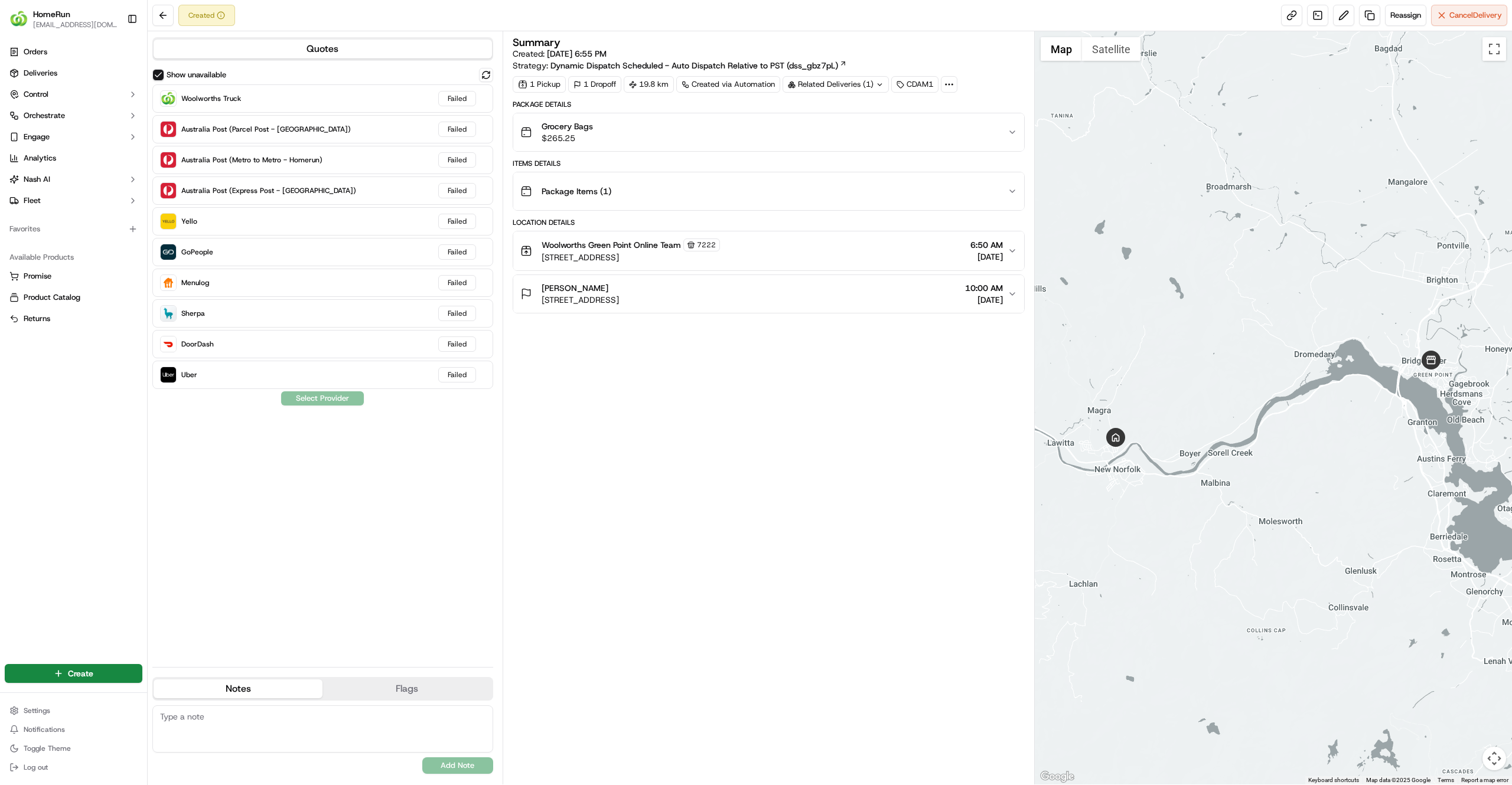
click at [923, 122] on div "Grocery Bags $265.25" at bounding box center [764, 132] width 487 height 24
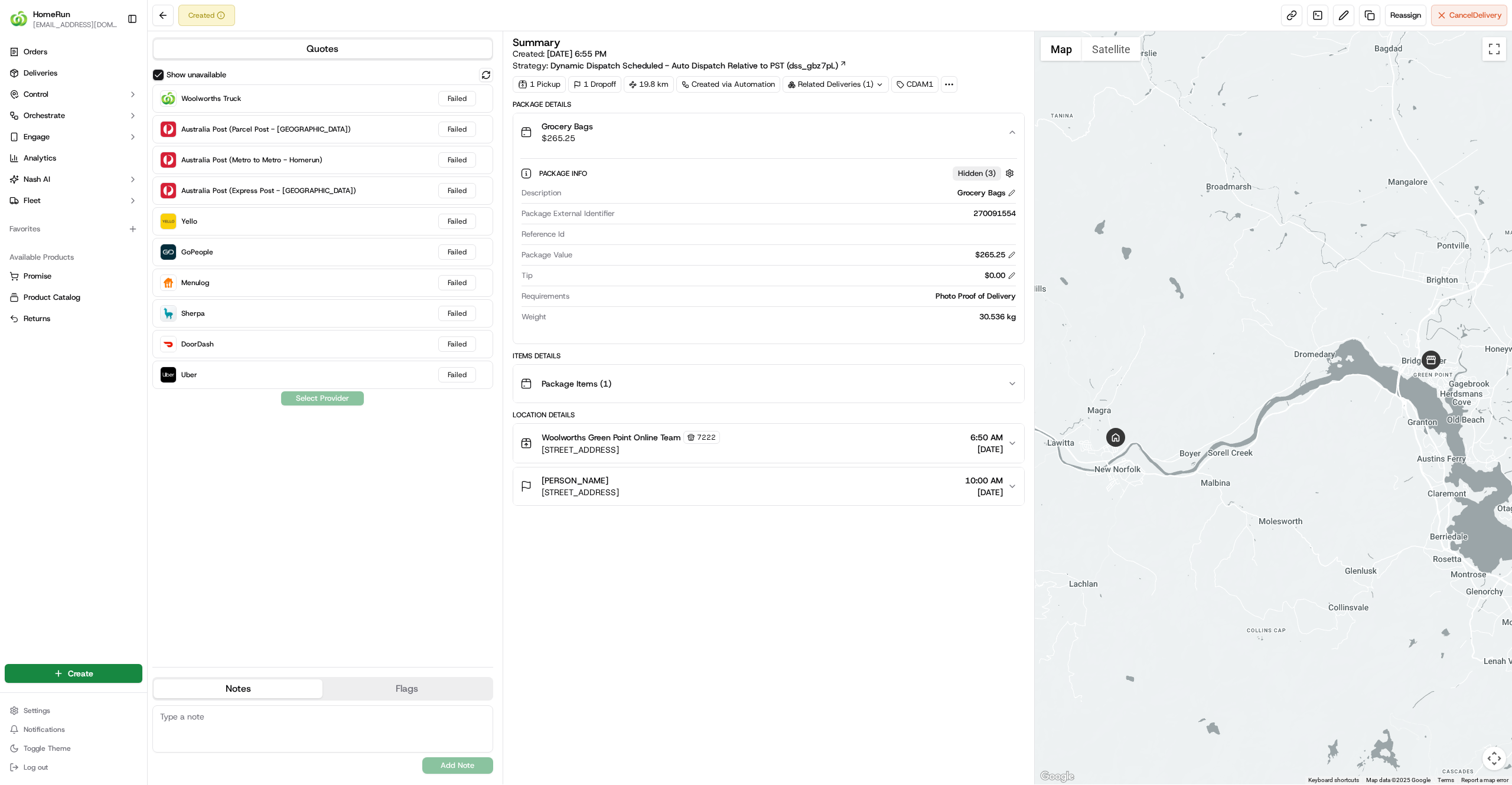
click at [989, 218] on div "270091554" at bounding box center [817, 213] width 396 height 11
copy div "270091554"
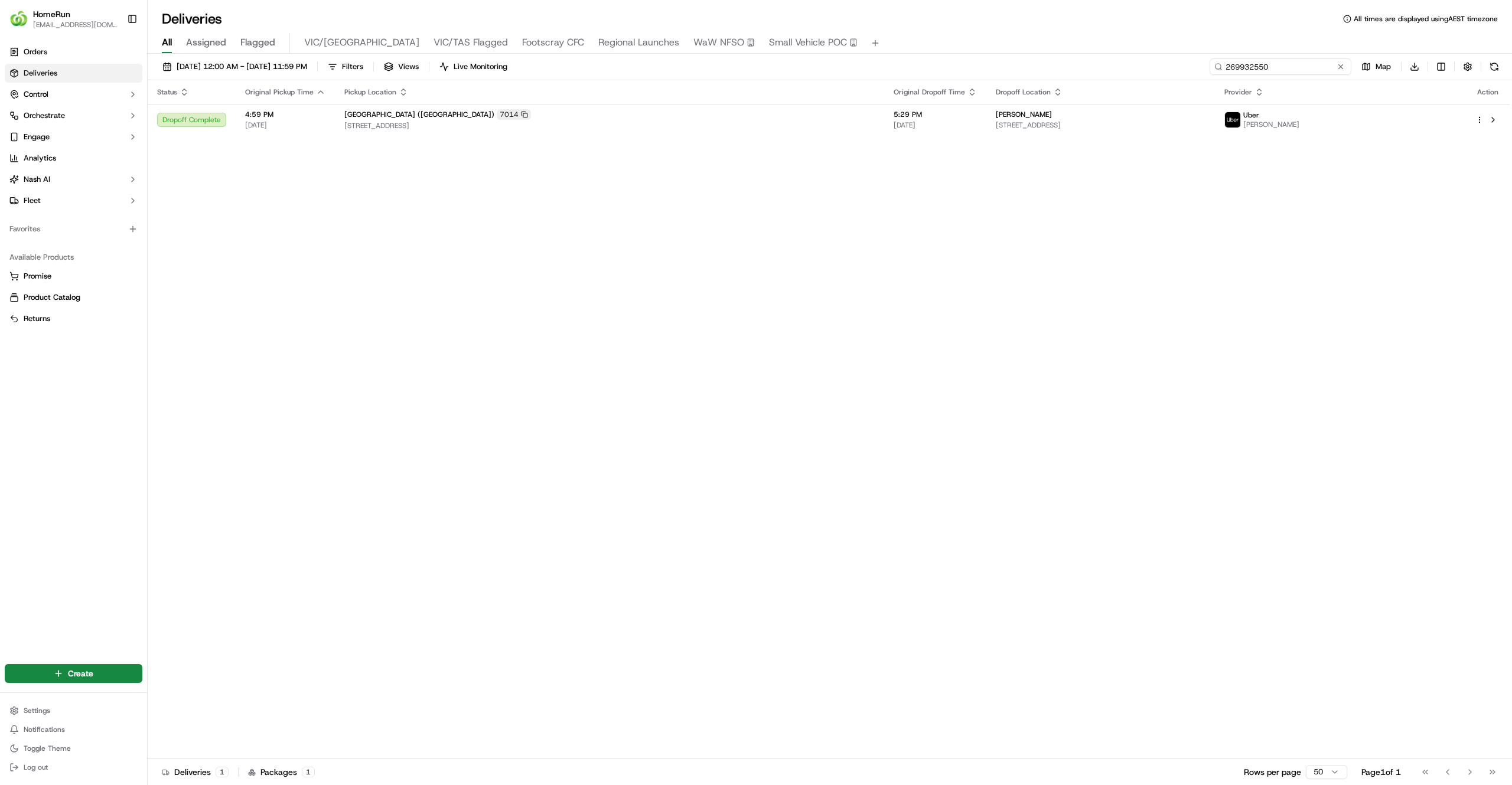
click at [1304, 68] on input "269932550" at bounding box center [1280, 67] width 142 height 17
paste input "70079642"
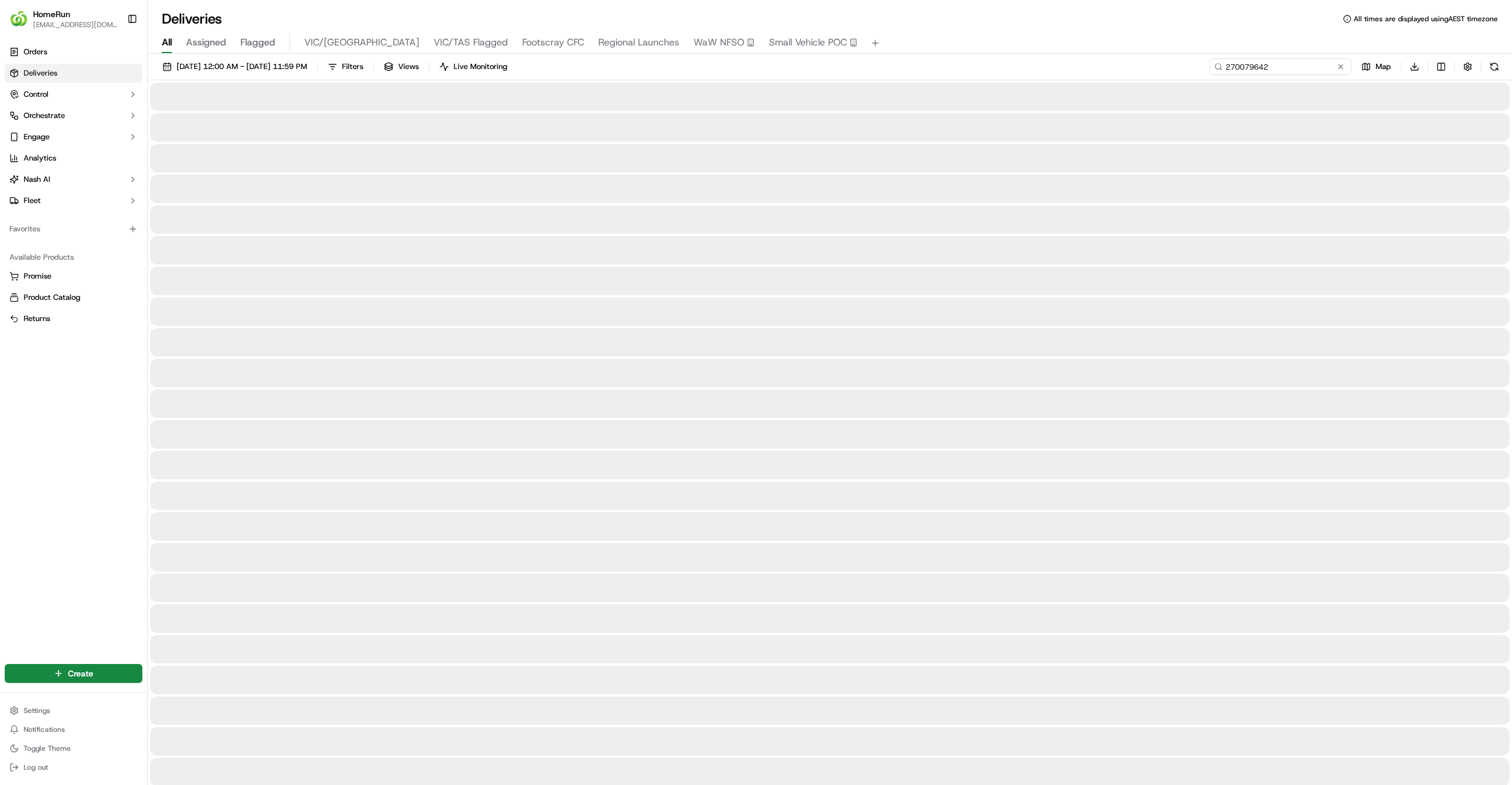
type input "270079642"
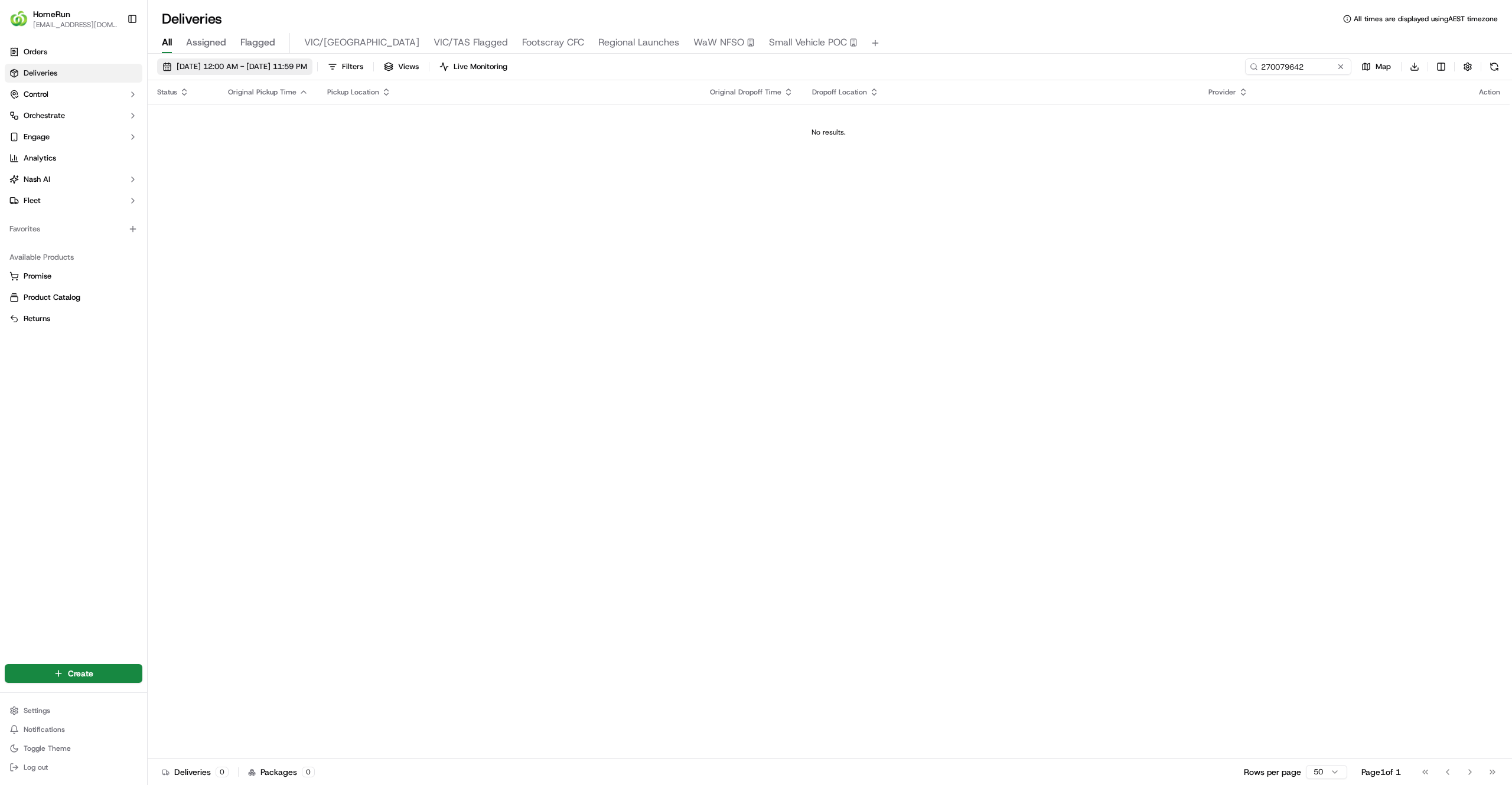
click at [301, 73] on button "12/09/2025 12:00 AM - 19/09/2025 11:59 PM" at bounding box center [235, 67] width 155 height 17
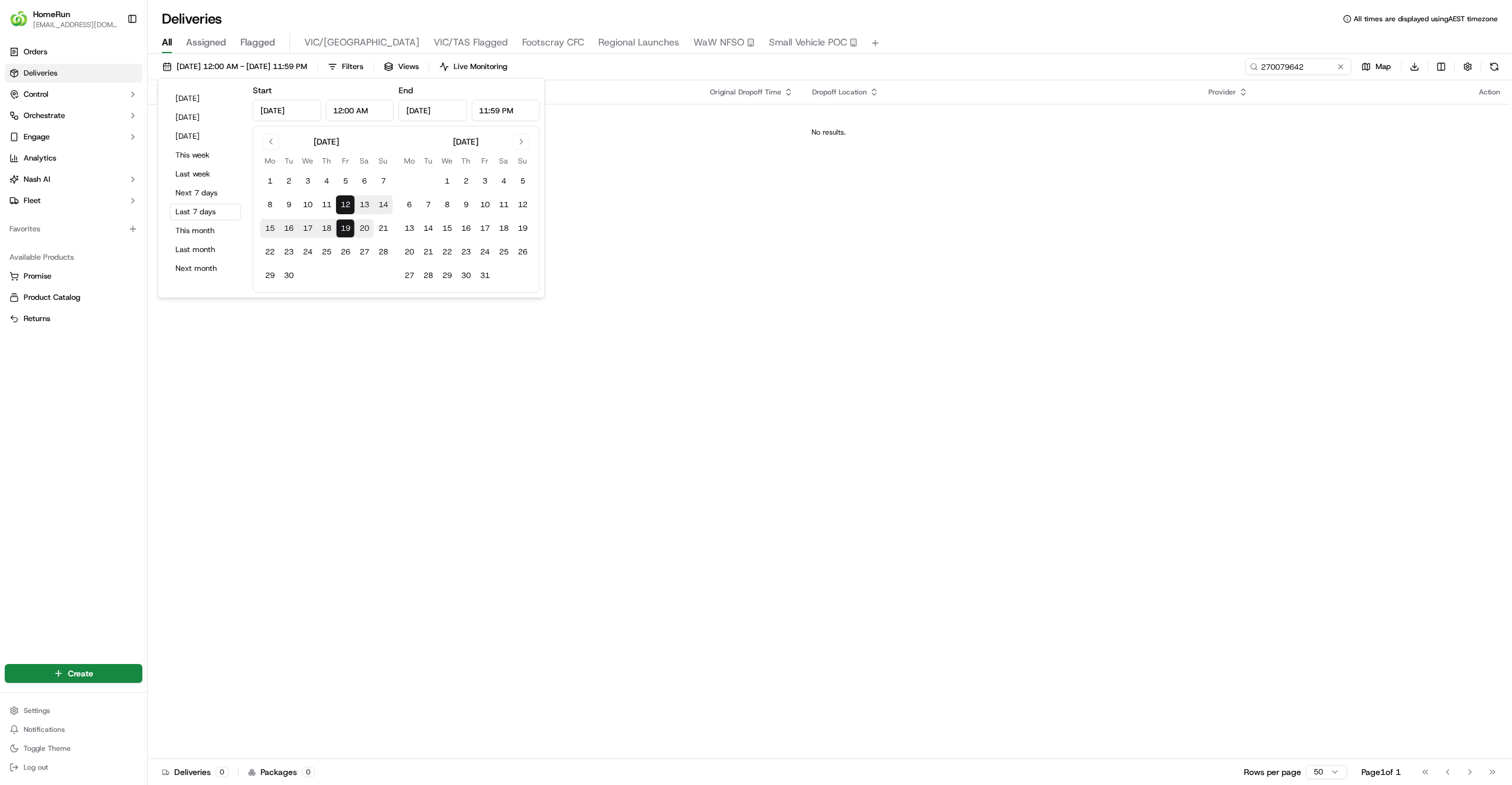
click at [359, 231] on button "20" at bounding box center [364, 228] width 19 height 19
type input "Sep 20, 2025"
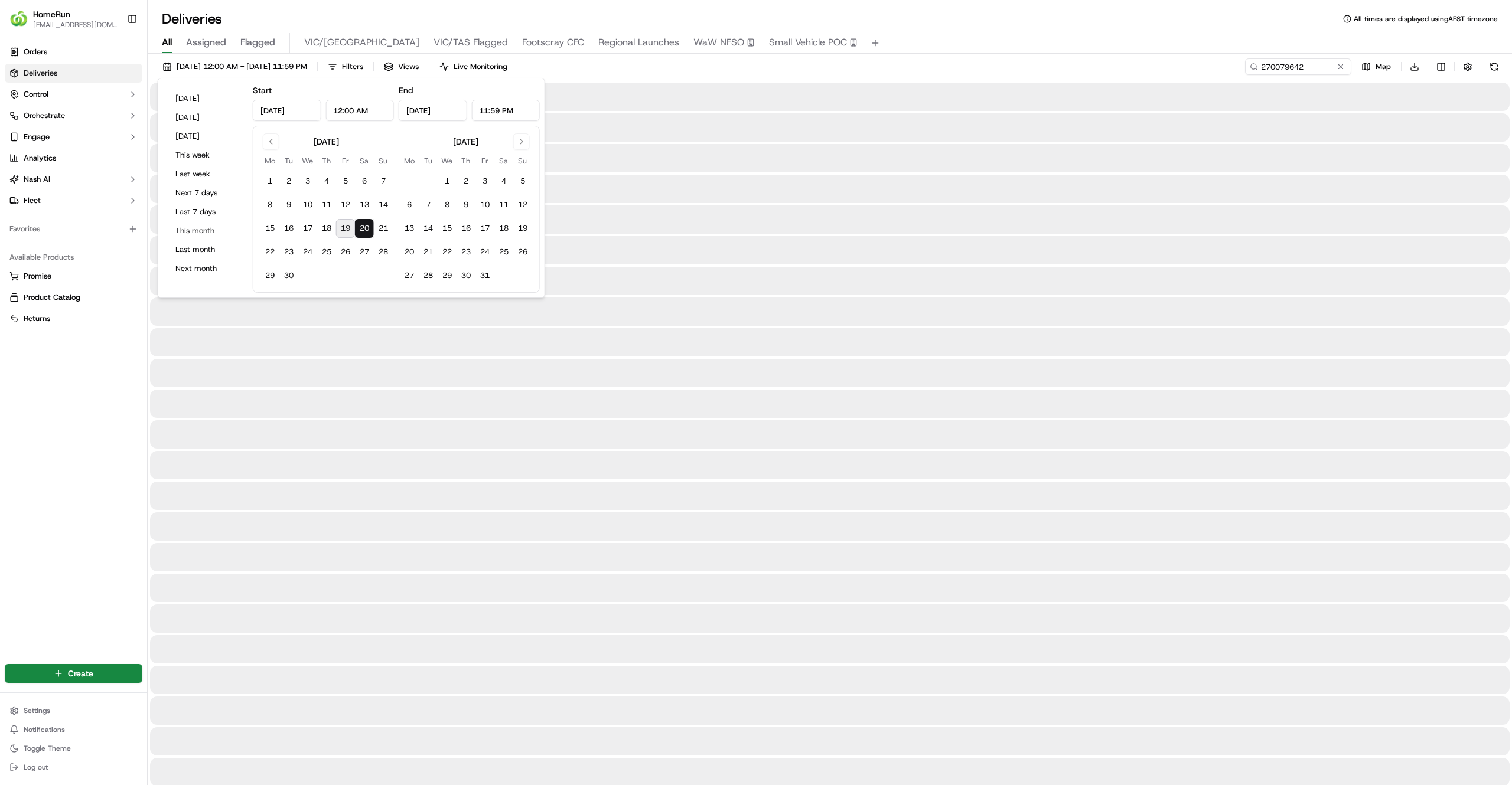
click at [341, 234] on button "19" at bounding box center [345, 228] width 19 height 19
click at [376, 231] on button "21" at bounding box center [383, 228] width 19 height 19
type input "Sep 21, 2025"
click at [340, 229] on button "19" at bounding box center [345, 228] width 19 height 19
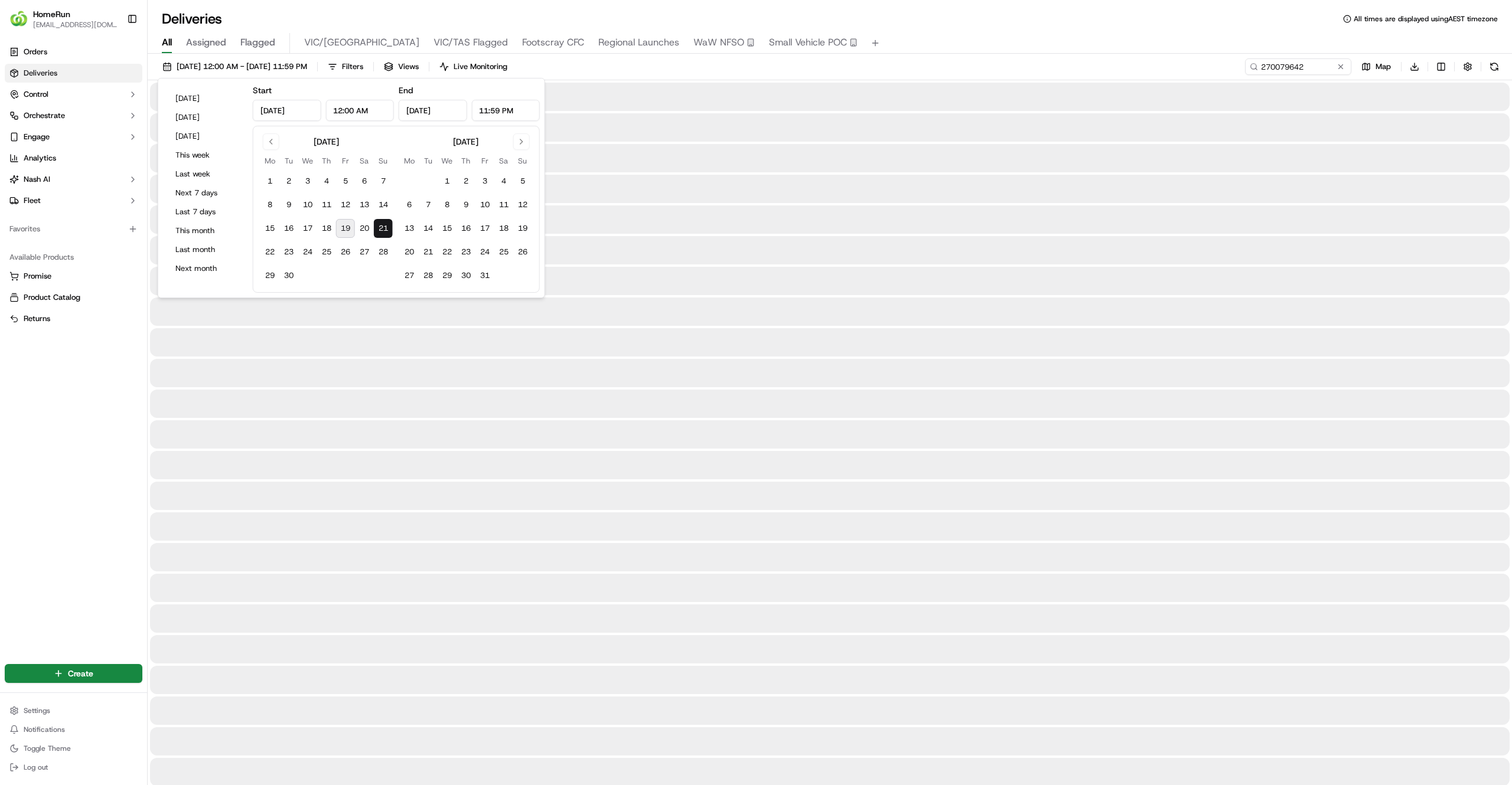
type input "Sep 19, 2025"
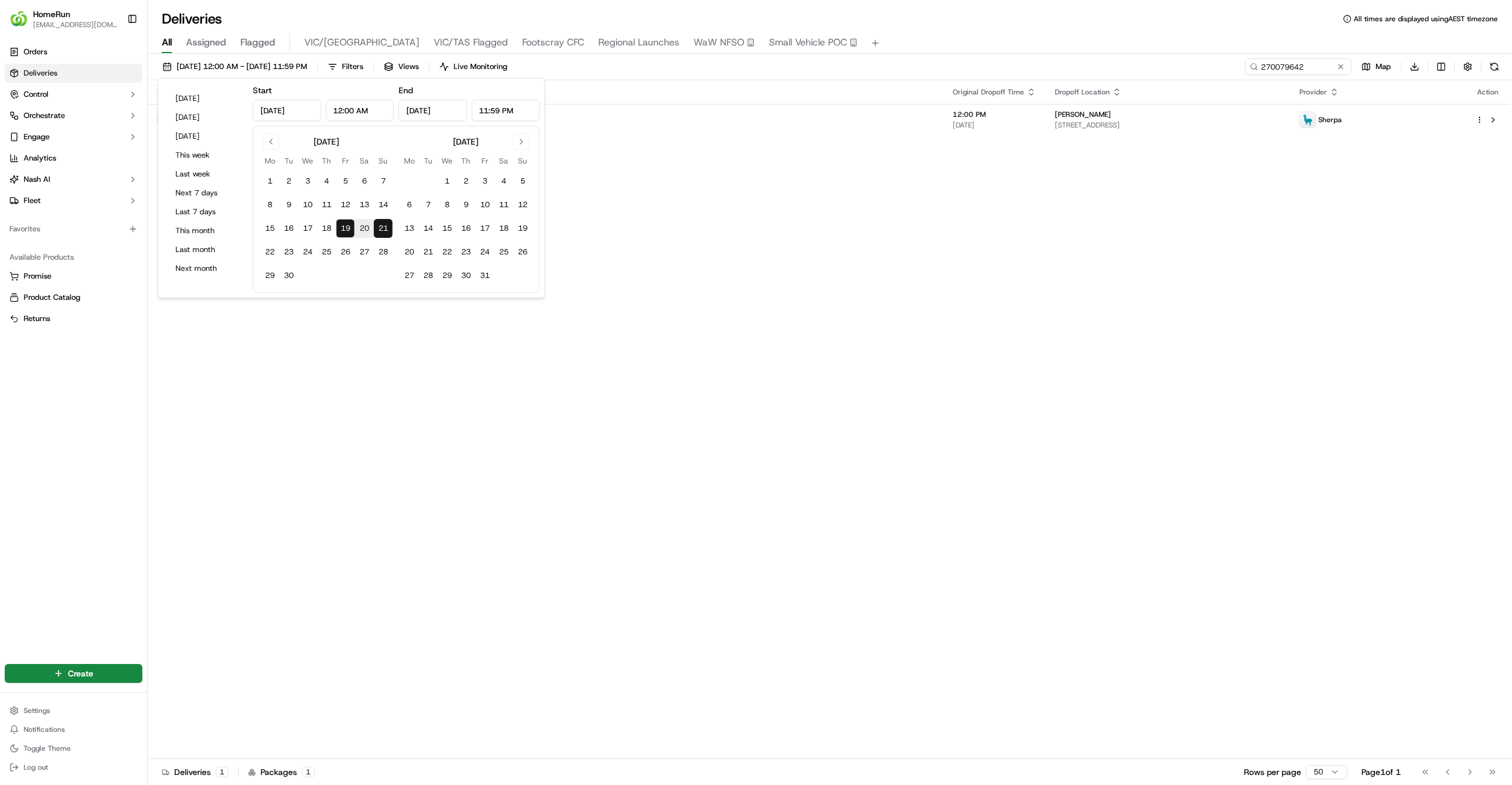
click at [1071, 278] on div "Status Original Pickup Time Pickup Location Original Dropoff Time Dropoff Locat…" at bounding box center [828, 420] width 1362 height 679
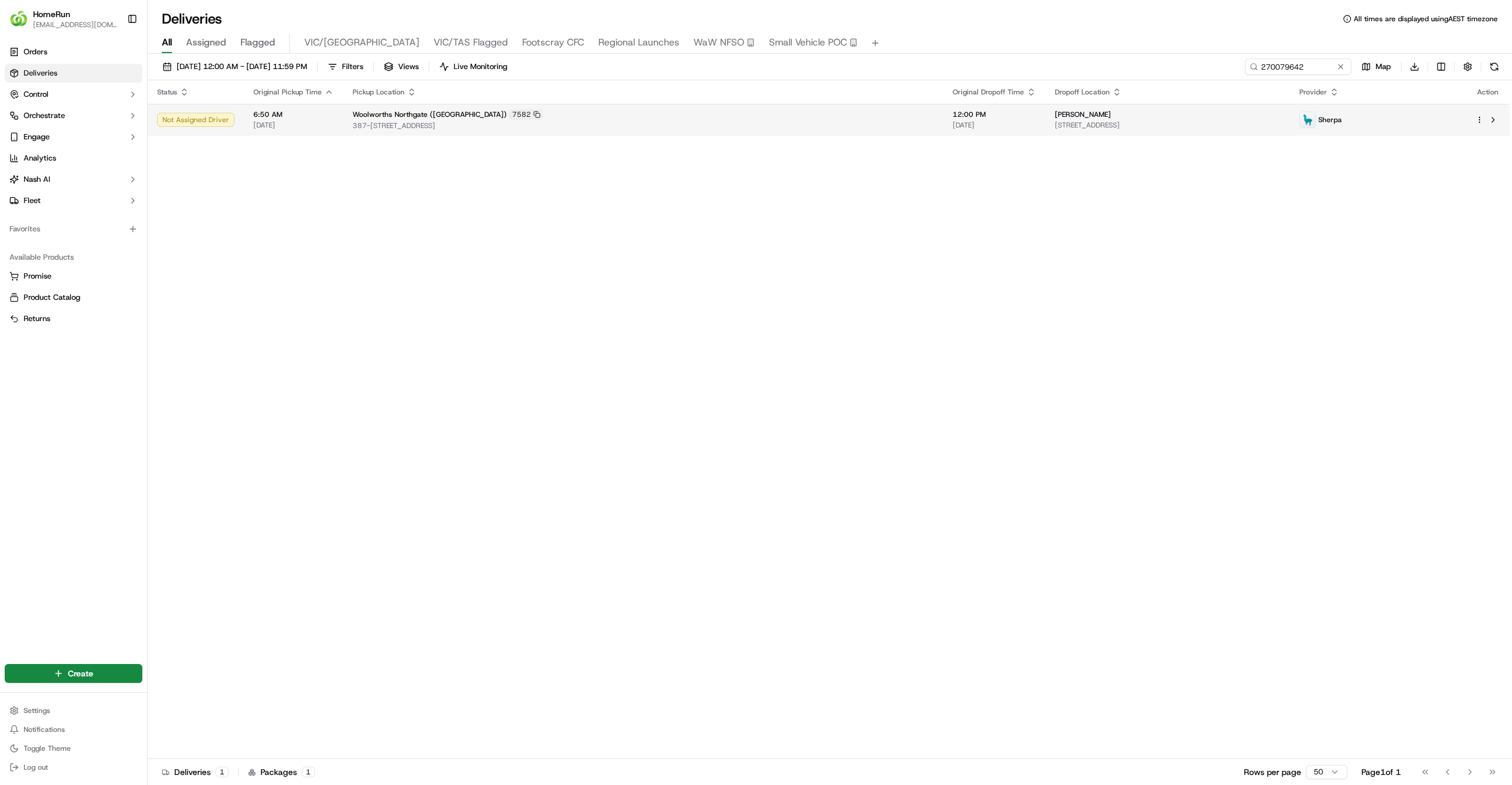
click at [952, 122] on span "[DATE]" at bounding box center [994, 125] width 83 height 9
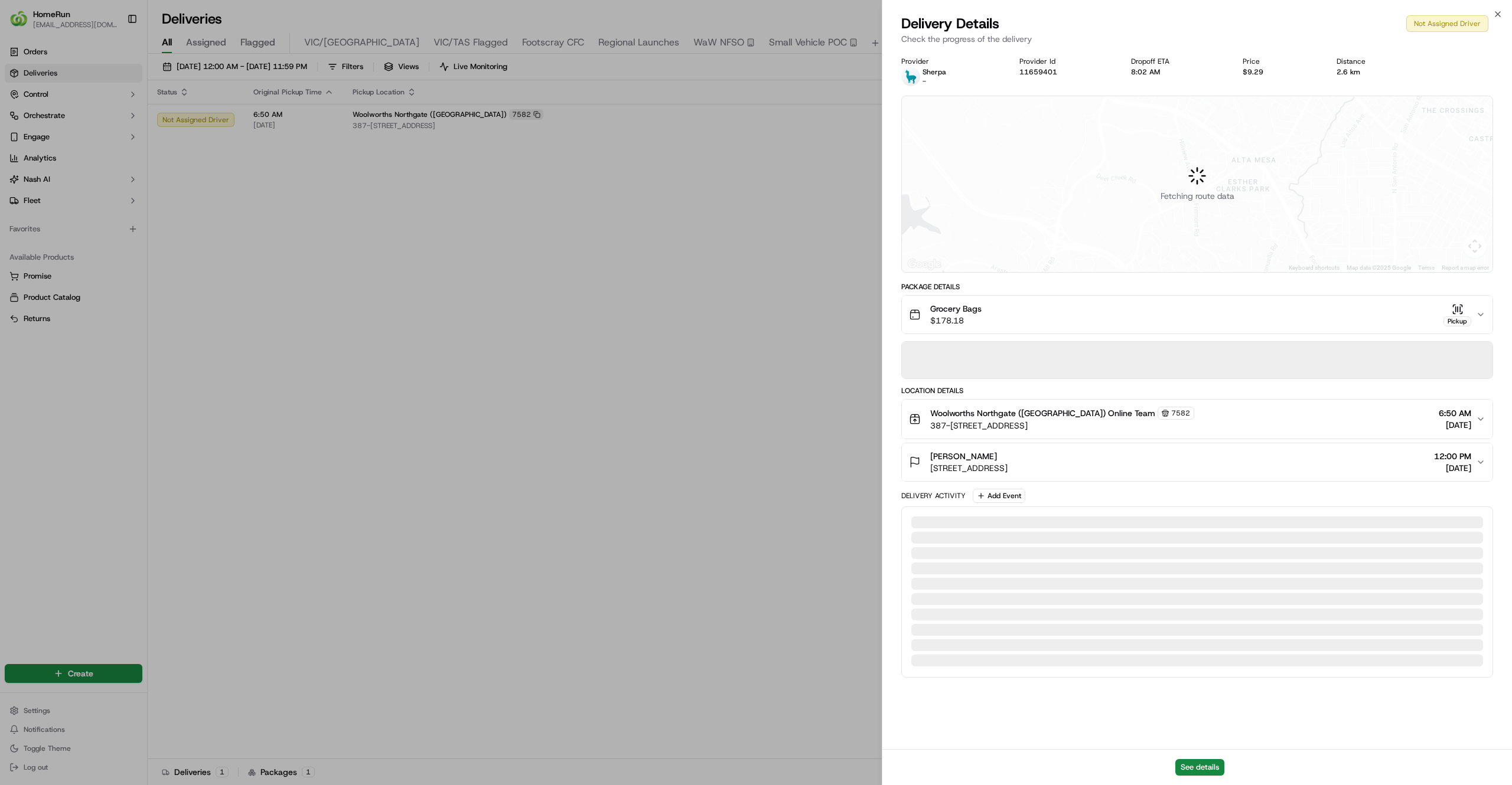
click at [1365, 416] on div "Woolworths Northgate ([GEOGRAPHIC_DATA]) Online Team 7582 [STREET_ADDRESS] 6:50…" at bounding box center [1192, 419] width 567 height 25
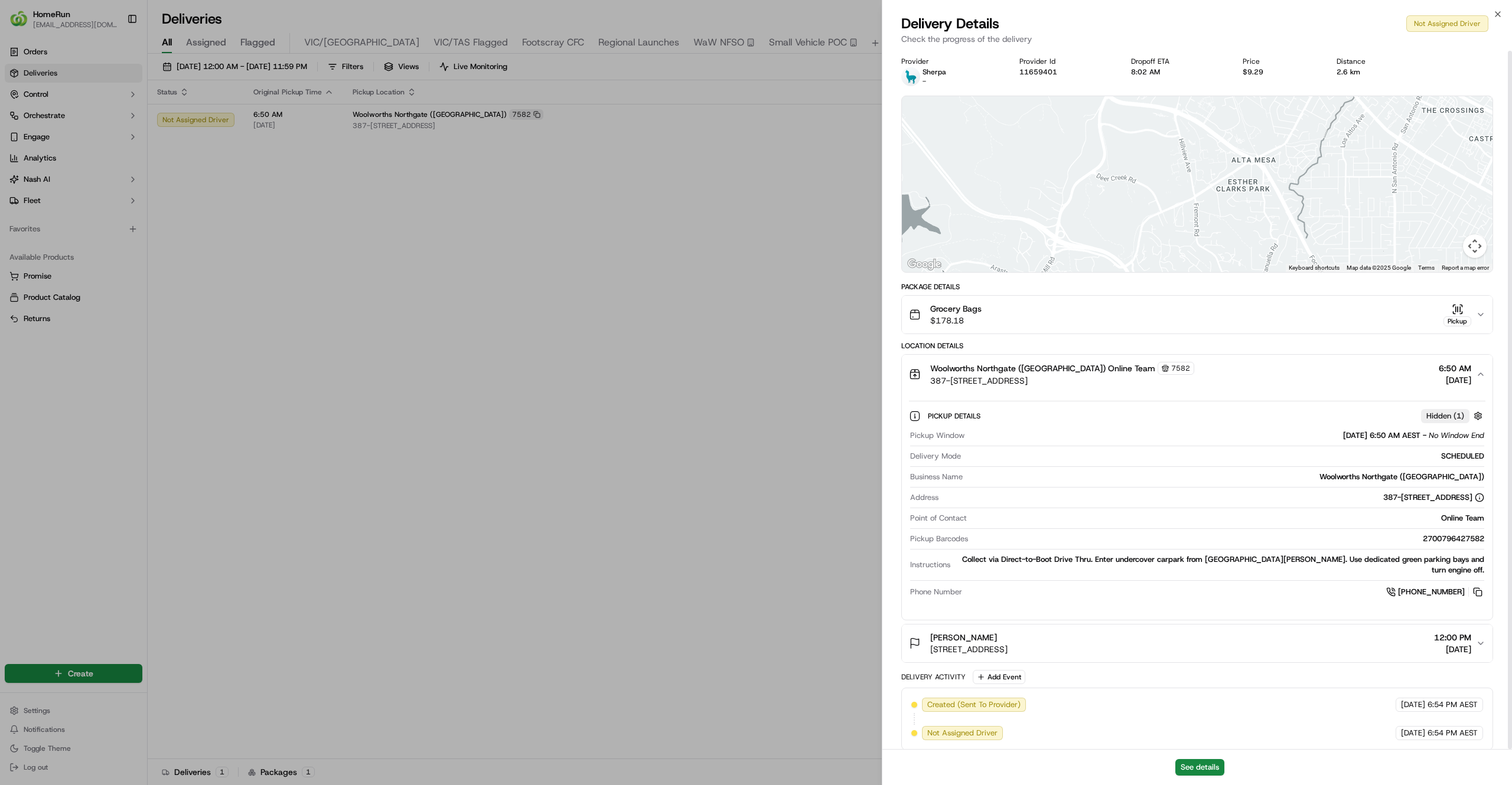
scroll to position [1, 0]
click at [1198, 767] on button "See details" at bounding box center [1199, 767] width 49 height 17
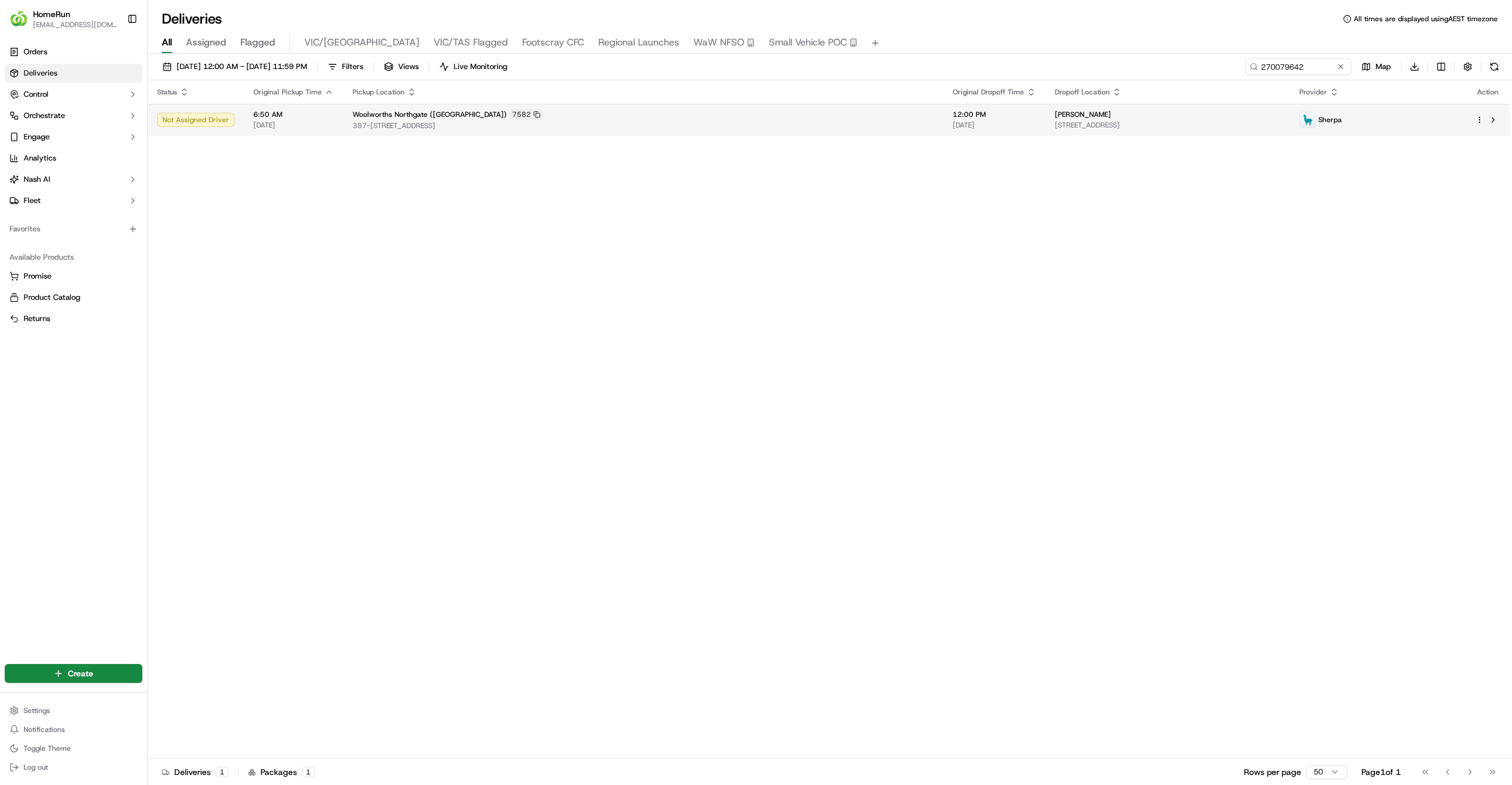
click at [1045, 135] on td "Tania Thompson 20 Elmsleigh Rd, Derwent Park, TAS 7009, AU" at bounding box center [1168, 119] width 245 height 32
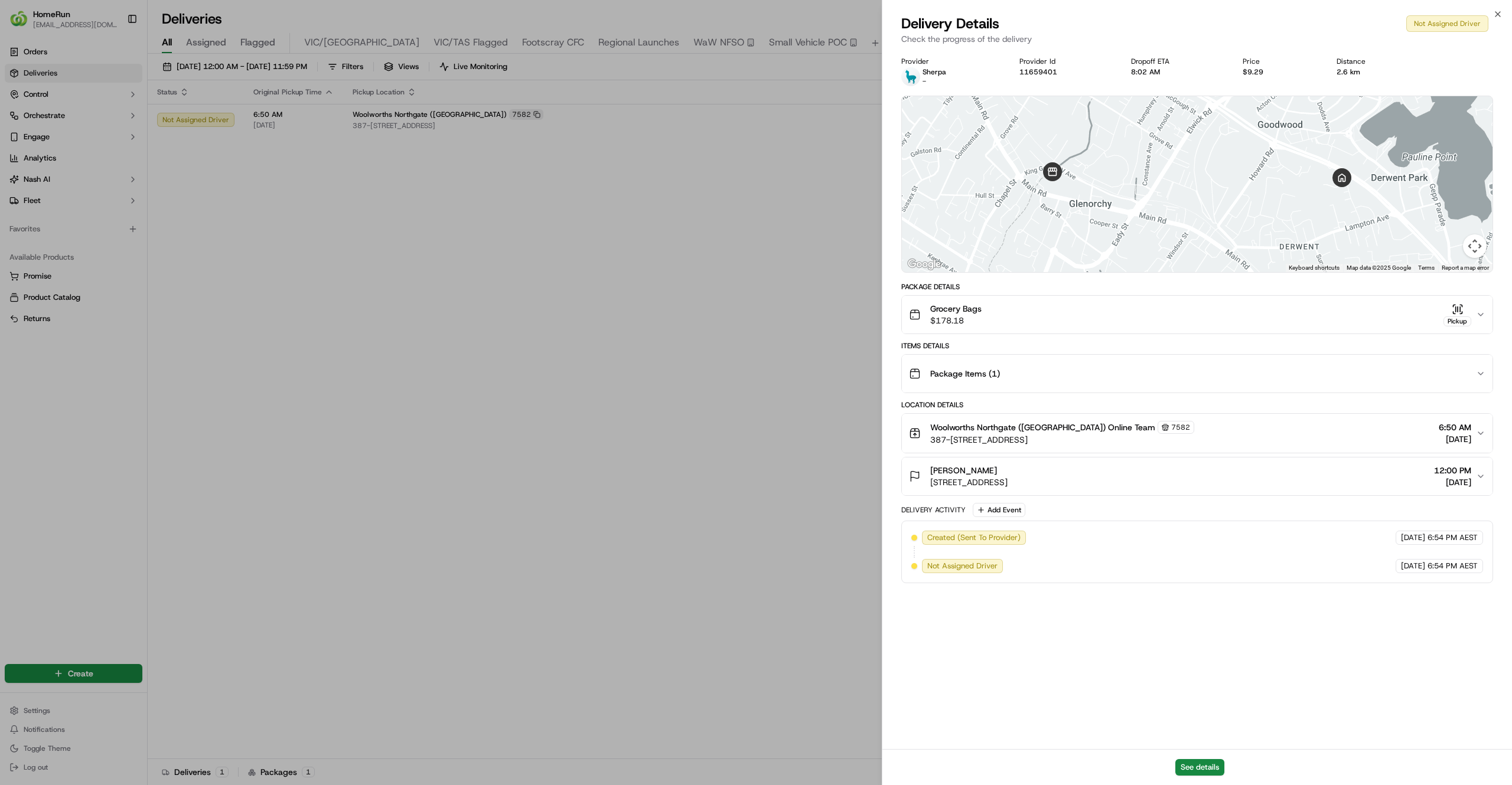
click at [1020, 311] on div "Grocery Bags $178.18 Pickup" at bounding box center [1192, 314] width 567 height 24
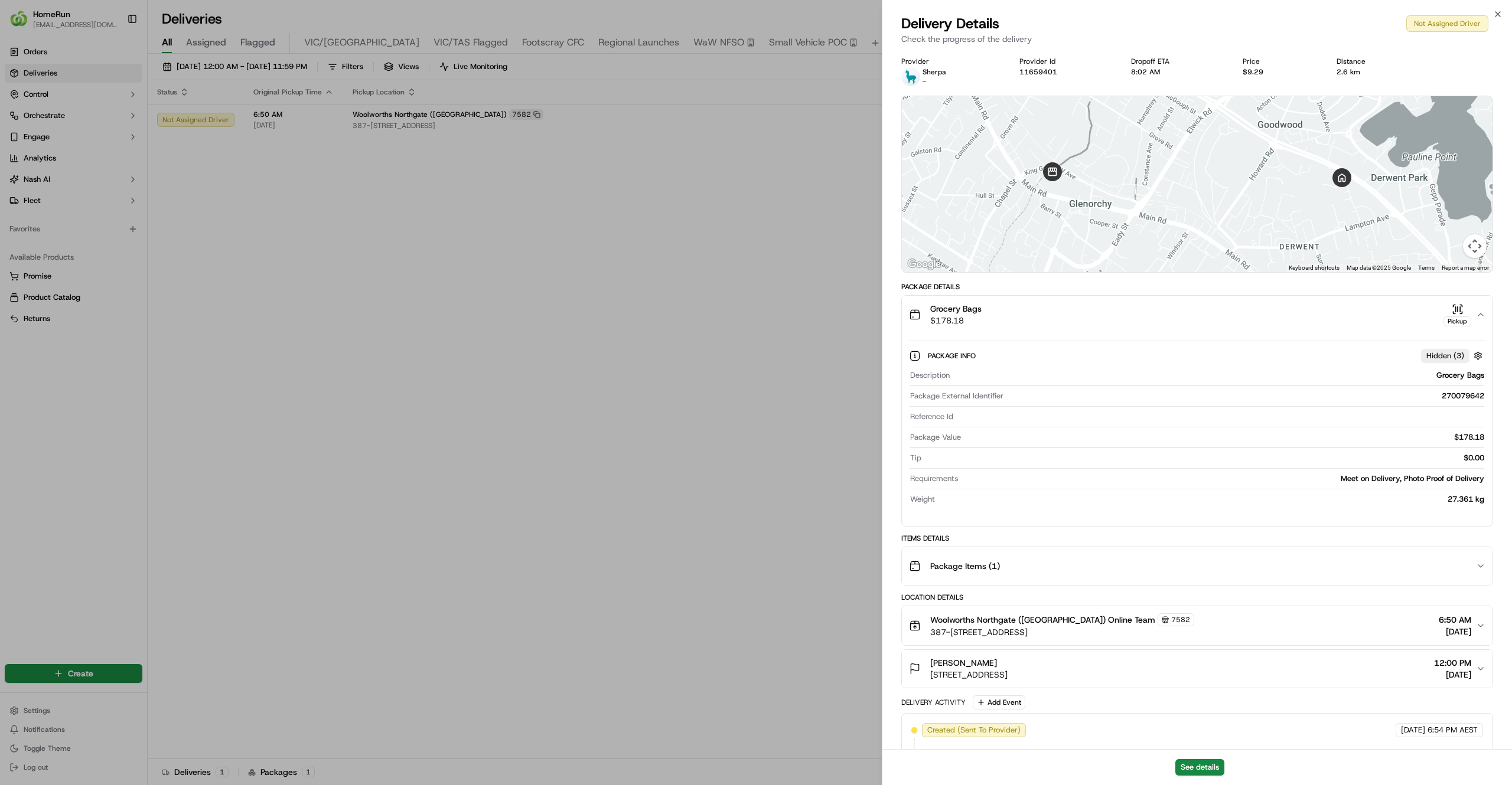
click at [1462, 402] on div "270079642" at bounding box center [1246, 396] width 476 height 11
copy div "270079642"
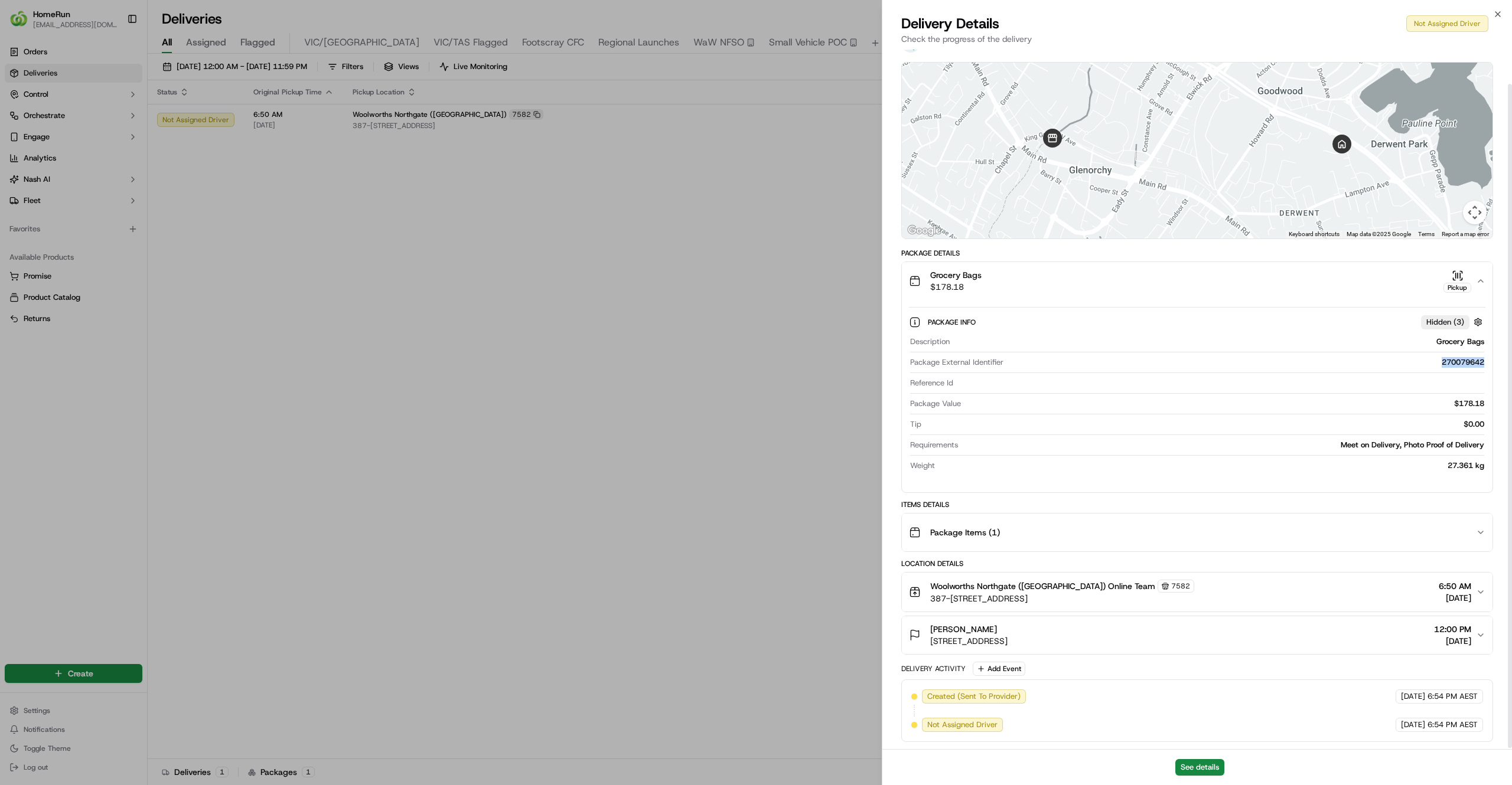
scroll to position [37, 0]
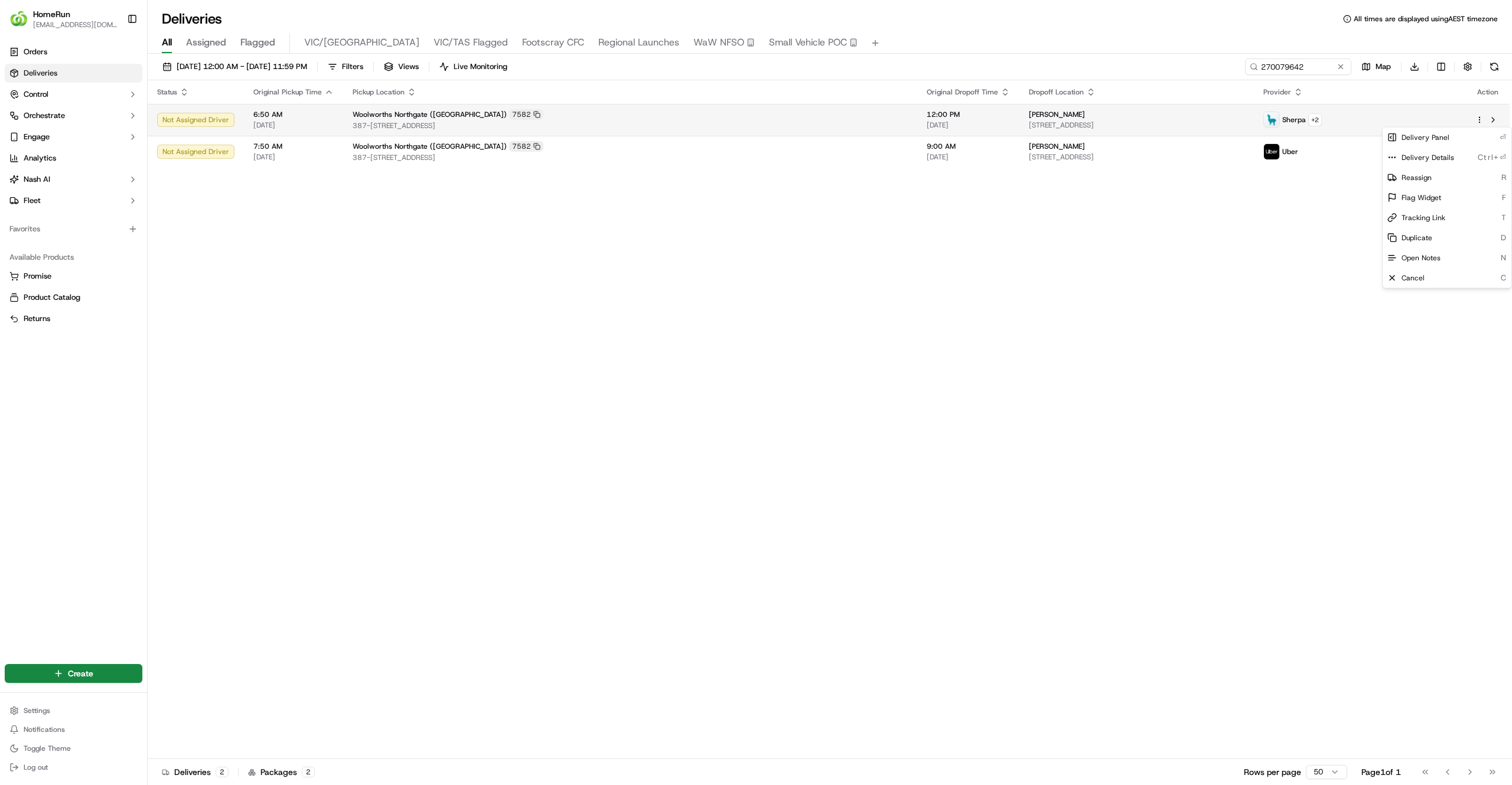
click at [1479, 117] on html "HomeRun jfindlay@woolworths.com.au Toggle Sidebar Orders Deliveries Control Orc…" at bounding box center [756, 392] width 1512 height 785
click at [1189, 273] on html "HomeRun jfindlay@woolworths.com.au Toggle Sidebar Orders Deliveries Control Orc…" at bounding box center [756, 392] width 1512 height 785
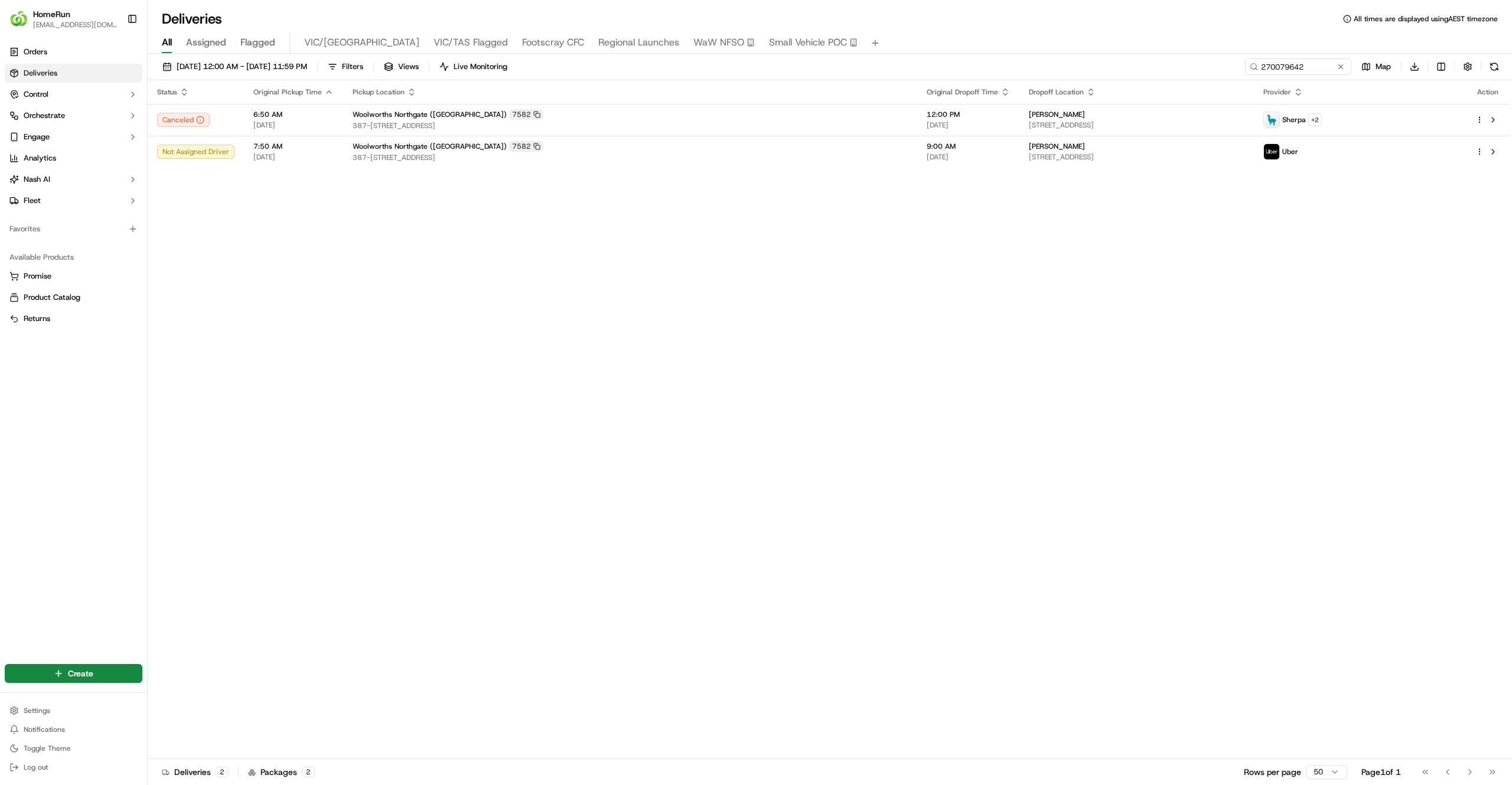
click at [742, 488] on div "Status Original Pickup Time Pickup Location Original Dropoff Time Dropoff Locat…" at bounding box center [828, 420] width 1362 height 679
click at [1299, 65] on input "270079642" at bounding box center [1280, 67] width 142 height 17
paste input "91554"
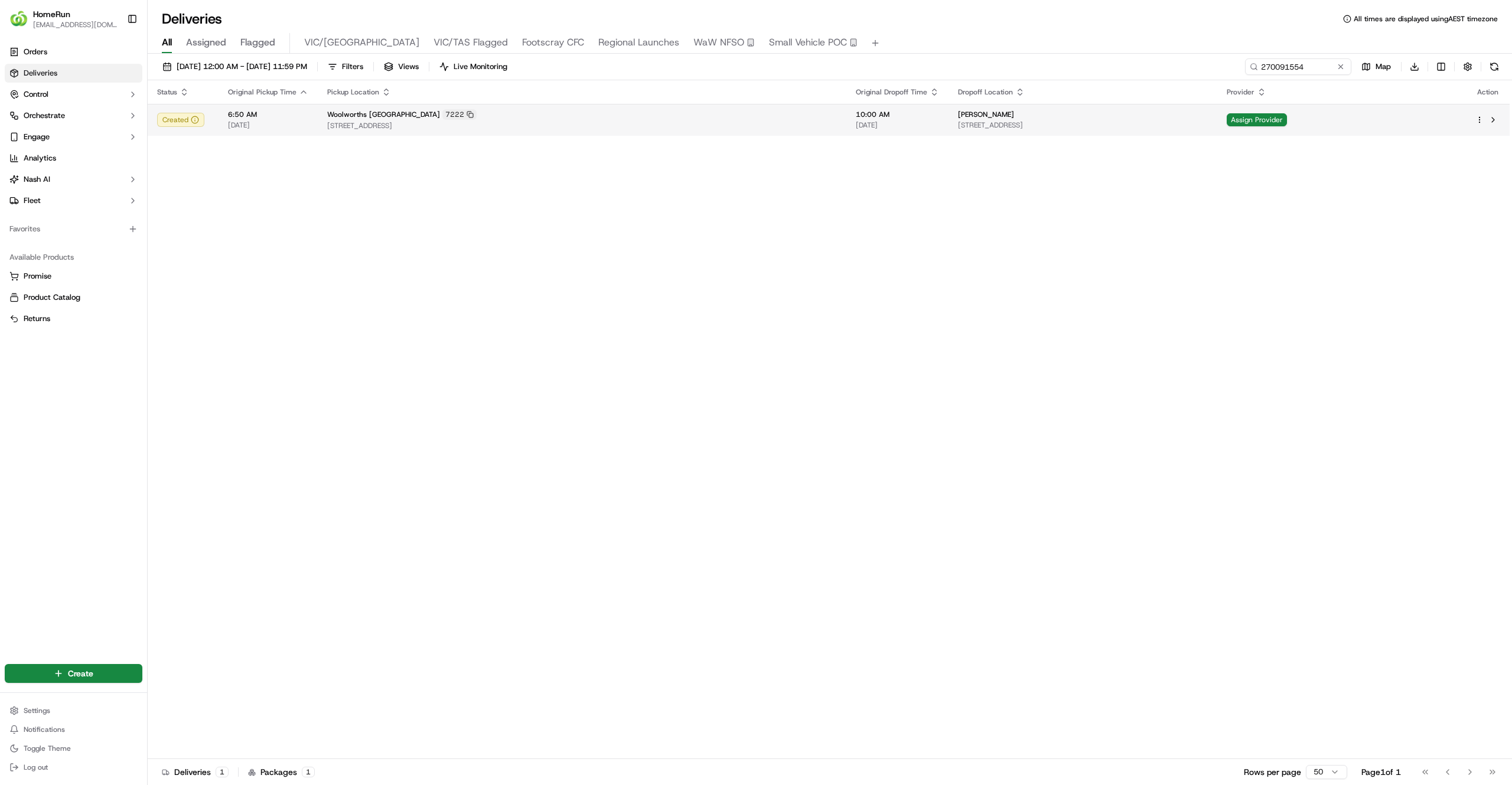
click at [1434, 125] on div "Assign Provider" at bounding box center [1341, 119] width 229 height 13
click at [855, 123] on span "[DATE]" at bounding box center [897, 125] width 83 height 9
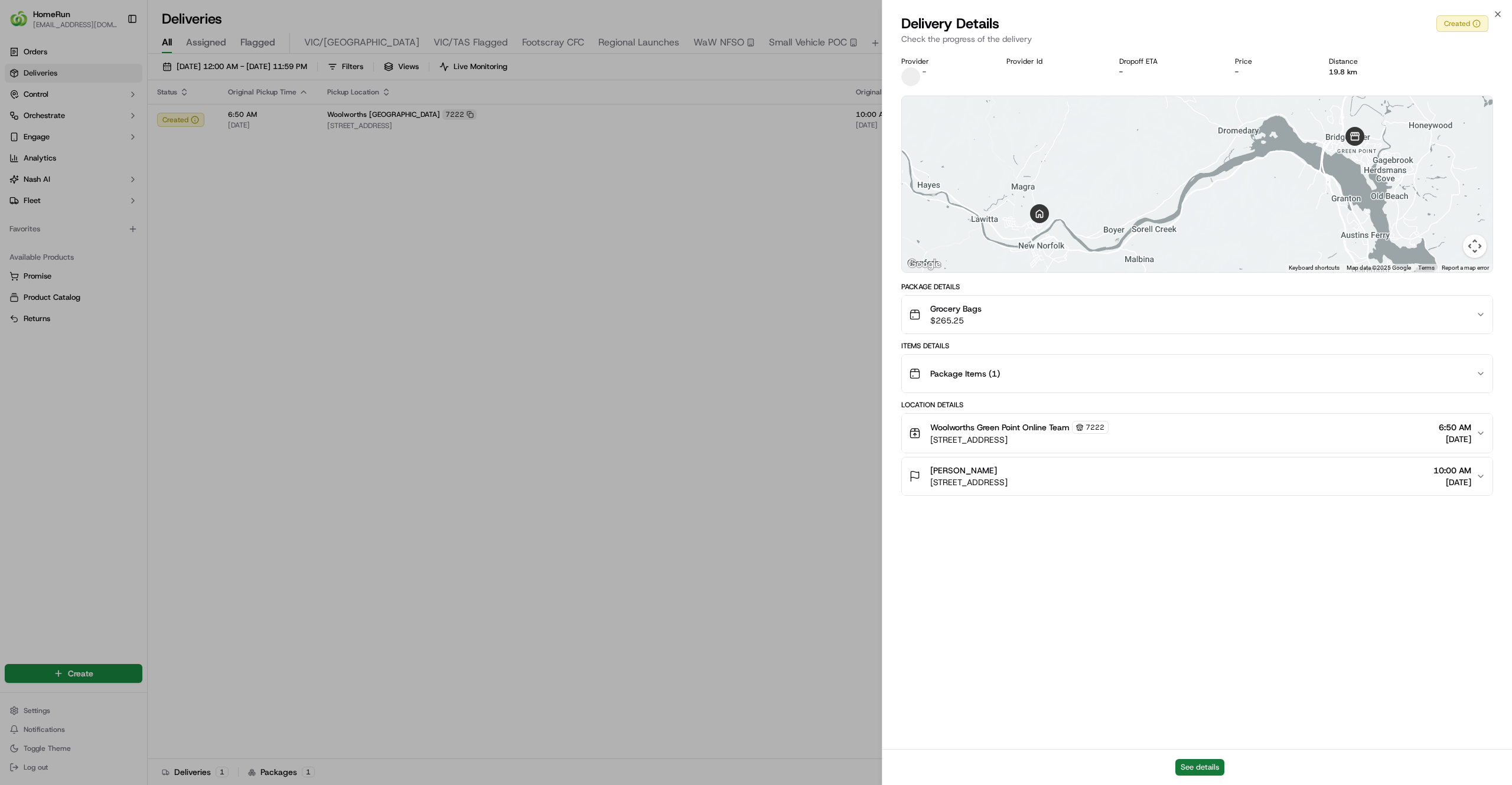
click at [1192, 764] on button "See details" at bounding box center [1199, 767] width 49 height 17
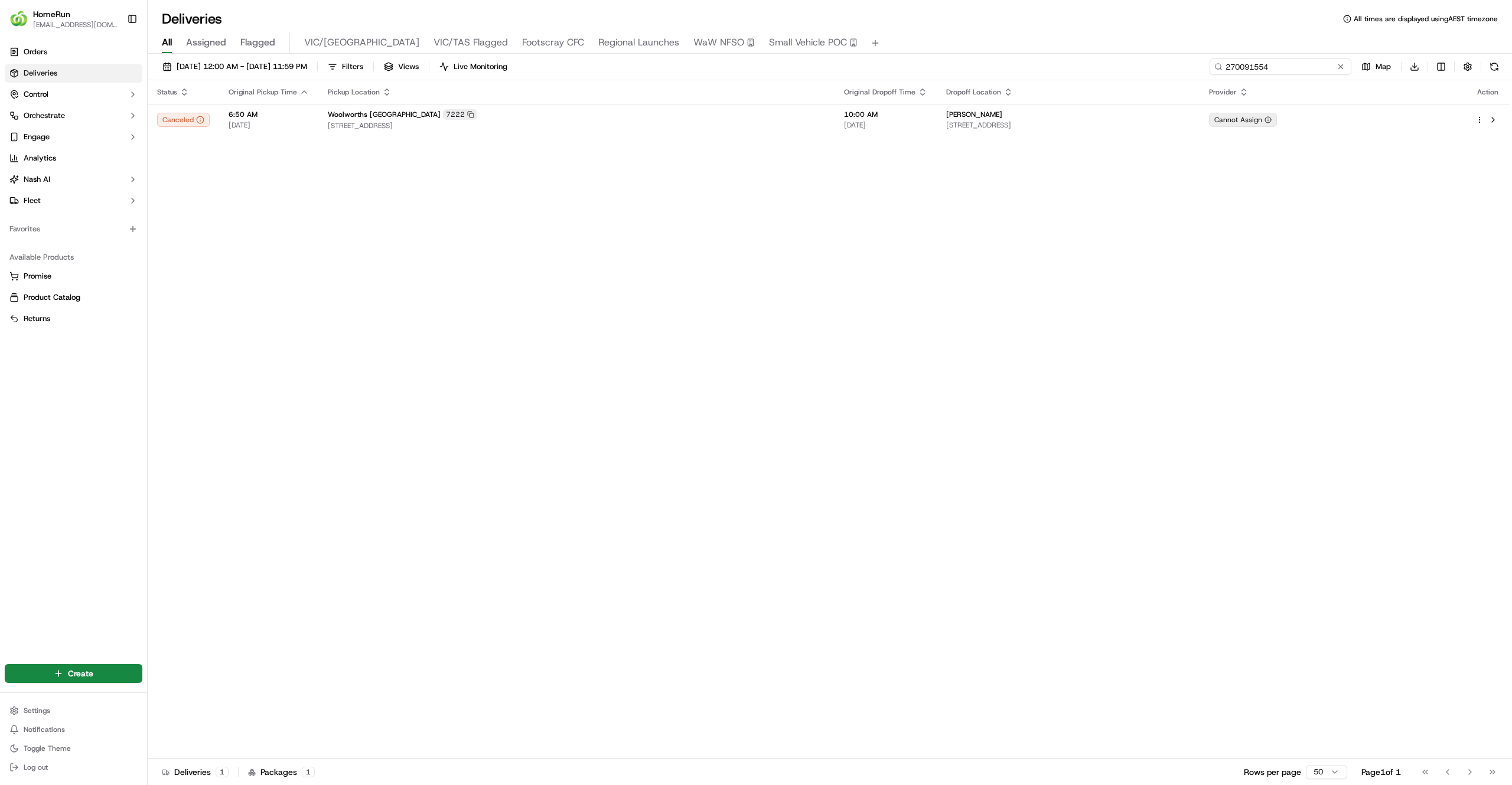
click at [1307, 59] on input "270091554" at bounding box center [1280, 67] width 142 height 17
paste input "69613699"
type input "269613699"
click at [270, 66] on span "19/09/2025 12:00 AM - 21/09/2025 11:59 PM" at bounding box center [242, 67] width 131 height 11
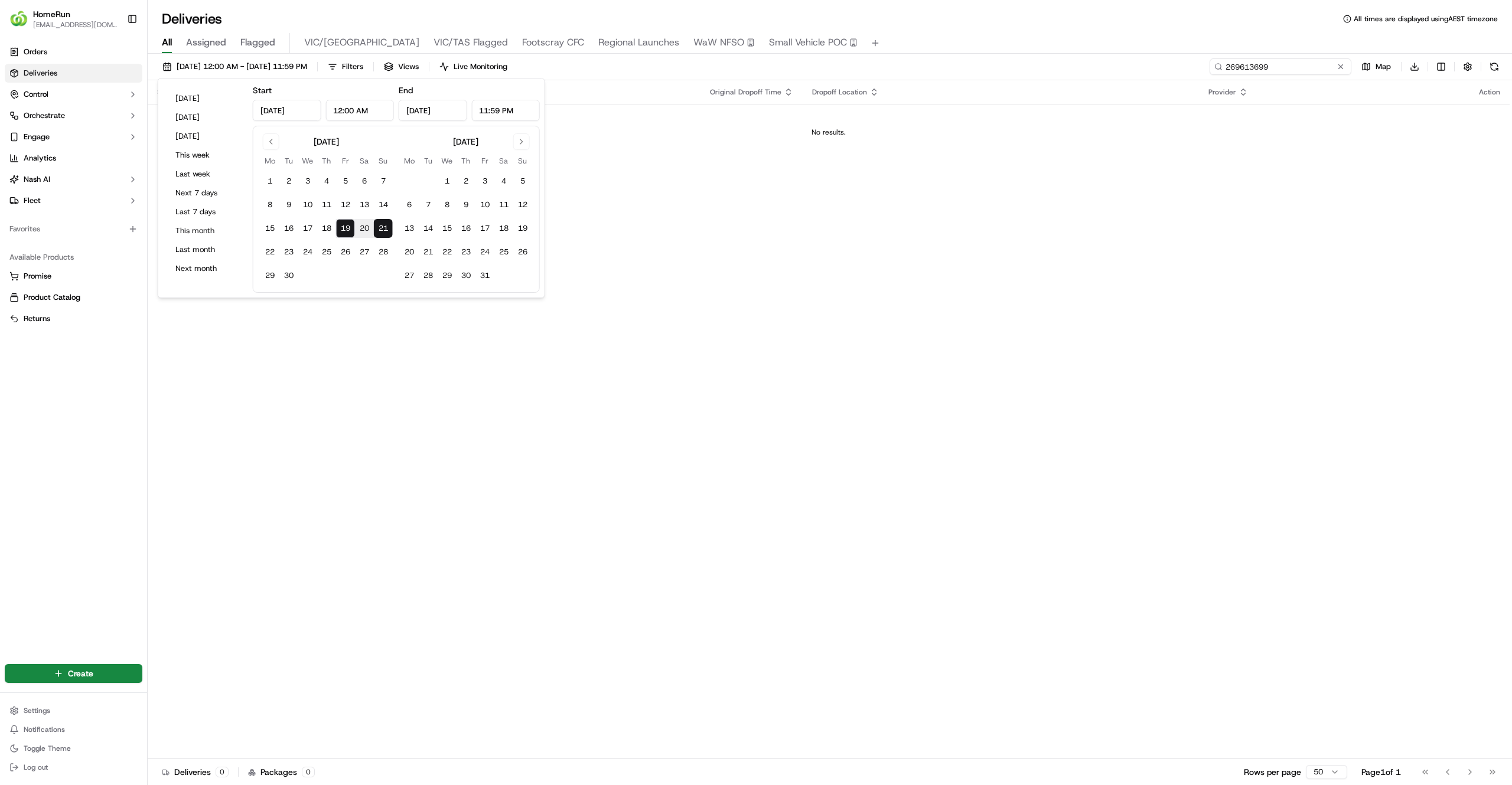
click at [1285, 64] on input "269613699" at bounding box center [1280, 67] width 142 height 17
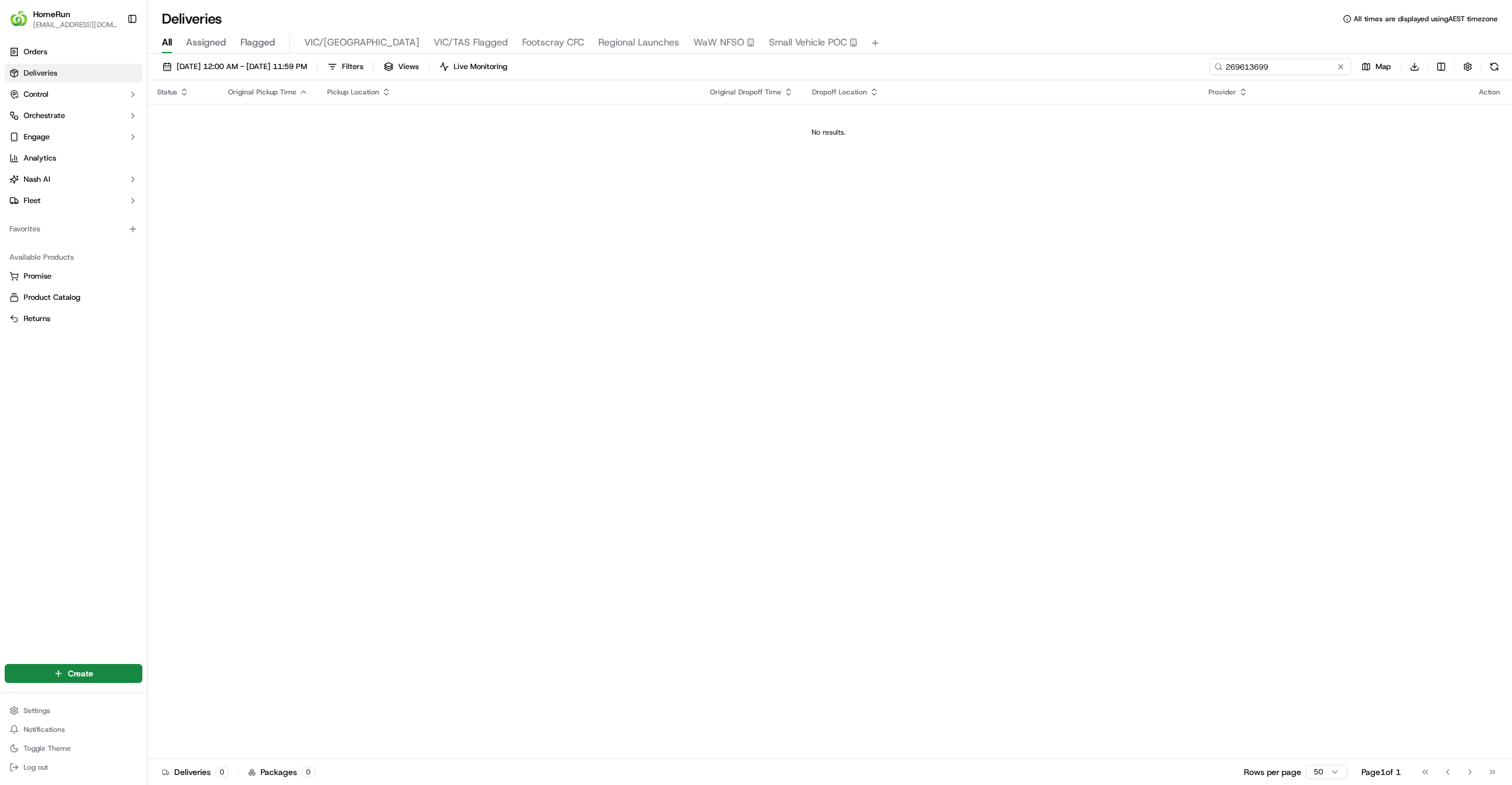
click at [1285, 64] on input "269613699" at bounding box center [1280, 67] width 142 height 17
click at [1259, 75] on div "19/09/2025 12:00 AM - 21/09/2025 11:59 PM Filters Views Live Monitoring 2696136…" at bounding box center [829, 69] width 1364 height 22
click at [1260, 75] on div "19/09/2025 12:00 AM - 21/09/2025 11:59 PM Filters Views Live Monitoring 2696136…" at bounding box center [829, 69] width 1364 height 22
click at [1266, 64] on input "269613699" at bounding box center [1280, 67] width 142 height 17
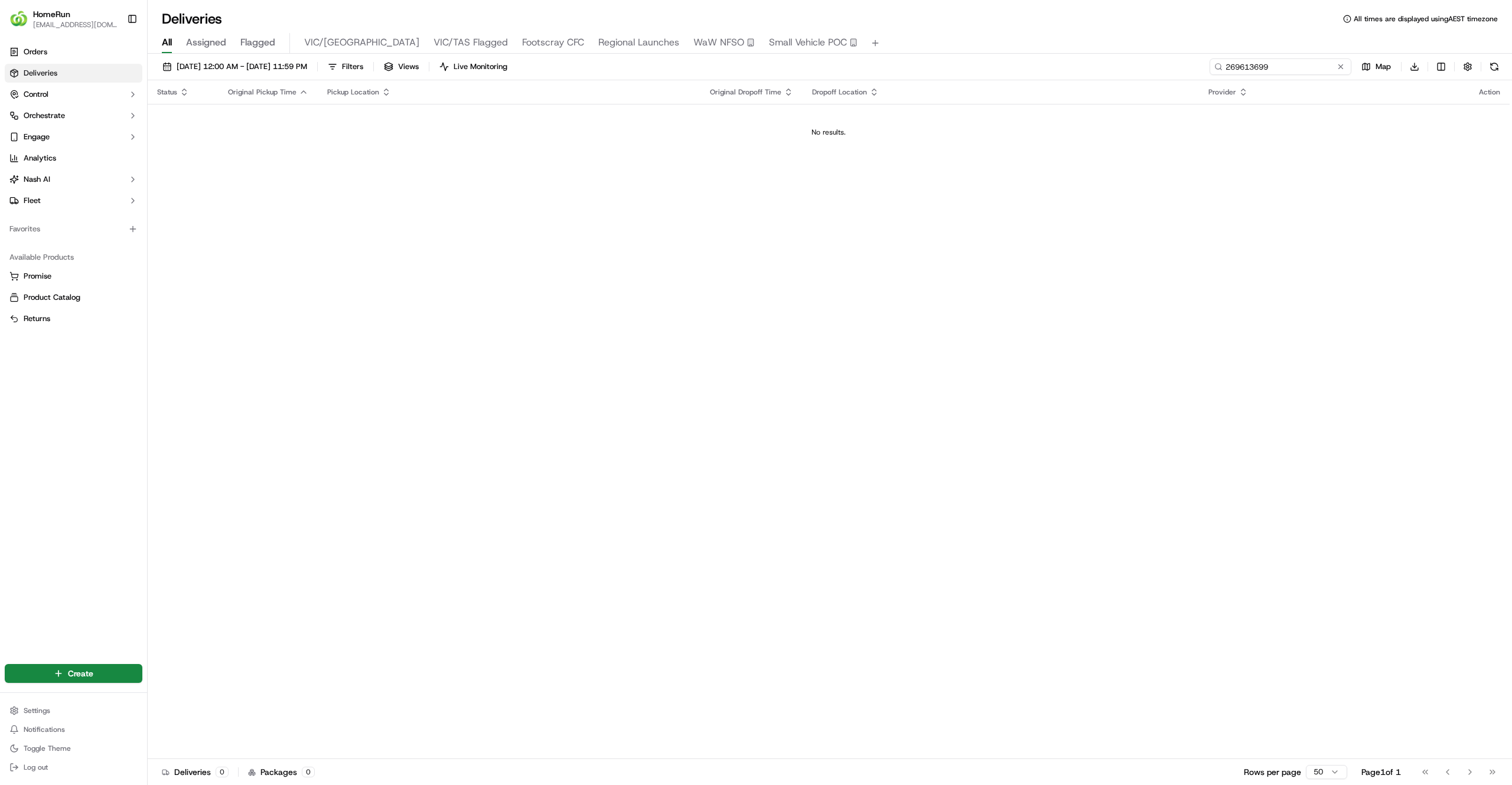
click at [1266, 64] on input "269613699" at bounding box center [1280, 67] width 142 height 17
click at [1465, 66] on button "button" at bounding box center [1467, 67] width 17 height 17
click at [76, 47] on link "Orders" at bounding box center [73, 52] width 137 height 19
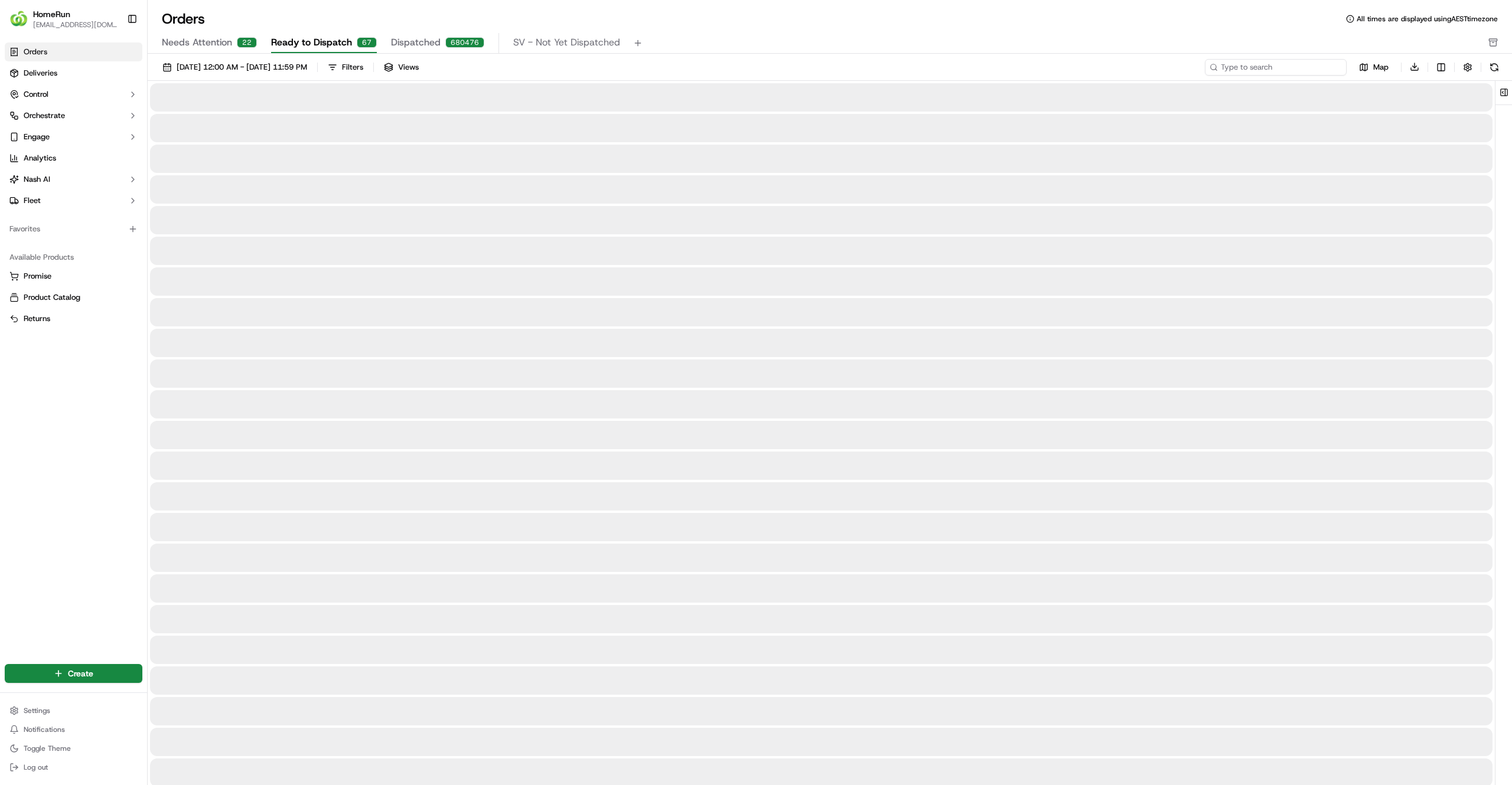
click at [1299, 68] on input at bounding box center [1276, 67] width 142 height 17
paste input "269613699"
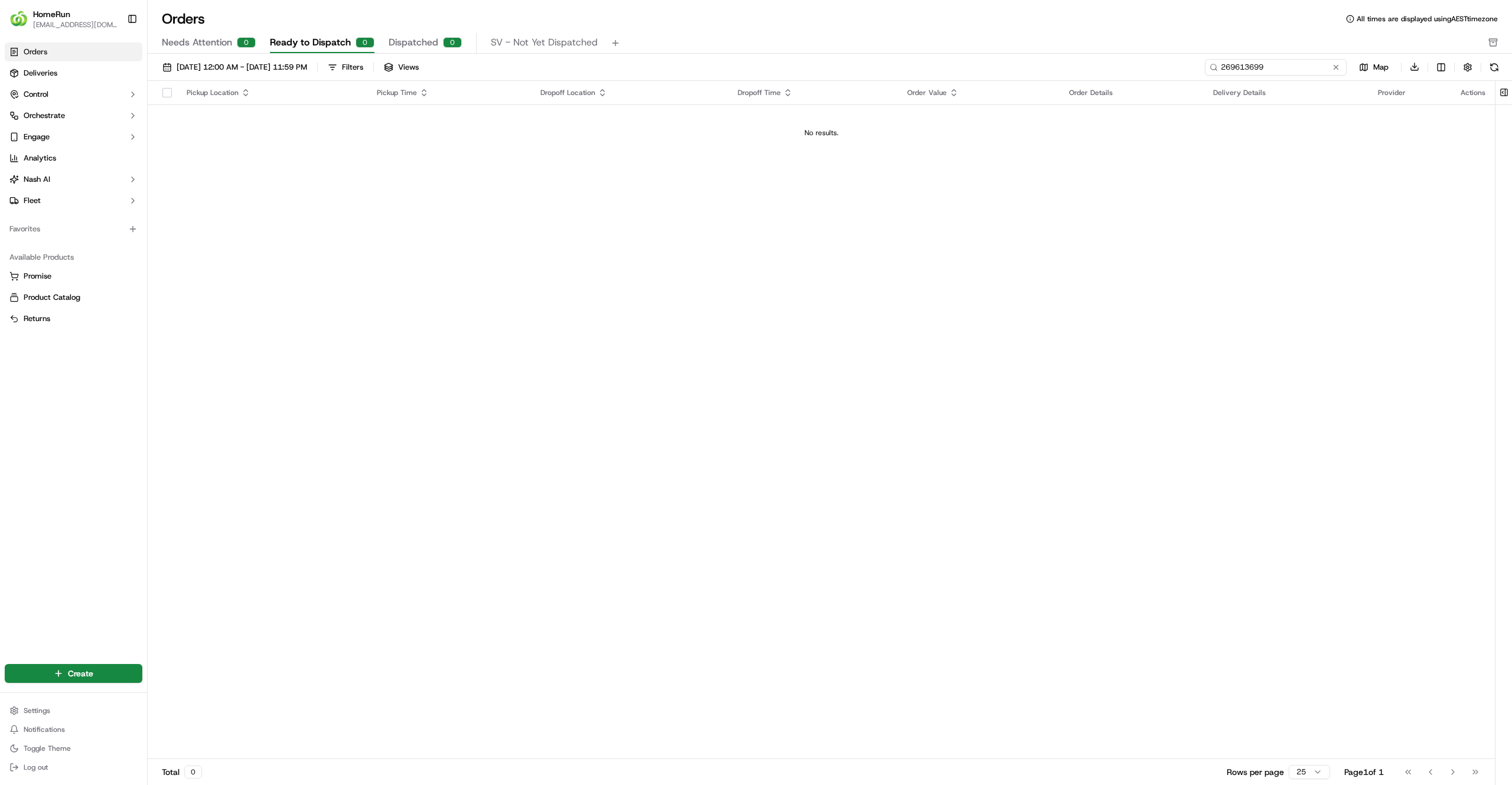
type input "269613699"
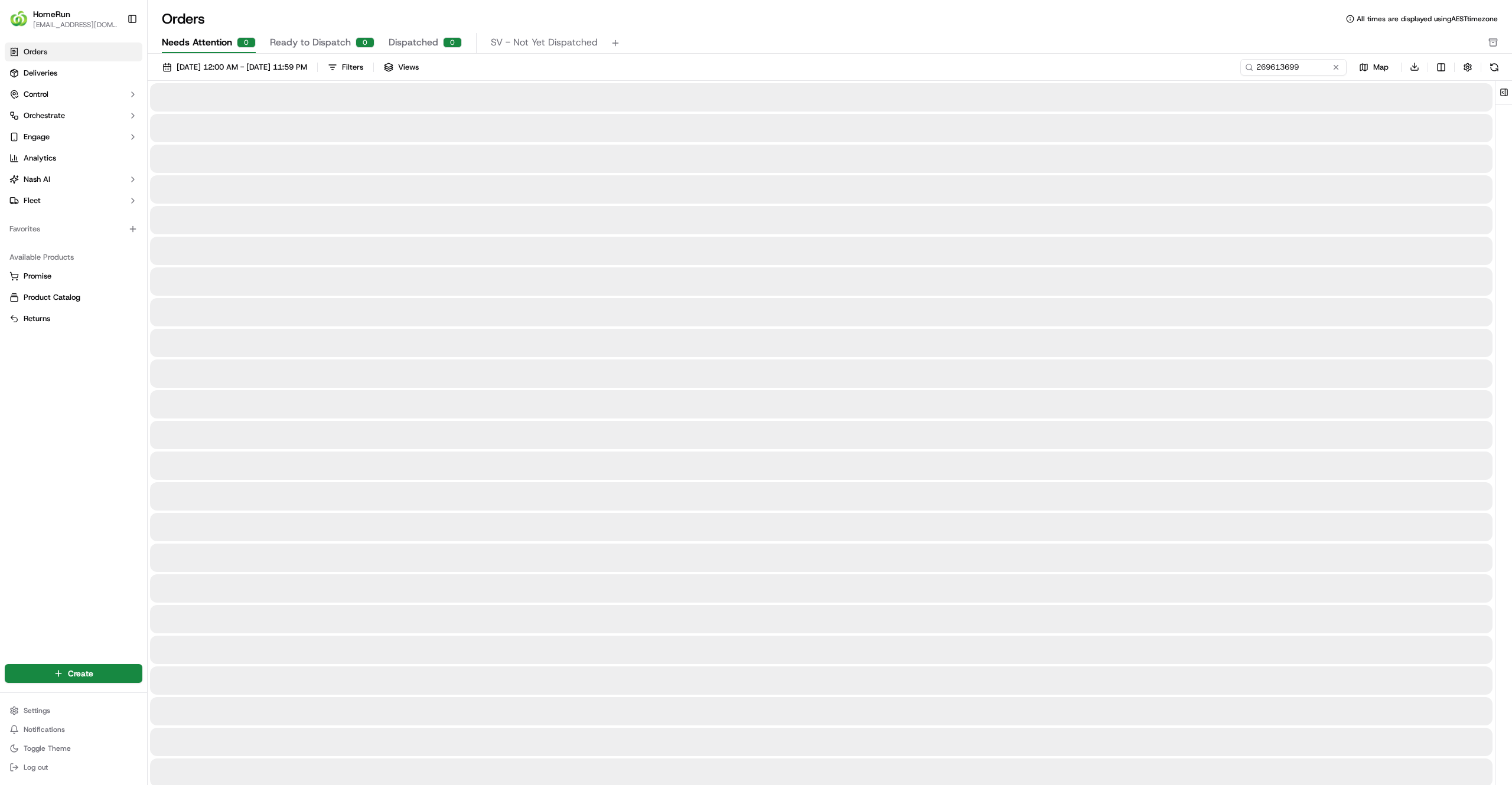
click at [213, 40] on span "Needs Attention" at bounding box center [196, 42] width 70 height 14
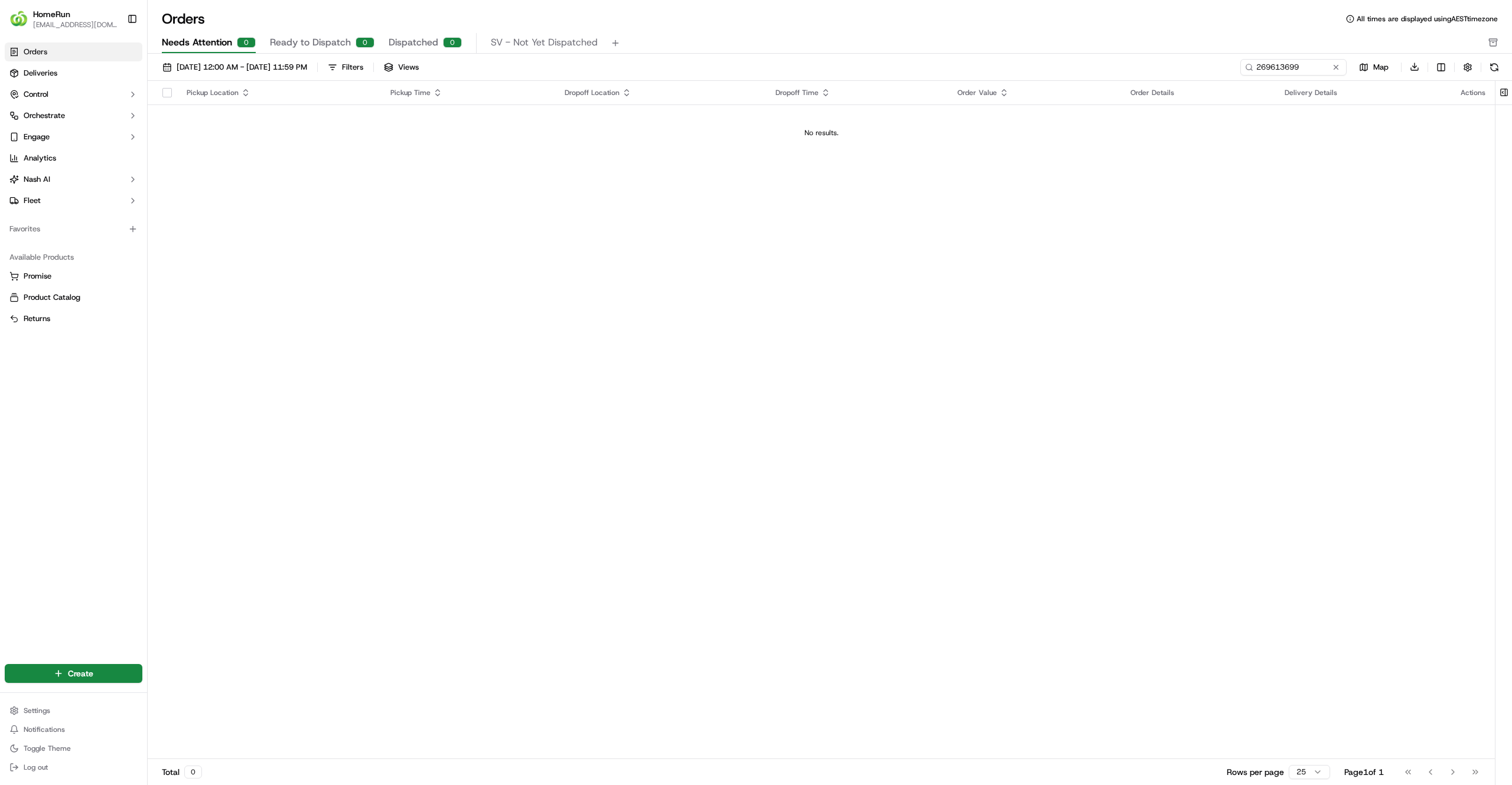
click at [327, 29] on div "Orders All times are displayed using AEST timezone Needs Attention 0 Ready to D…" at bounding box center [829, 31] width 1364 height 44
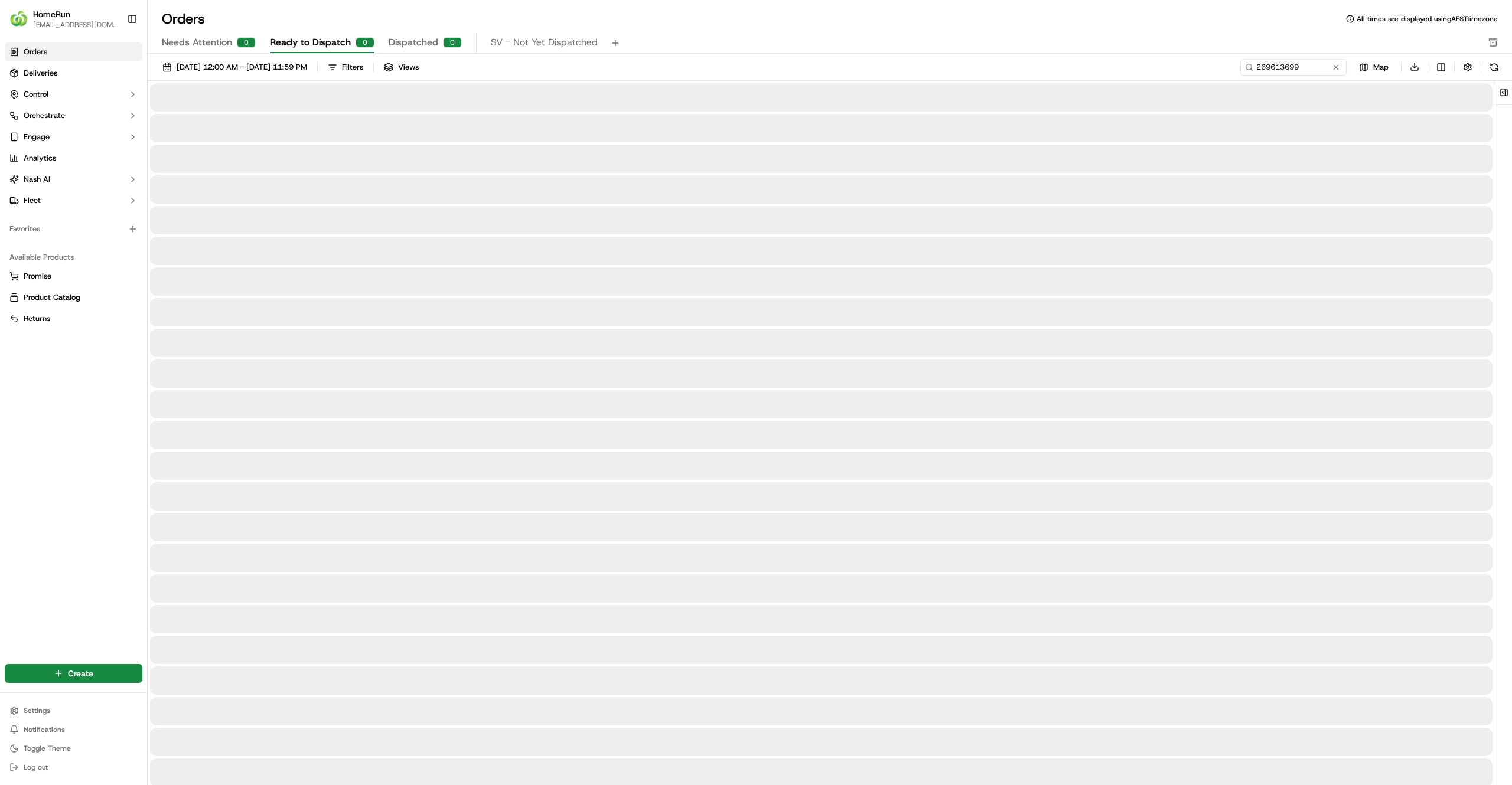
click at [328, 45] on span "Ready to Dispatch" at bounding box center [310, 42] width 81 height 14
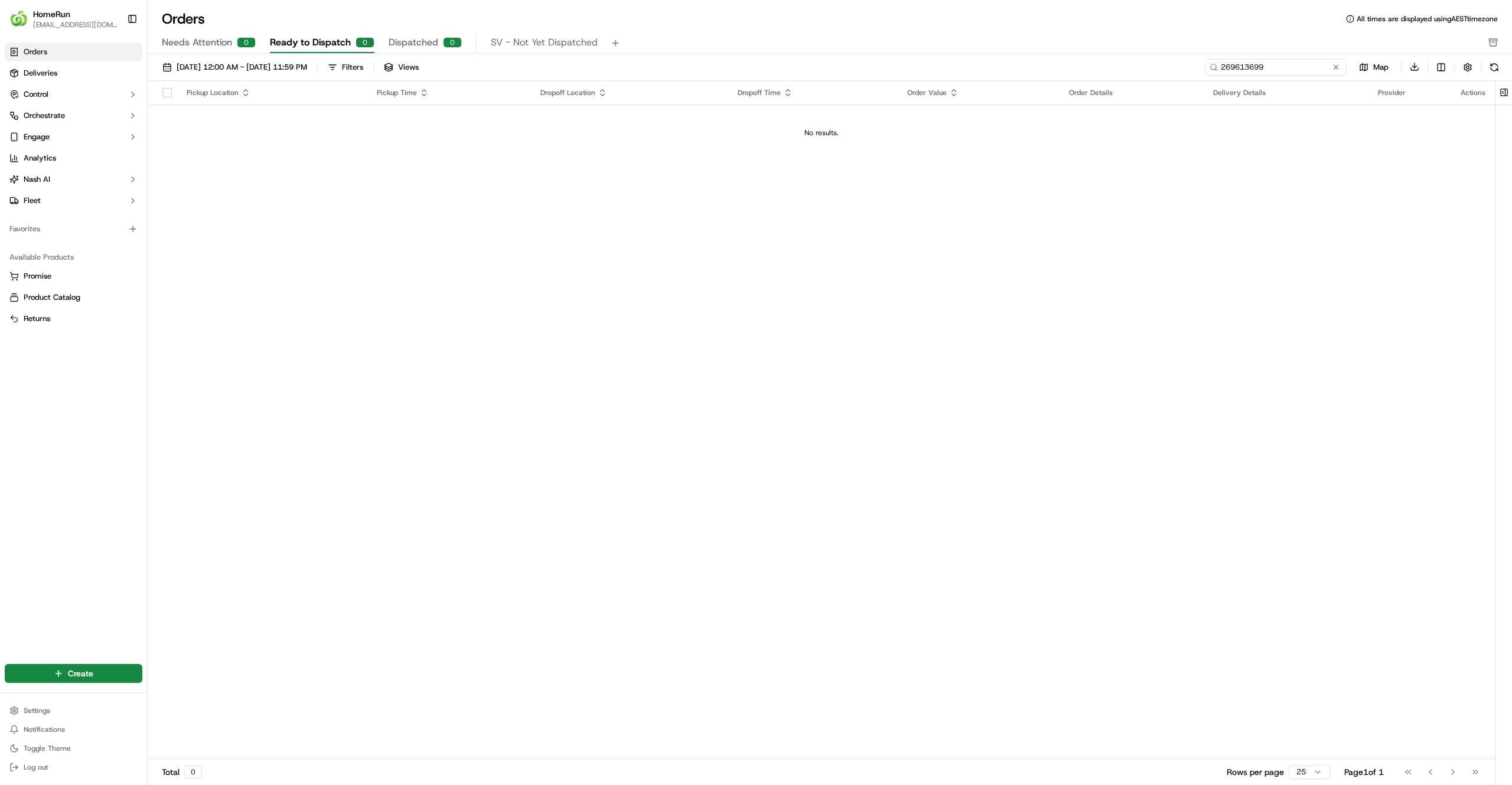
click at [1280, 68] on input "269613699" at bounding box center [1276, 67] width 142 height 17
click at [1285, 76] on div "01/09/2025 12:00 AM - 30/09/2025 11:59 PM Filters Views 269613699 Map Download" at bounding box center [829, 70] width 1364 height 22
click at [1283, 73] on input "269613699" at bounding box center [1276, 67] width 142 height 17
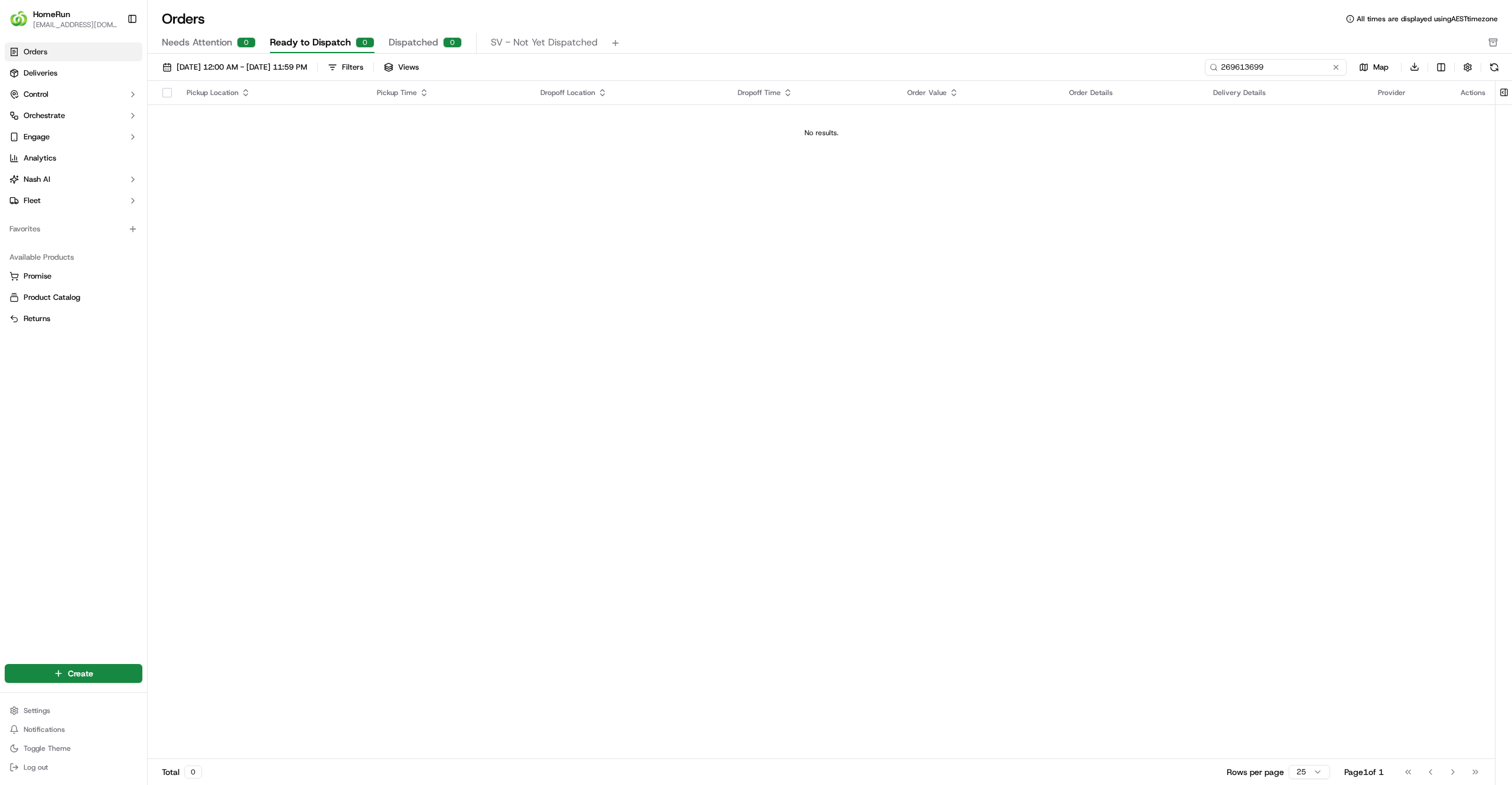
click at [1283, 73] on input "269613699" at bounding box center [1276, 67] width 142 height 17
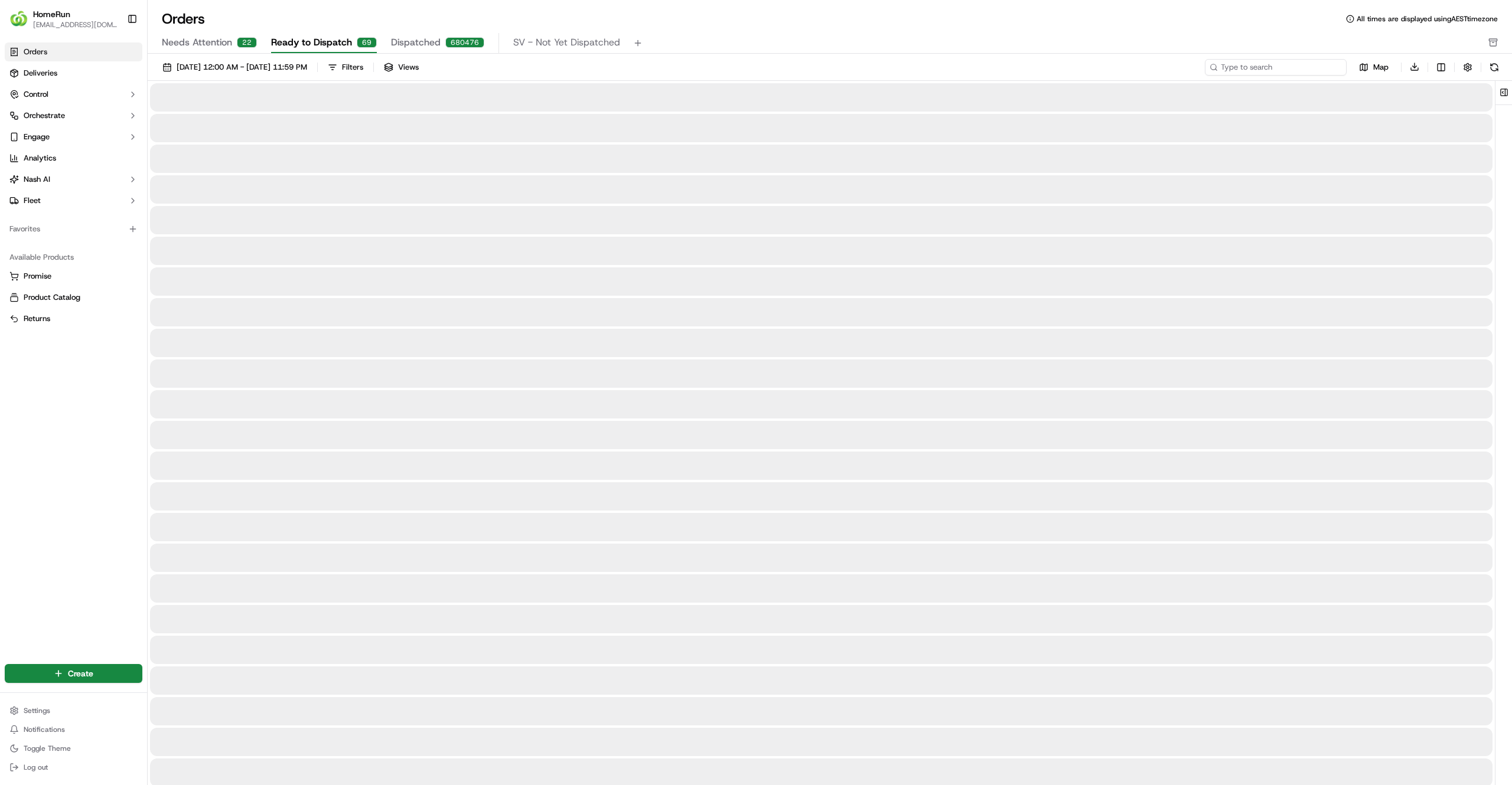
click at [1278, 73] on input at bounding box center [1276, 67] width 142 height 17
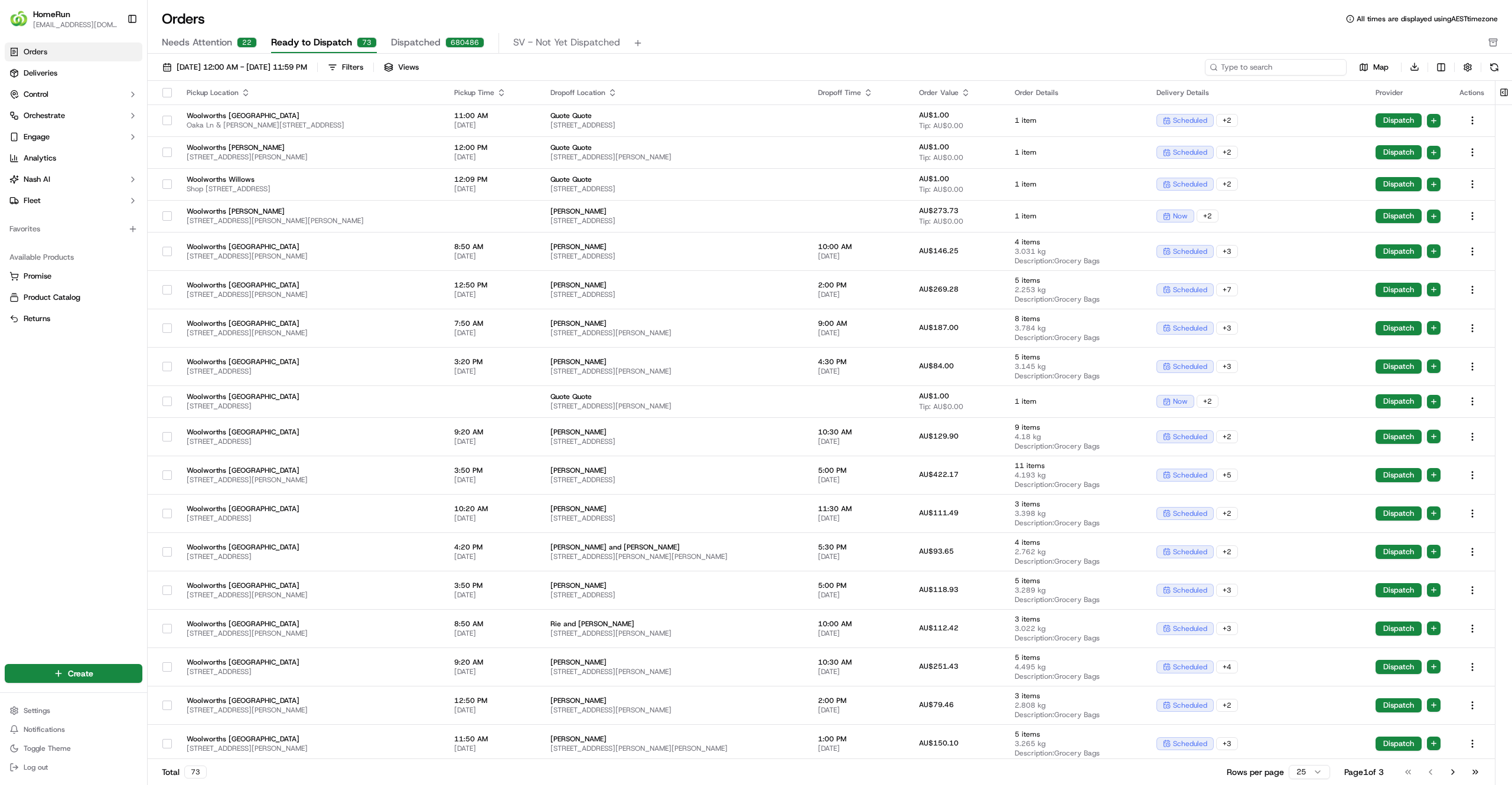
click at [1340, 63] on input at bounding box center [1276, 67] width 142 height 17
paste input "269613699"
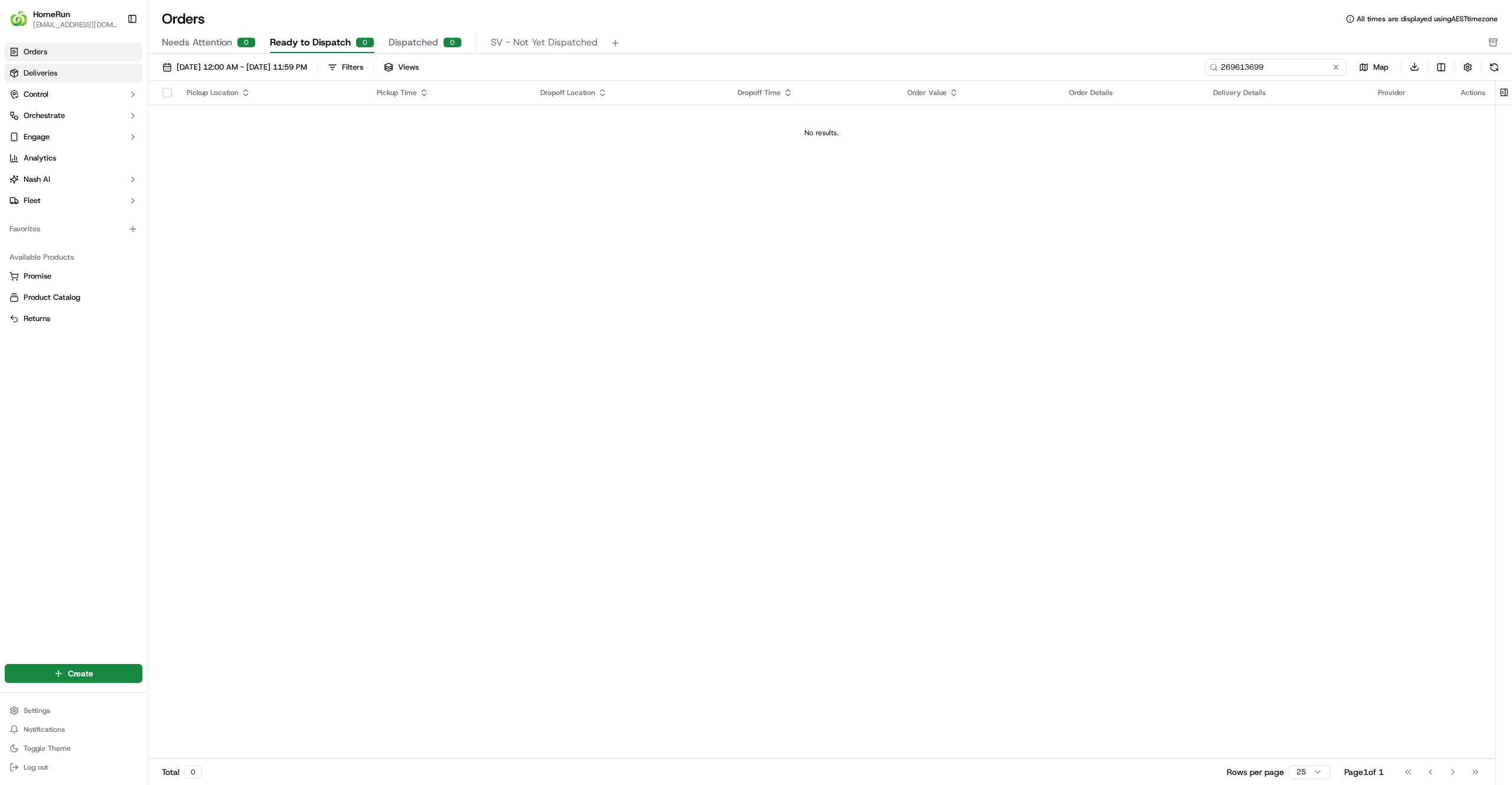
type input "269613699"
click at [59, 70] on link "Deliveries" at bounding box center [73, 73] width 137 height 19
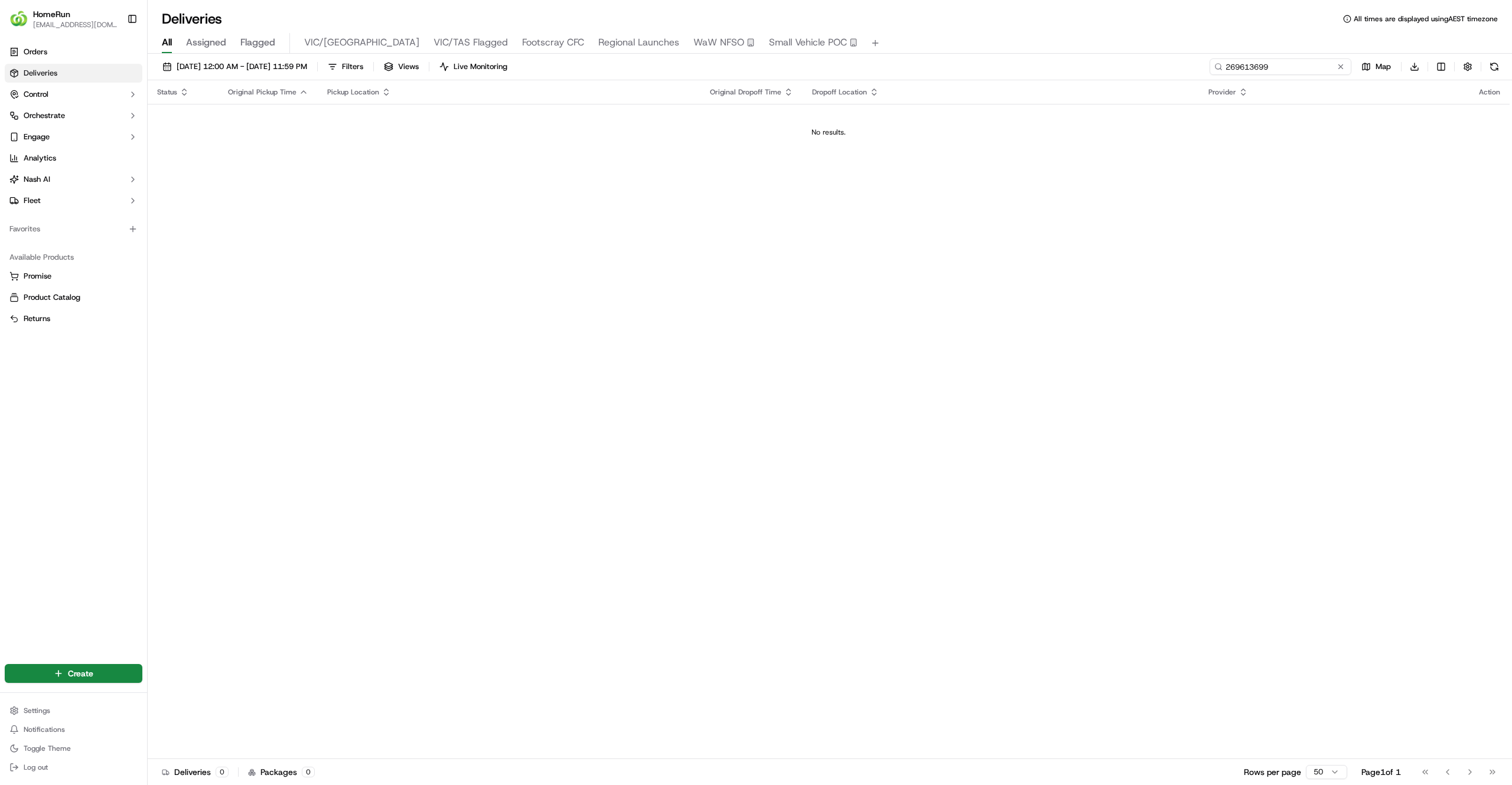
click at [1301, 65] on input "269613699" at bounding box center [1280, 67] width 142 height 17
click at [1115, 113] on td "No results." at bounding box center [828, 132] width 1362 height 57
click at [1172, 29] on div "All Assigned Flagged VIC/TAS VIC/TAS Flagged Footscray CFC Regional Launches Wa…" at bounding box center [829, 41] width 1364 height 25
click at [1273, 75] on input "269613699" at bounding box center [1280, 67] width 142 height 17
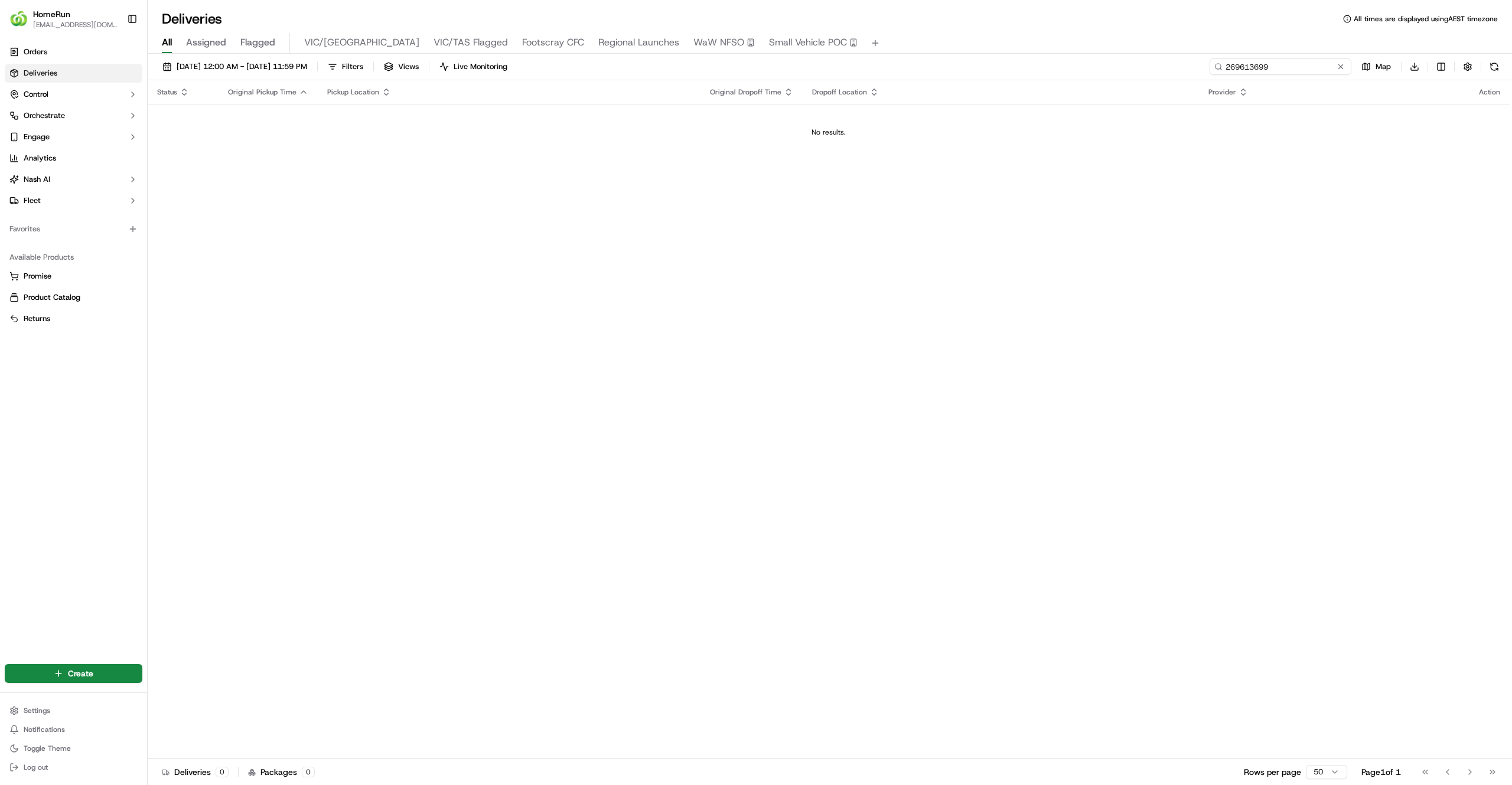
click at [1273, 75] on input "269613699" at bounding box center [1280, 67] width 142 height 17
paste input "895138"
click at [1300, 65] on input "269895138" at bounding box center [1280, 67] width 142 height 17
paste input "70079642"
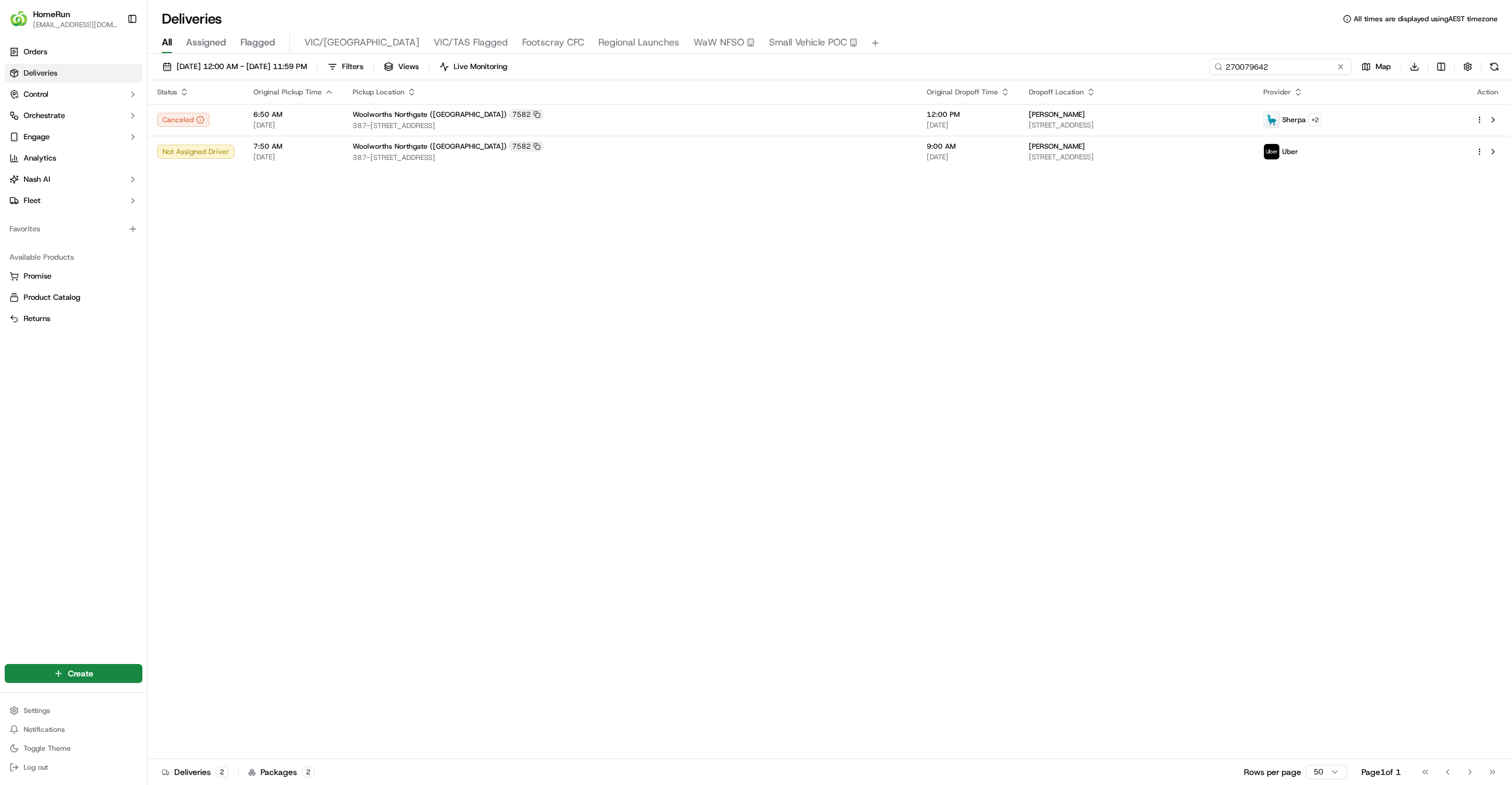
click at [1248, 59] on input "270079642" at bounding box center [1280, 67] width 142 height 17
paste input "69998433"
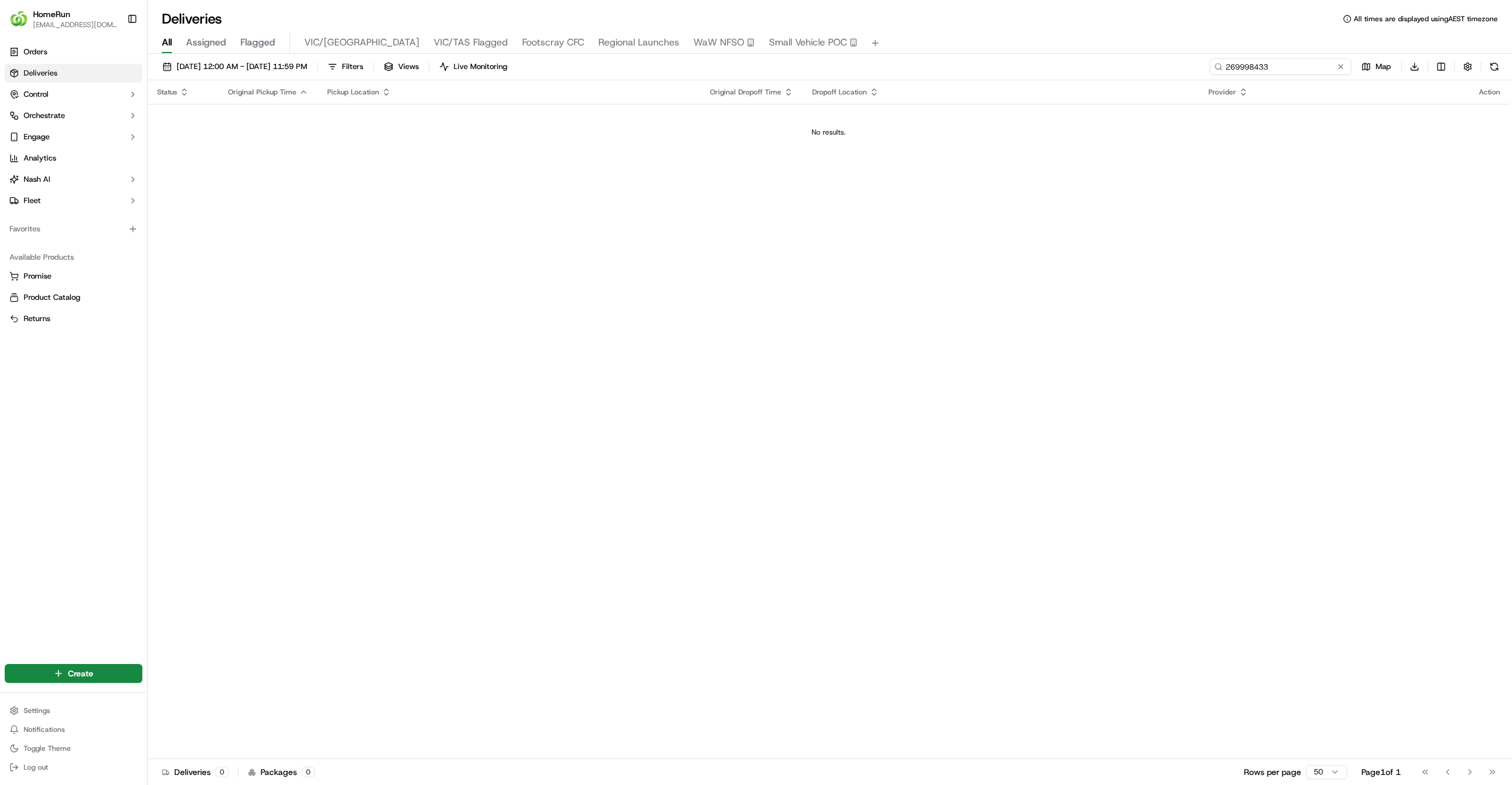
drag, startPoint x: 1224, startPoint y: 64, endPoint x: 1088, endPoint y: 71, distance: 136.2
click at [1088, 71] on div "19/09/2025 12:00 AM - 21/09/2025 11:59 PM Filters Views Live Monitoring 2699984…" at bounding box center [829, 69] width 1364 height 22
type input "269998433"
click at [58, 49] on link "Orders" at bounding box center [73, 52] width 137 height 19
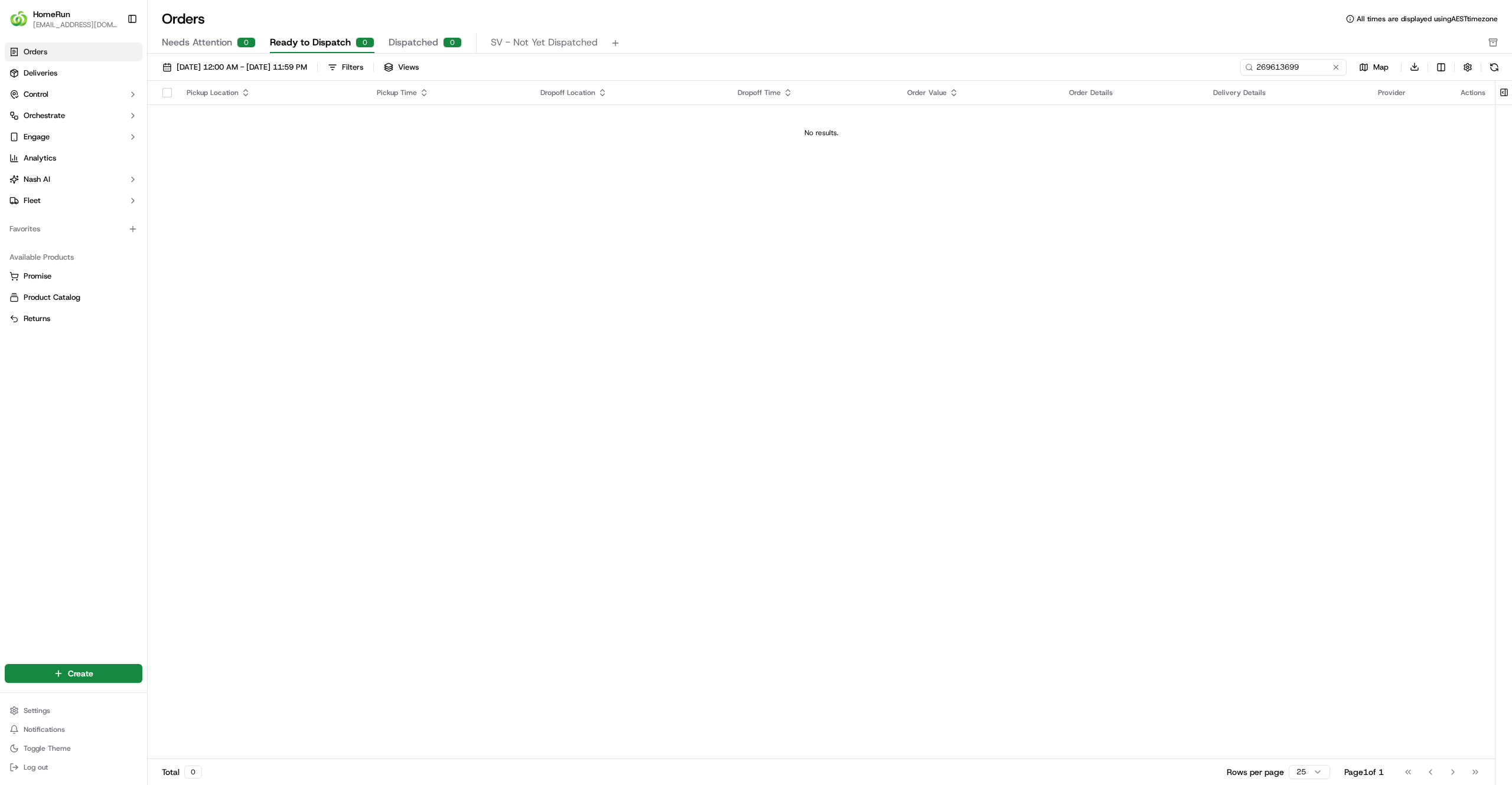
click at [1286, 55] on div "01/09/2025 12:00 AM - 30/09/2025 11:59 PM Filters Views 269613699 Map Download …" at bounding box center [829, 423] width 1364 height 740
click at [1284, 64] on input "269613699" at bounding box center [1276, 67] width 142 height 17
paste input "998433"
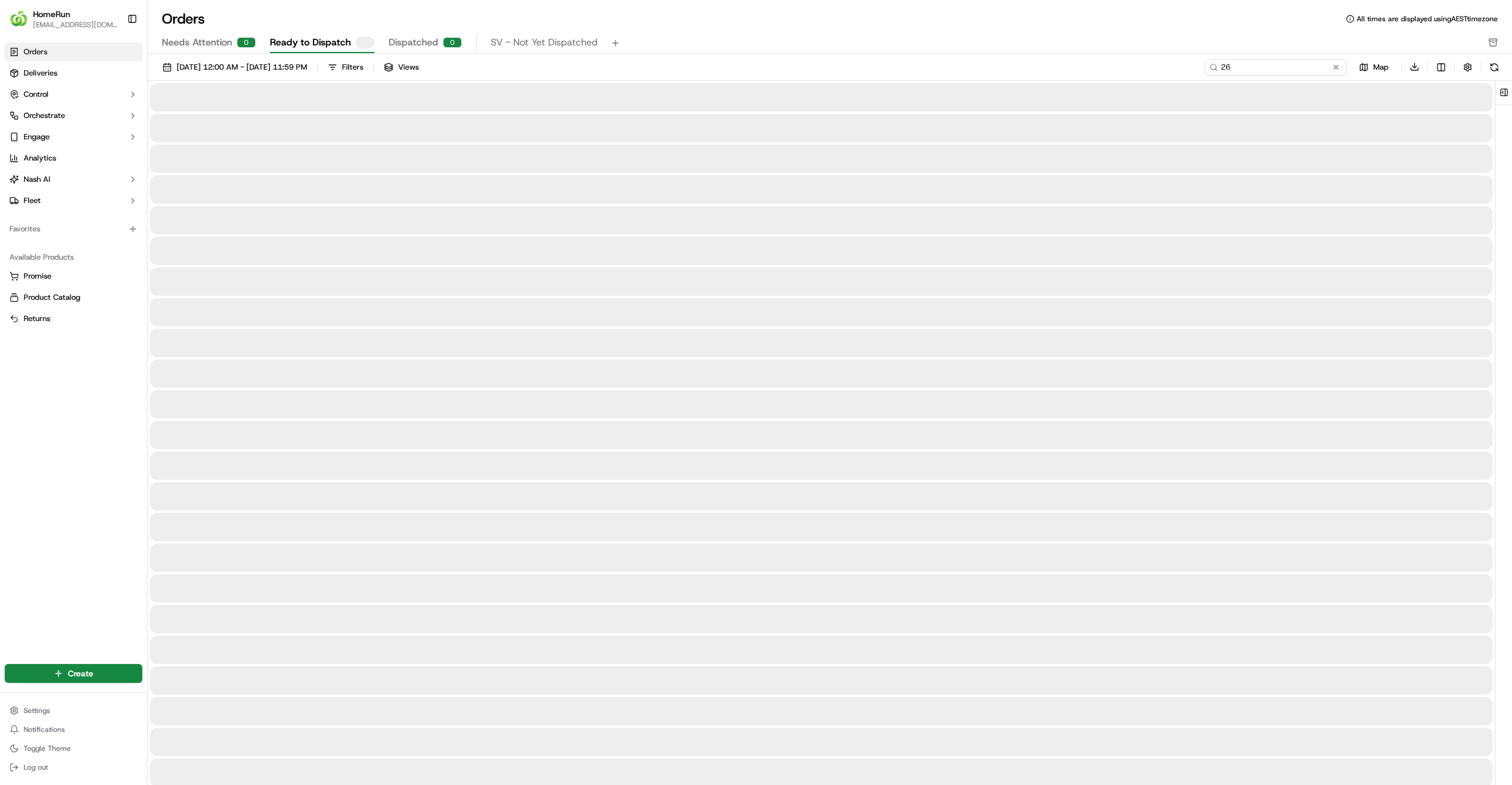
type input "2"
type input "26"
click at [239, 52] on button "Needs Attention 22" at bounding box center [209, 43] width 95 height 20
click at [343, 35] on span "Ready to Dispatch" at bounding box center [311, 42] width 81 height 14
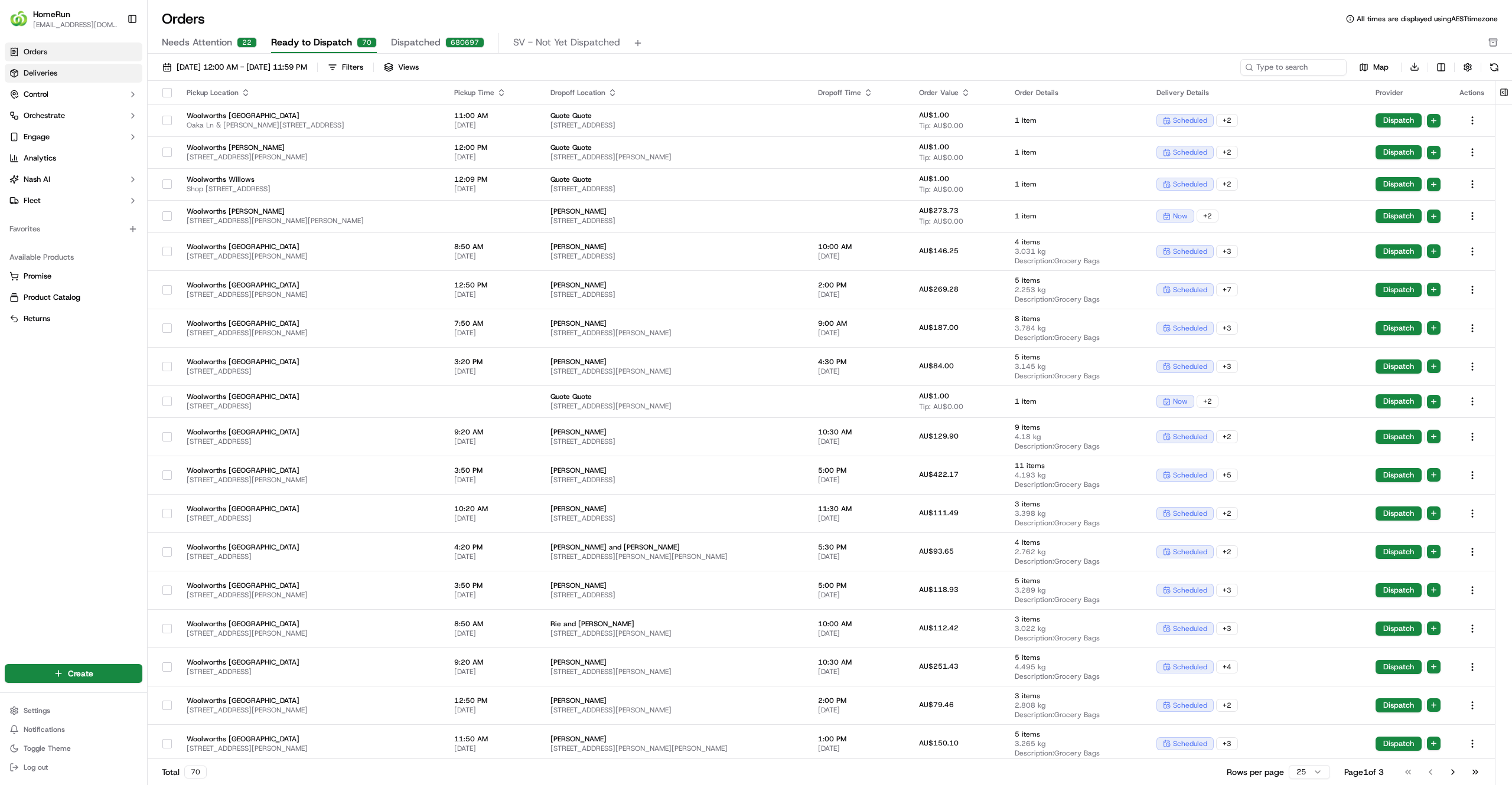
click at [31, 75] on span "Deliveries" at bounding box center [40, 73] width 34 height 11
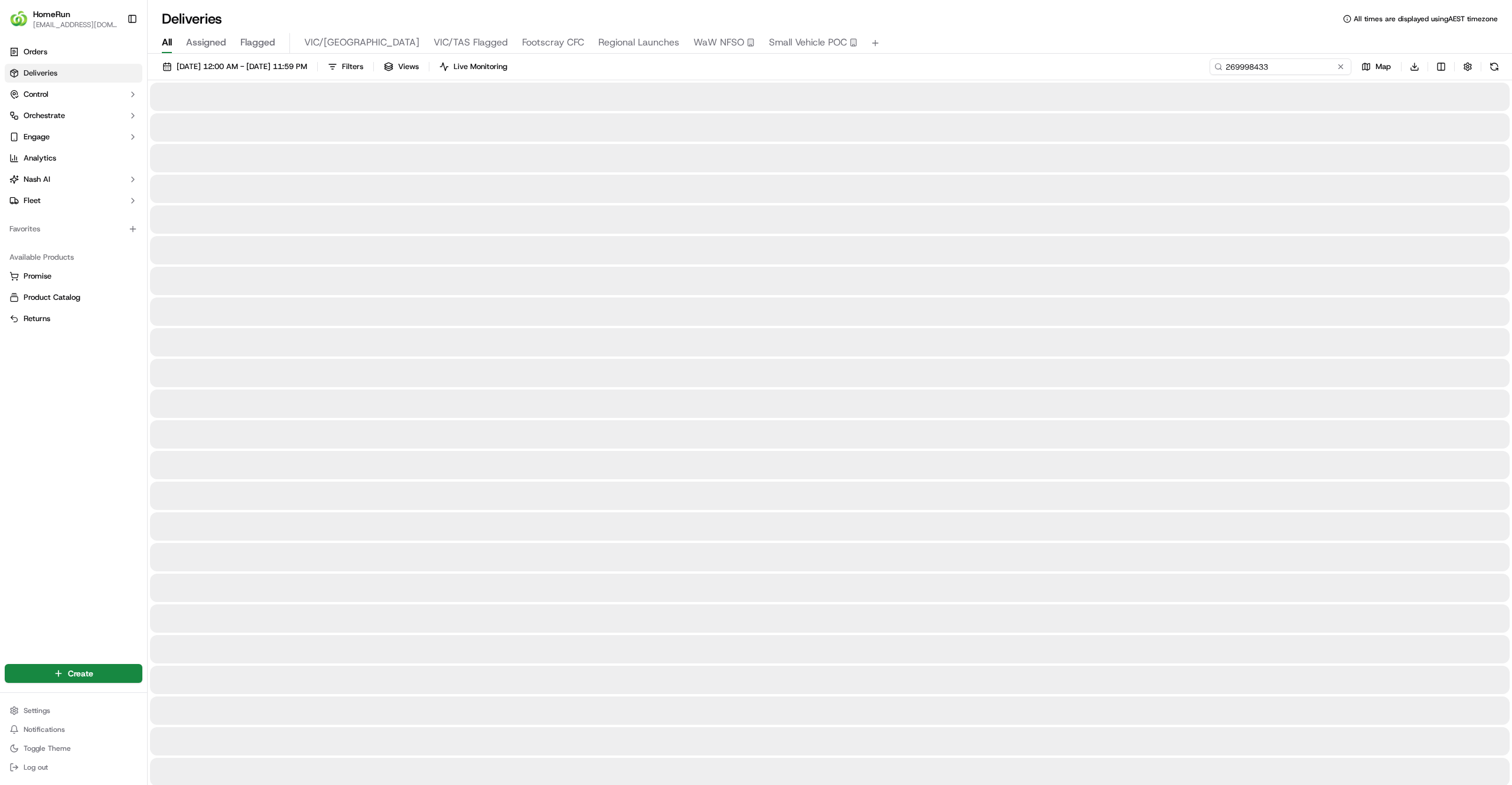
click at [1325, 64] on input "269998433" at bounding box center [1280, 67] width 142 height 17
paste input "3276"
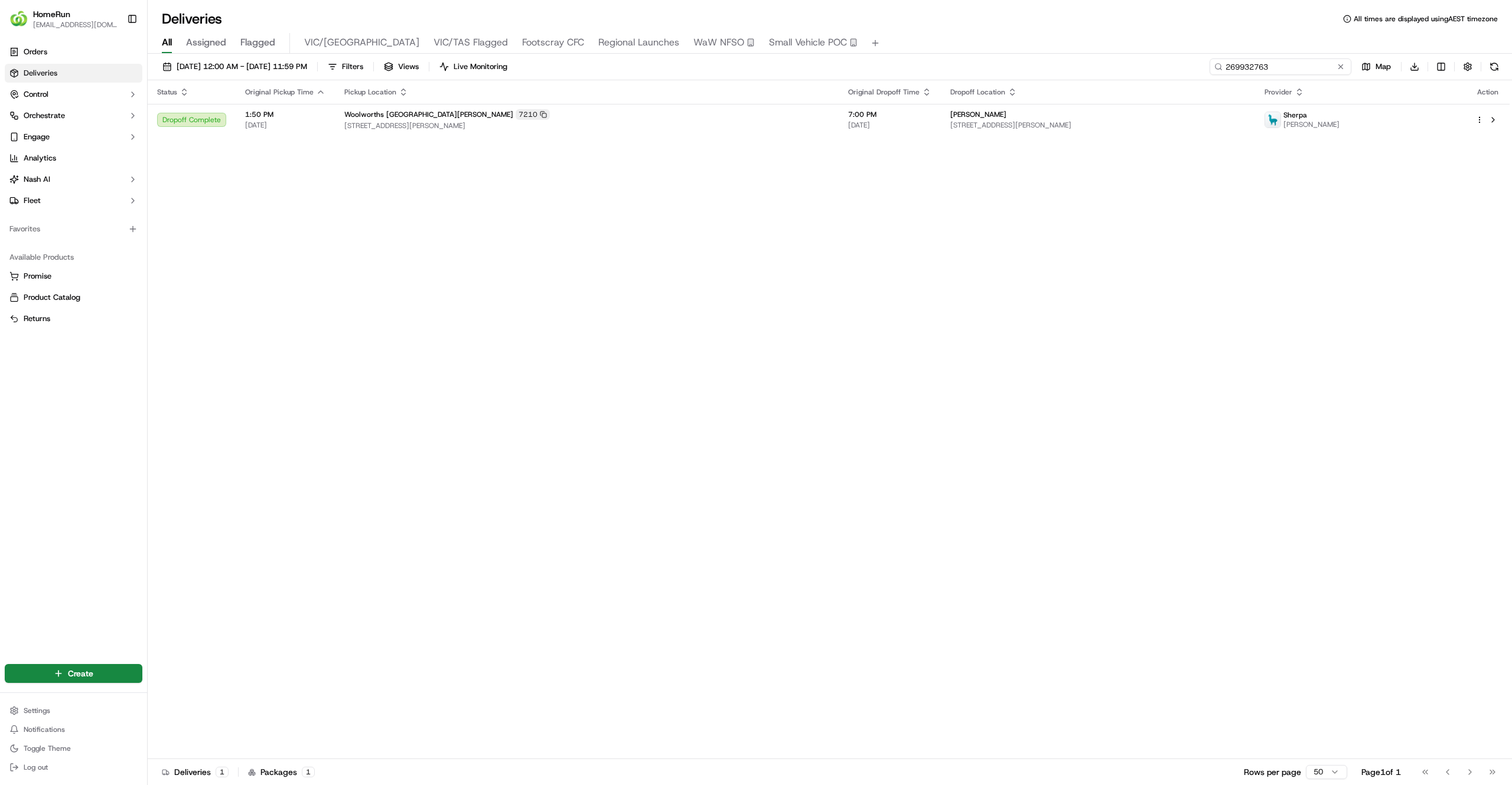
type input "269932763"
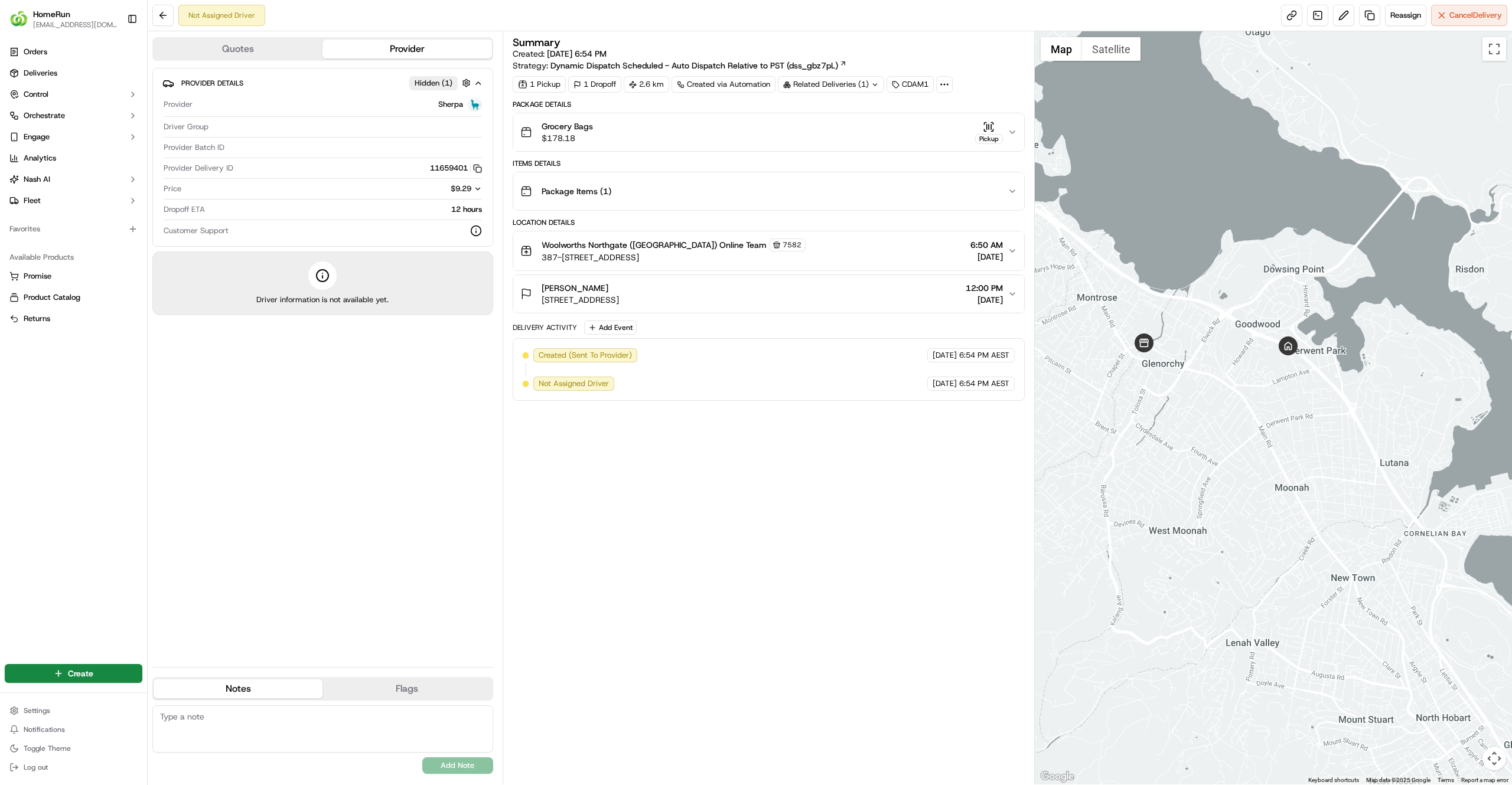
click at [712, 526] on div "Summary Created: [DATE] 6:54 PM Strategy: Dynamic Dispatch Scheduled - Auto Dis…" at bounding box center [768, 408] width 512 height 741
click at [1337, 17] on button at bounding box center [1344, 16] width 21 height 21
click at [1398, 20] on span "Reassign" at bounding box center [1405, 15] width 30 height 11
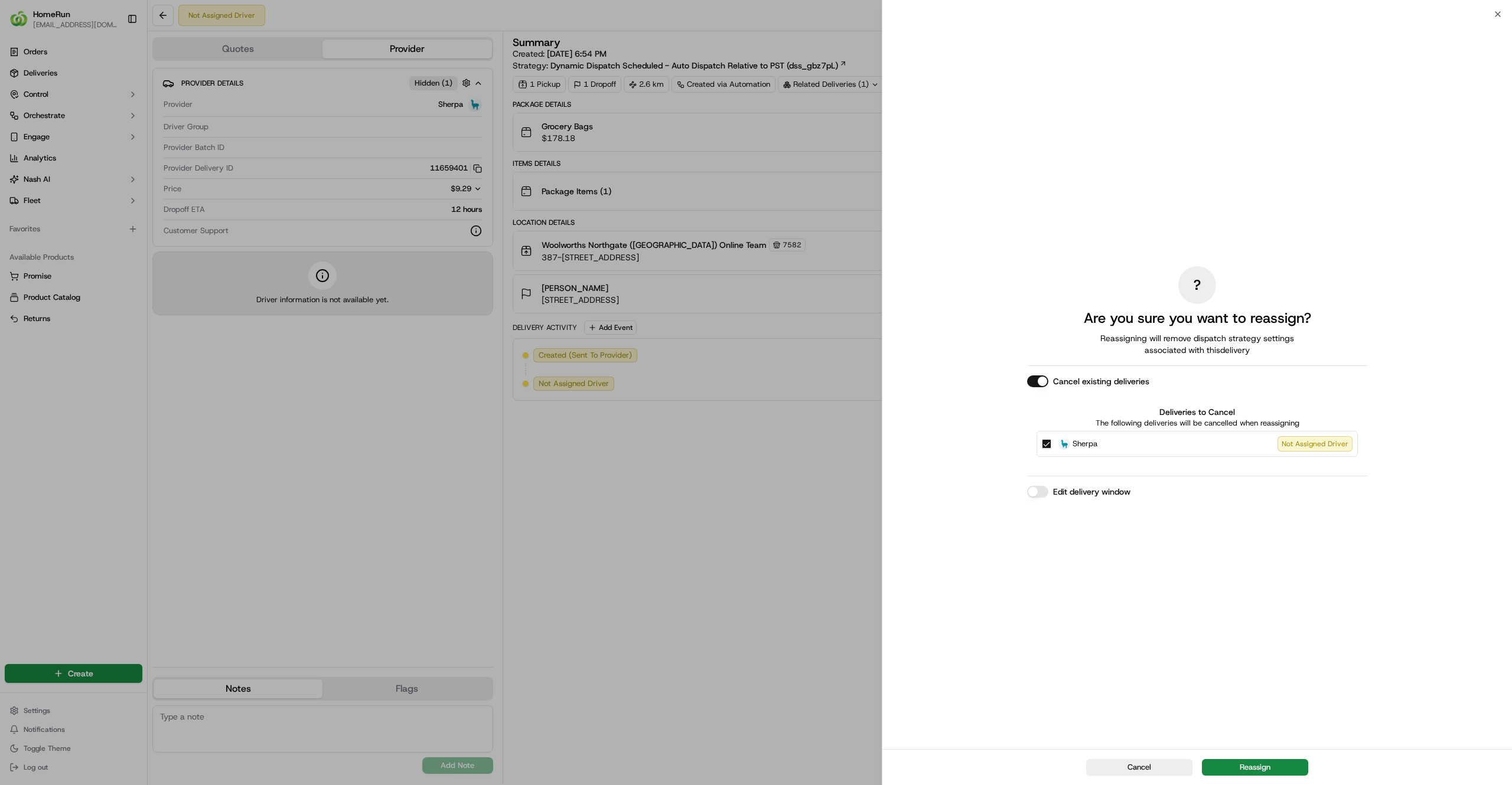
click at [1032, 490] on button "Edit delivery window" at bounding box center [1038, 492] width 21 height 12
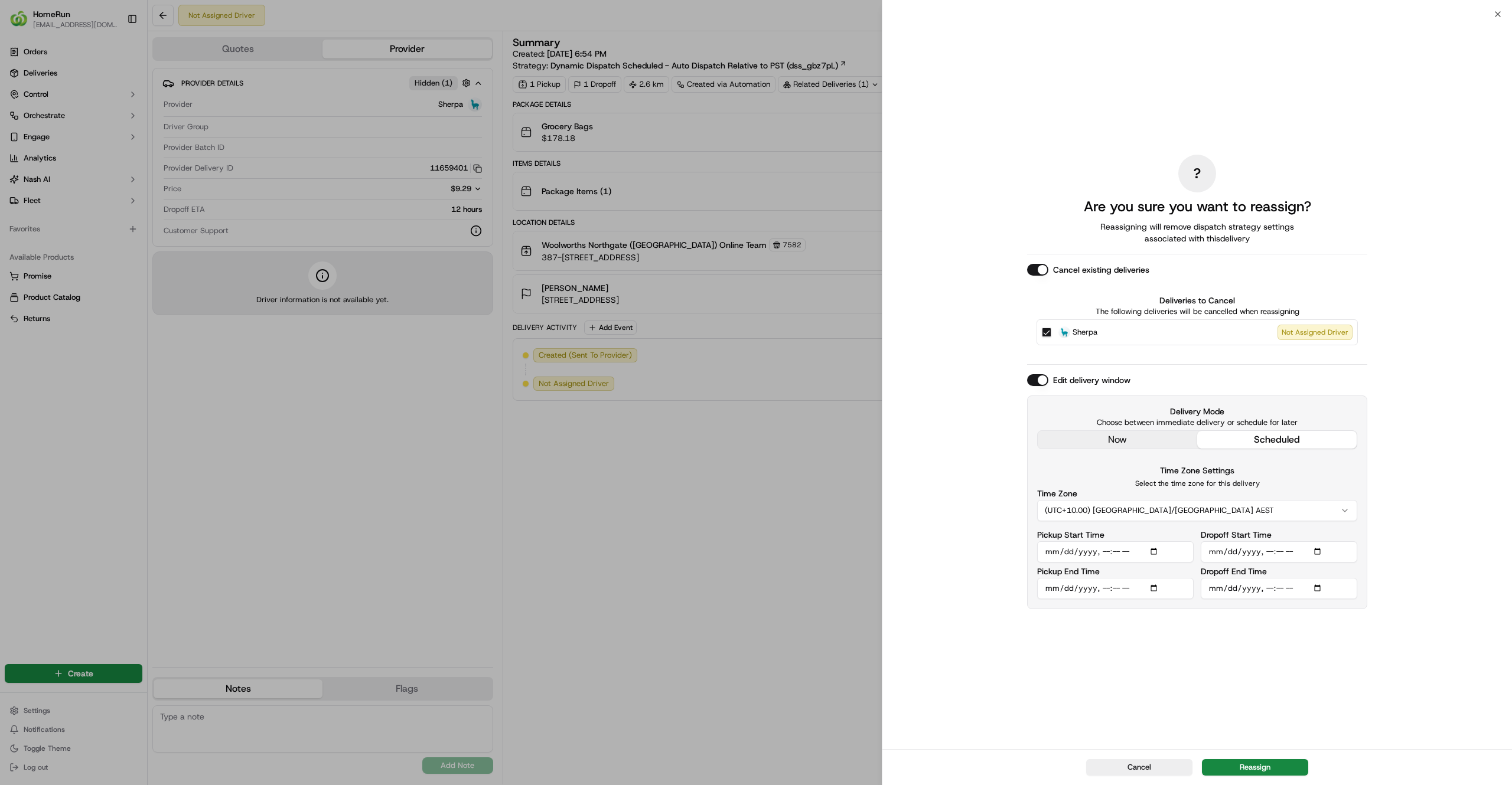
click at [1110, 549] on input "Pickup Start Time" at bounding box center [1115, 552] width 157 height 21
click at [1100, 553] on input "Pickup Start Time" at bounding box center [1115, 552] width 157 height 21
click at [1158, 551] on input "Pickup Start Time" at bounding box center [1115, 552] width 157 height 21
click at [1104, 551] on input "Pickup Start Time" at bounding box center [1115, 552] width 157 height 21
type input "2025-09-20T07:50"
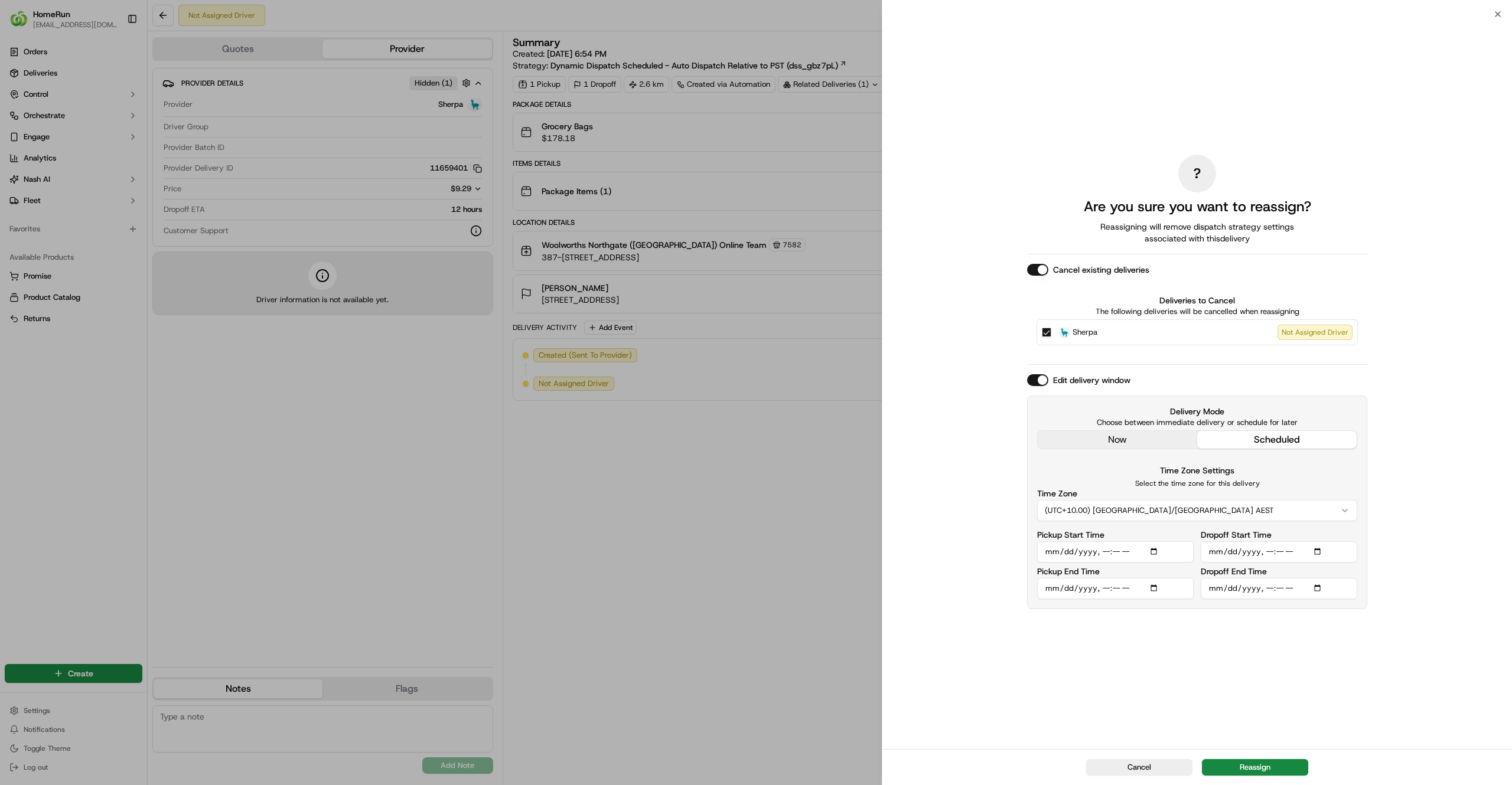
click at [1269, 550] on input "Dropoff Start Time" at bounding box center [1279, 552] width 157 height 21
type input "2025-09-20T08:00"
click at [1265, 593] on input "Dropoff End Time" at bounding box center [1279, 589] width 157 height 21
click at [1297, 590] on input "Dropoff End Time" at bounding box center [1279, 589] width 157 height 21
type input "2025-09-20T09:00"
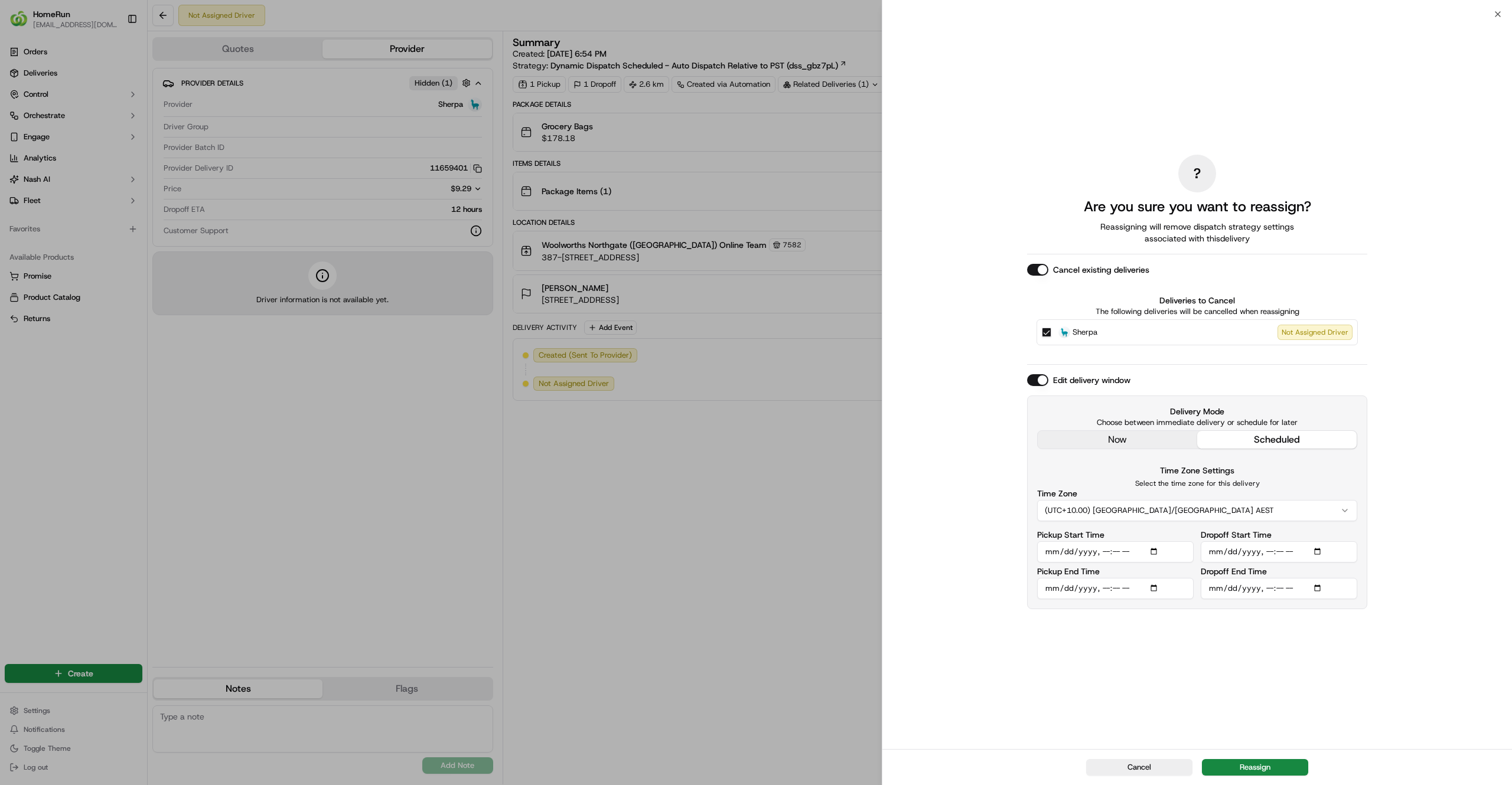
click at [1238, 689] on div "? Are you sure you want to reassign? Reassigning will remove dispatch strategy …" at bounding box center [1197, 382] width 340 height 730
click at [1248, 769] on button "Reassign" at bounding box center [1255, 767] width 106 height 17
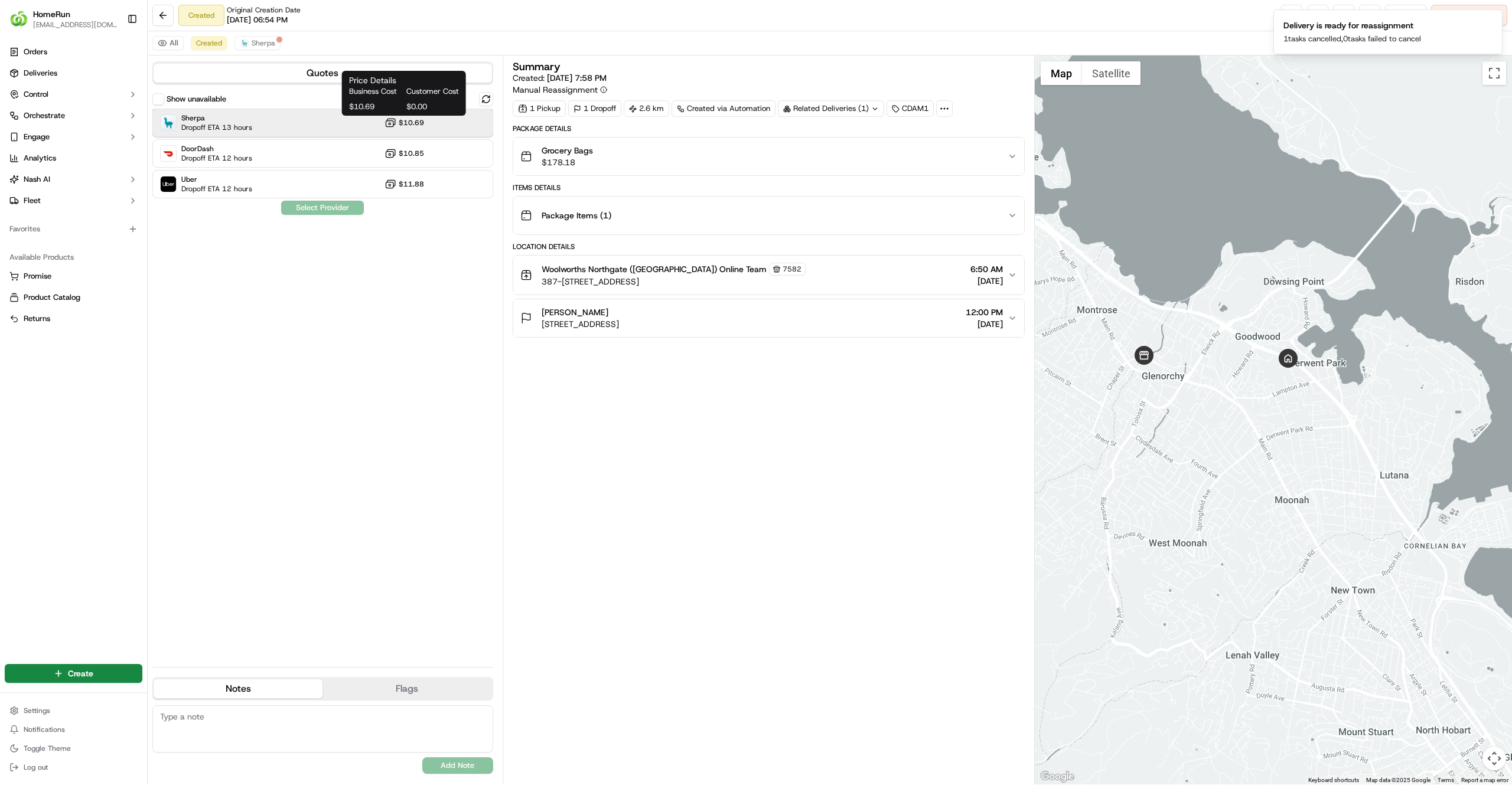
click at [382, 125] on div "Sherpa Dropoff ETA 13 hours $10.69" at bounding box center [323, 123] width 341 height 29
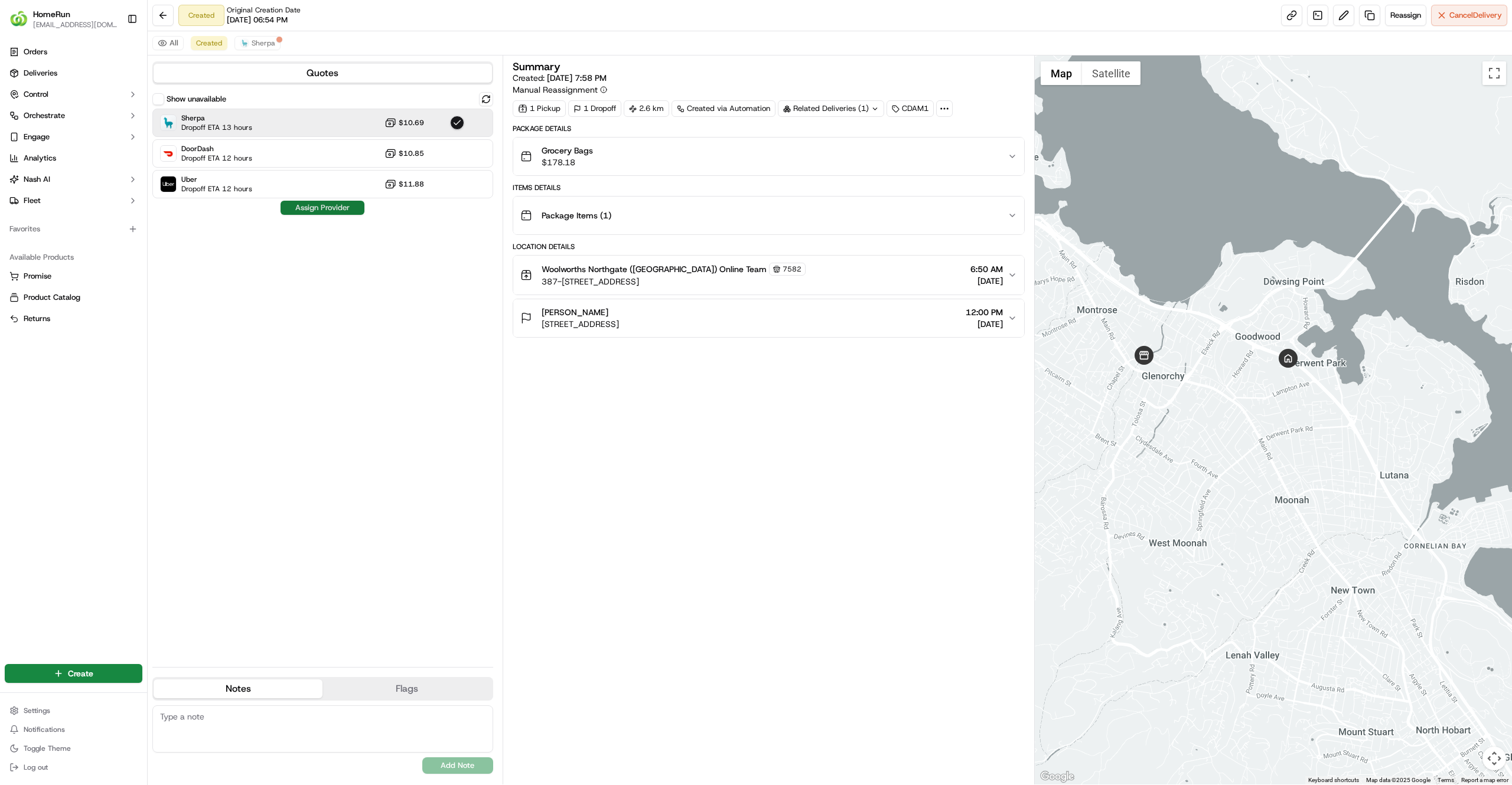
click at [348, 207] on button "Assign Provider" at bounding box center [322, 208] width 84 height 14
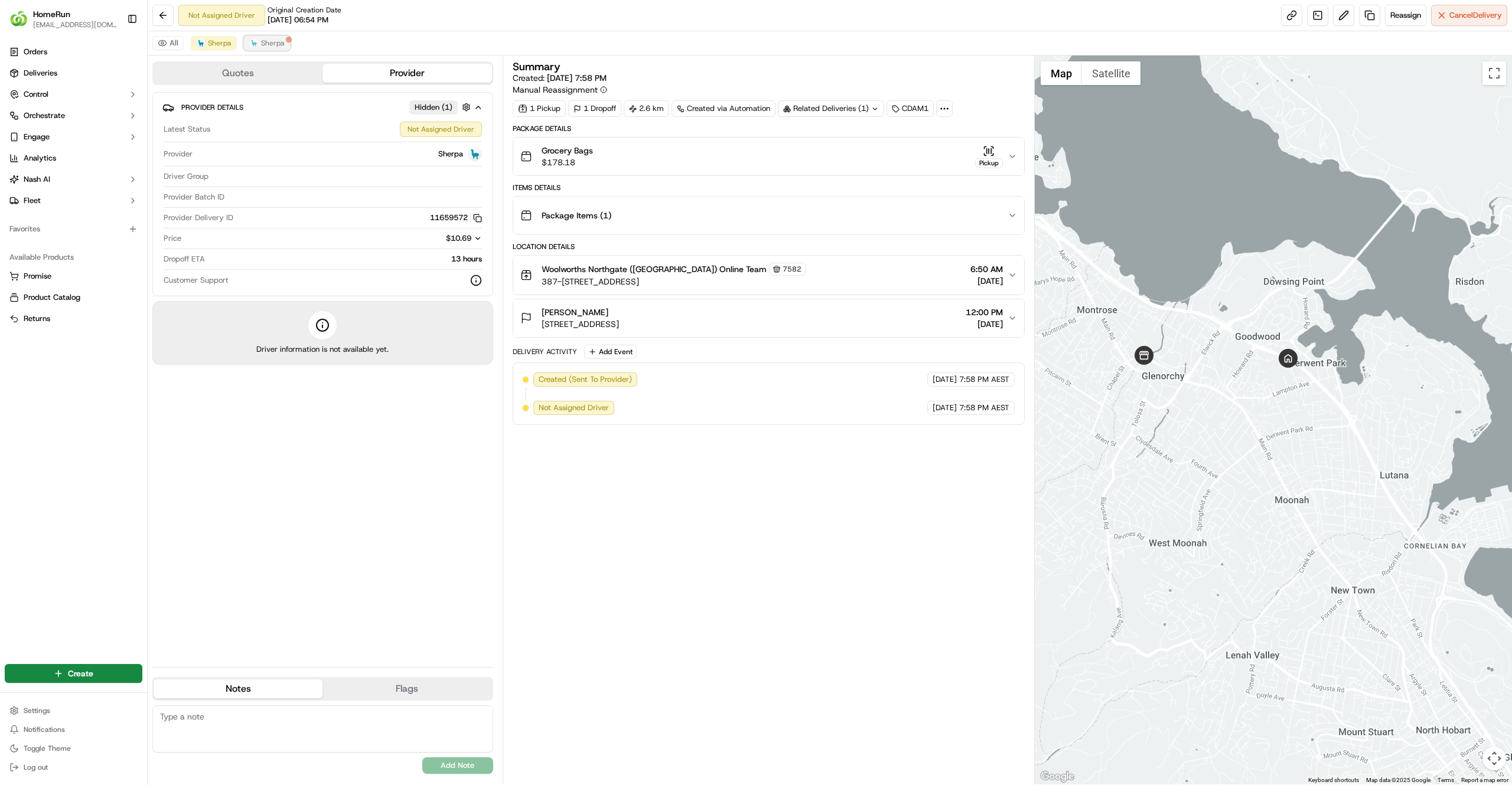
click at [257, 46] on img at bounding box center [254, 43] width 9 height 9
click at [192, 49] on button "Sherpa" at bounding box center [214, 43] width 46 height 14
click at [181, 50] on button "All" at bounding box center [168, 43] width 31 height 14
click at [216, 45] on span "Sherpa" at bounding box center [219, 43] width 24 height 9
click at [1394, 19] on span "Reassign" at bounding box center [1405, 15] width 30 height 11
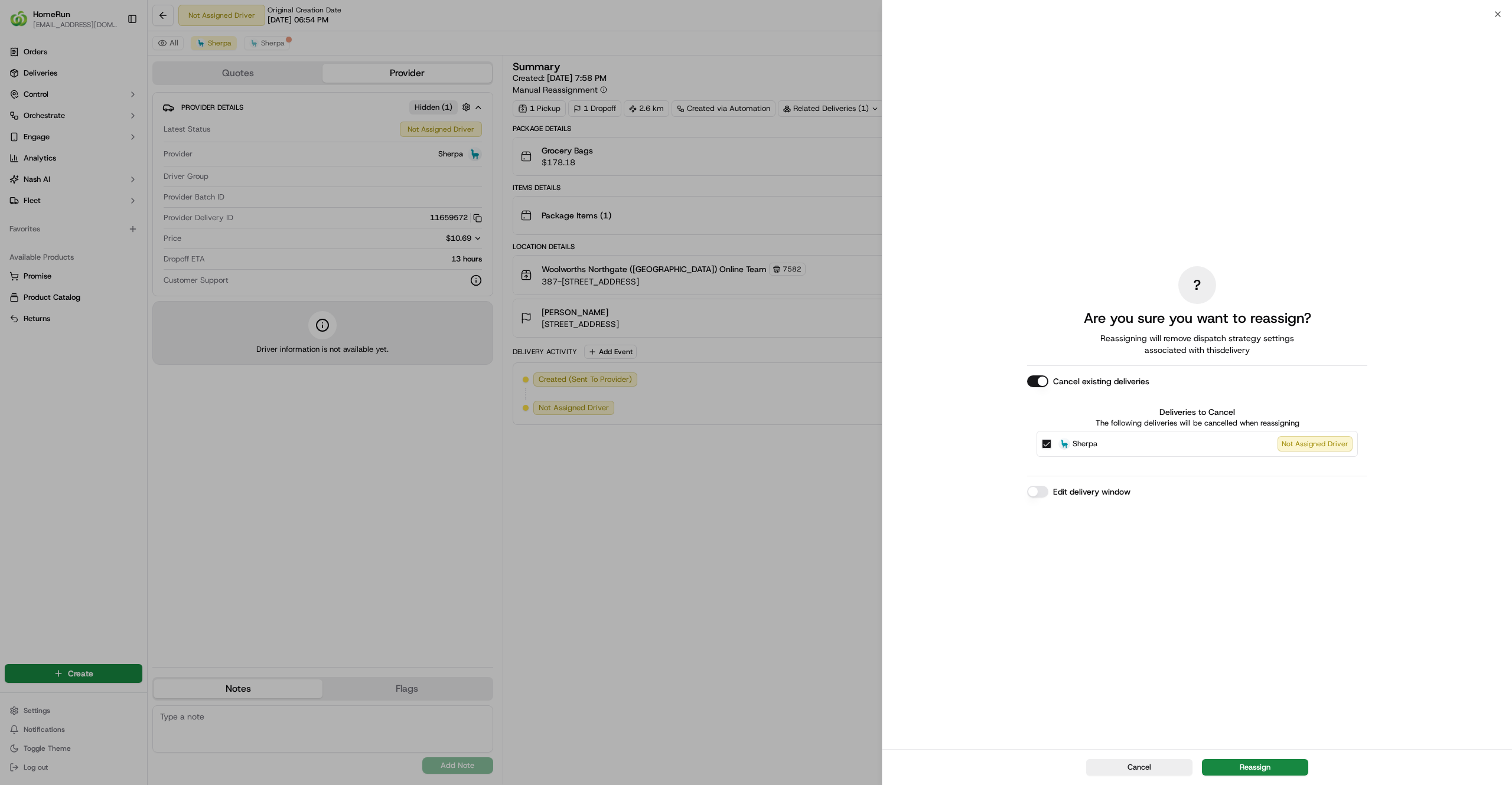
click at [1038, 492] on button "Edit delivery window" at bounding box center [1038, 492] width 21 height 12
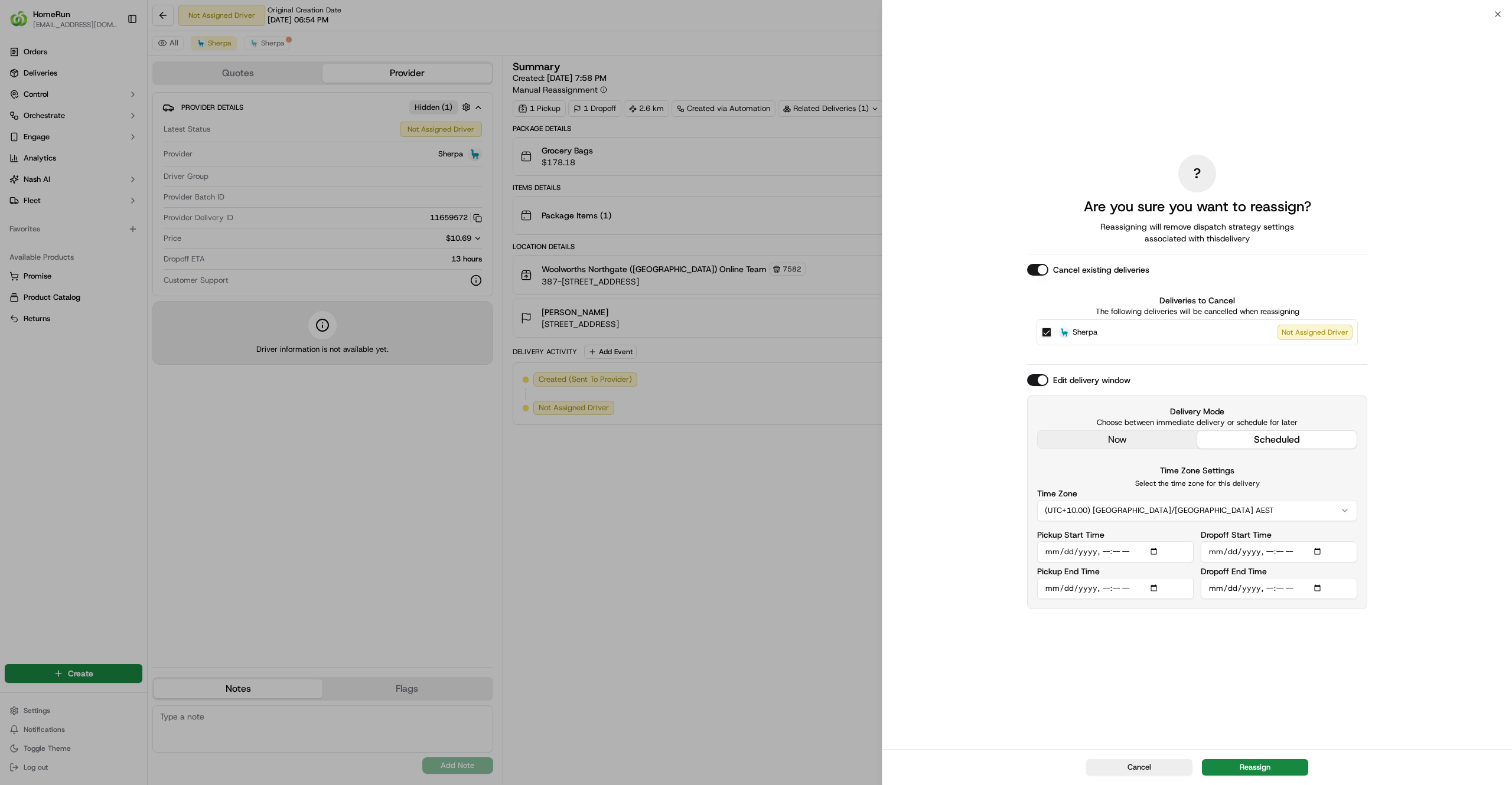
click at [1247, 673] on div "? Are you sure you want to reassign? Reassigning will remove dispatch strategy …" at bounding box center [1197, 382] width 340 height 730
click at [1254, 769] on button "Reassign" at bounding box center [1255, 767] width 106 height 17
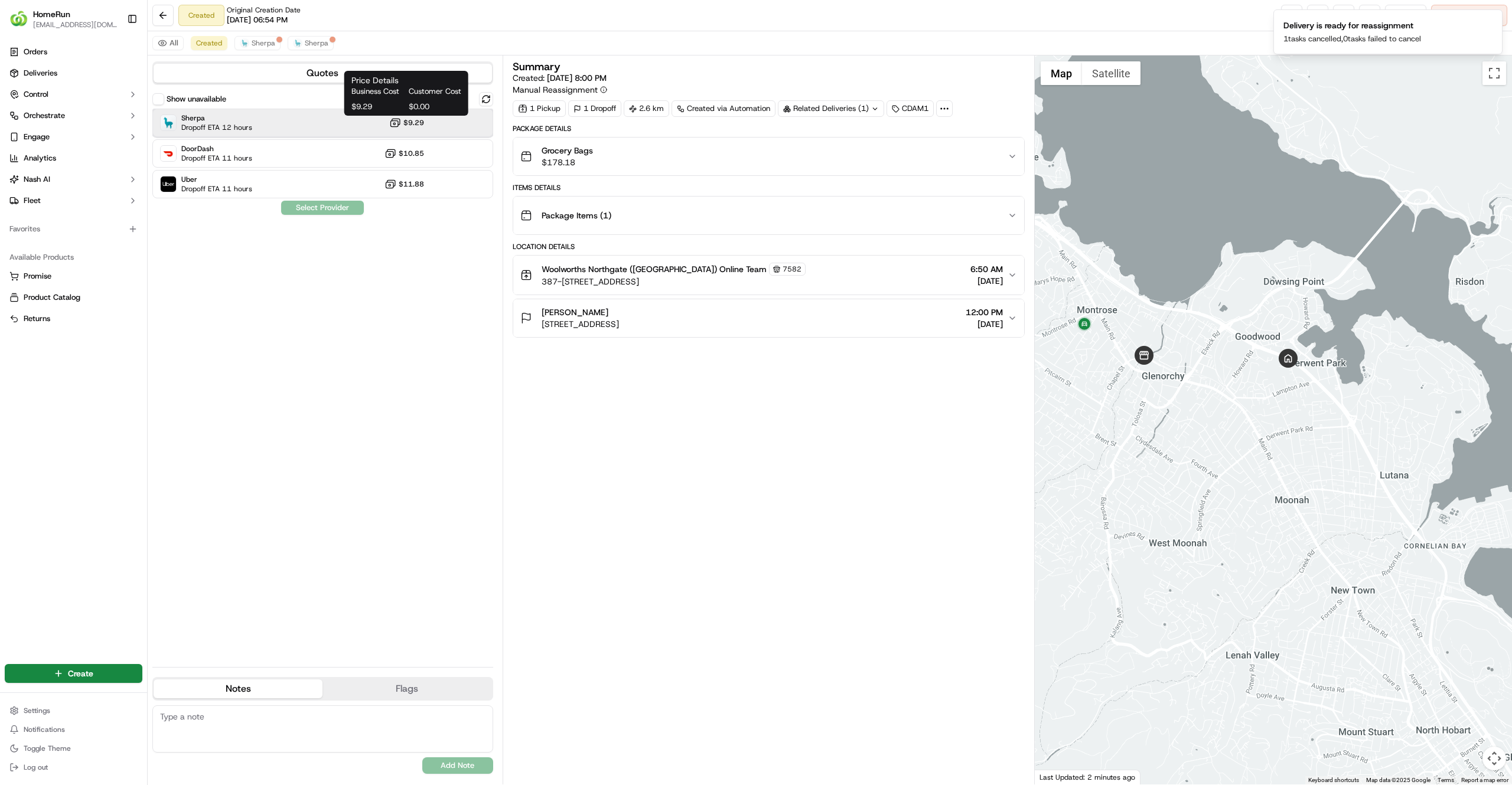
click at [371, 124] on div "Sherpa Dropoff ETA 12 hours $9.29" at bounding box center [323, 123] width 341 height 29
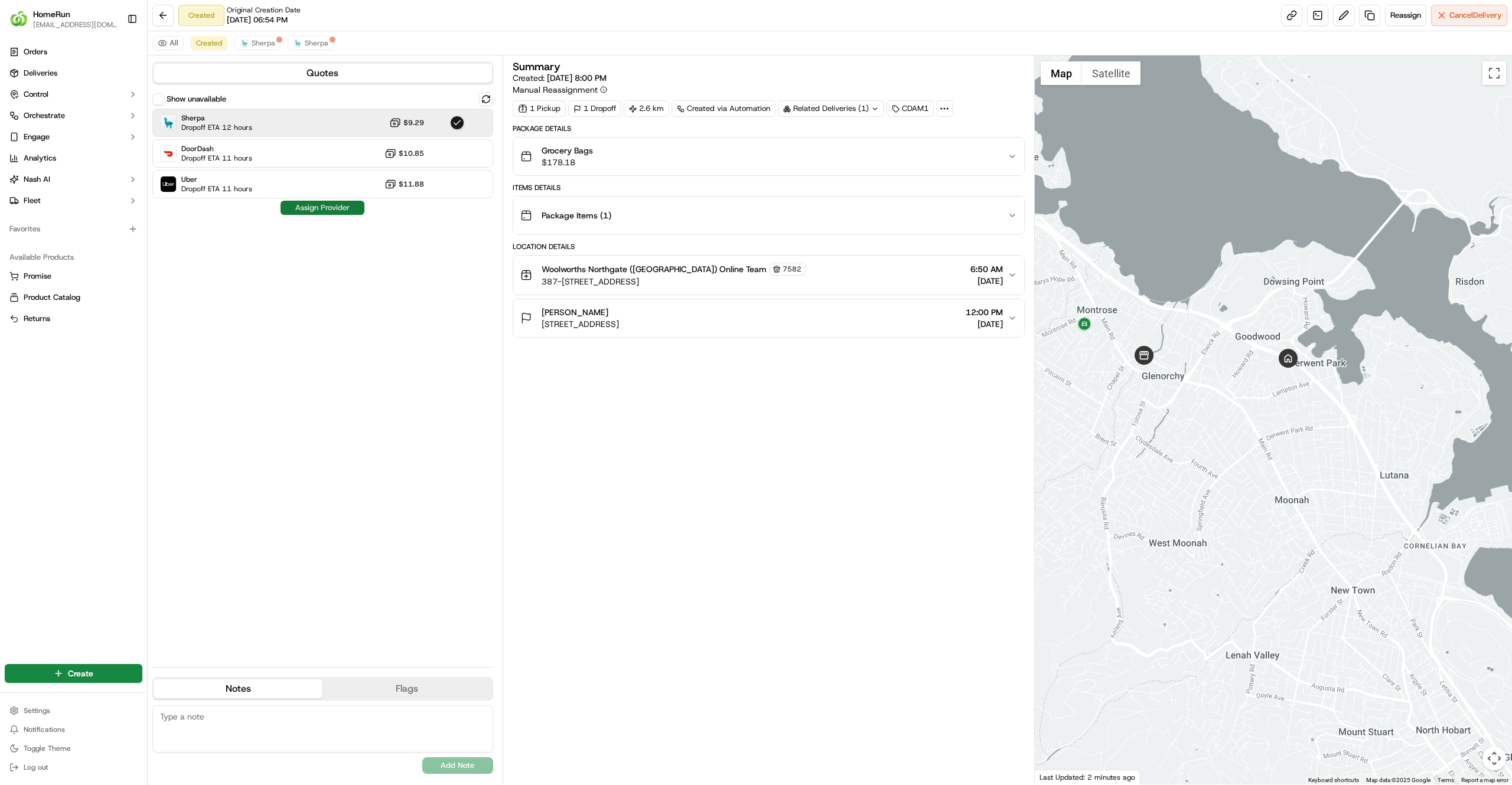
click at [338, 214] on button "Assign Provider" at bounding box center [322, 208] width 84 height 14
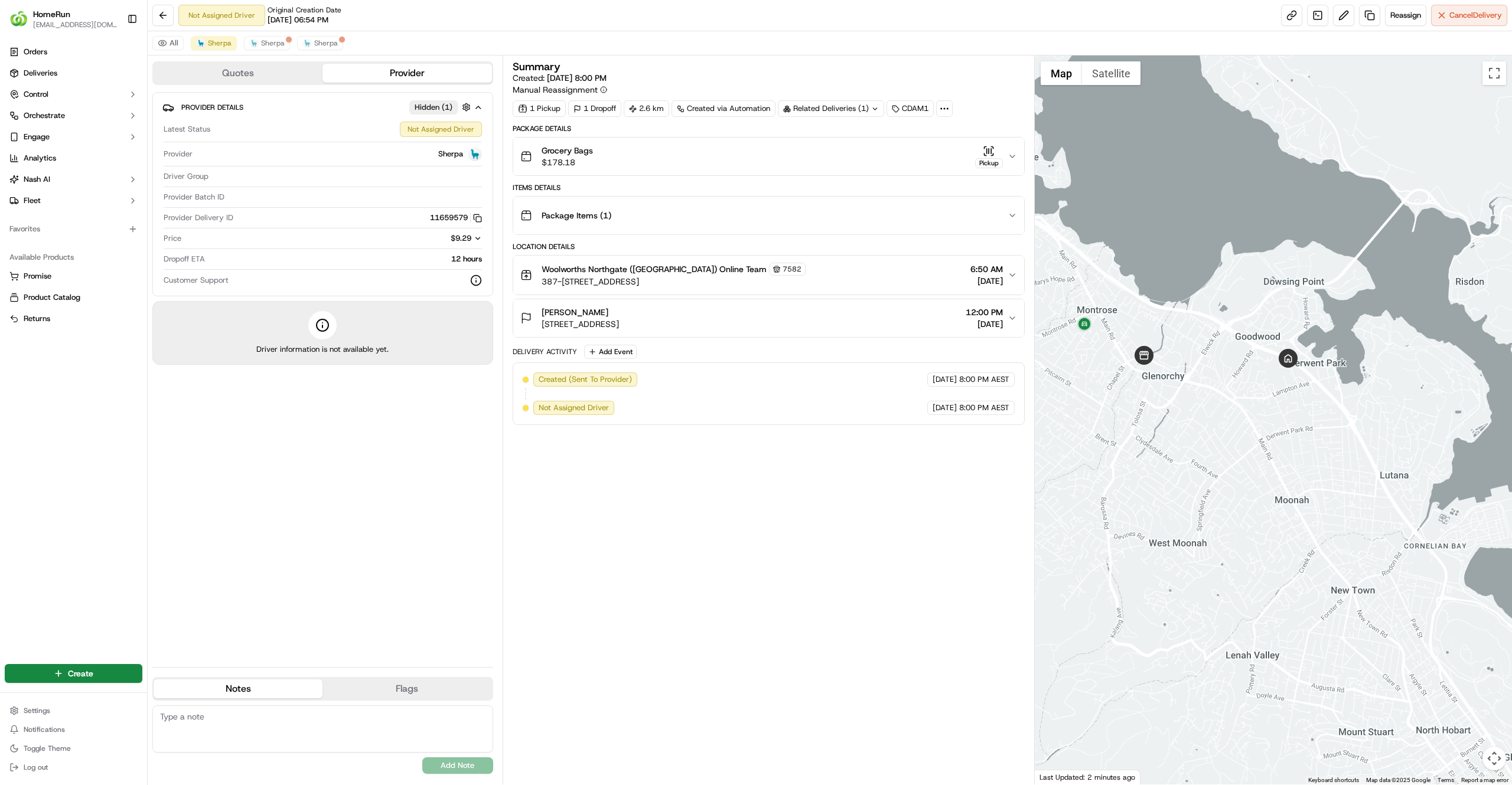
click at [931, 290] on button "Woolworths Northgate (Glenorchy) Online Team 7582 387-393 Main Rd, Glenorchy, T…" at bounding box center [768, 275] width 511 height 39
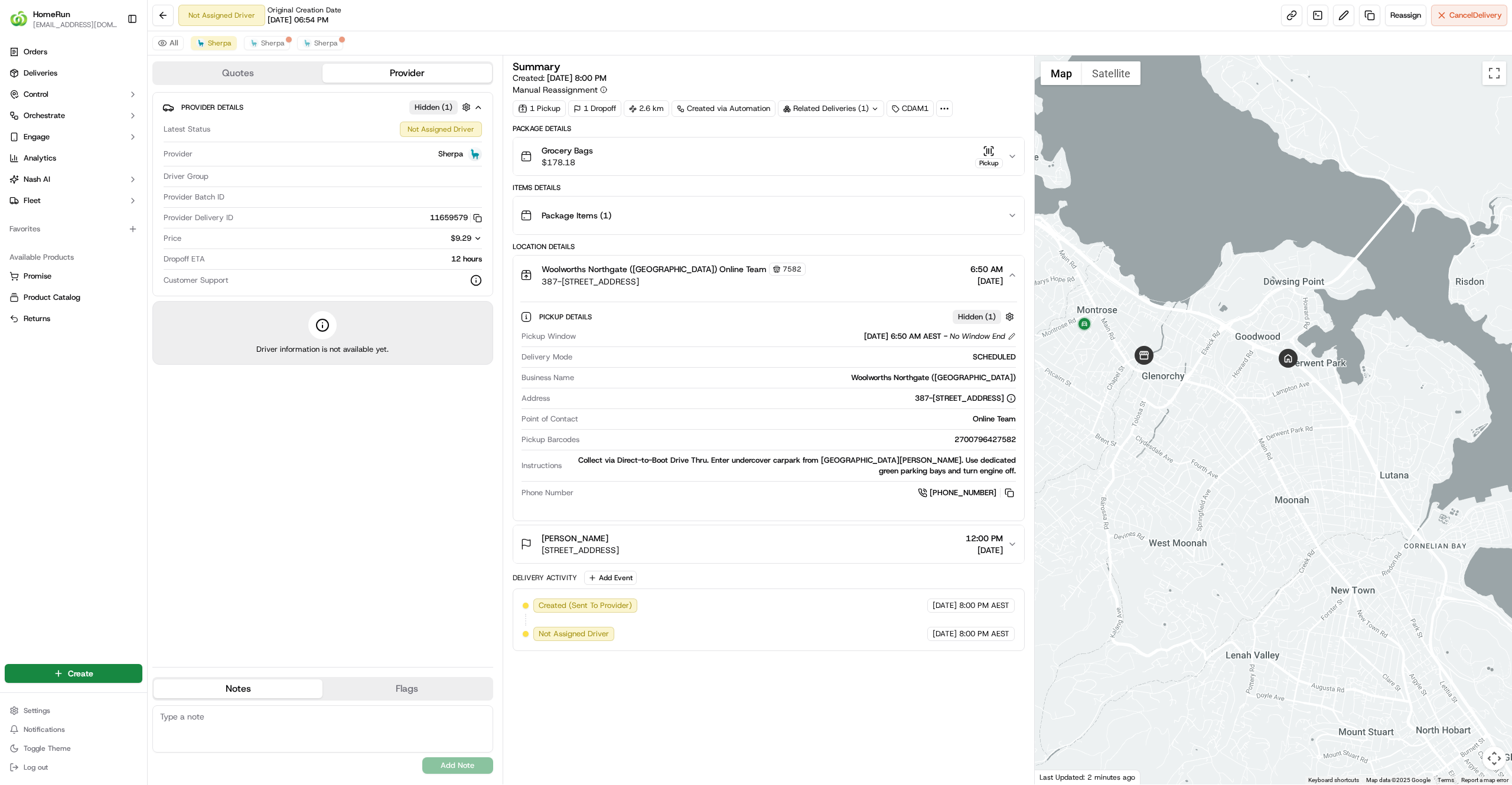
click at [982, 555] on span "[DATE]" at bounding box center [984, 550] width 37 height 12
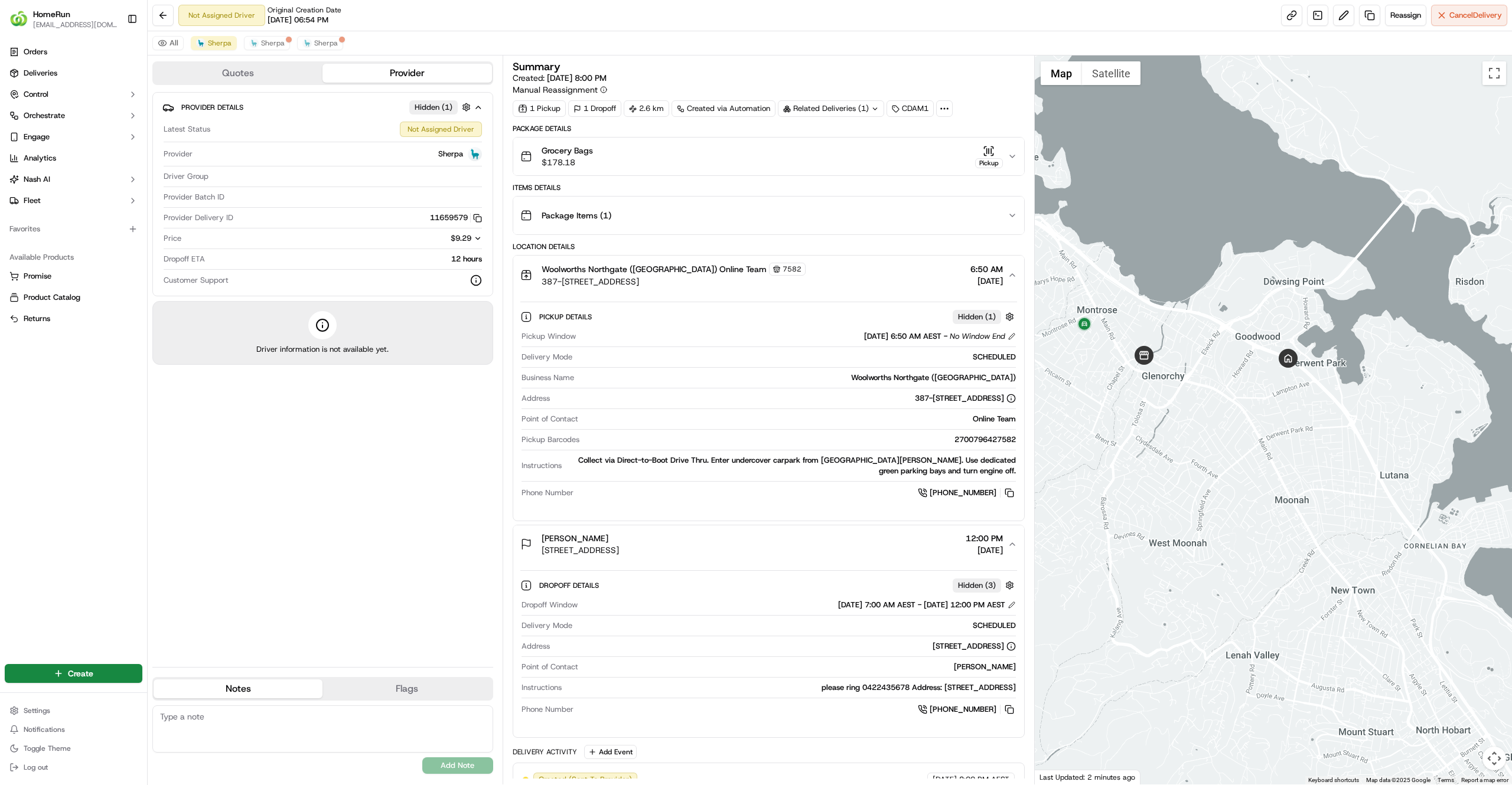
click at [979, 321] on span "Hidden ( 1 )" at bounding box center [977, 316] width 38 height 11
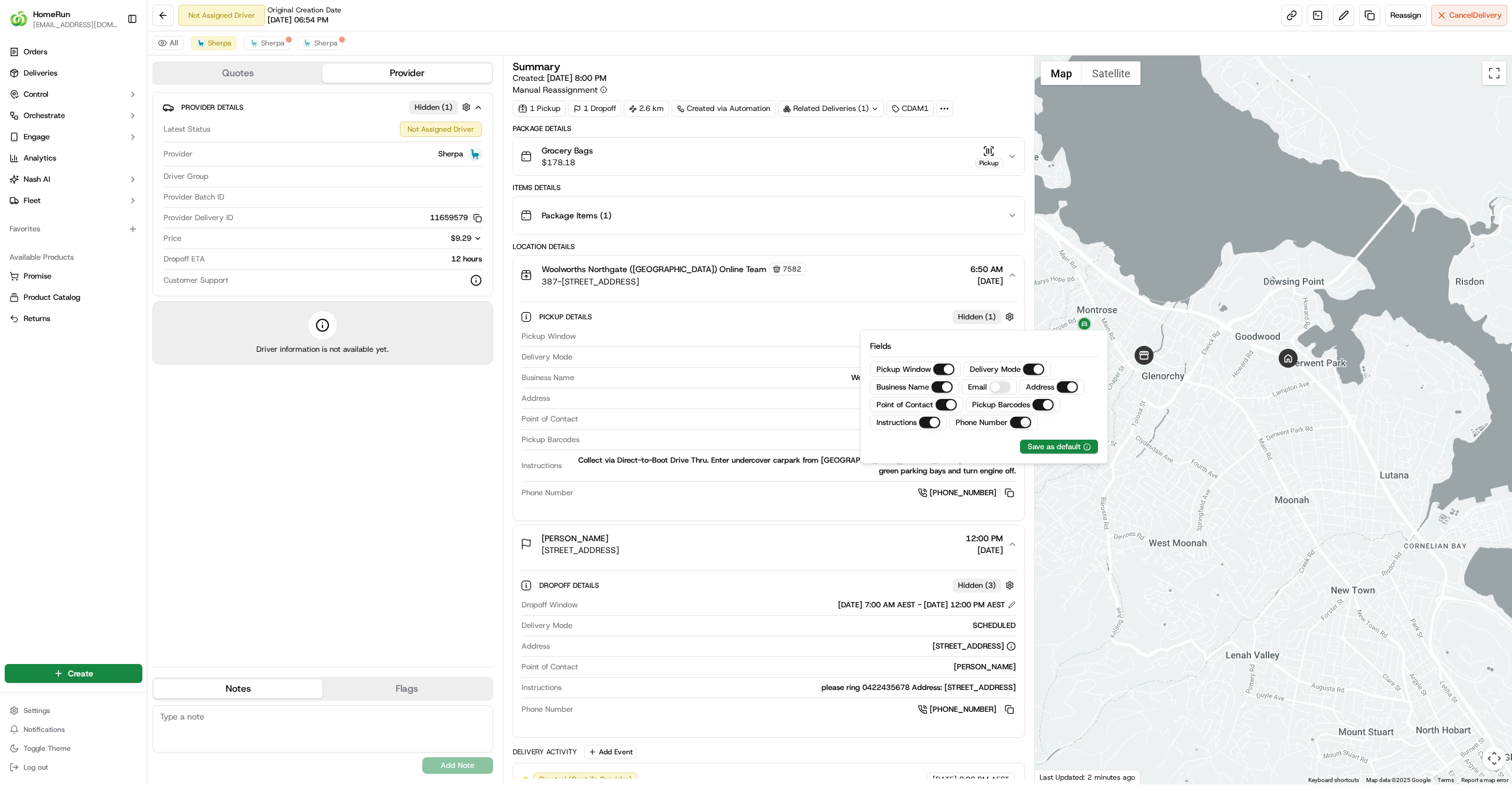
click at [852, 359] on div "SCHEDULED" at bounding box center [796, 357] width 439 height 11
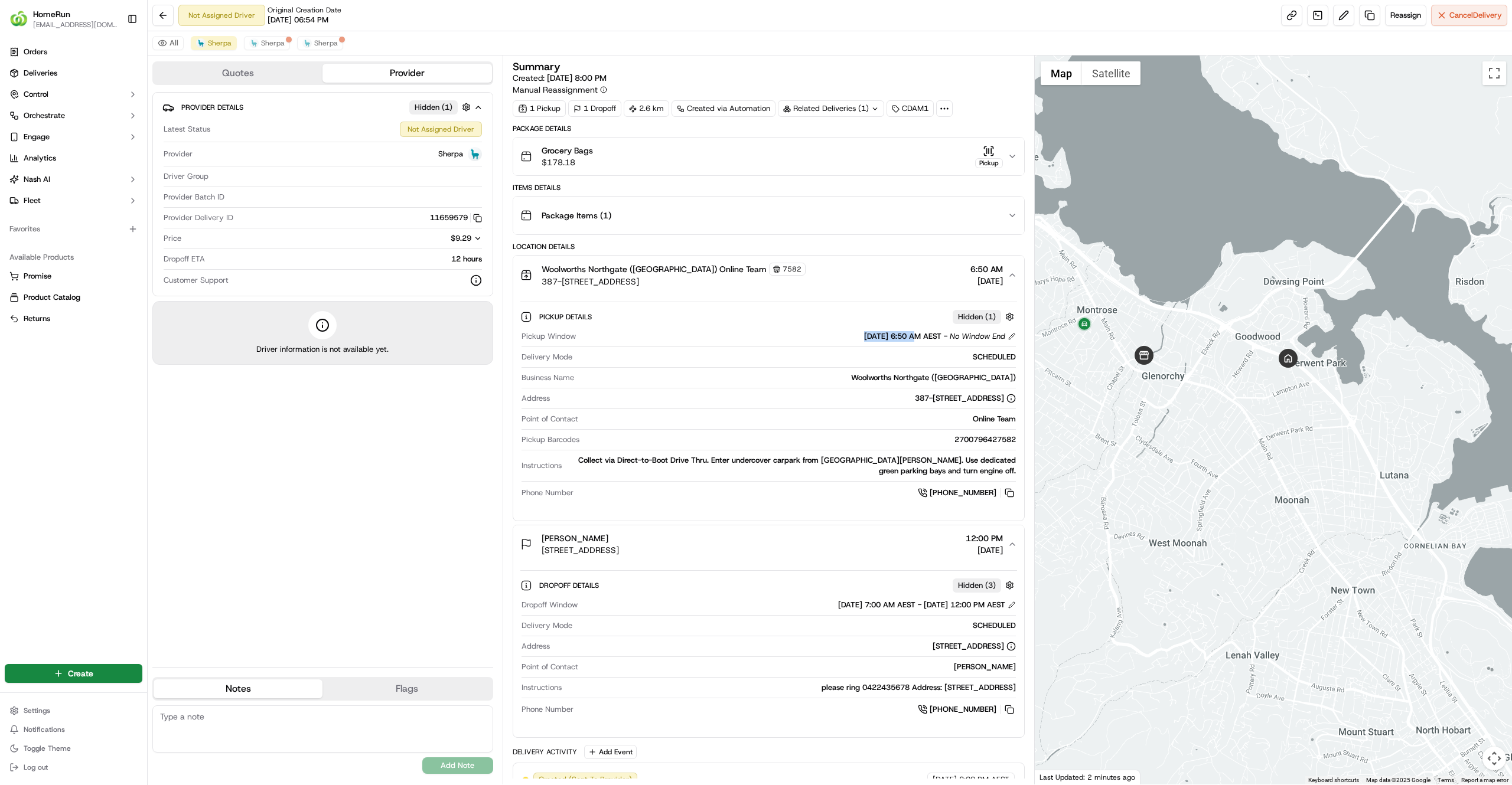
drag, startPoint x: 818, startPoint y: 337, endPoint x: 896, endPoint y: 337, distance: 78.0
click at [896, 337] on div "20/09/2025 6:50 AM AEST - No Window End" at bounding box center [798, 336] width 435 height 11
click at [896, 337] on span "20/09/2025 6:50 AM AEST" at bounding box center [903, 336] width 77 height 11
click at [24, 529] on div "Orders Deliveries Control Orchestrate Engage Analytics Nash AI Fleet Favorites …" at bounding box center [73, 345] width 147 height 615
click at [1368, 12] on link at bounding box center [1370, 16] width 21 height 21
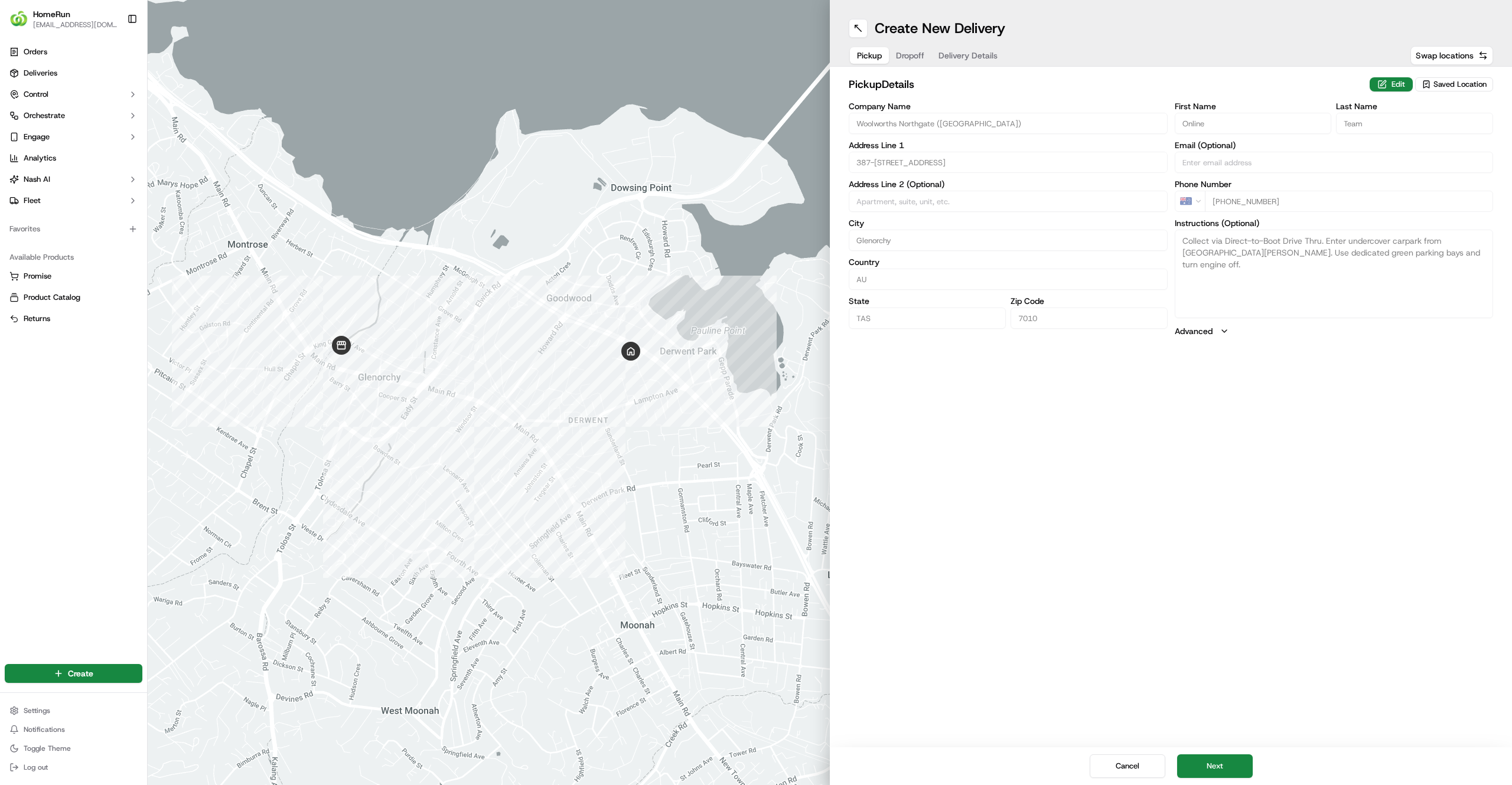
click at [967, 58] on span "Delivery Details" at bounding box center [967, 55] width 59 height 12
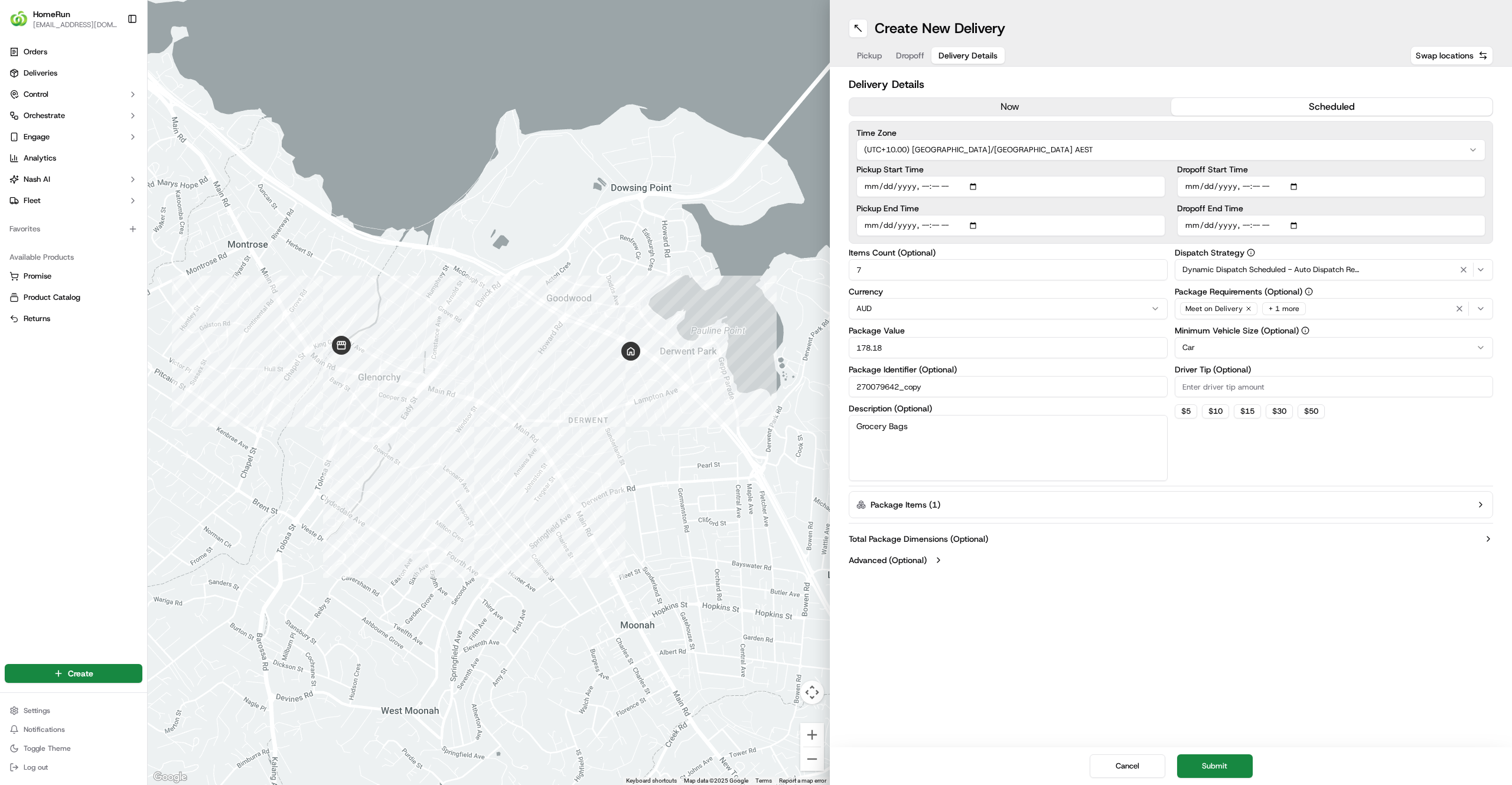
click at [926, 188] on input "Pickup Start Time" at bounding box center [1010, 186] width 309 height 21
type input "2025-09-20T07:50"
click at [1248, 188] on input "Dropoff Start Time" at bounding box center [1331, 186] width 309 height 21
click at [1246, 188] on input "Dropoff Start Time" at bounding box center [1331, 186] width 309 height 21
type input "2025-09-20T08:00"
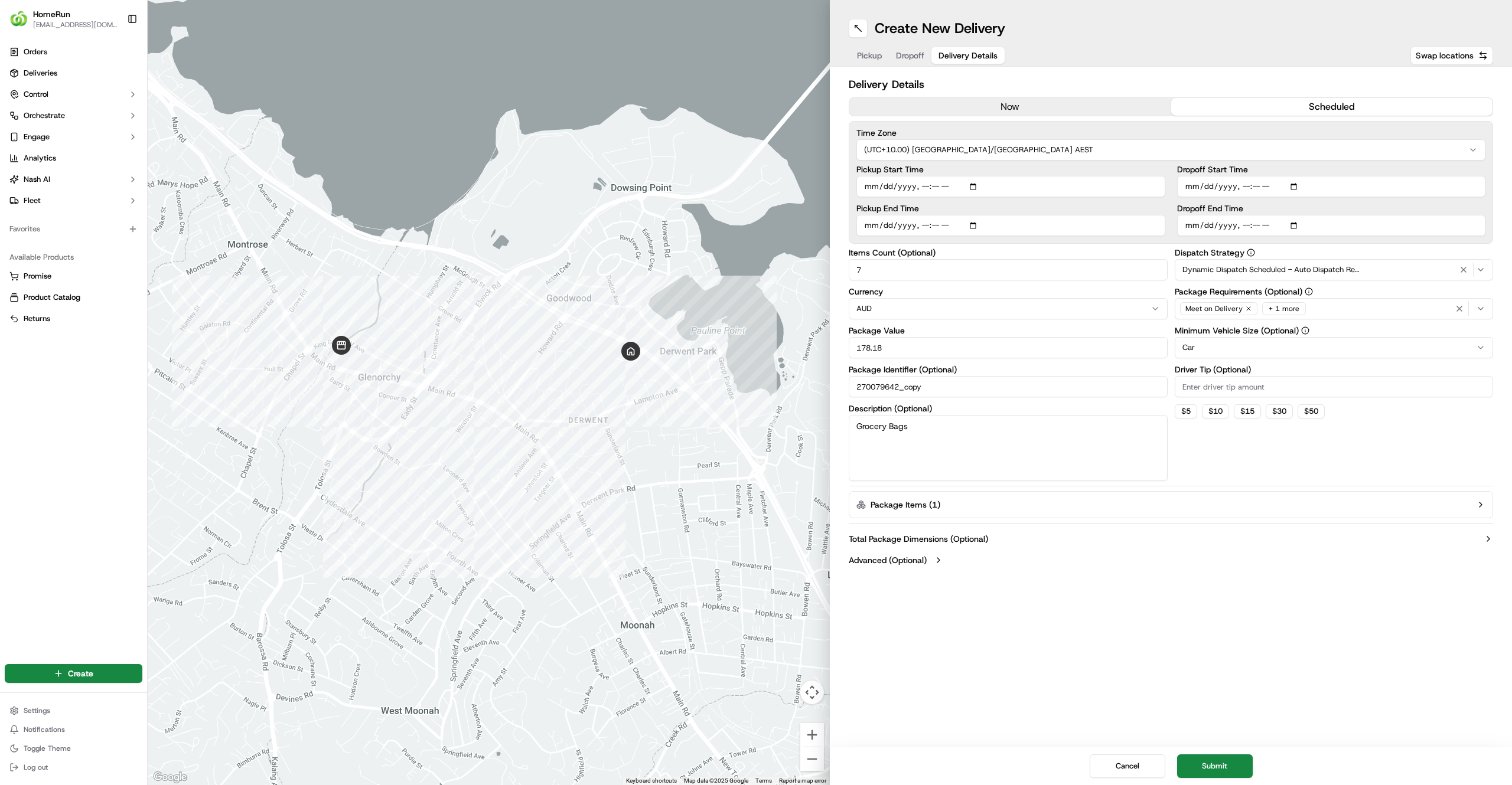
click at [1243, 229] on input "Dropoff End Time" at bounding box center [1331, 226] width 309 height 21
click at [1269, 227] on input "Dropoff End Time" at bounding box center [1331, 226] width 309 height 21
type input "2025-09-20T09:00"
click at [1275, 464] on div "Dispatch Strategy Dynamic Dispatch Scheduled - Auto Dispatch Relative to PST Pa…" at bounding box center [1334, 365] width 319 height 232
click at [1192, 763] on button "Submit" at bounding box center [1215, 766] width 76 height 24
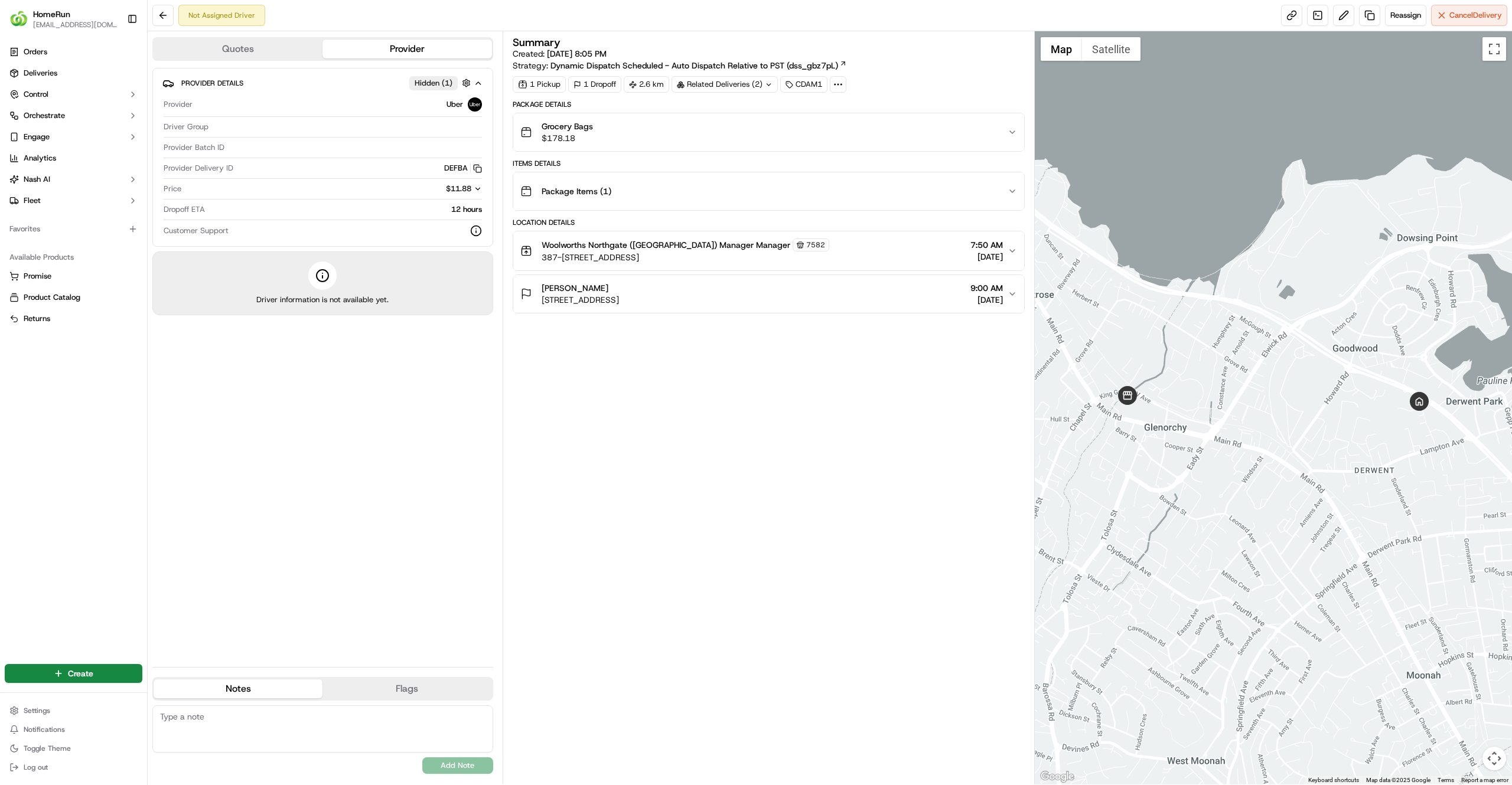
click at [617, 641] on div "Summary Created: 19/09/2025 8:05 PM Strategy: Dynamic Dispatch Scheduled - Auto…" at bounding box center [768, 408] width 512 height 741
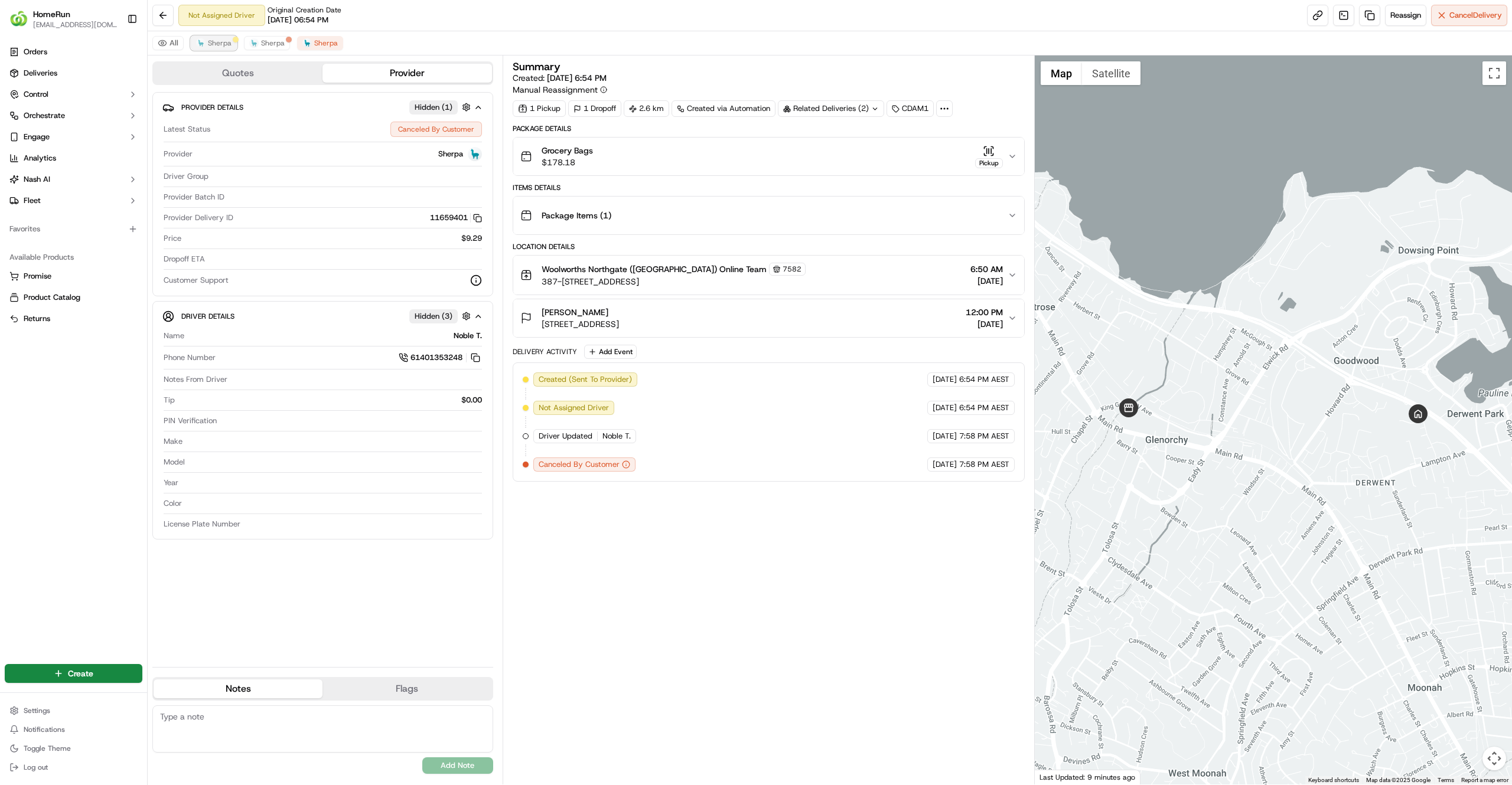
click at [228, 42] on span "Sherpa" at bounding box center [219, 43] width 24 height 9
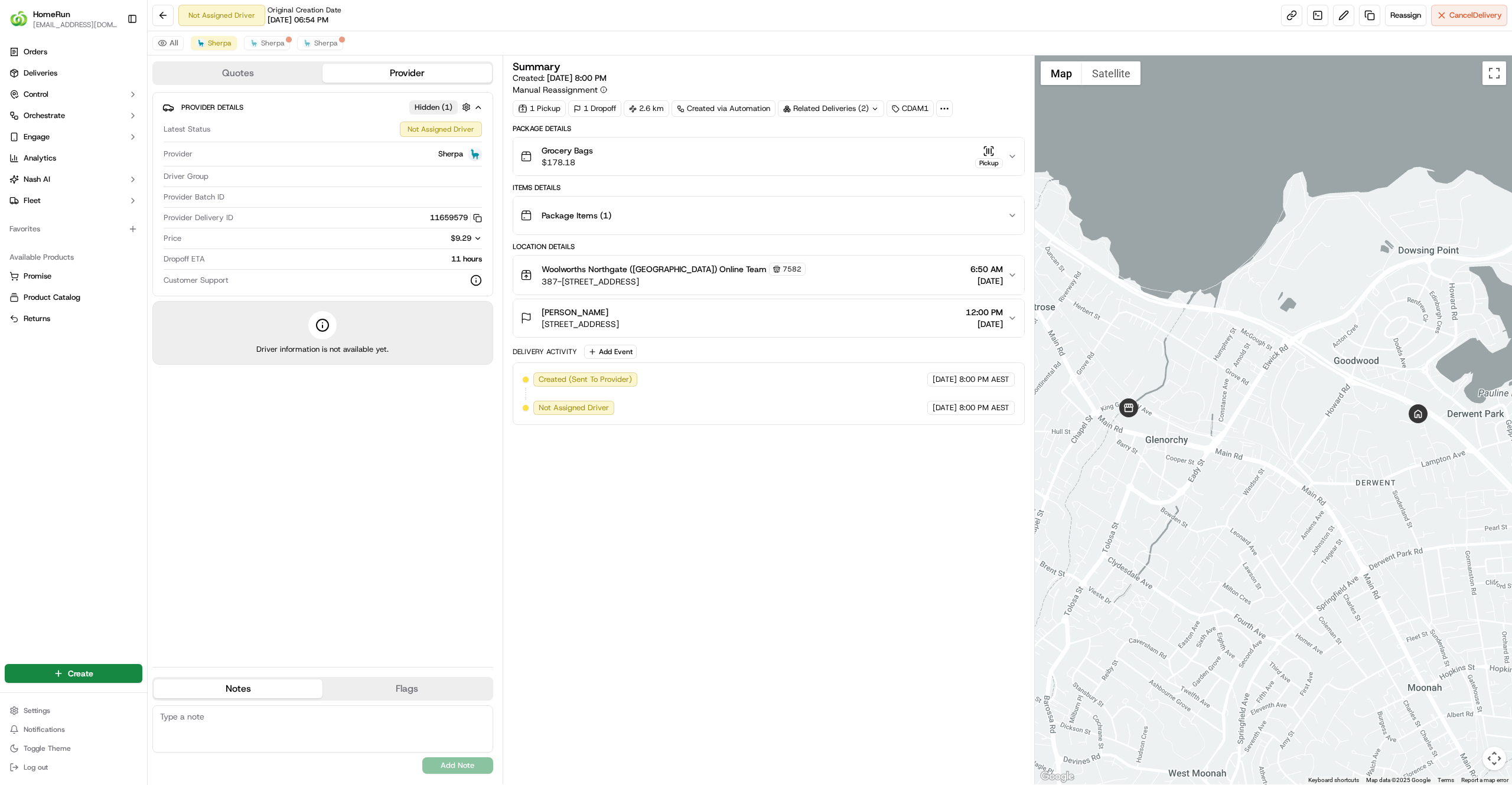
click at [638, 276] on div "Woolworths Northgate (Glenorchy) Online Team 7582" at bounding box center [673, 269] width 264 height 13
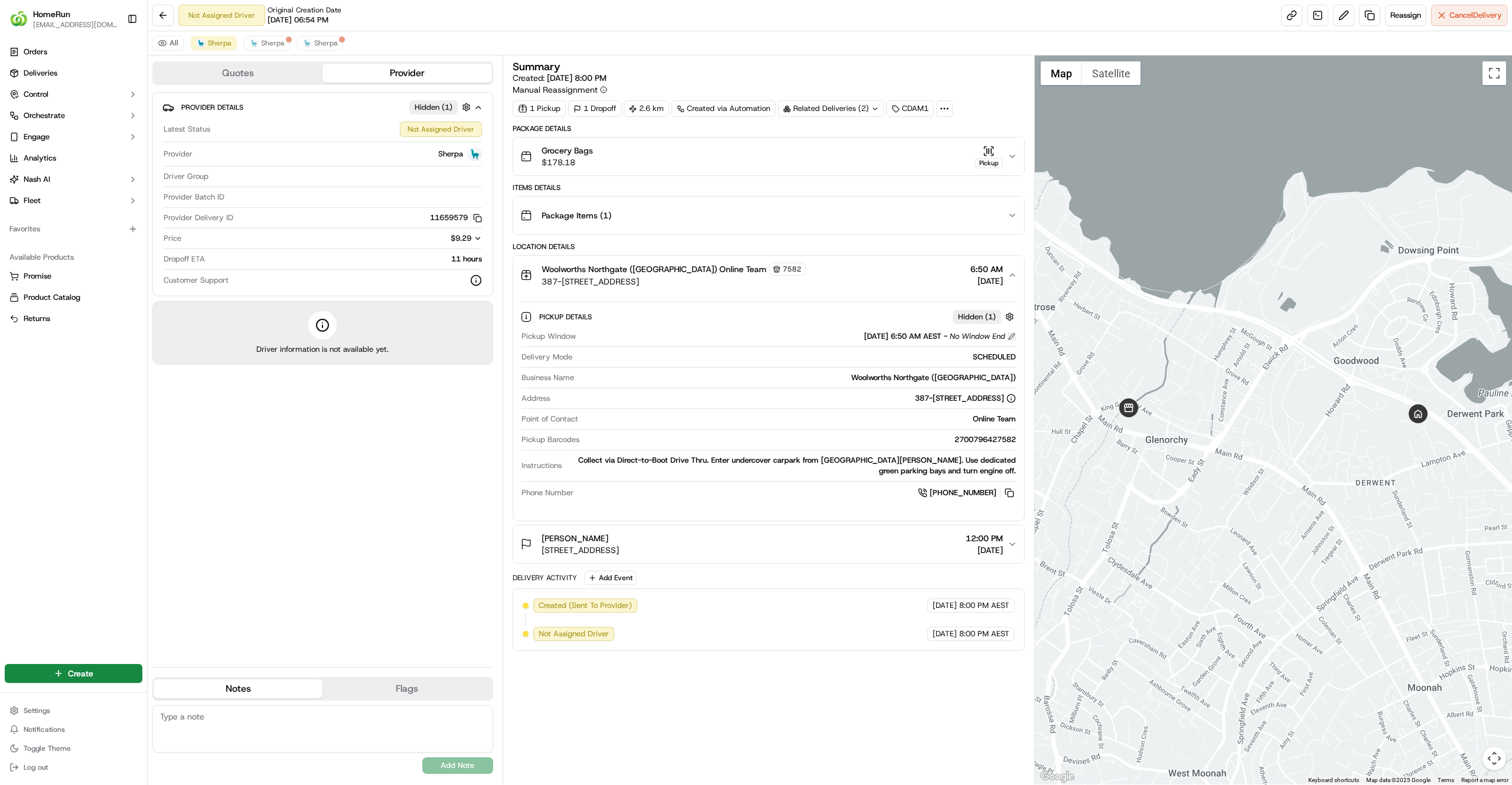
click at [1010, 337] on button at bounding box center [1011, 336] width 8 height 8
click at [983, 321] on span "Hidden ( 1 )" at bounding box center [977, 316] width 38 height 11
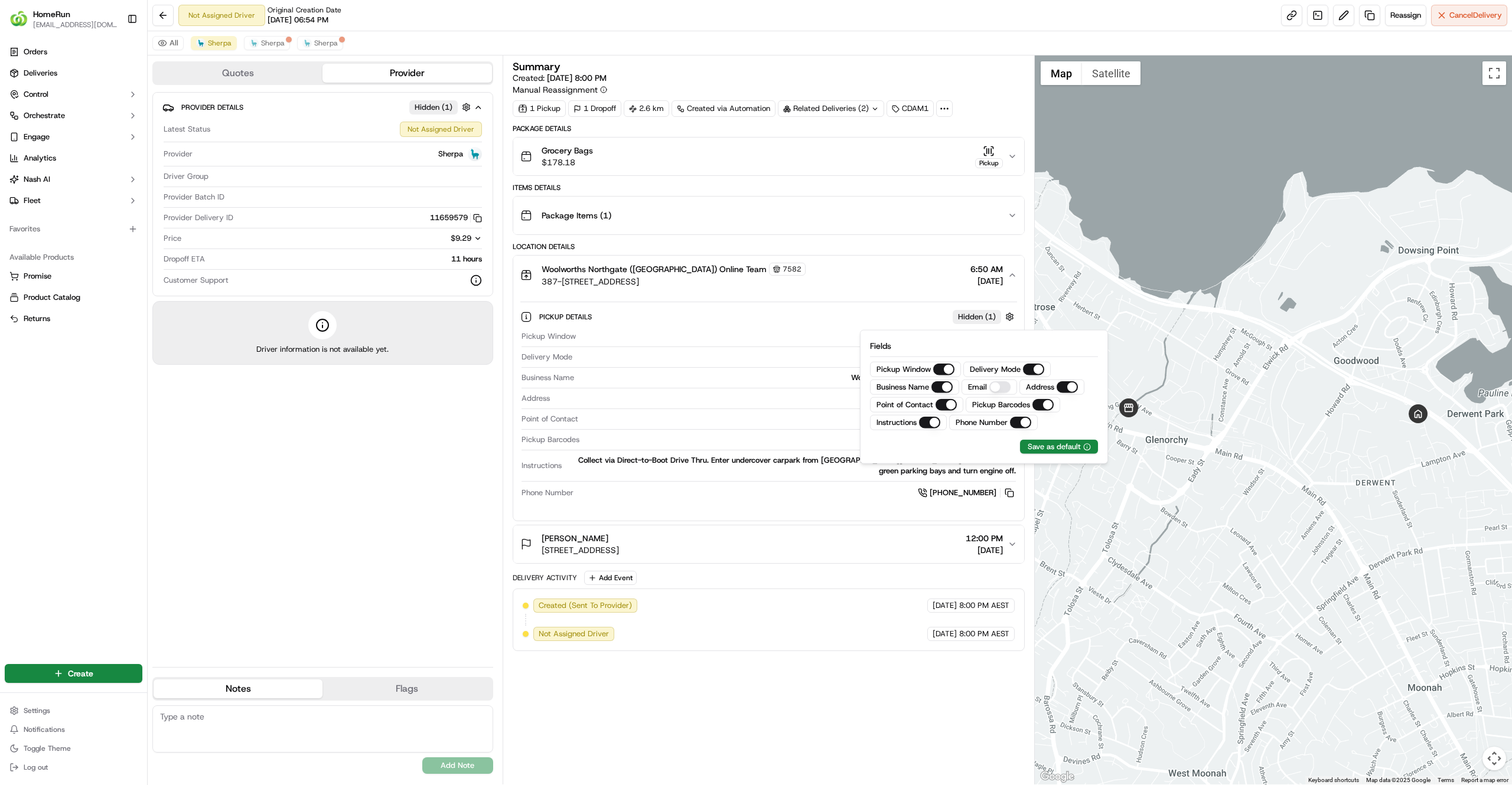
click at [999, 391] on button "Email" at bounding box center [1000, 387] width 21 height 12
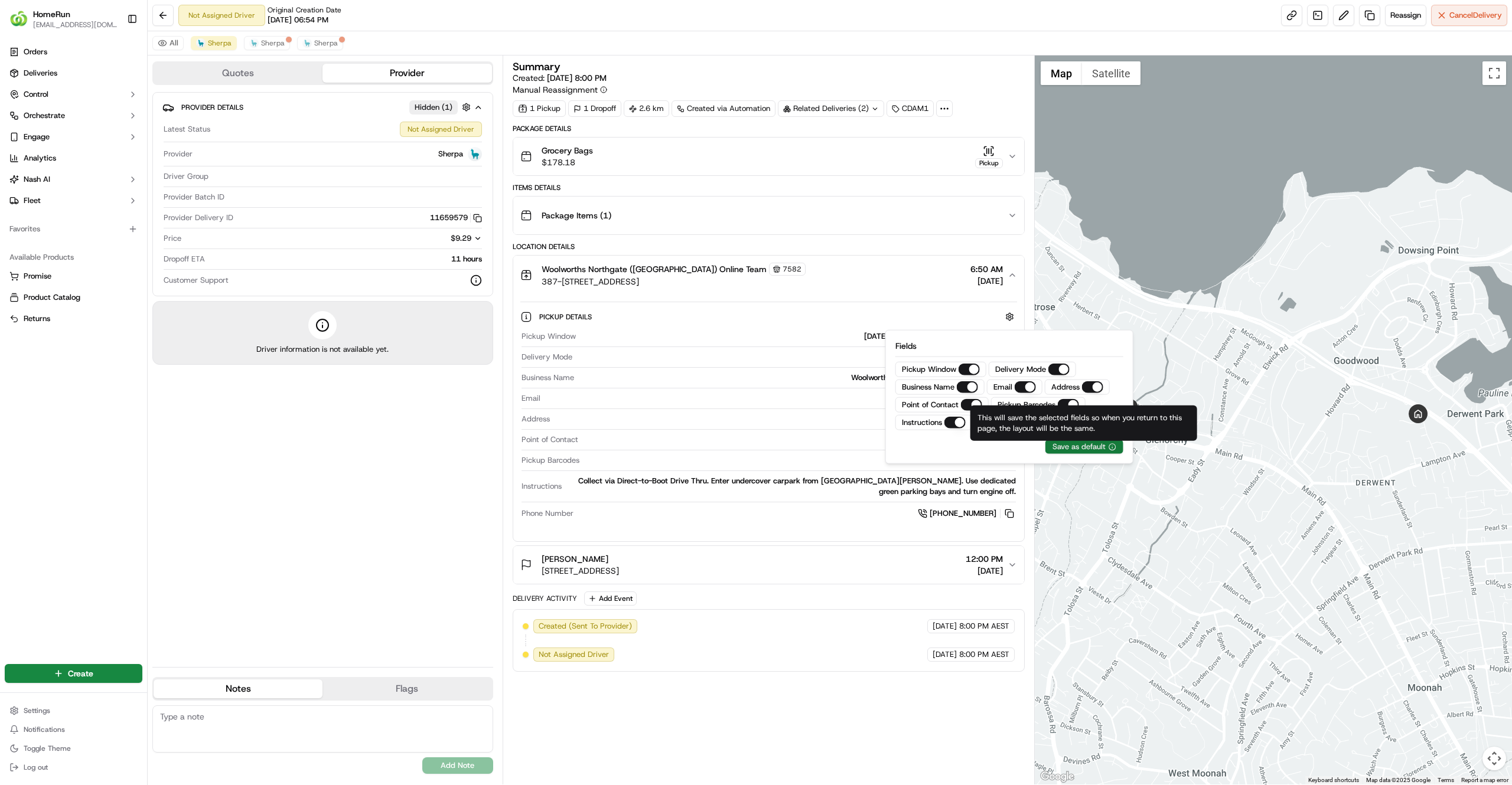
click at [1082, 452] on div "Save as default" at bounding box center [1084, 446] width 63 height 11
click at [619, 577] on span "20 Elmsleigh Rd, Derwent Park, TAS 7009, AU" at bounding box center [580, 571] width 77 height 12
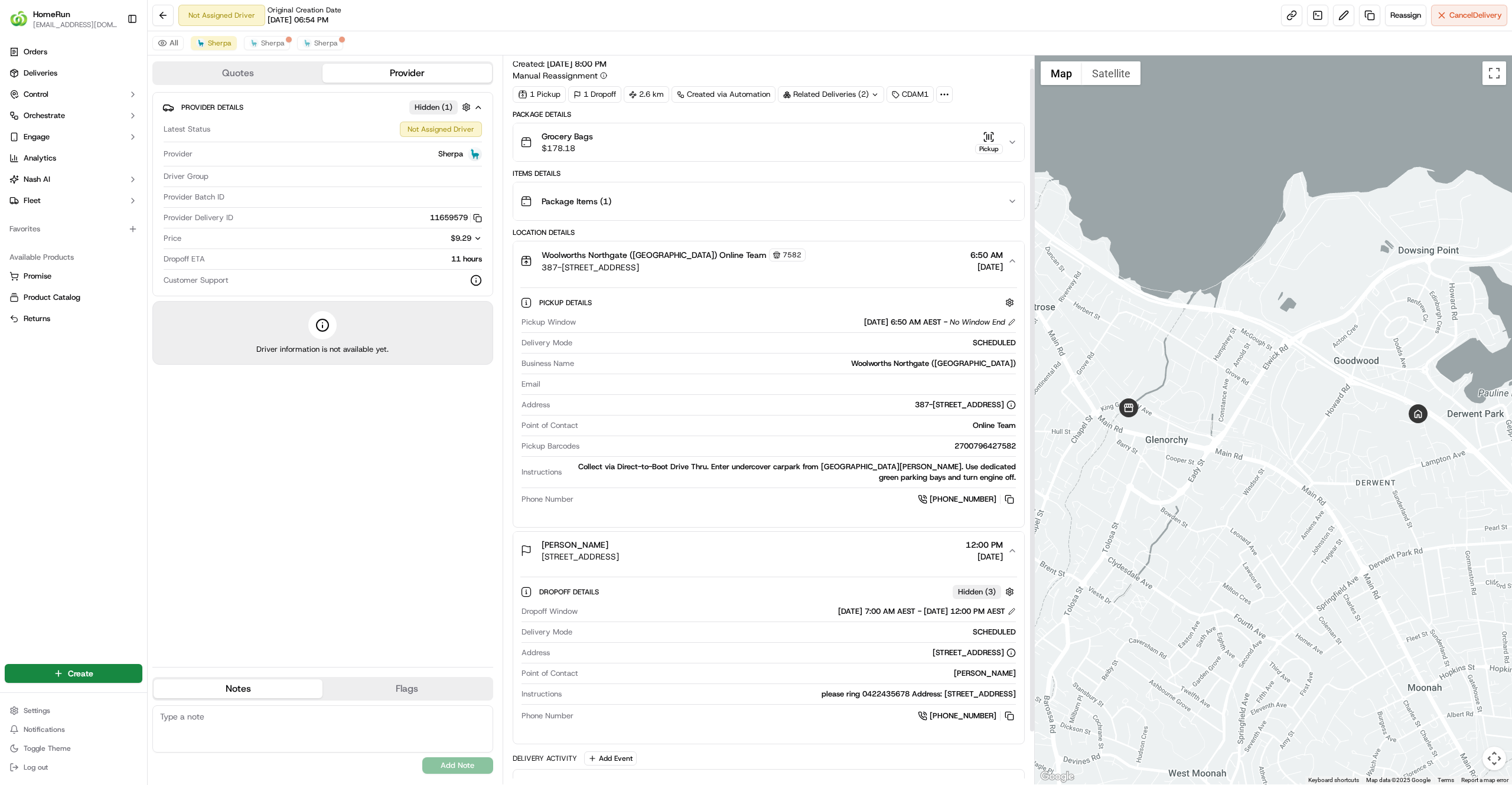
scroll to position [14, 0]
click at [973, 595] on span "Hidden ( 3 )" at bounding box center [977, 592] width 38 height 11
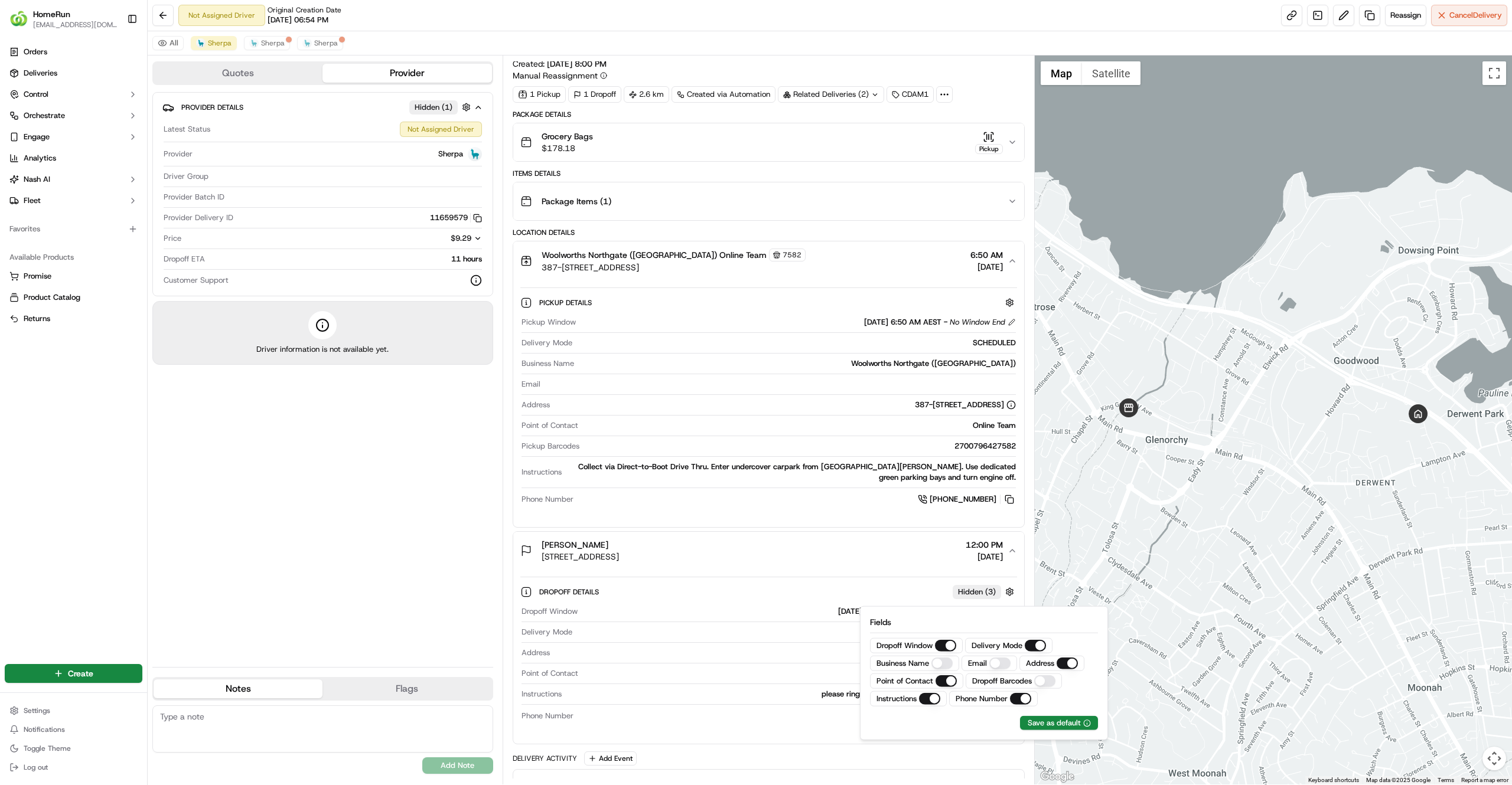
click at [887, 533] on div "Location Details Woolworths Northgate (Glenorchy) Online Team 7582 387-393 Main…" at bounding box center [768, 486] width 512 height 516
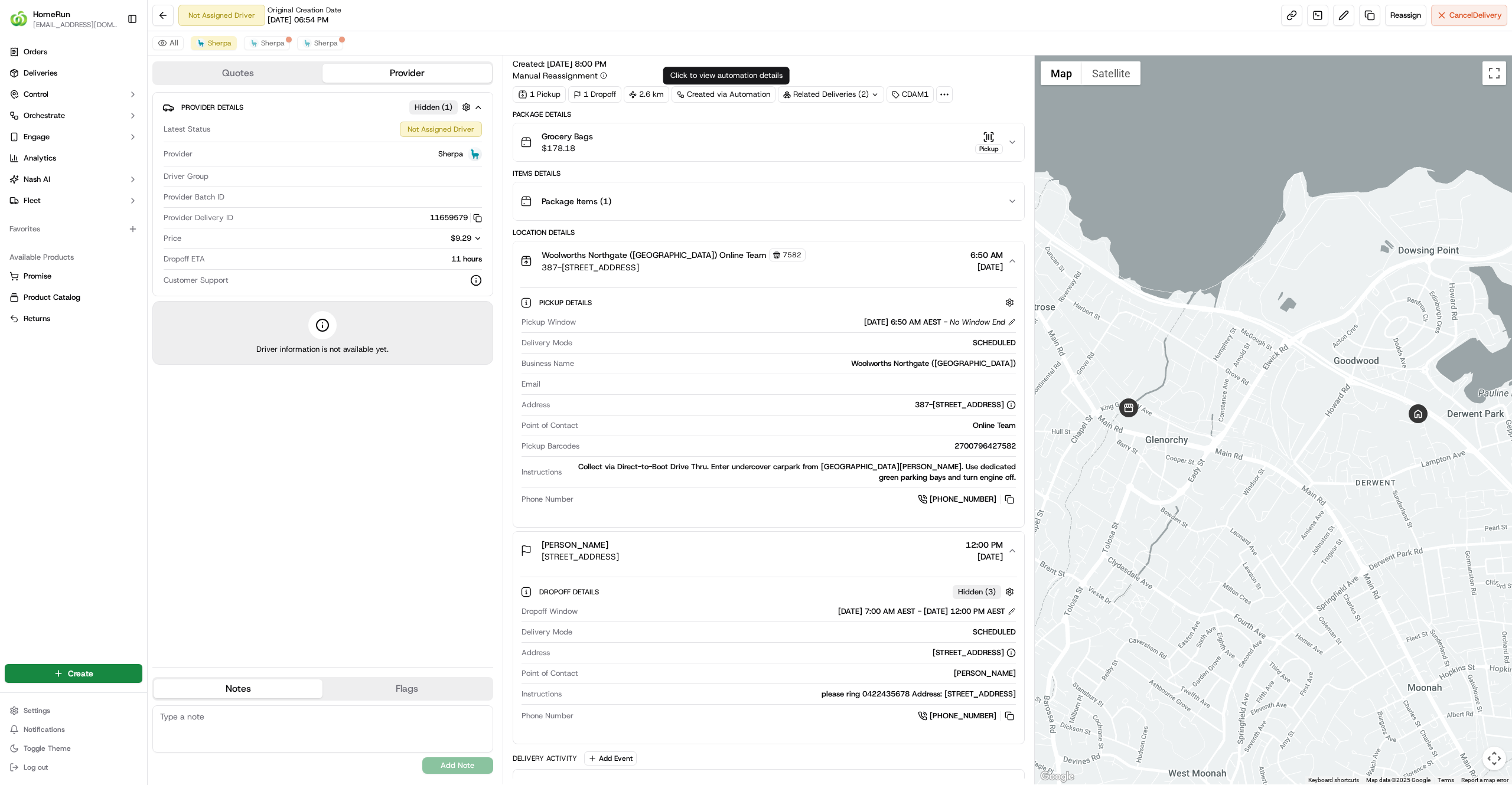
click at [763, 144] on div "Grocery Bags $178.18 Pickup" at bounding box center [764, 142] width 487 height 24
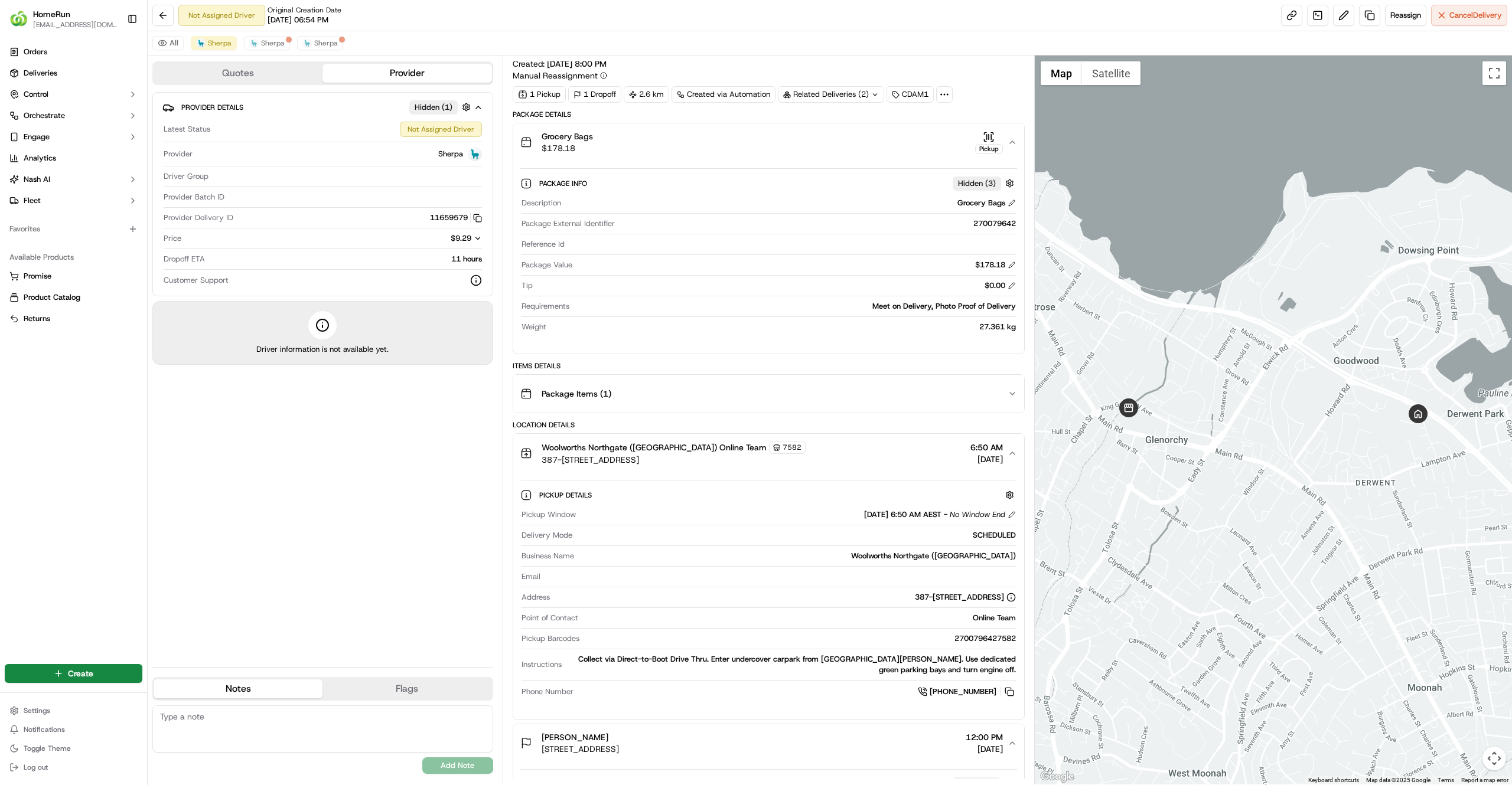
scroll to position [265, 0]
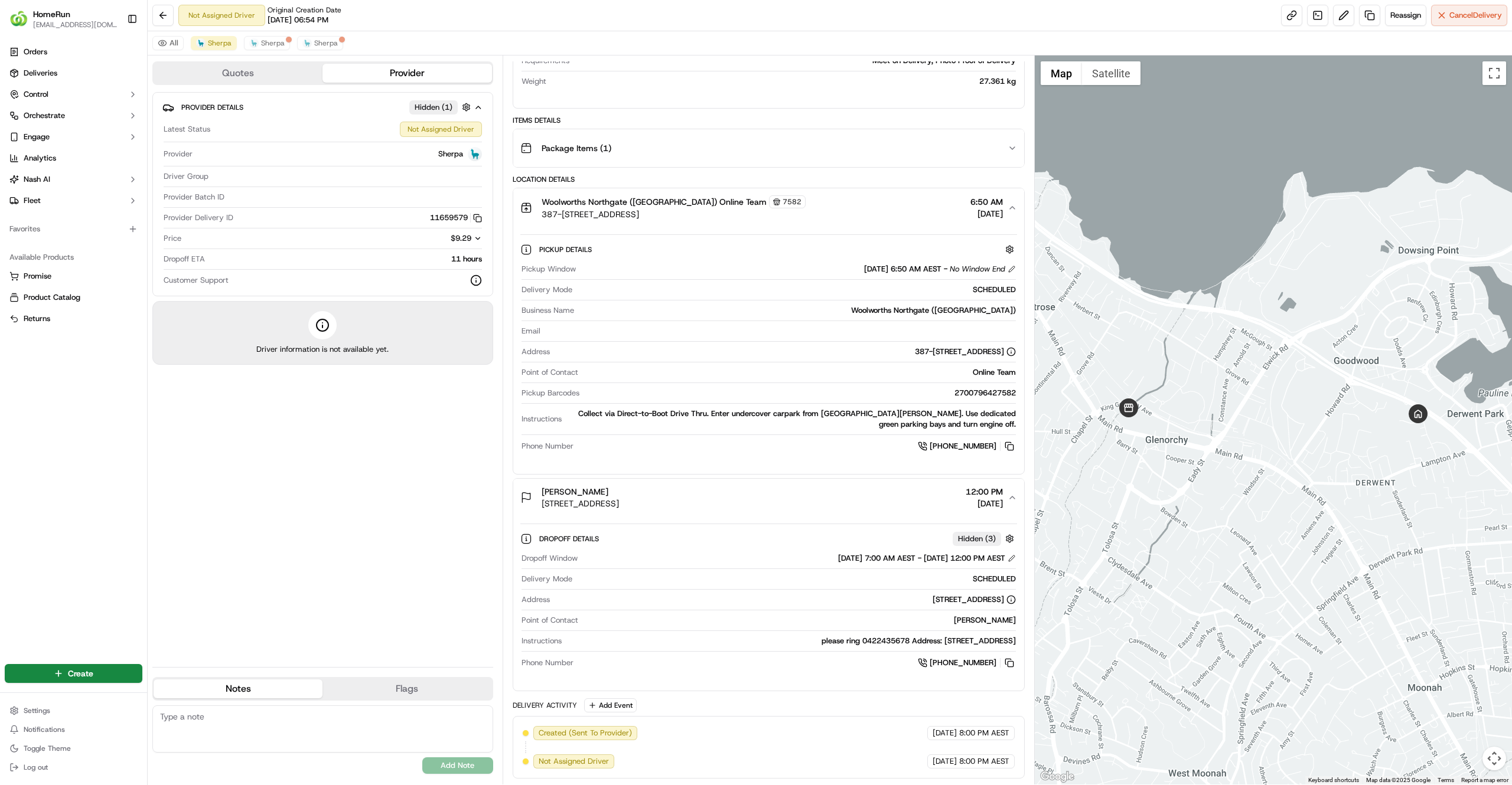
click at [983, 538] on span "Hidden ( 3 )" at bounding box center [977, 539] width 38 height 11
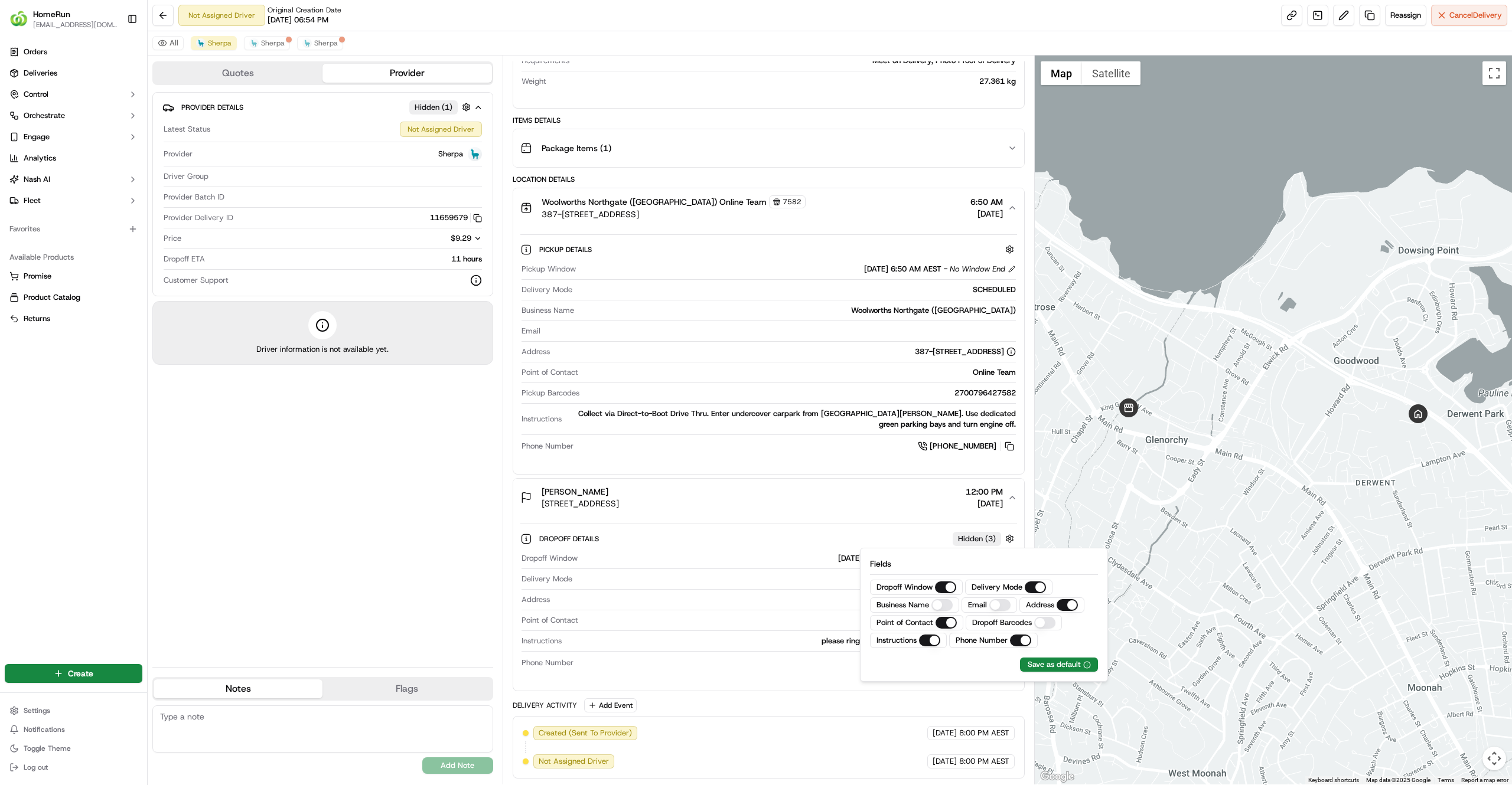
click at [943, 601] on Name "Business Name" at bounding box center [942, 605] width 21 height 12
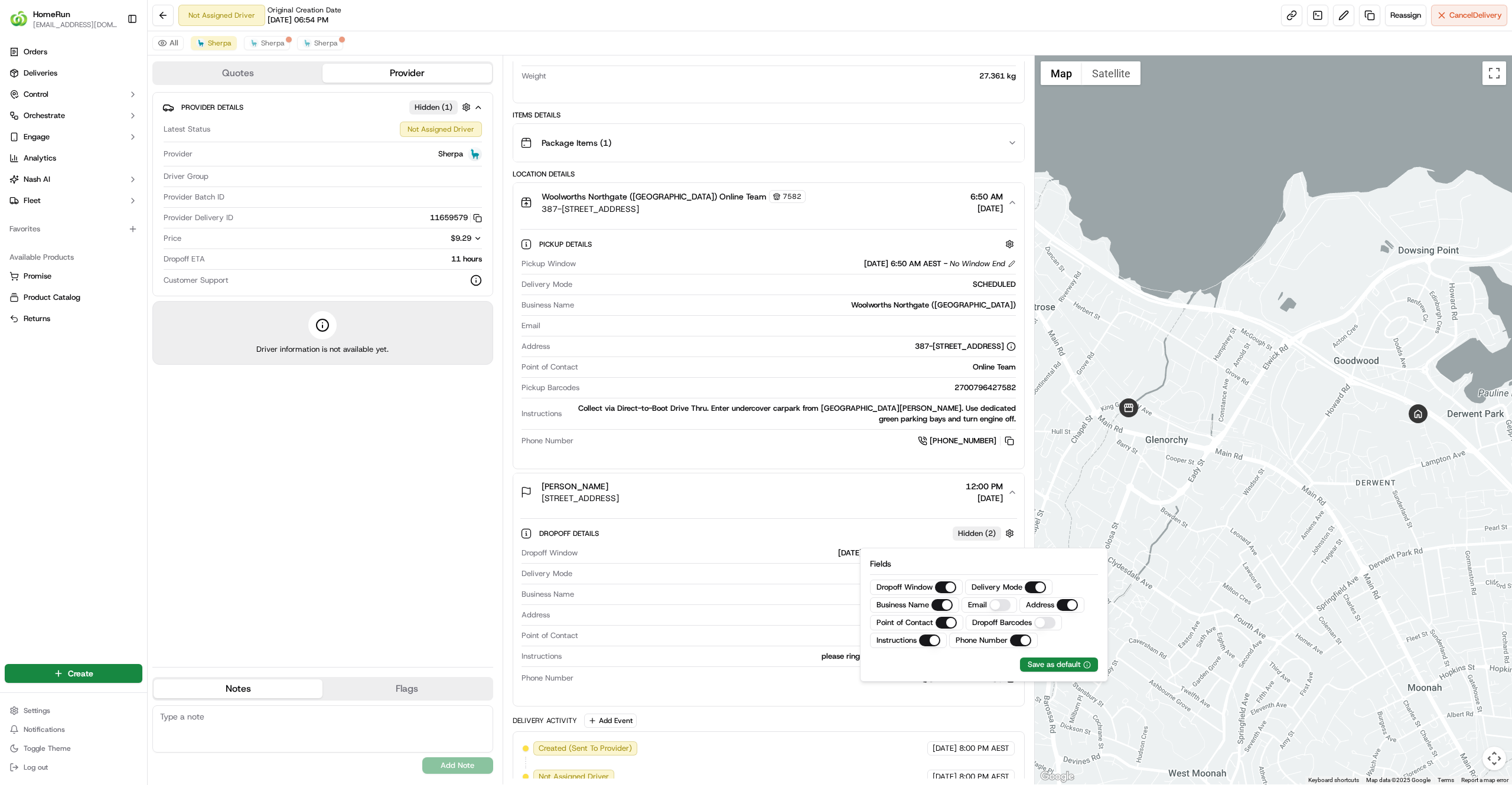
click at [1012, 607] on div "Email" at bounding box center [989, 605] width 55 height 16
click at [1006, 606] on button "Email" at bounding box center [1000, 605] width 21 height 12
click at [1035, 623] on div "Dropoff Barcodes" at bounding box center [1013, 623] width 96 height 16
click at [1045, 625] on Barcodes "Dropoff Barcodes" at bounding box center [1044, 623] width 21 height 12
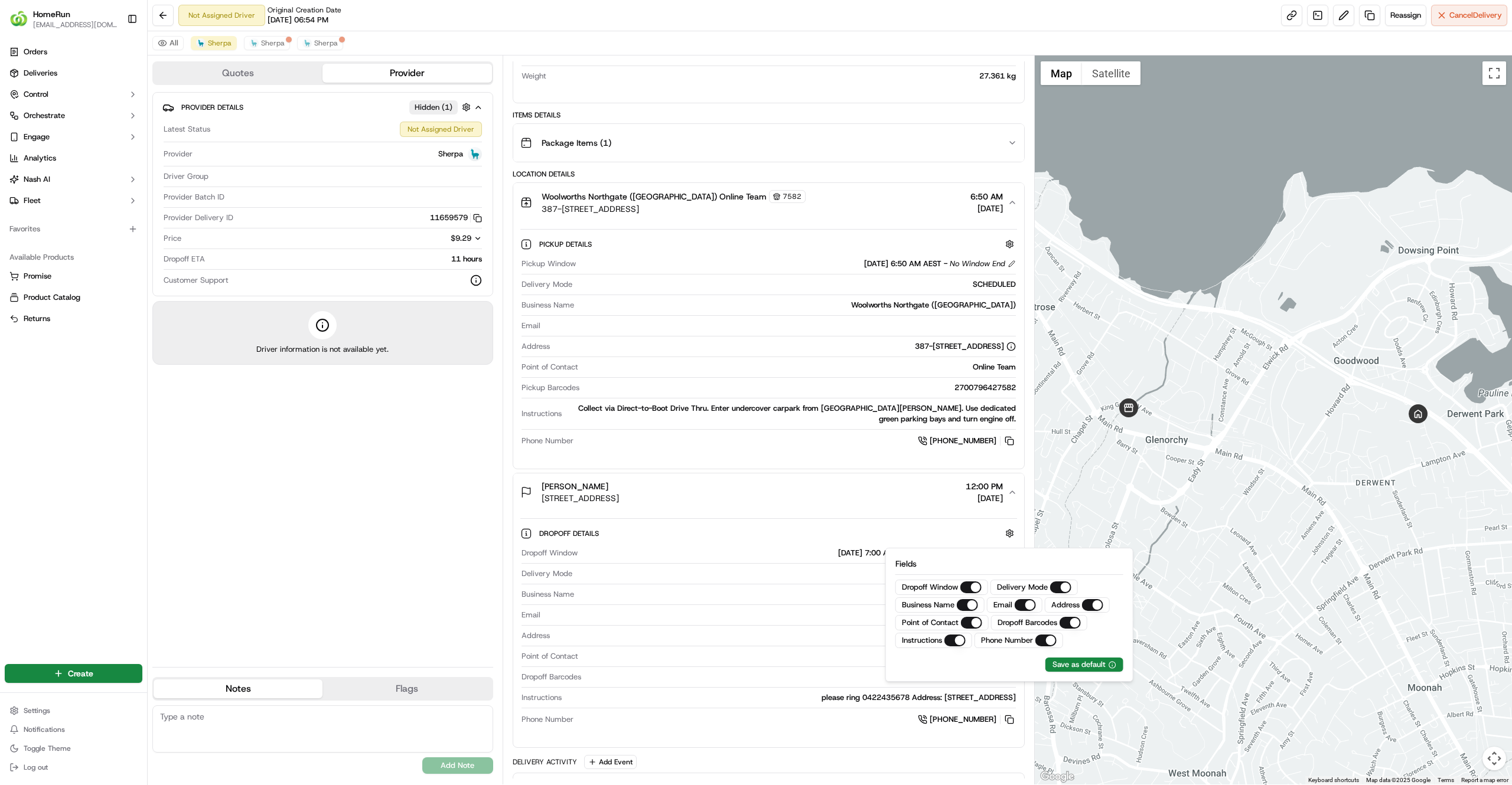
click at [806, 626] on div "Email" at bounding box center [768, 618] width 494 height 16
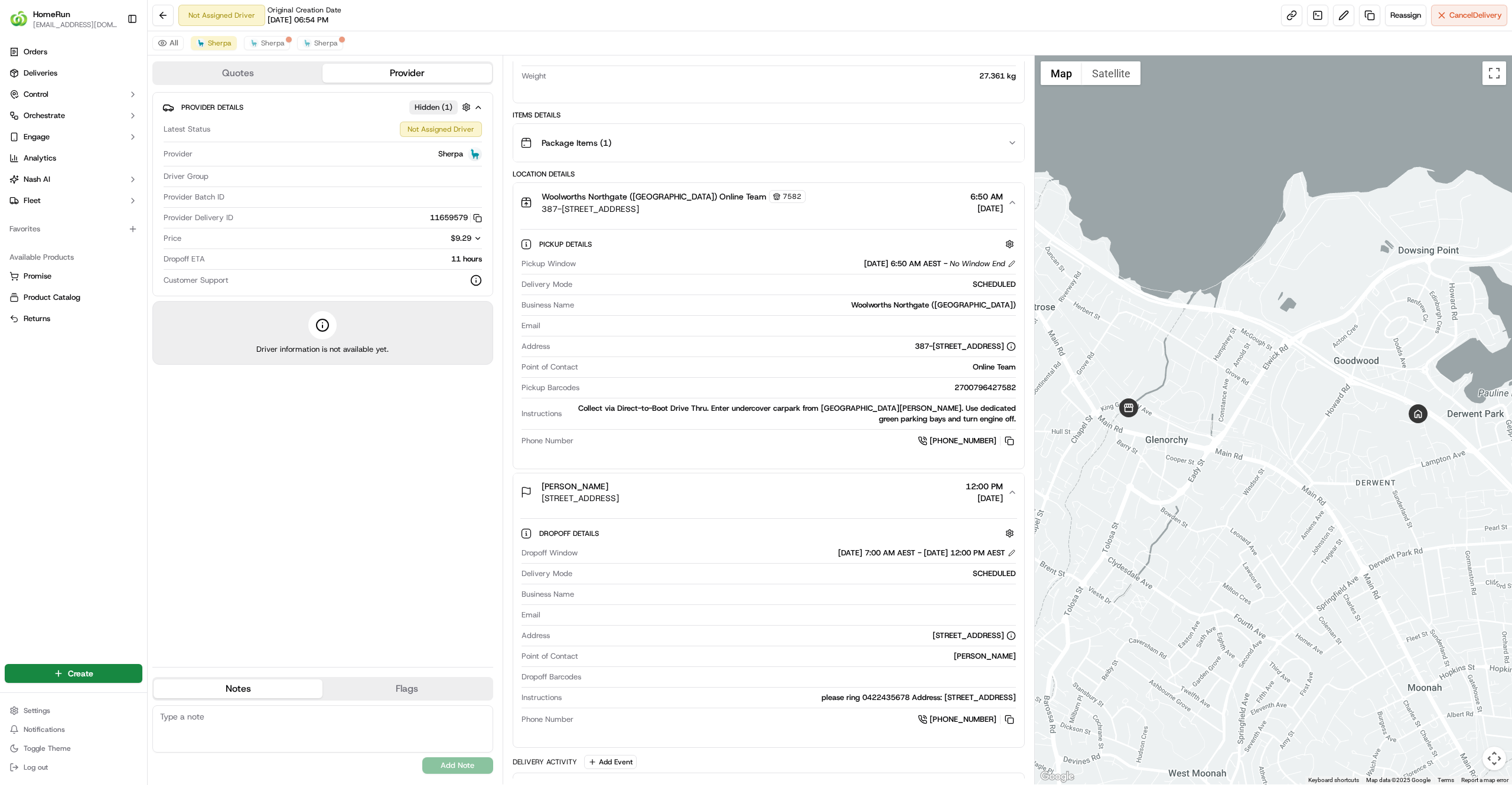
scroll to position [327, 0]
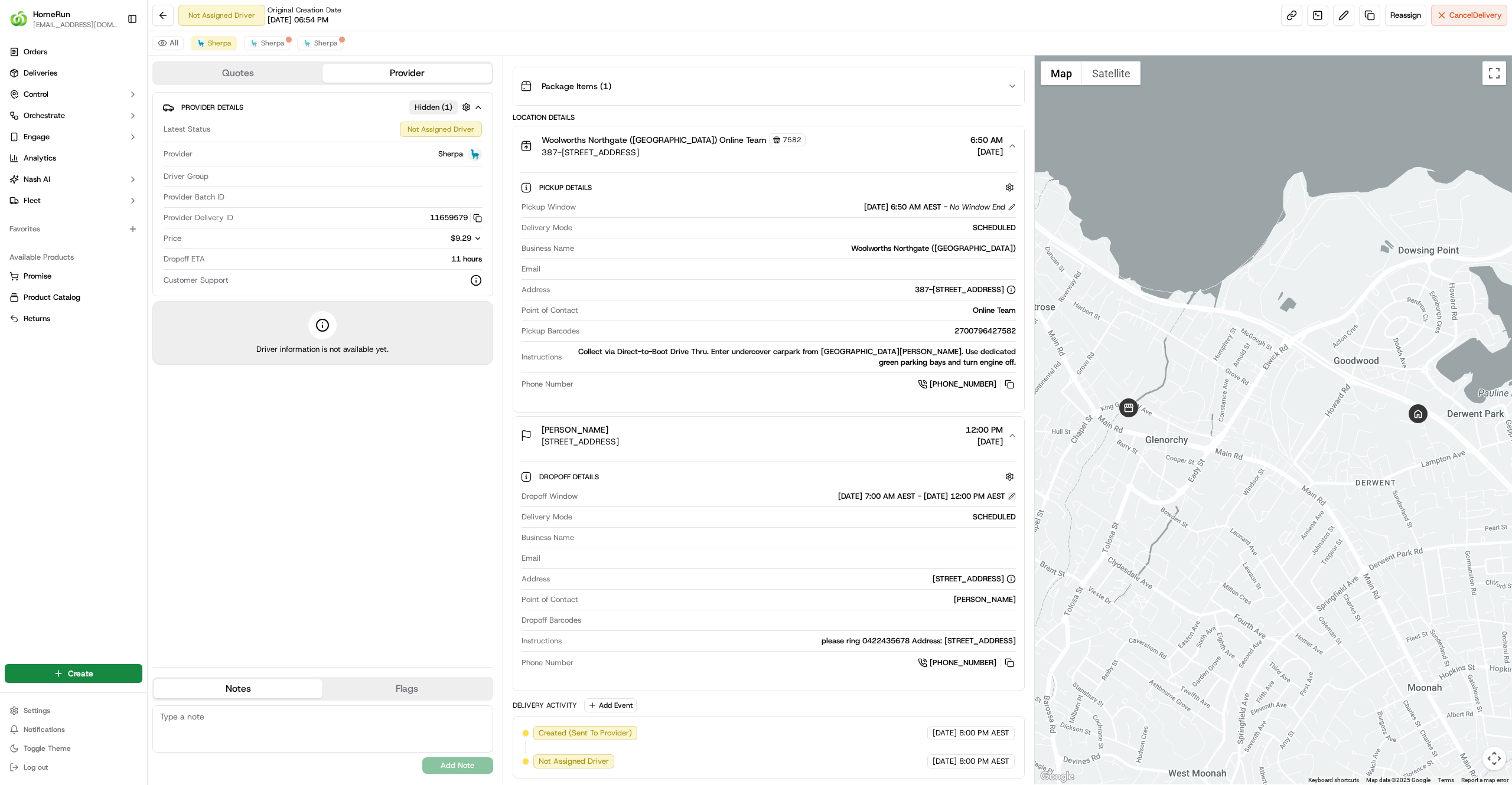
click at [1007, 495] on button at bounding box center [1011, 496] width 8 height 8
drag, startPoint x: 941, startPoint y: 239, endPoint x: 952, endPoint y: 241, distance: 11.2
click at [952, 241] on div "Pickup Window 20/09/2025 6:50 AM AEST - No Window End Delivery Mode SCHEDULED B…" at bounding box center [768, 296] width 497 height 198
click at [1007, 186] on button "button" at bounding box center [1010, 188] width 15 height 15
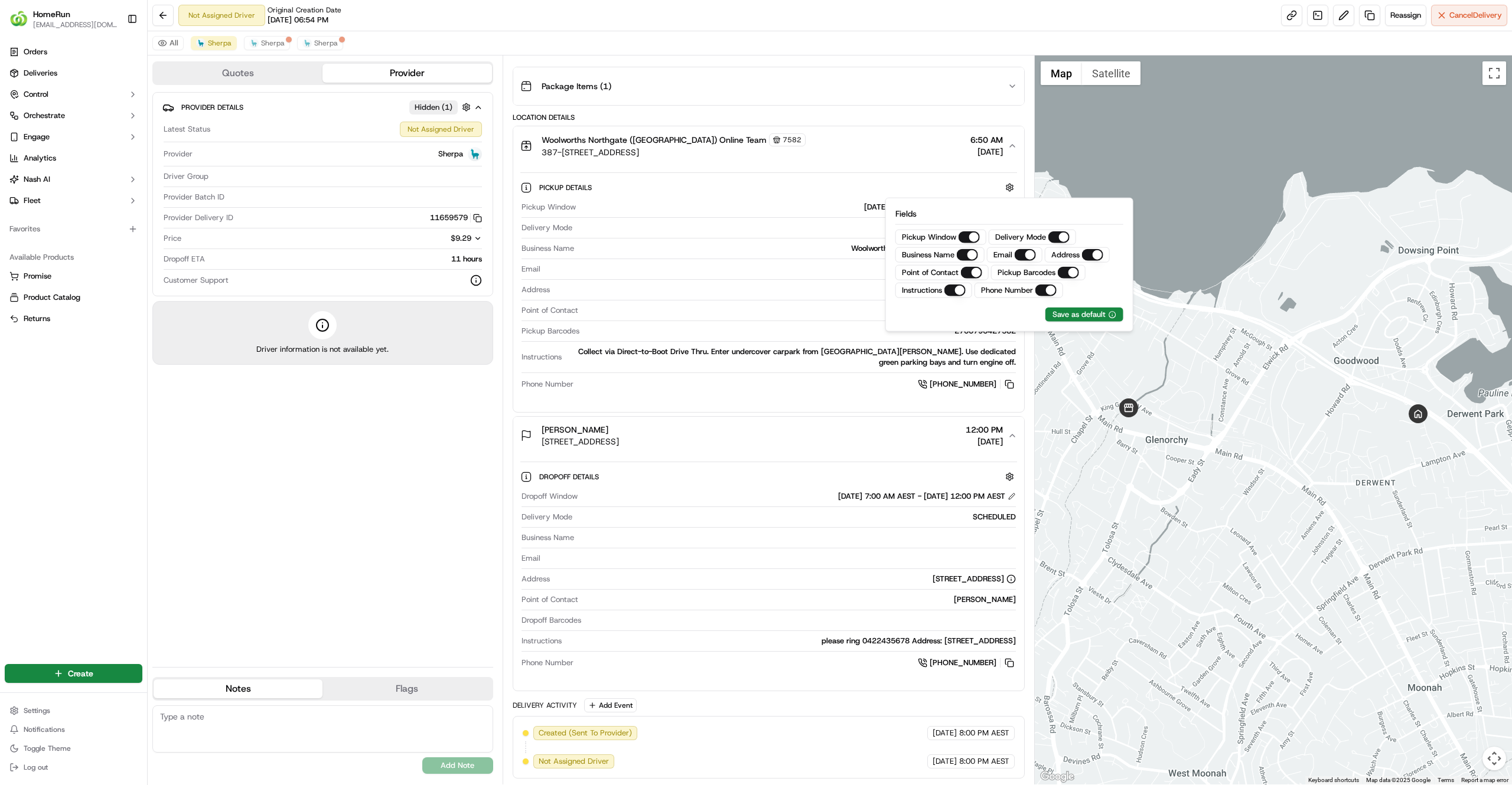
click at [289, 44] on div "All Sherpa Sherpa Sherpa" at bounding box center [829, 43] width 1364 height 24
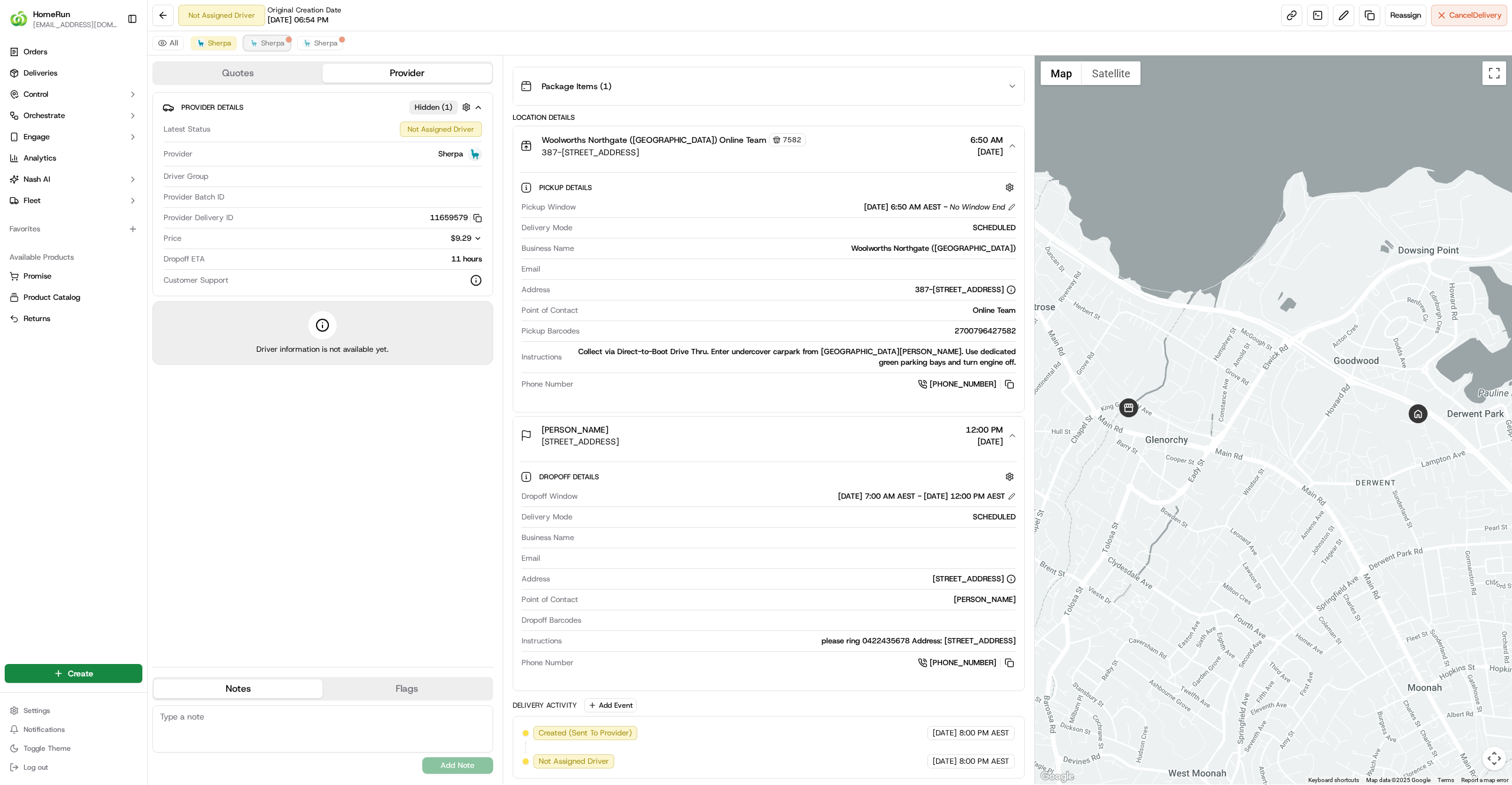
click at [273, 45] on span "Sherpa" at bounding box center [273, 43] width 24 height 9
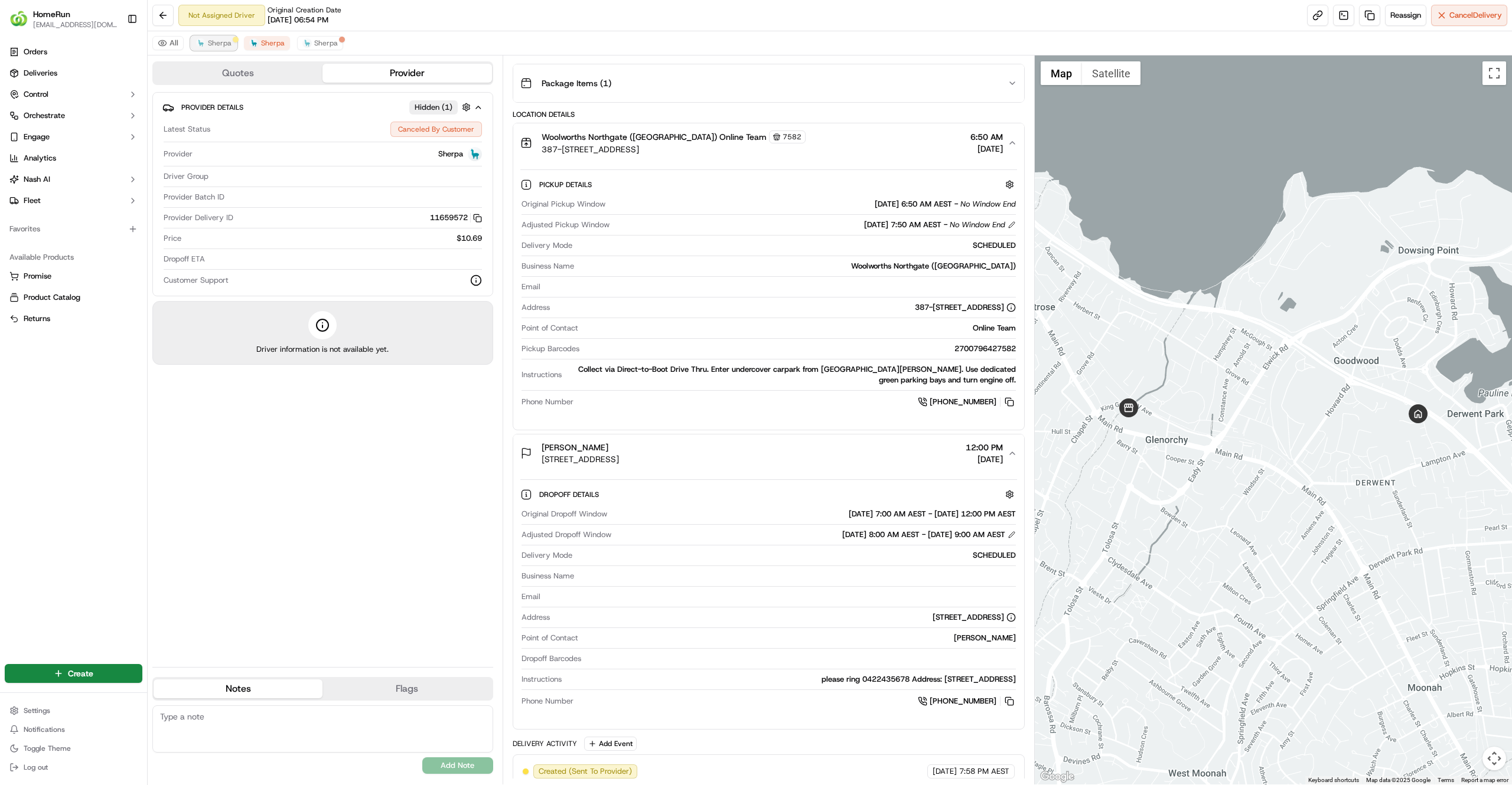
click at [220, 44] on span "Sherpa" at bounding box center [219, 43] width 24 height 9
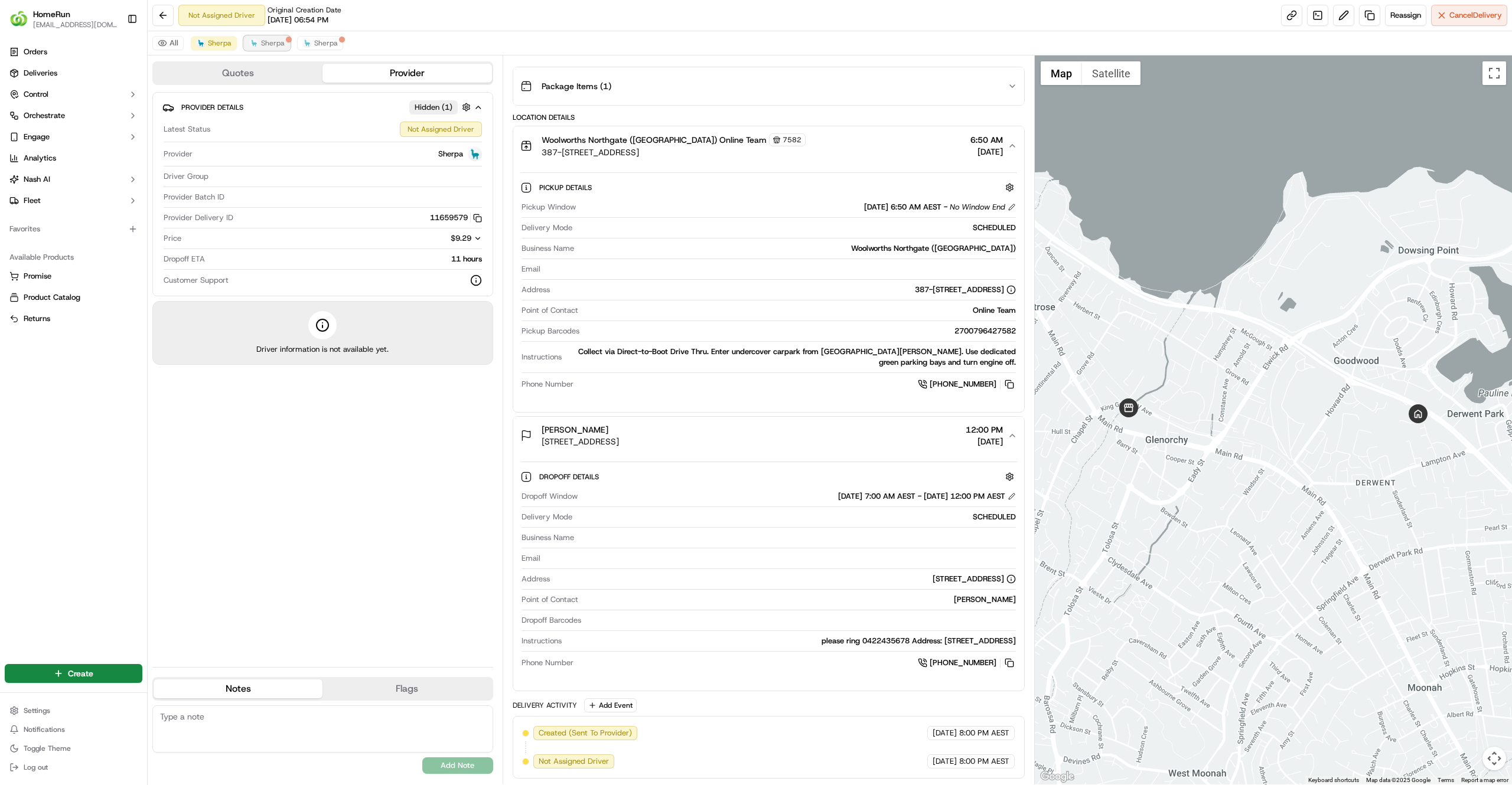
click at [280, 44] on span "Sherpa" at bounding box center [273, 43] width 24 height 9
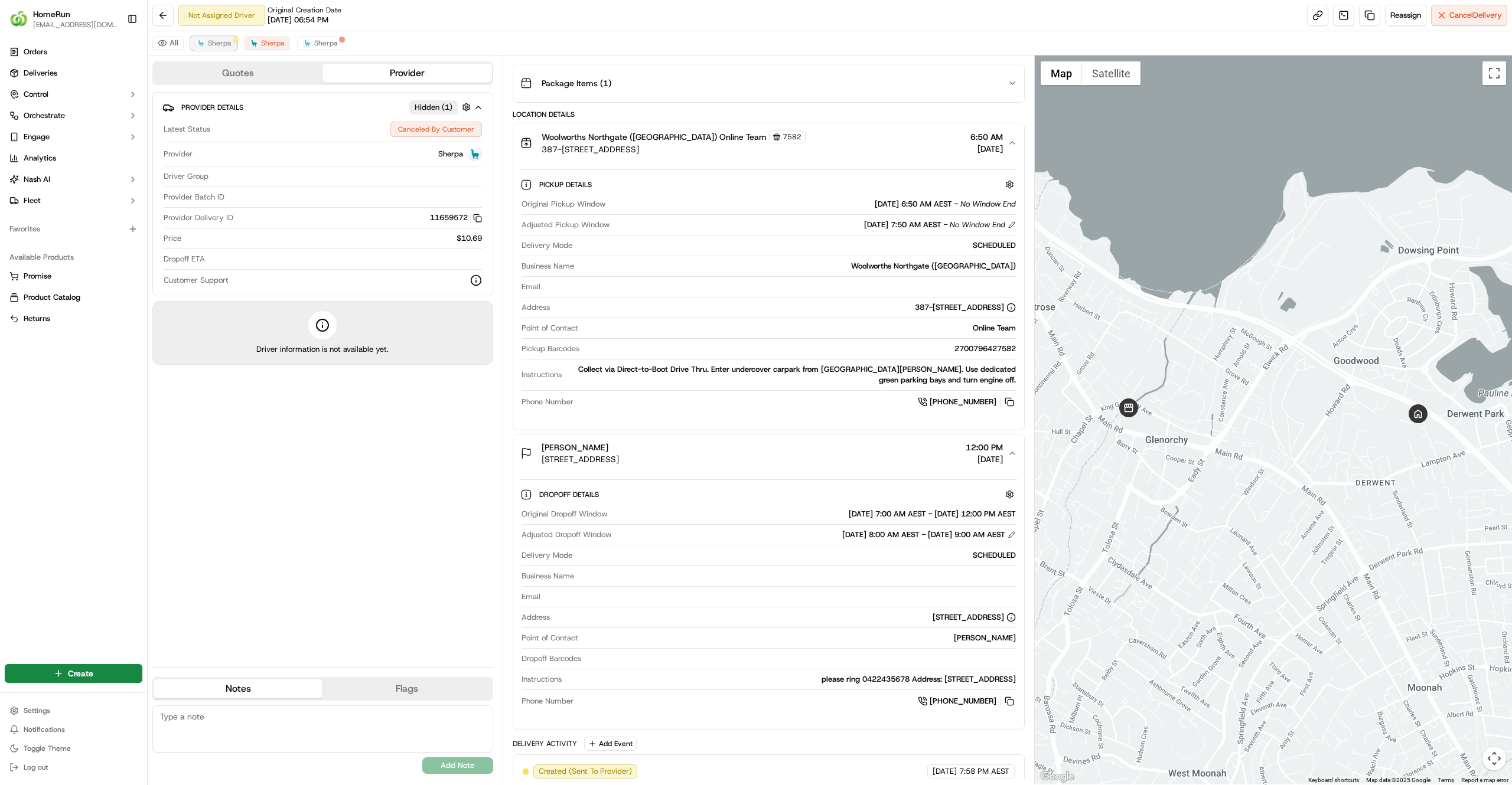
click at [215, 39] on span "Sherpa" at bounding box center [219, 43] width 24 height 9
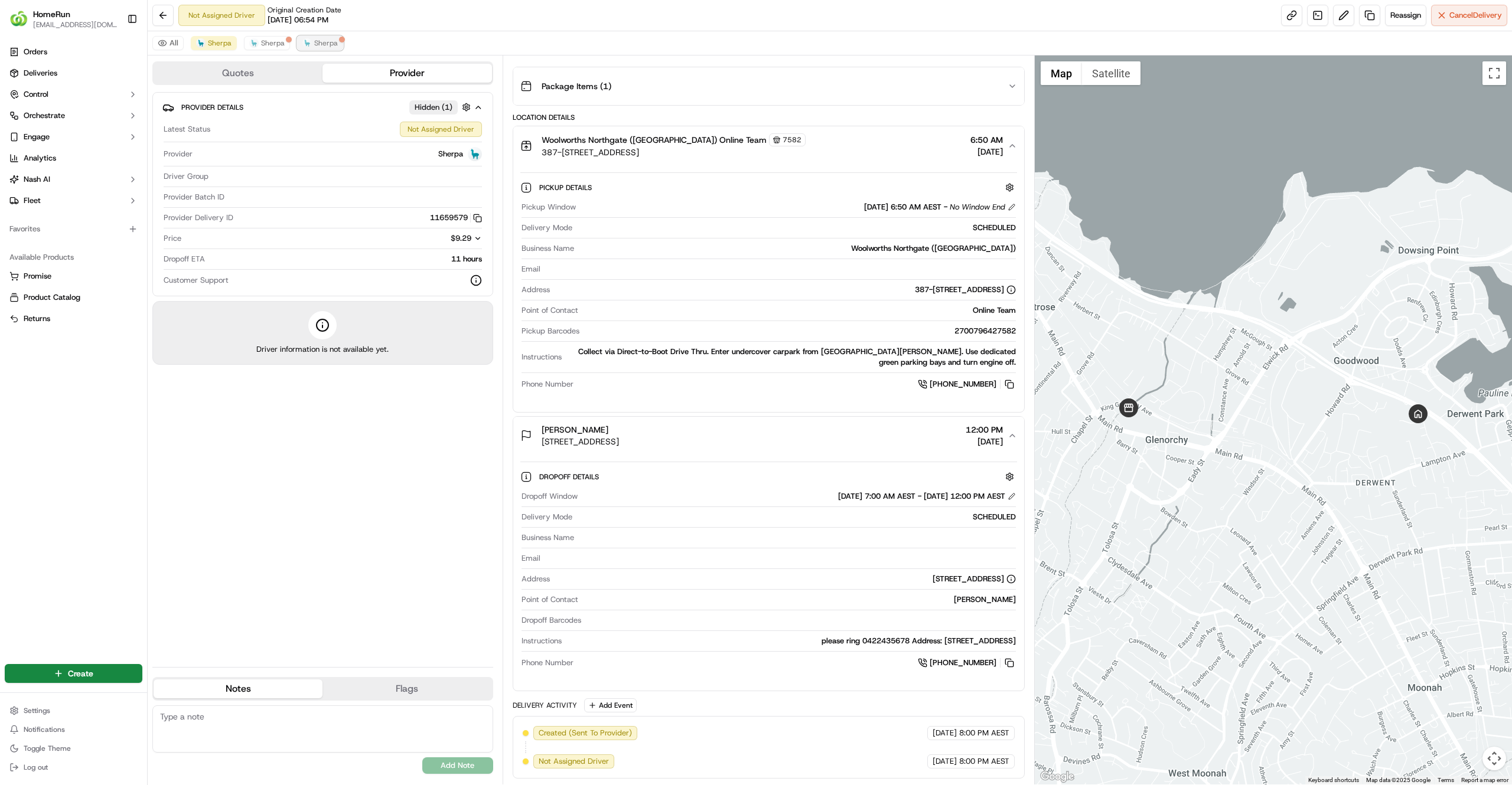
click at [326, 48] on button "Sherpa" at bounding box center [320, 43] width 46 height 14
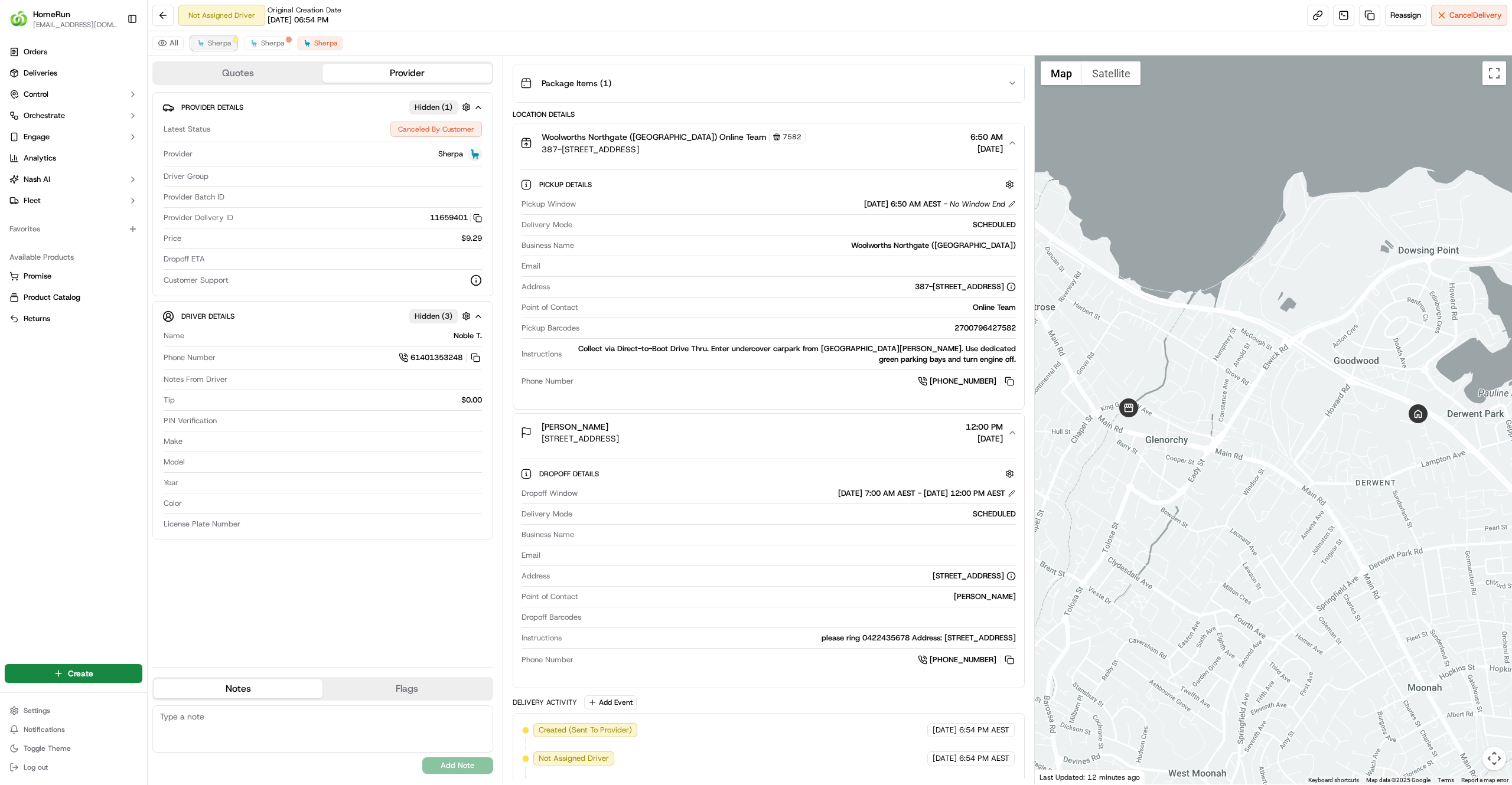
click at [206, 45] on button "Sherpa" at bounding box center [214, 43] width 46 height 14
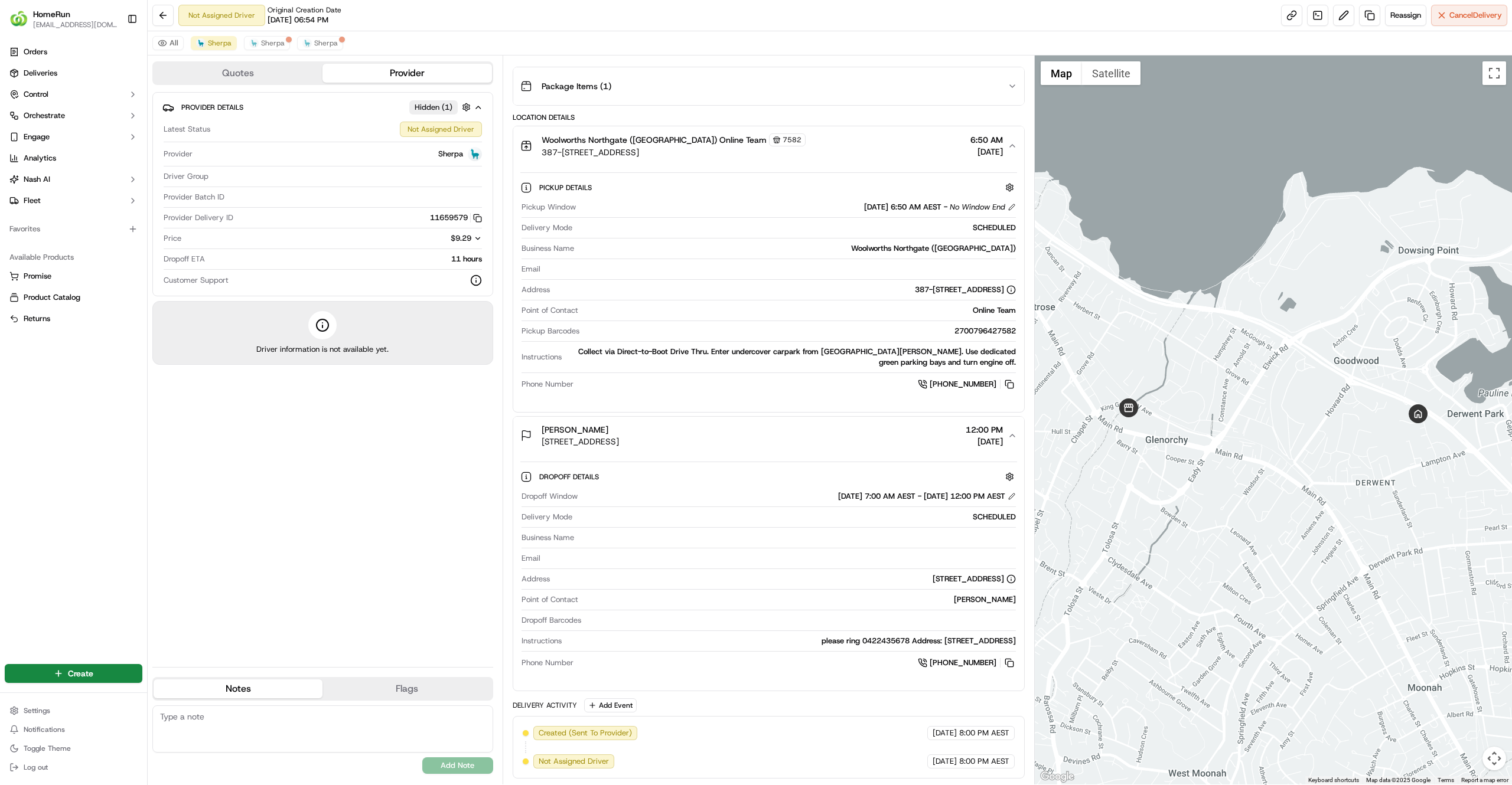
click at [440, 42] on div "All Sherpa Sherpa Sherpa" at bounding box center [829, 43] width 1364 height 24
click at [1459, 16] on span "Cancel Delivery" at bounding box center [1475, 15] width 53 height 11
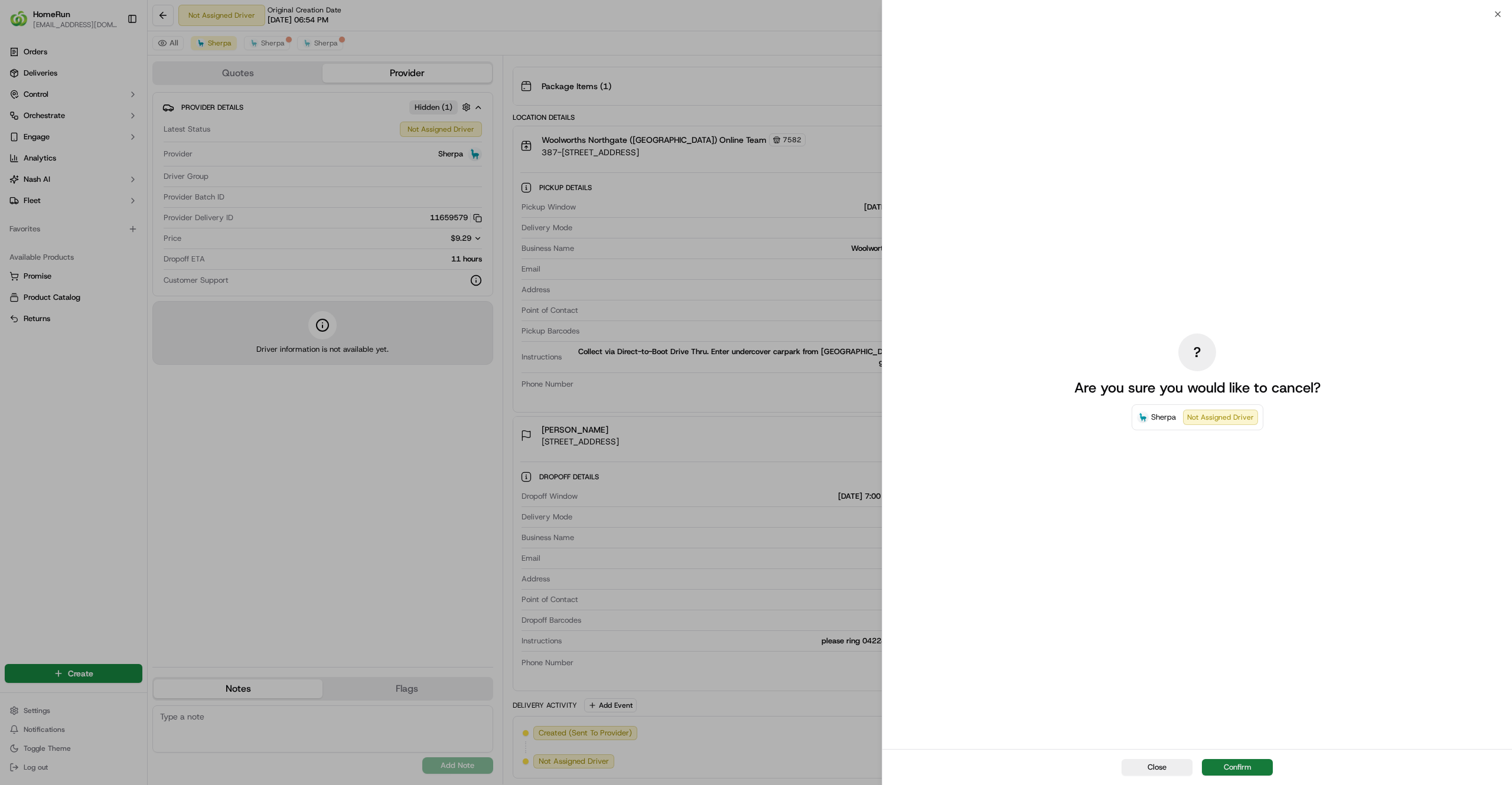
click at [1252, 766] on button "Confirm" at bounding box center [1237, 767] width 71 height 17
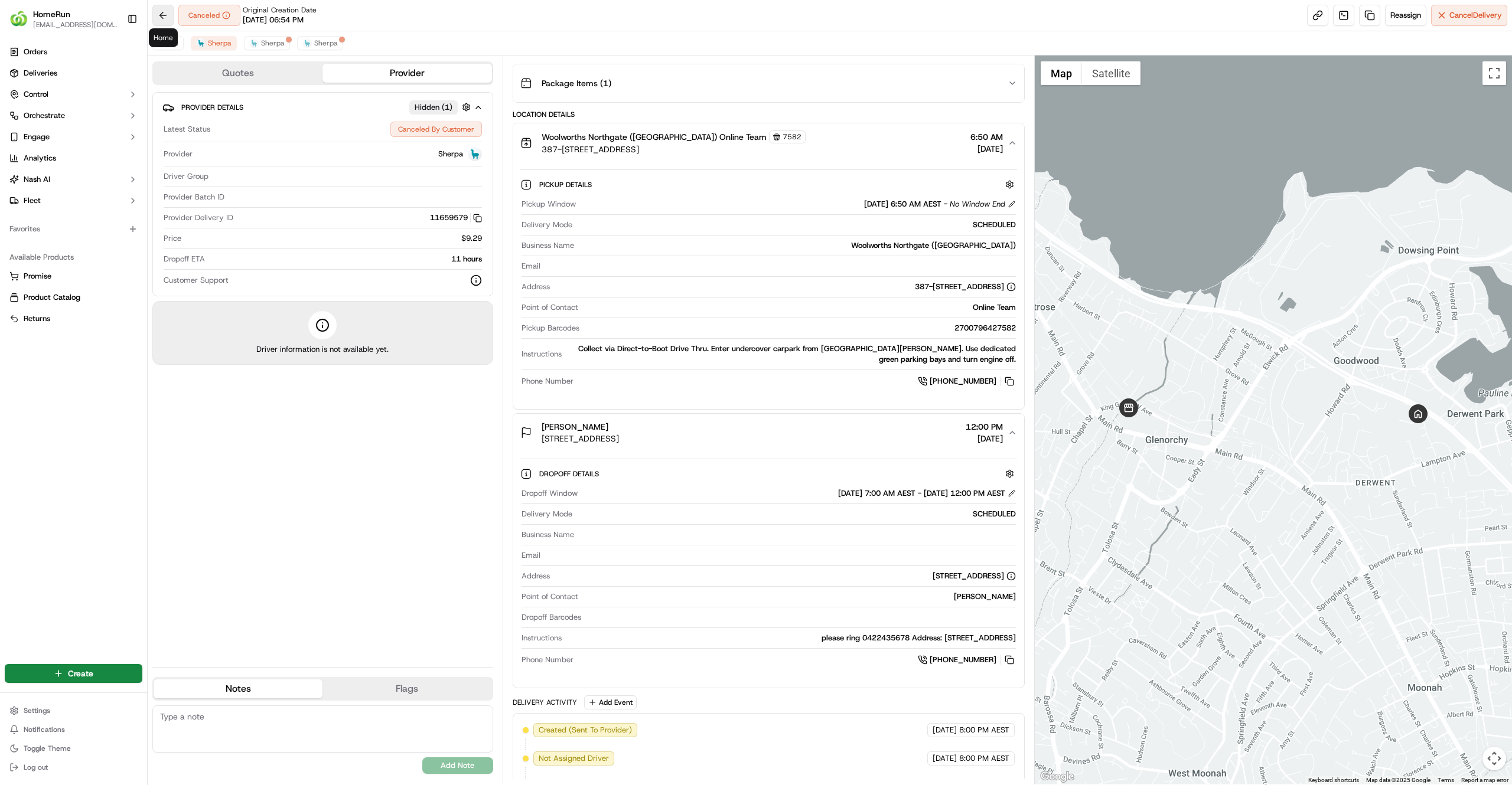
click at [160, 16] on button at bounding box center [163, 16] width 21 height 21
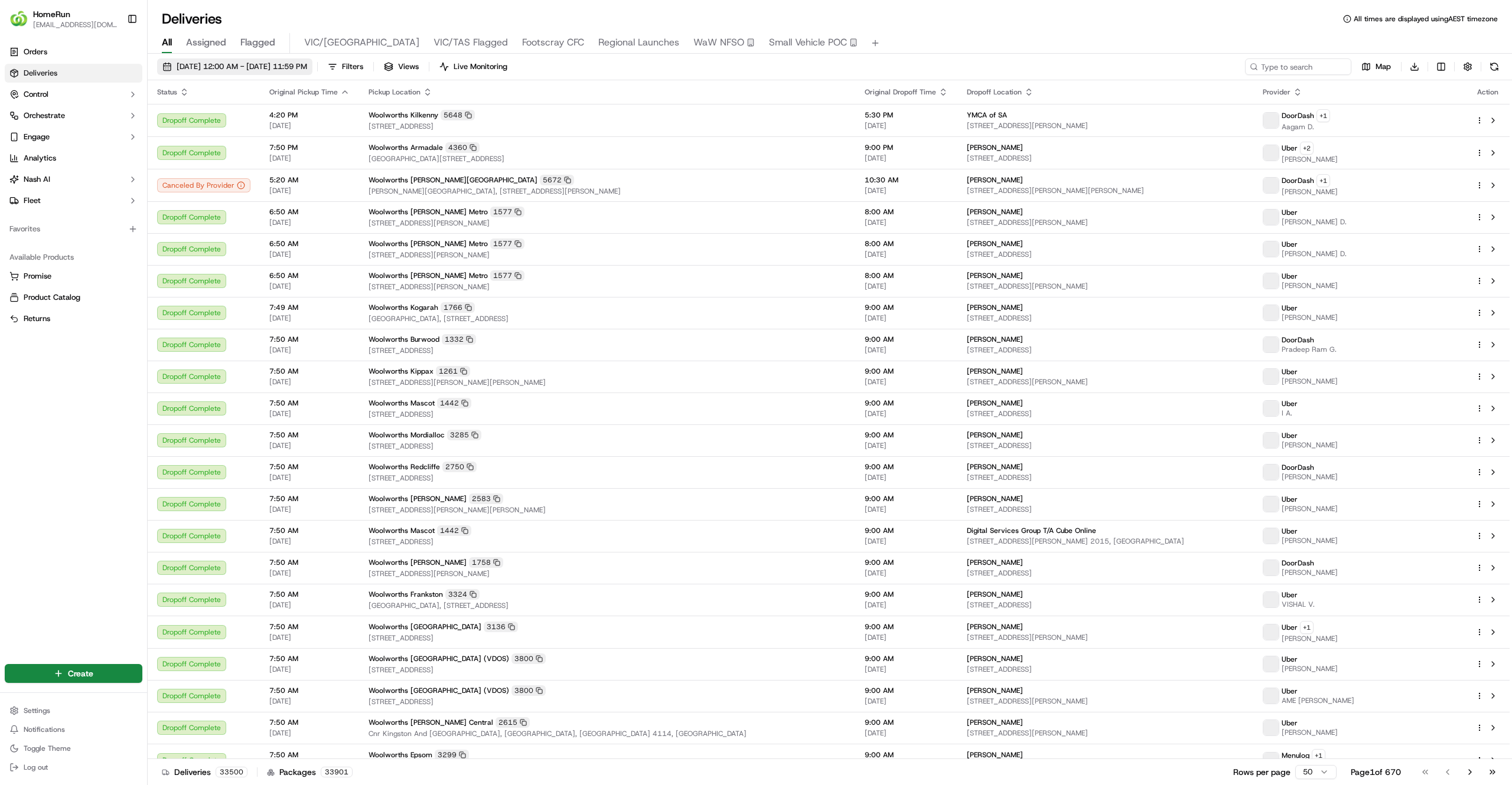
click at [282, 65] on span "19/09/2025 12:00 AM - 19/09/2025 11:59 PM" at bounding box center [242, 67] width 131 height 11
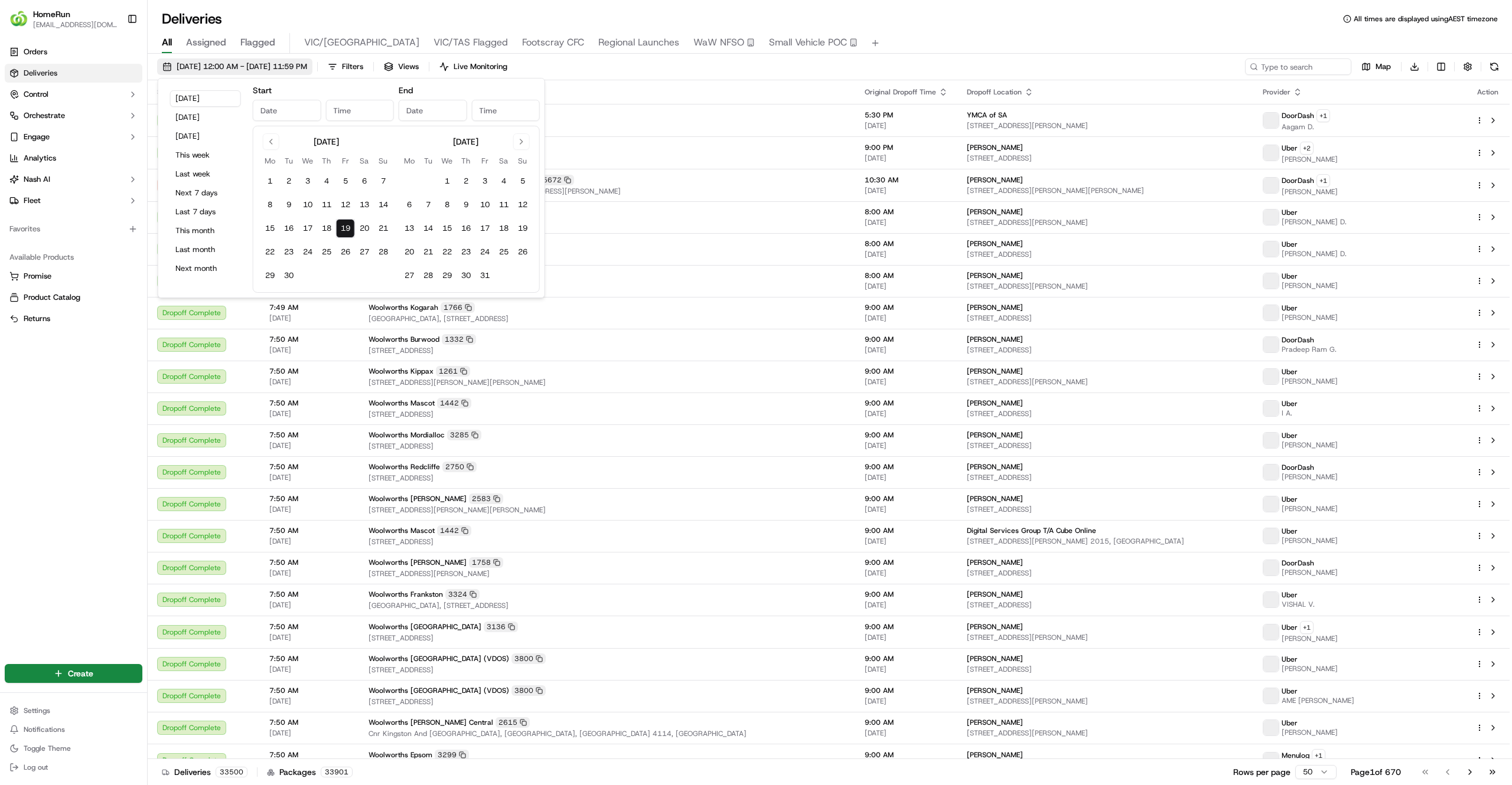
type input "Sep 19, 2025"
type input "12:00 AM"
type input "Sep 19, 2025"
type input "11:59 PM"
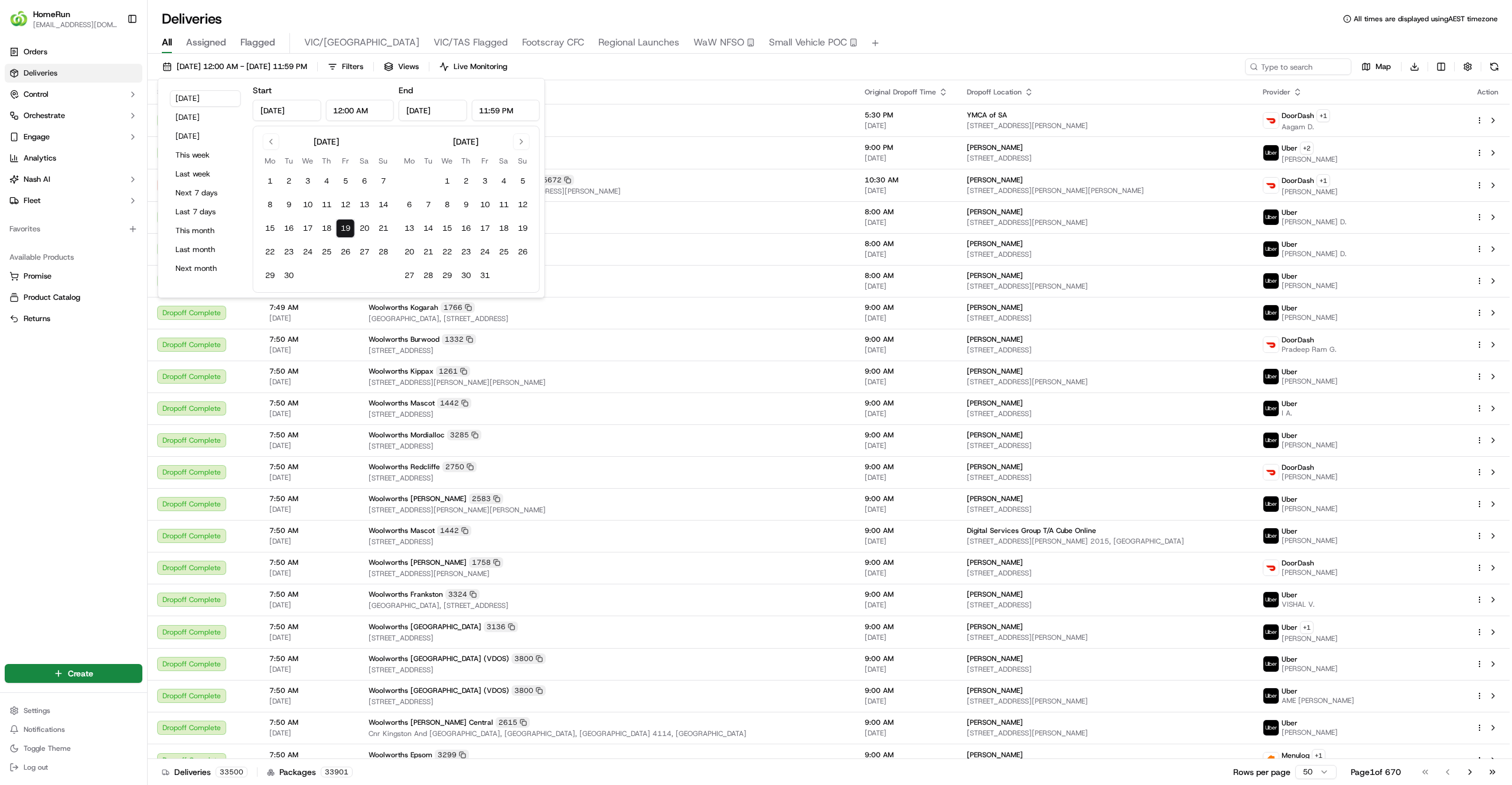
click at [769, 40] on span "Small Vehicle POC" at bounding box center [808, 42] width 78 height 14
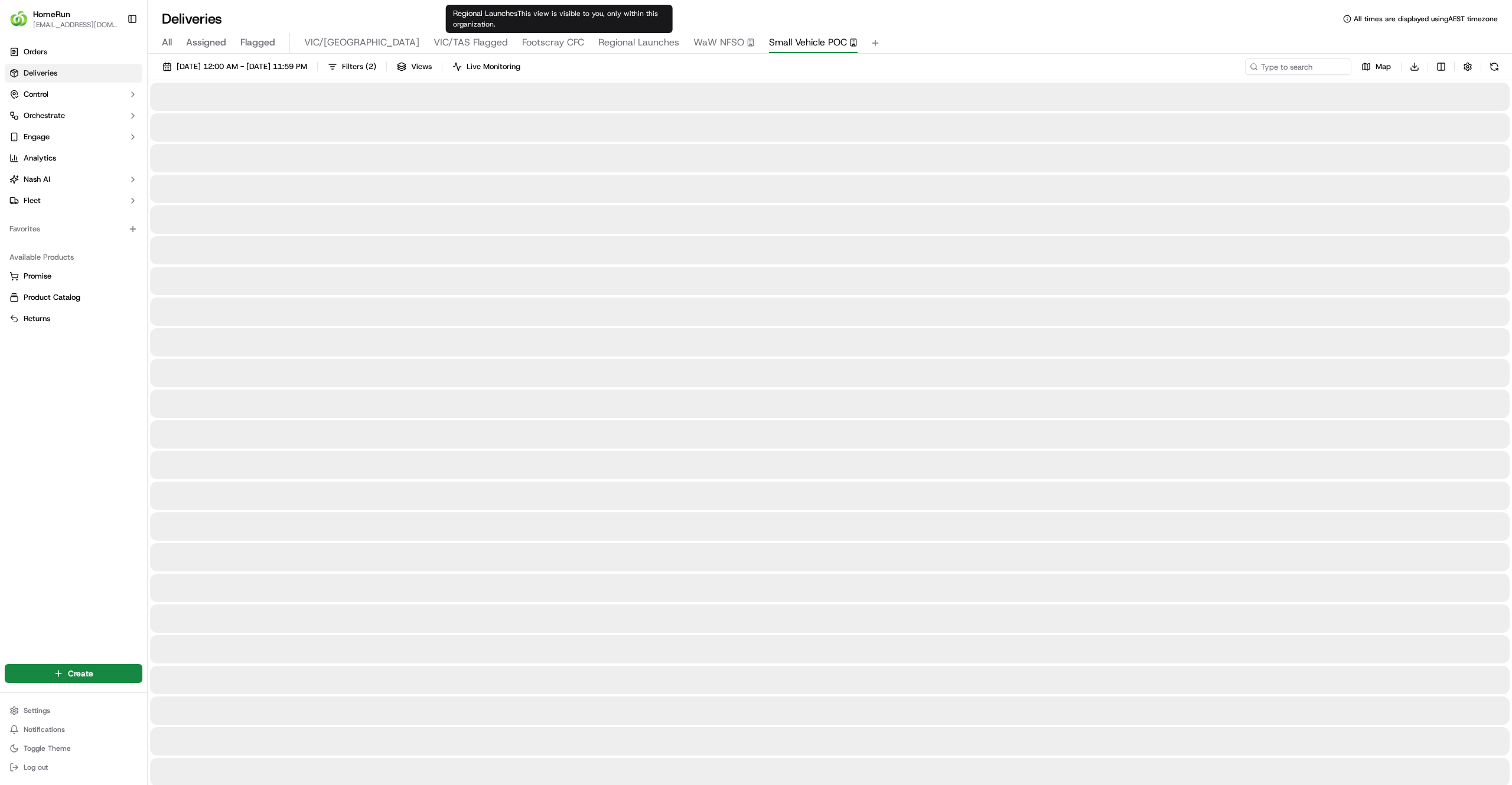
click at [598, 42] on span "Regional Launches" at bounding box center [638, 42] width 81 height 14
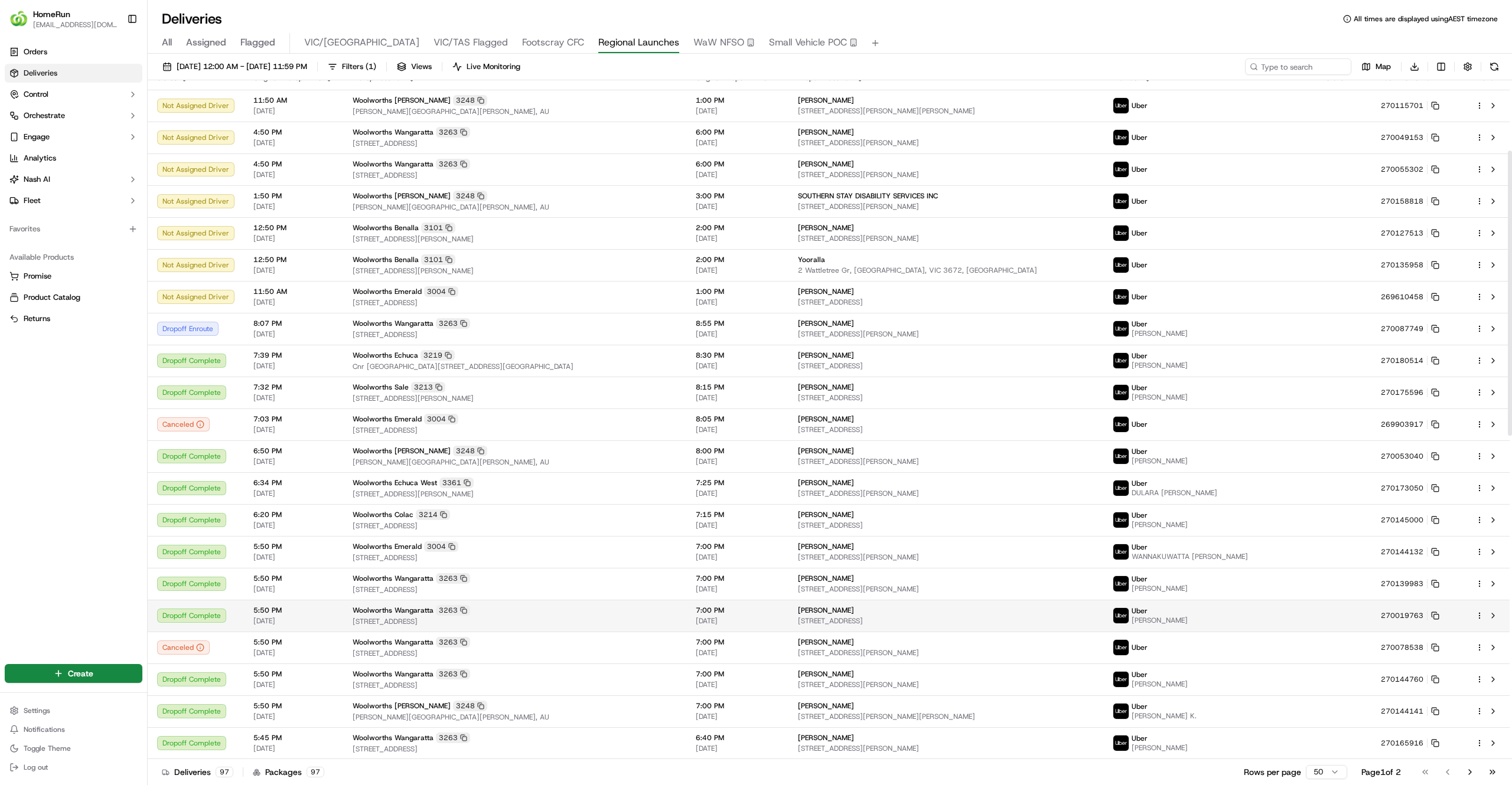
scroll to position [2, 0]
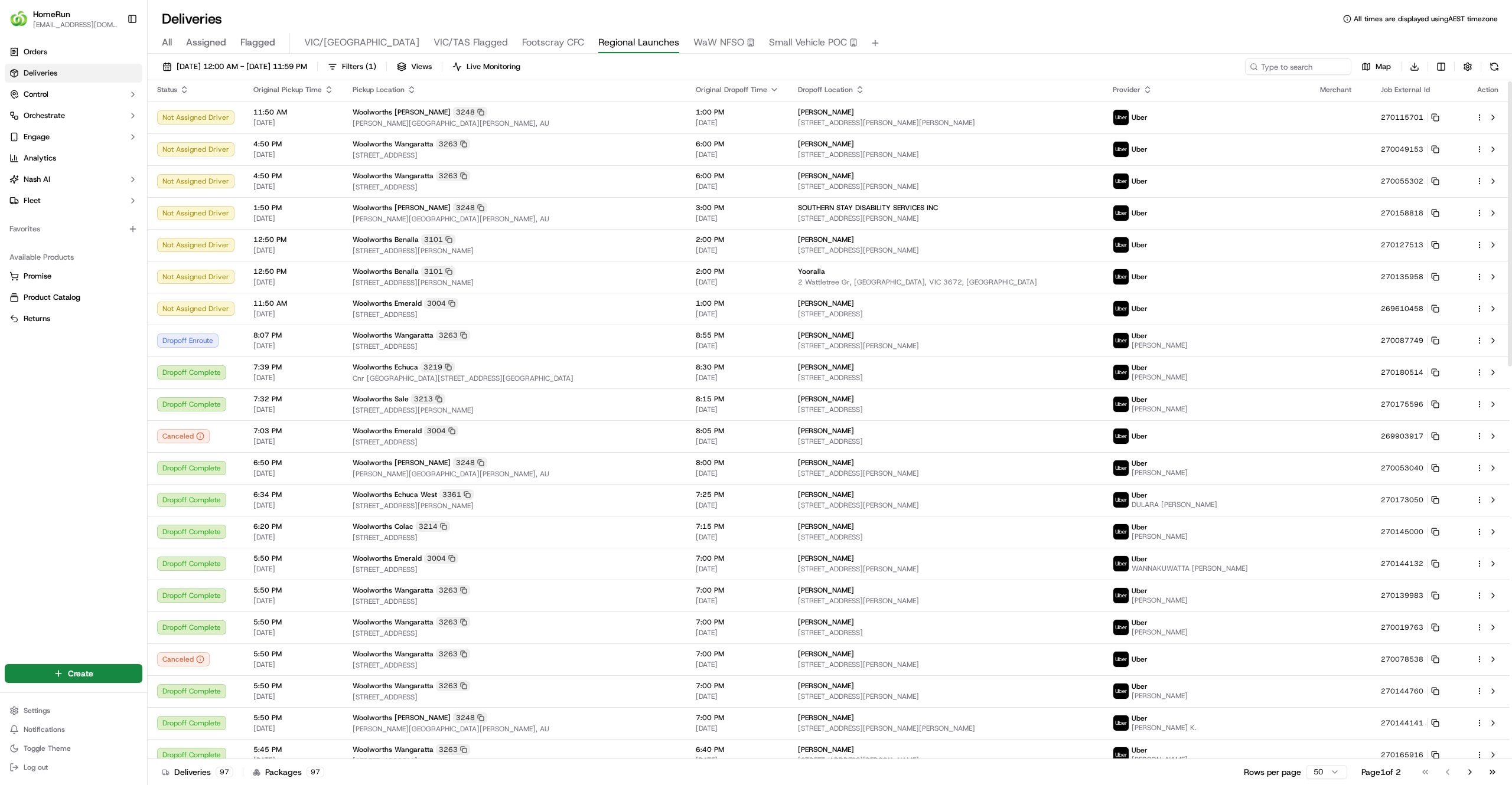
click at [0, 441] on div "Orders Deliveries Control Orchestrate Engage Analytics Nash AI Fleet Favorites …" at bounding box center [73, 345] width 147 height 615
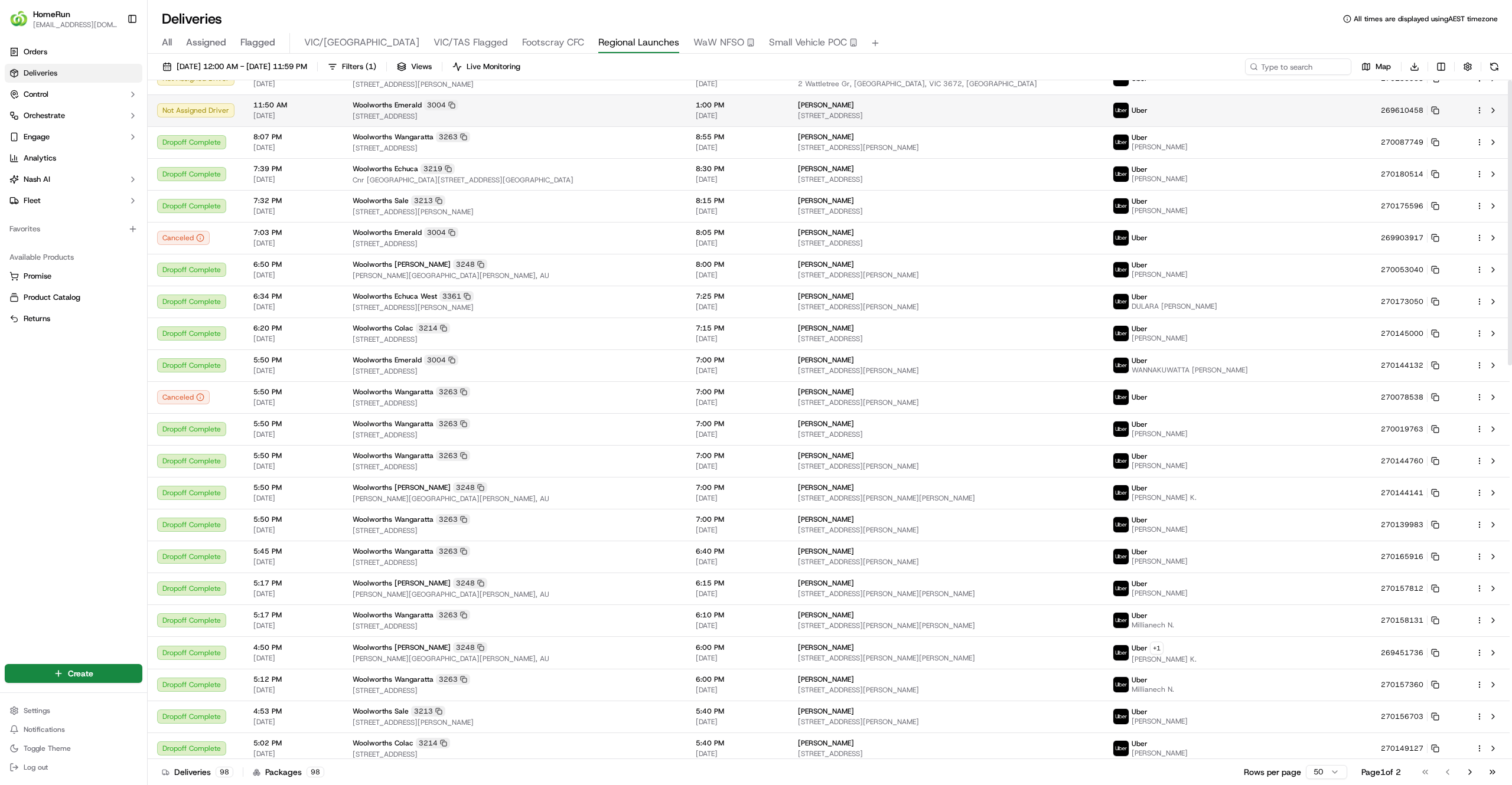
scroll to position [0, 0]
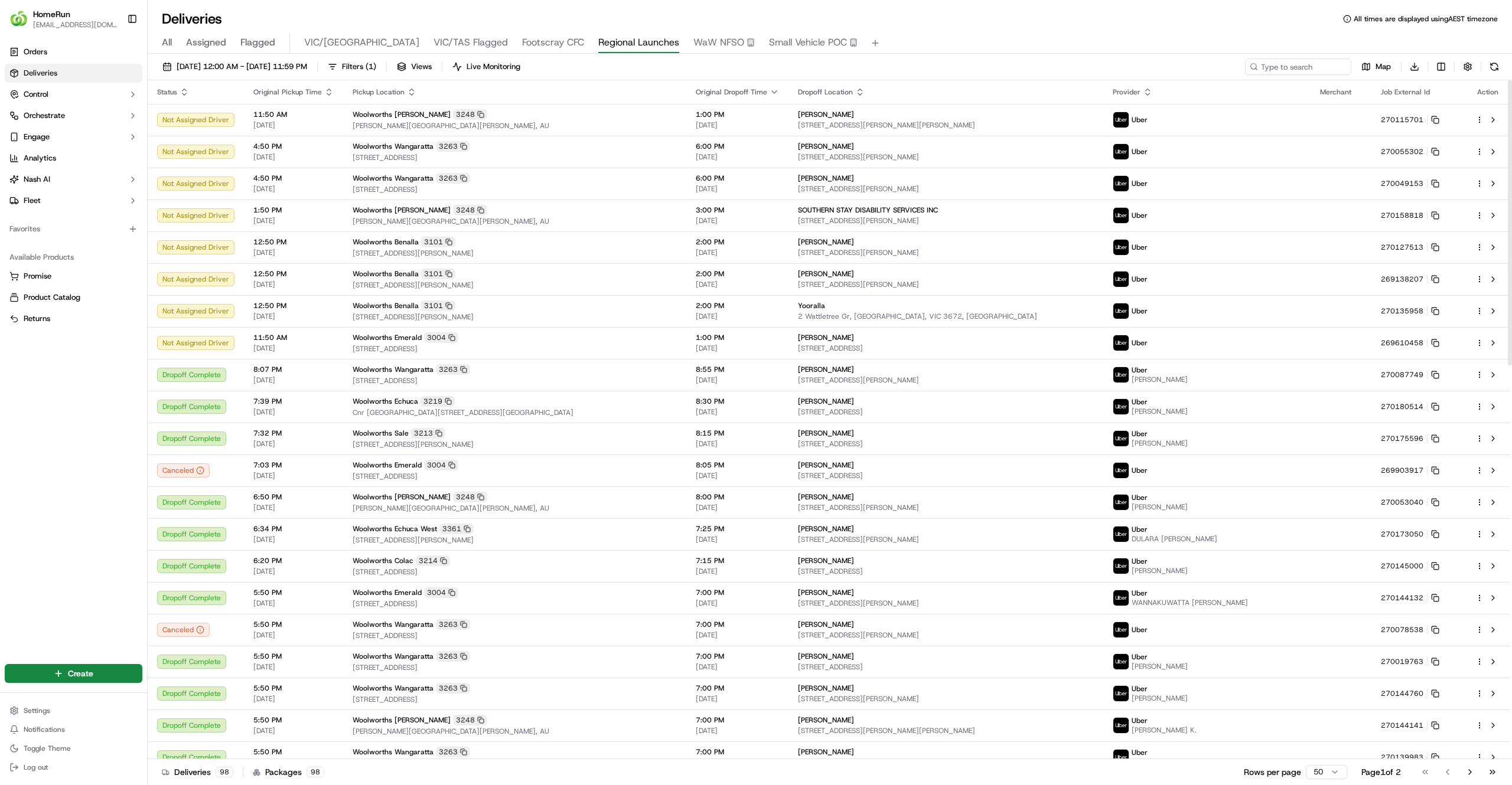
click at [164, 40] on span "All" at bounding box center [167, 42] width 10 height 14
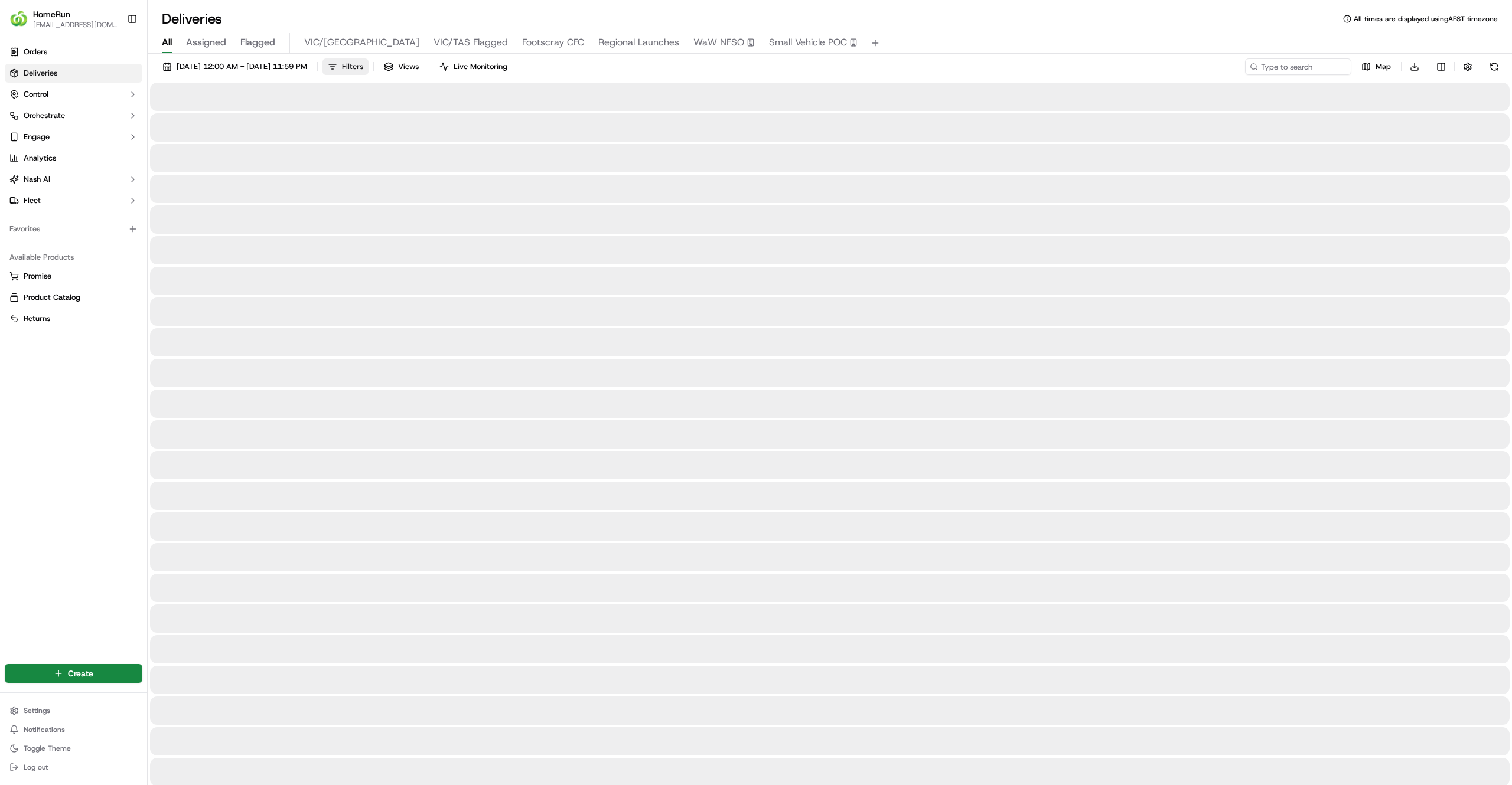
click at [417, 64] on div "19/09/2025 12:00 AM - 26/09/2025 11:59 PM Filters Views Live Monitoring" at bounding box center [335, 67] width 356 height 17
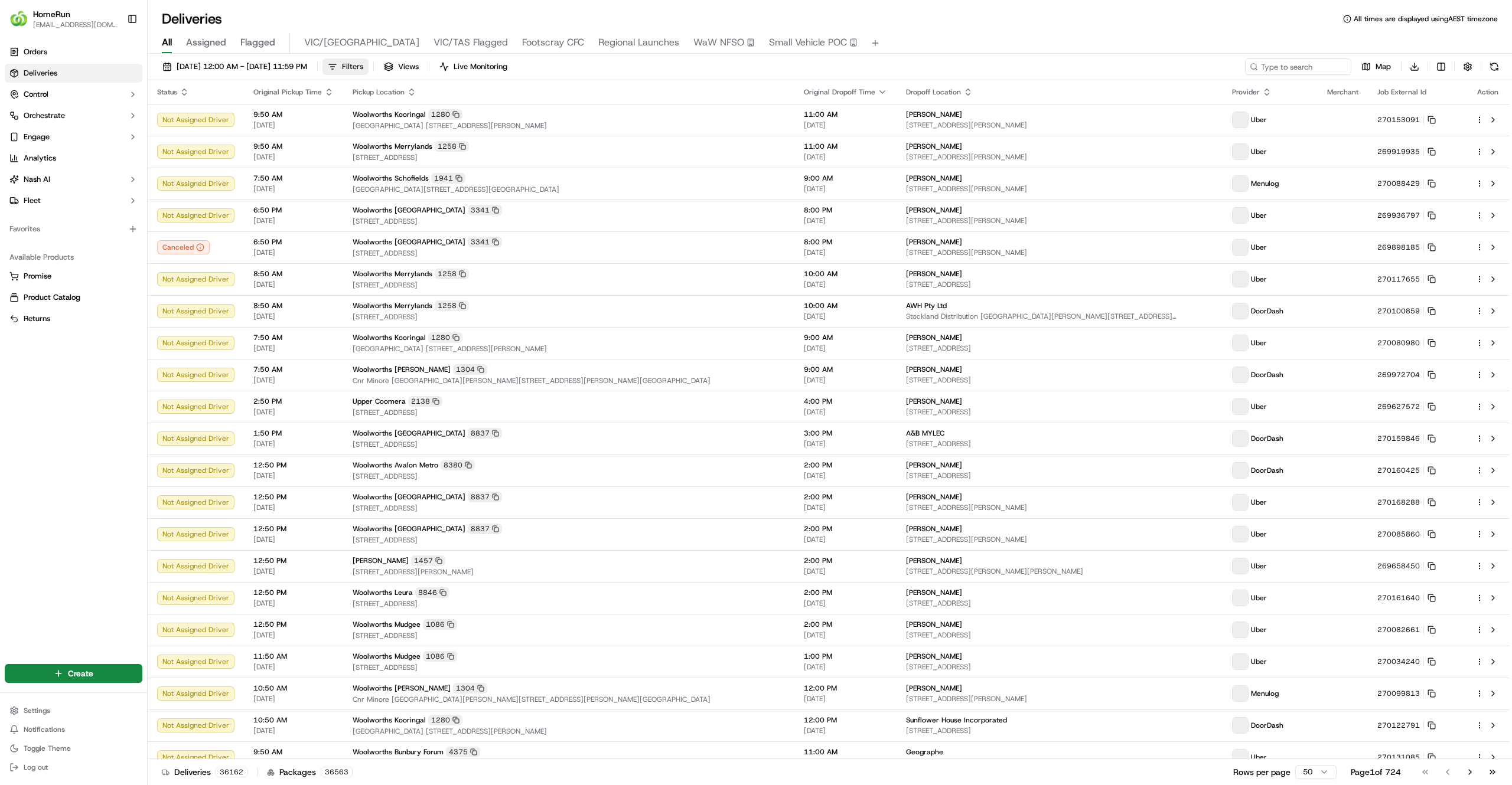
click at [363, 66] on span "Filters" at bounding box center [353, 67] width 21 height 11
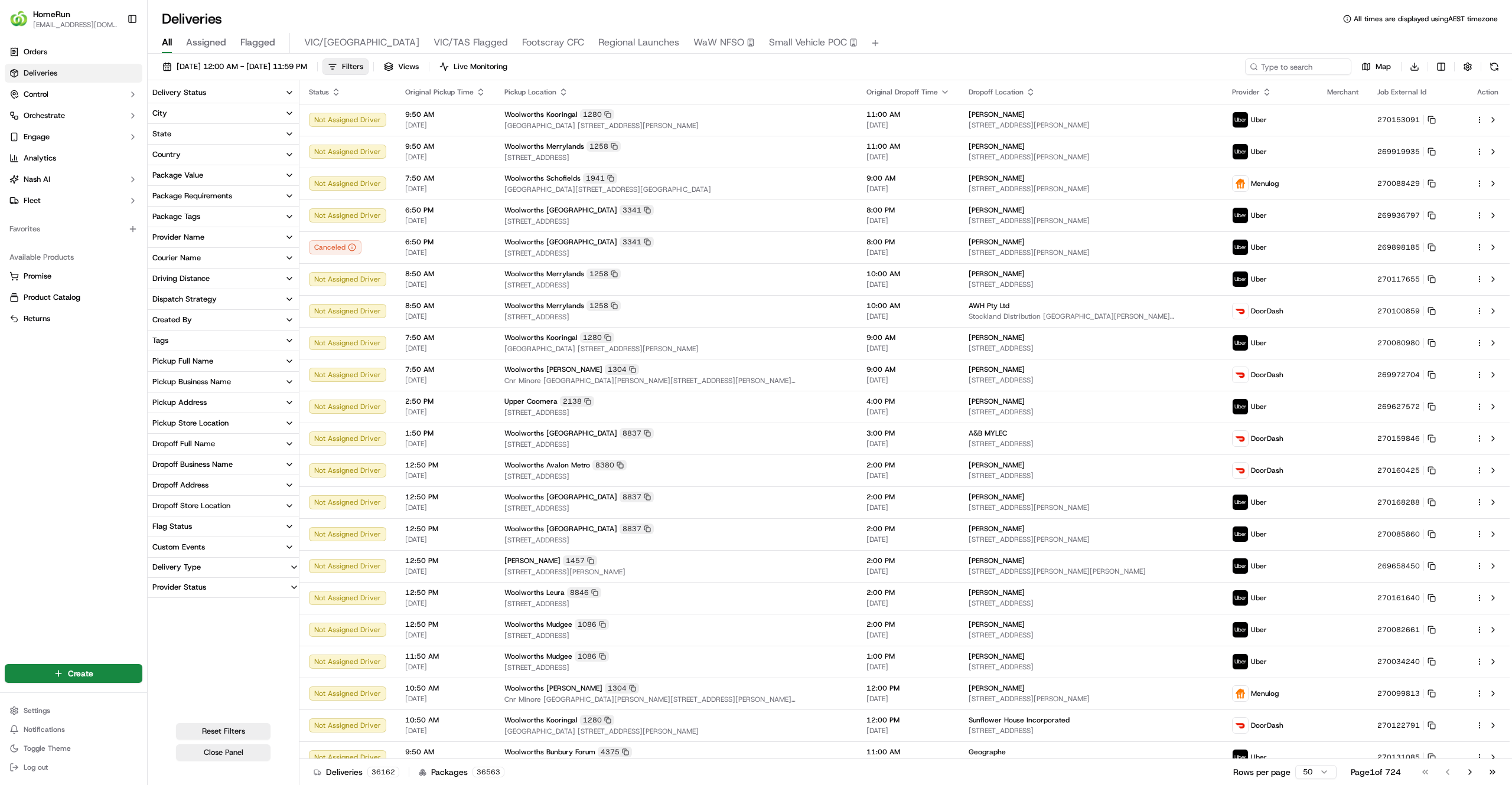
click at [242, 342] on button "Tags" at bounding box center [223, 341] width 151 height 20
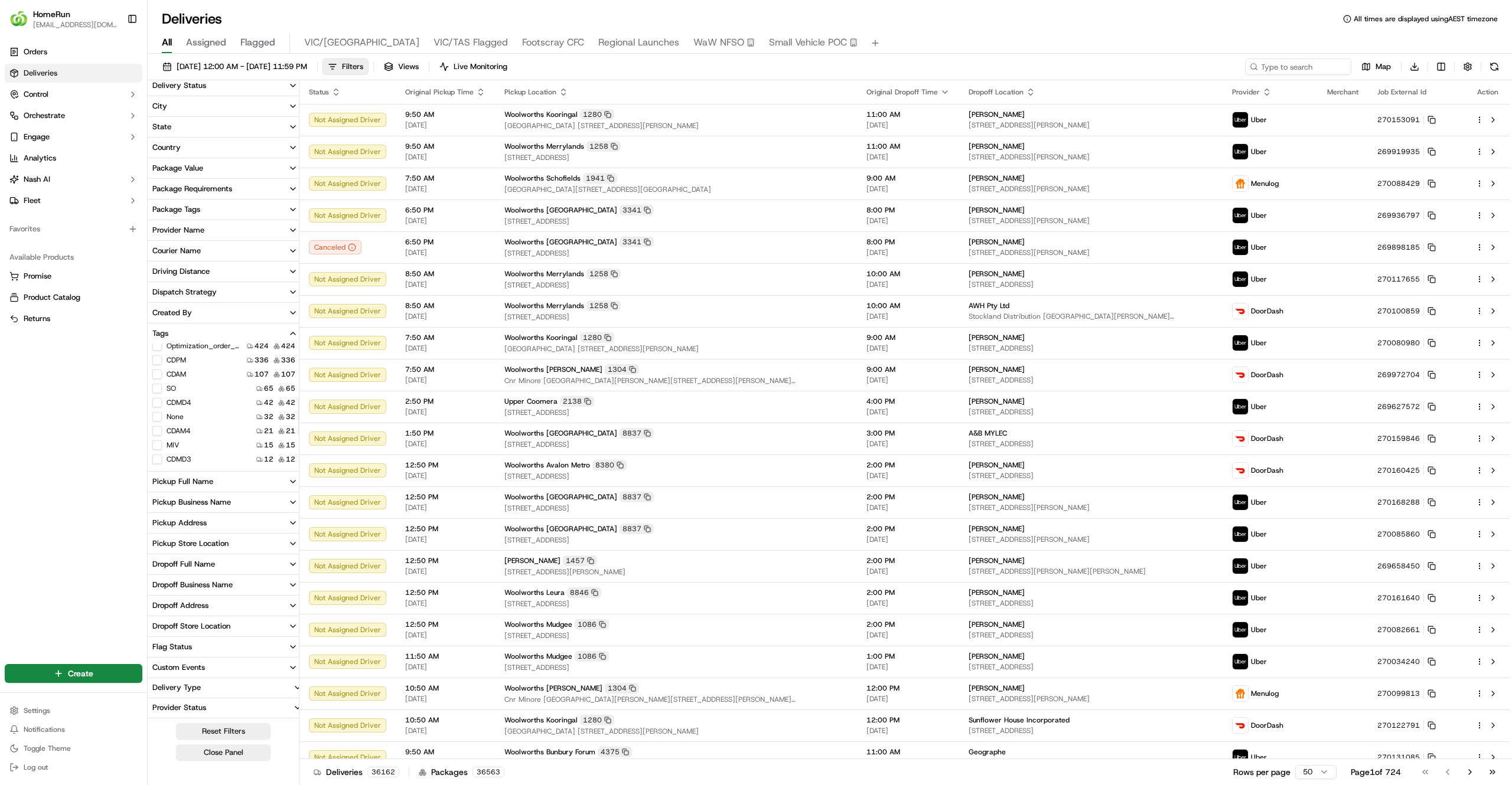
scroll to position [170, 0]
click at [156, 419] on button "None" at bounding box center [157, 418] width 9 height 9
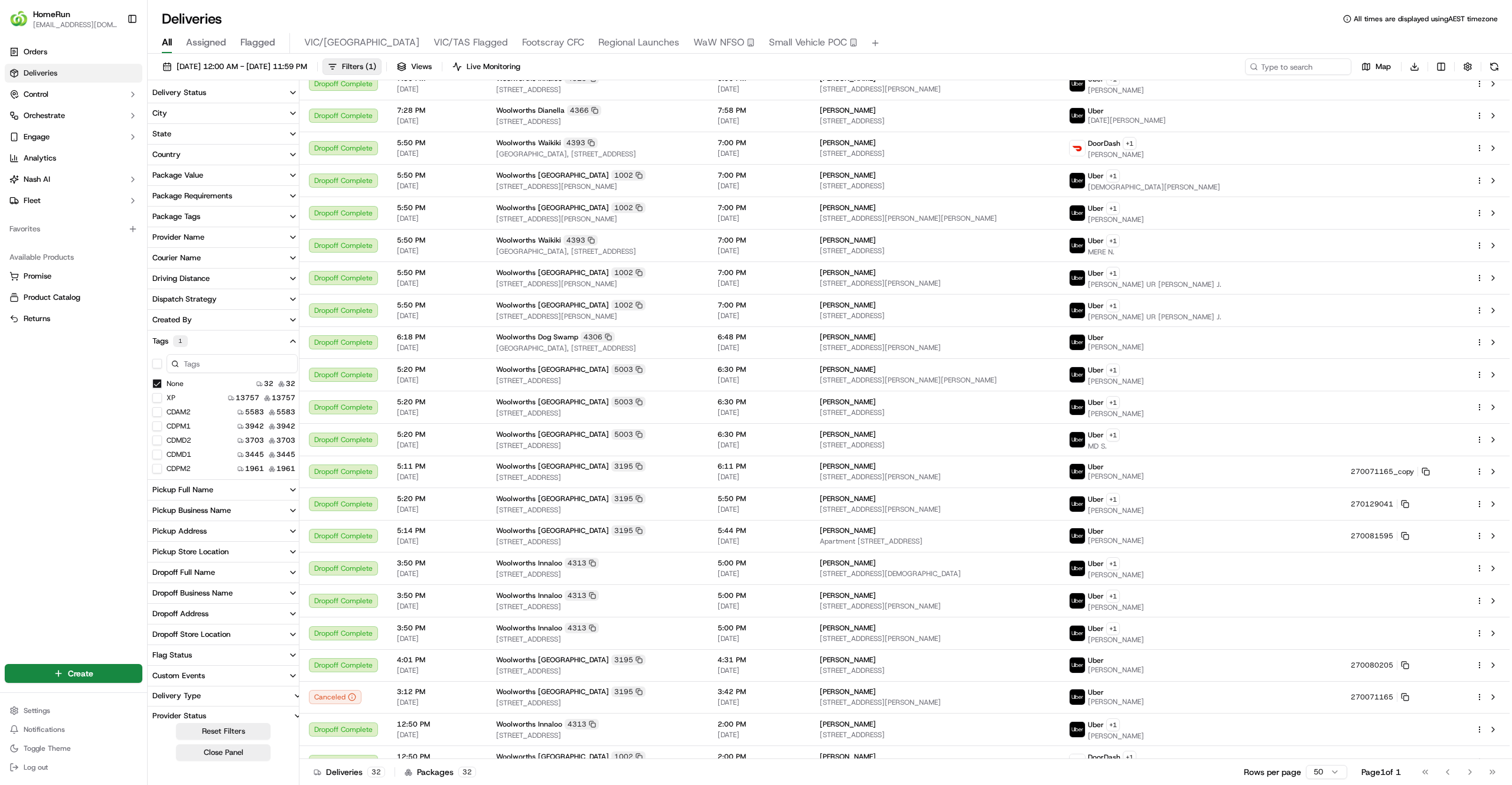
click at [156, 380] on button "None" at bounding box center [157, 383] width 9 height 9
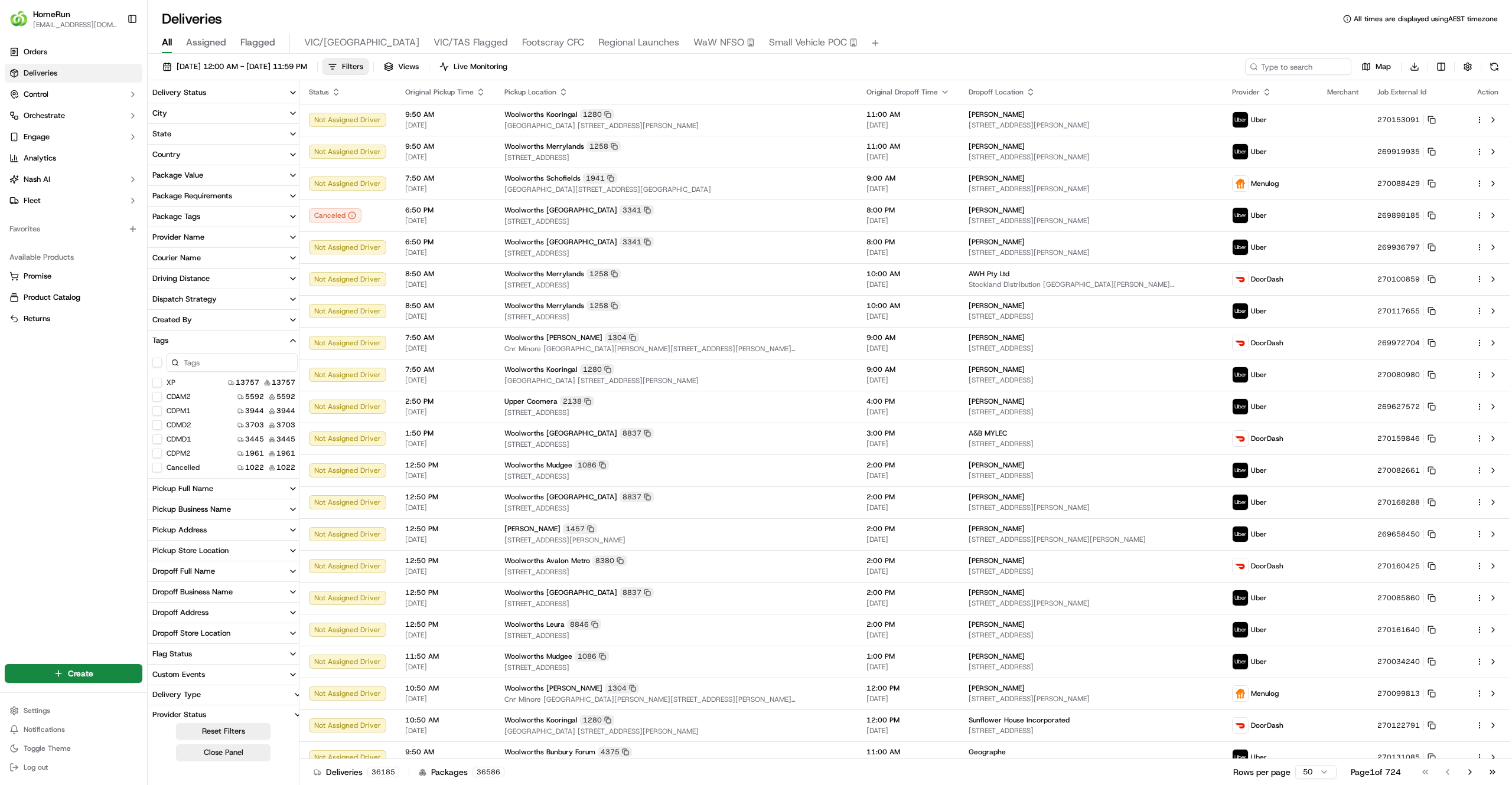
click at [71, 413] on div "Orders Deliveries Control Orchestrate Engage Analytics Nash AI Fleet Favorites …" at bounding box center [73, 345] width 147 height 615
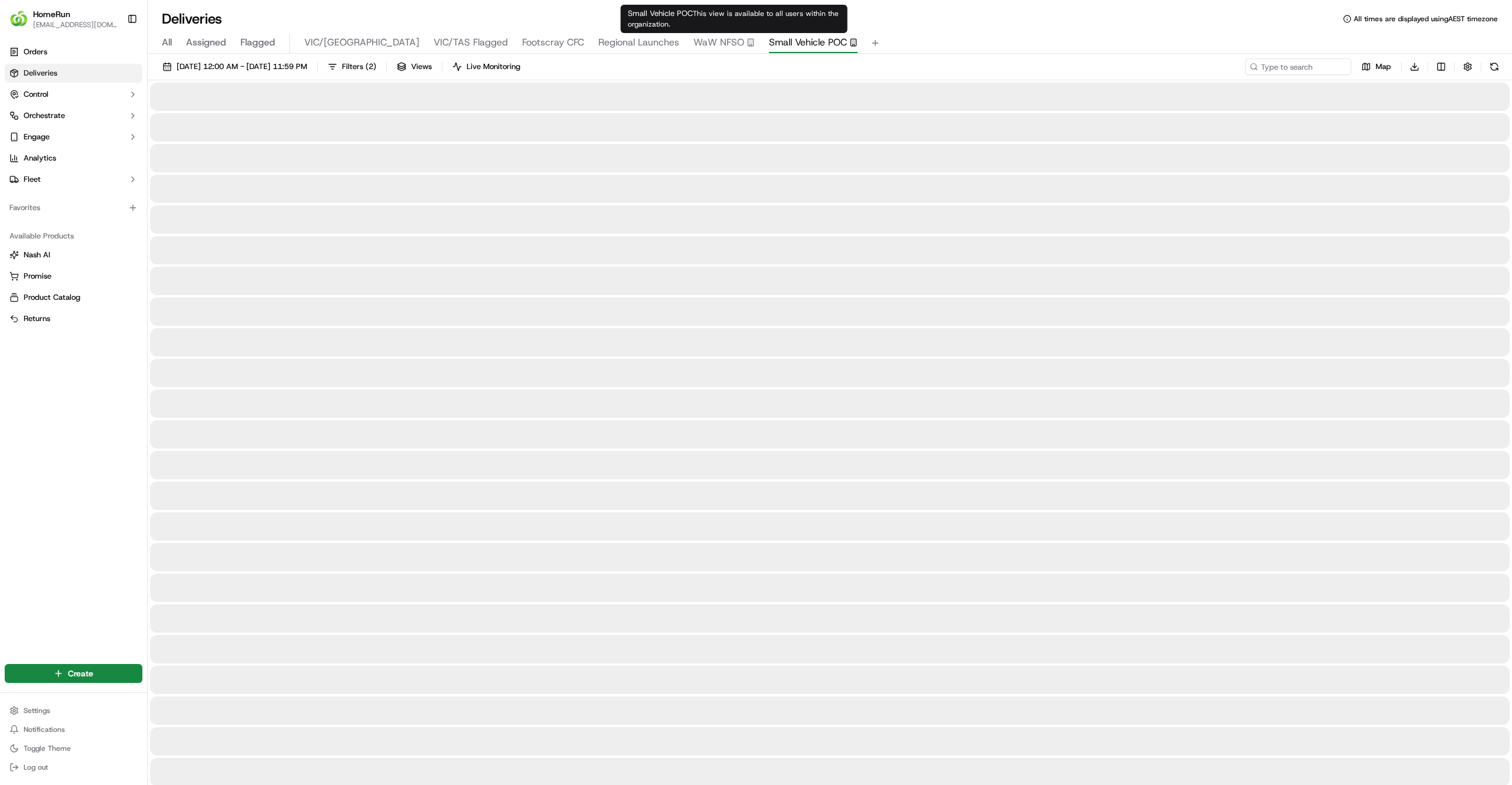
click at [769, 42] on span "Small Vehicle POC" at bounding box center [808, 42] width 78 height 14
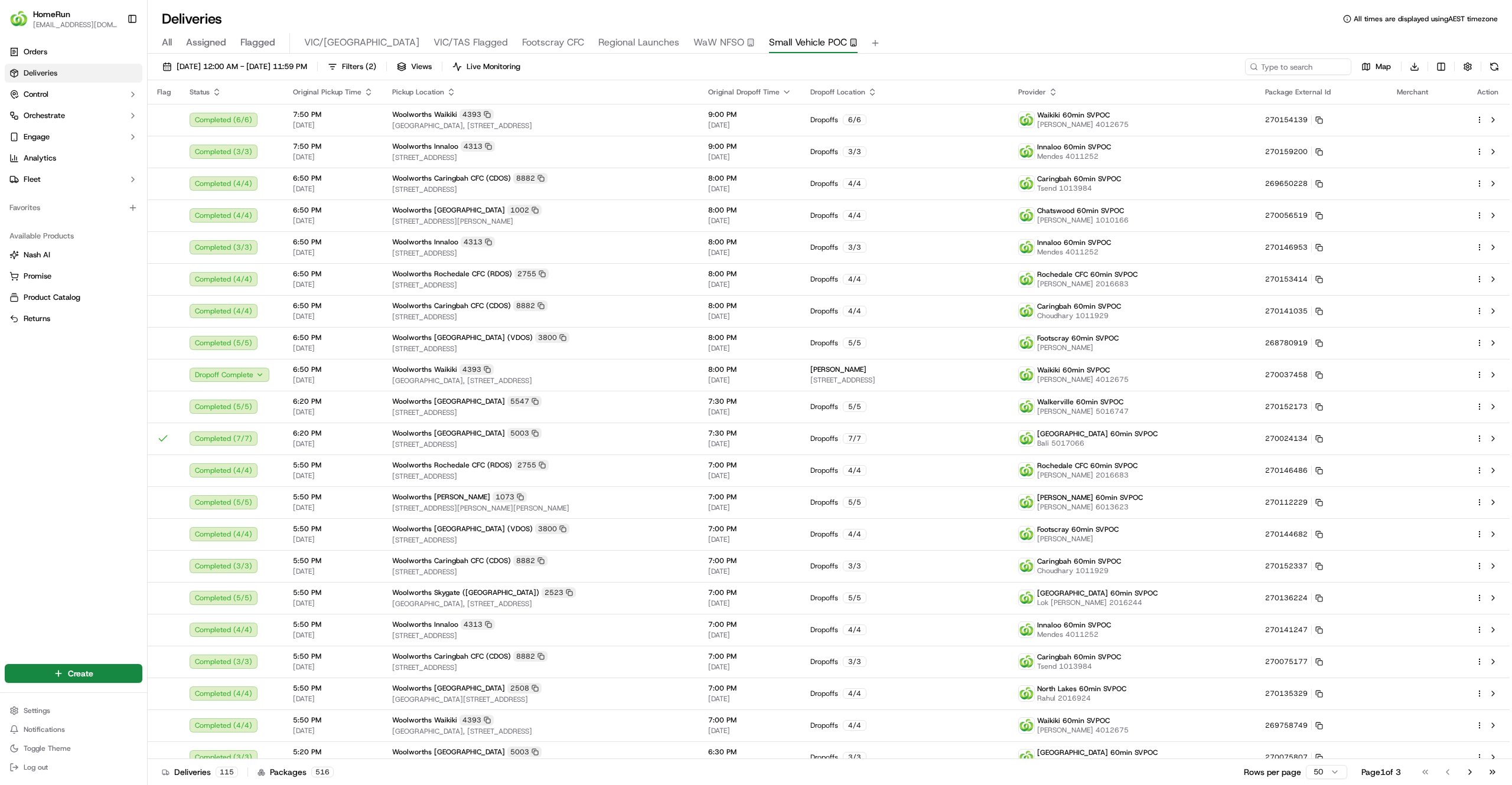
click at [162, 42] on span "All" at bounding box center [167, 42] width 10 height 14
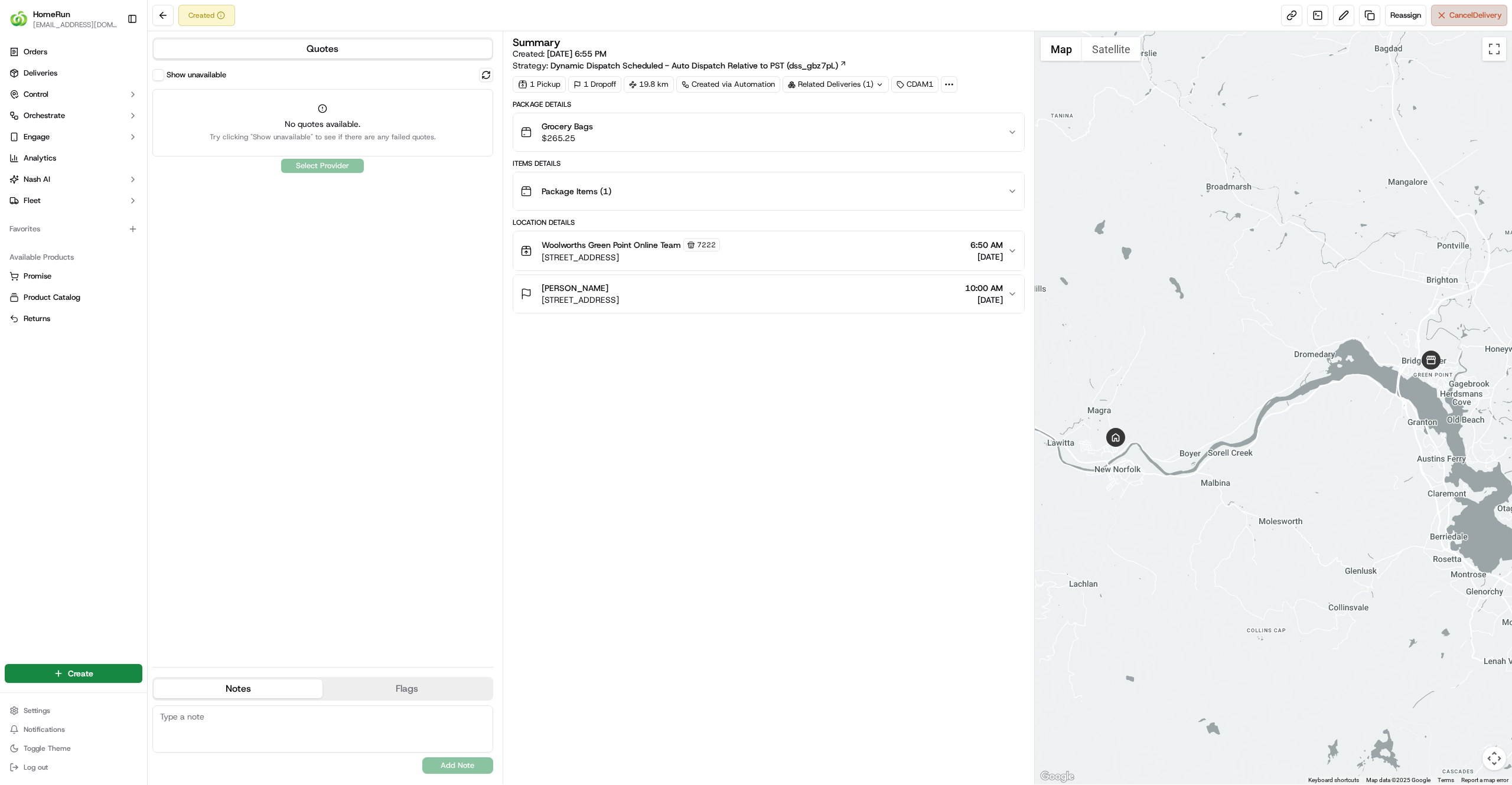
click at [1450, 20] on span "Cancel Delivery" at bounding box center [1475, 15] width 53 height 11
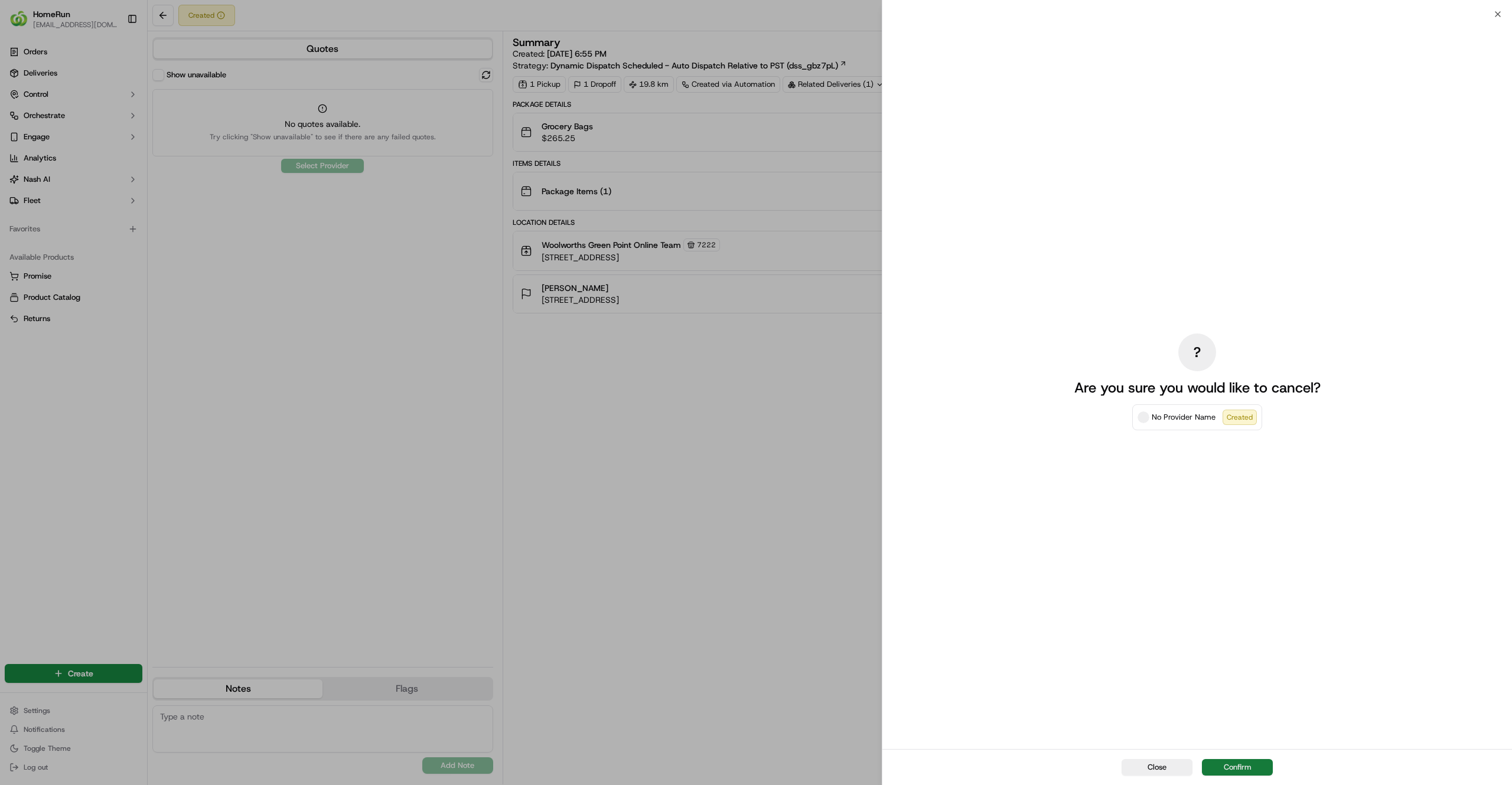
click at [1243, 770] on button "Confirm" at bounding box center [1237, 767] width 71 height 17
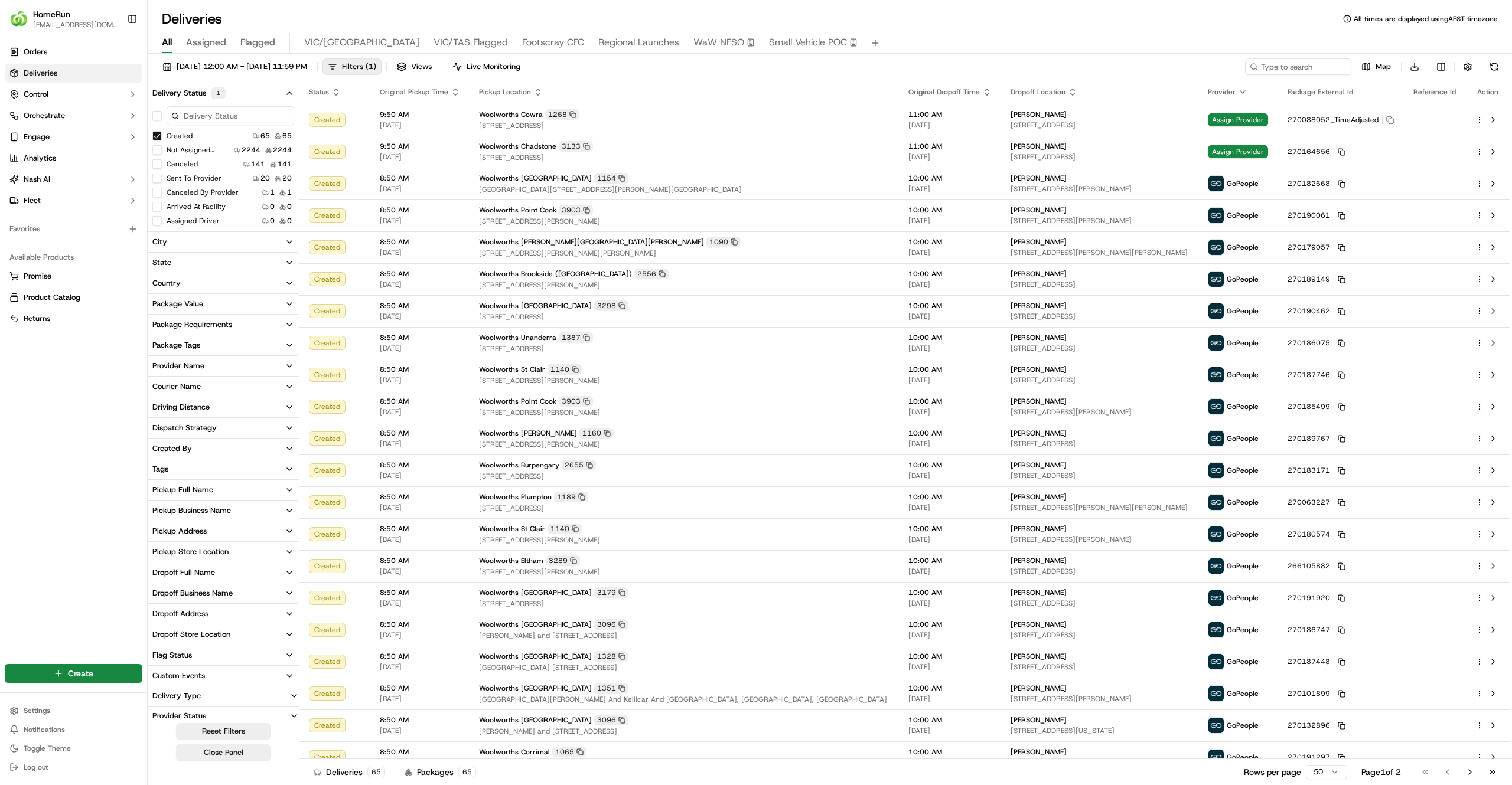
scroll to position [164, 0]
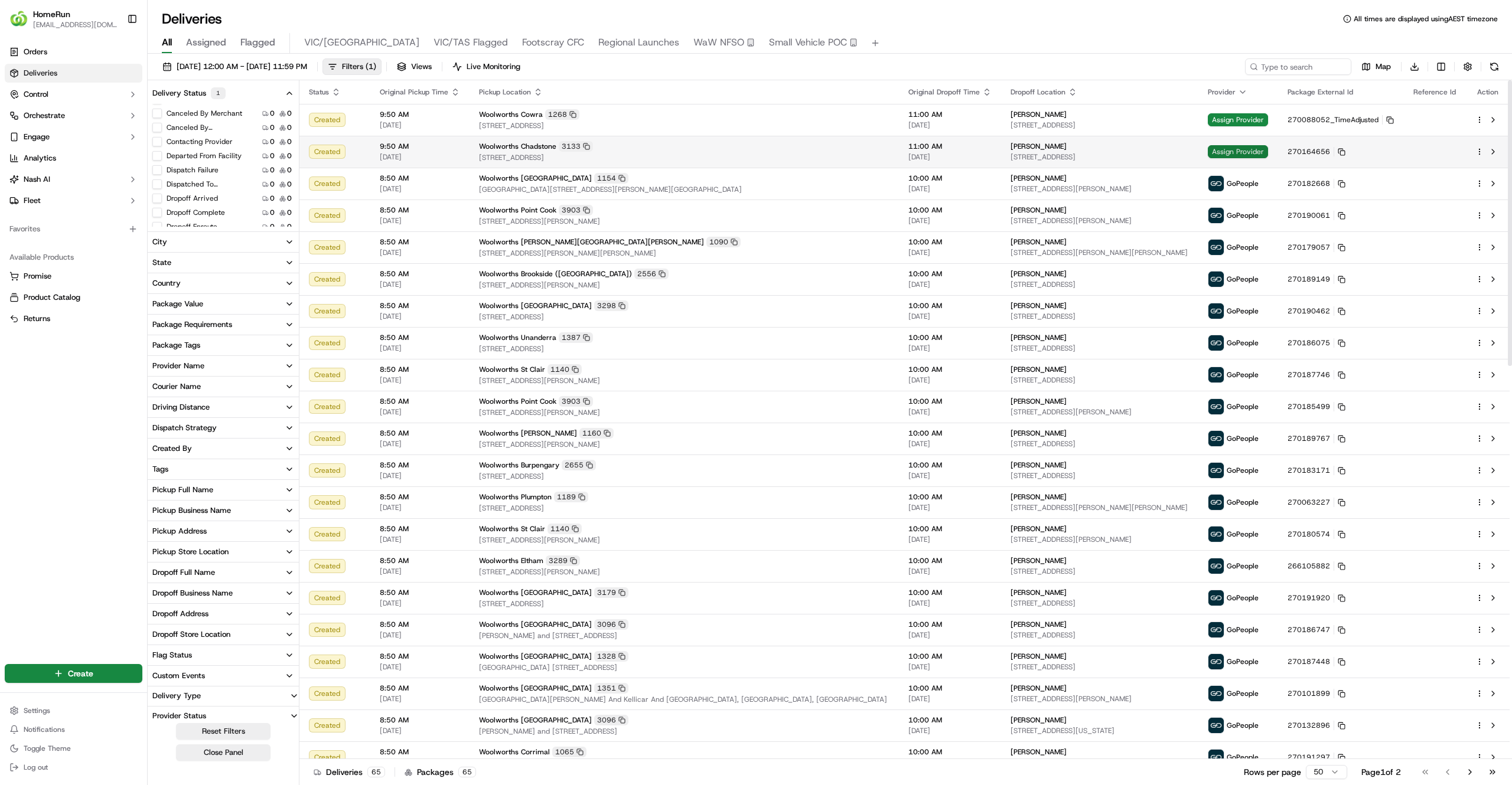
click at [1207, 151] on span "Assign Provider" at bounding box center [1237, 152] width 60 height 13
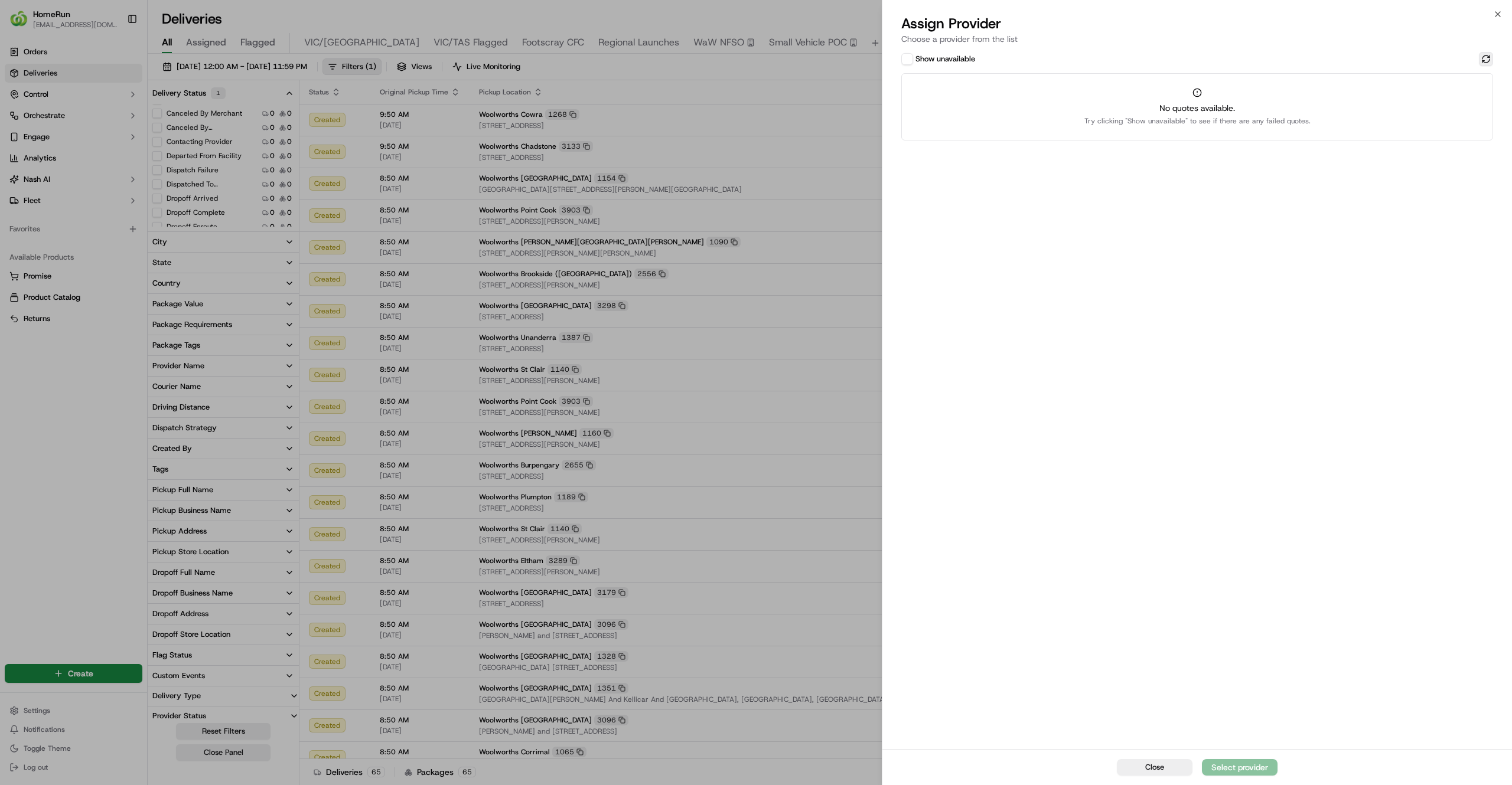
click at [1486, 54] on button at bounding box center [1485, 59] width 14 height 14
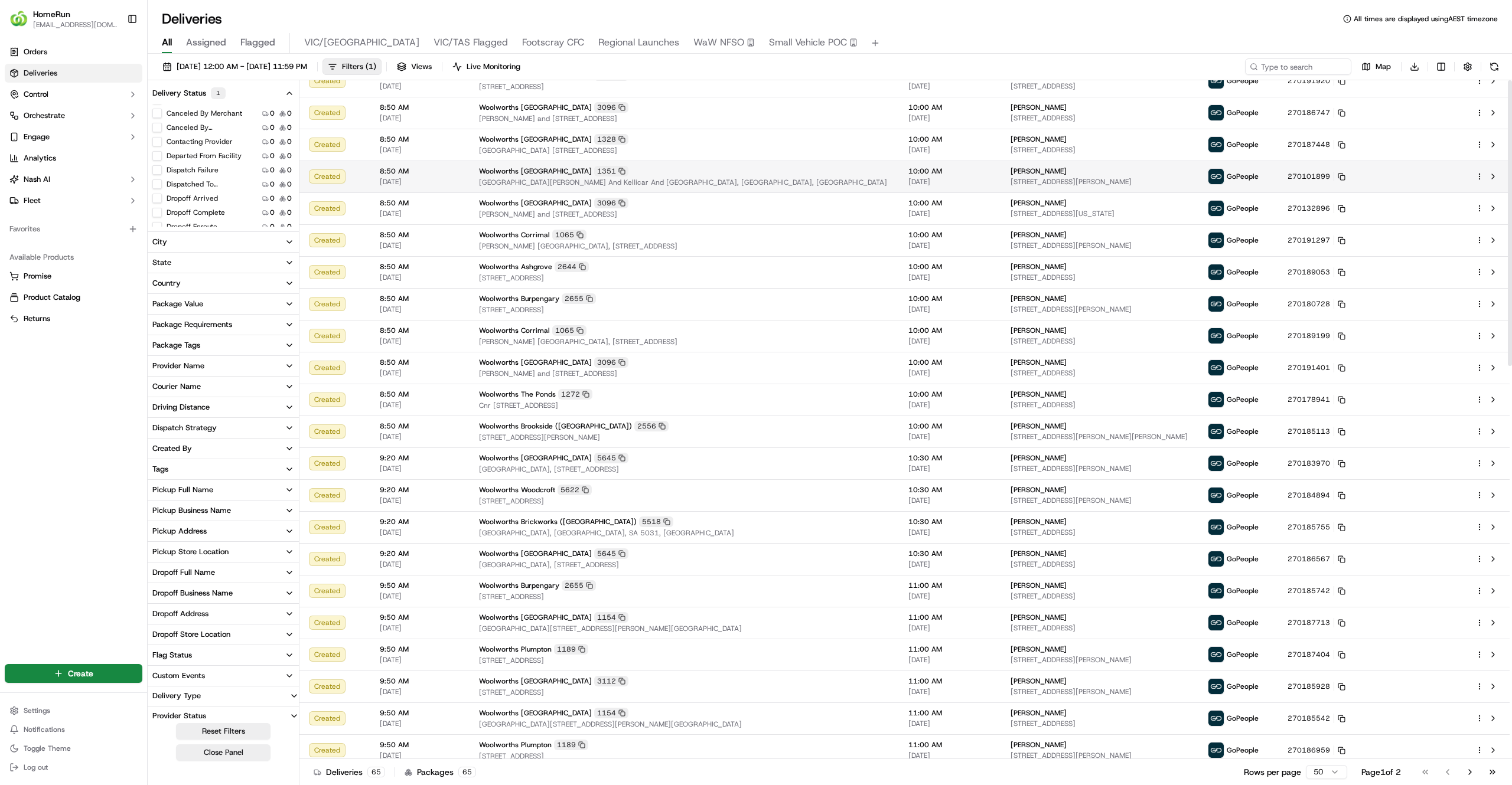
scroll to position [0, 0]
